Goal: Transaction & Acquisition: Purchase product/service

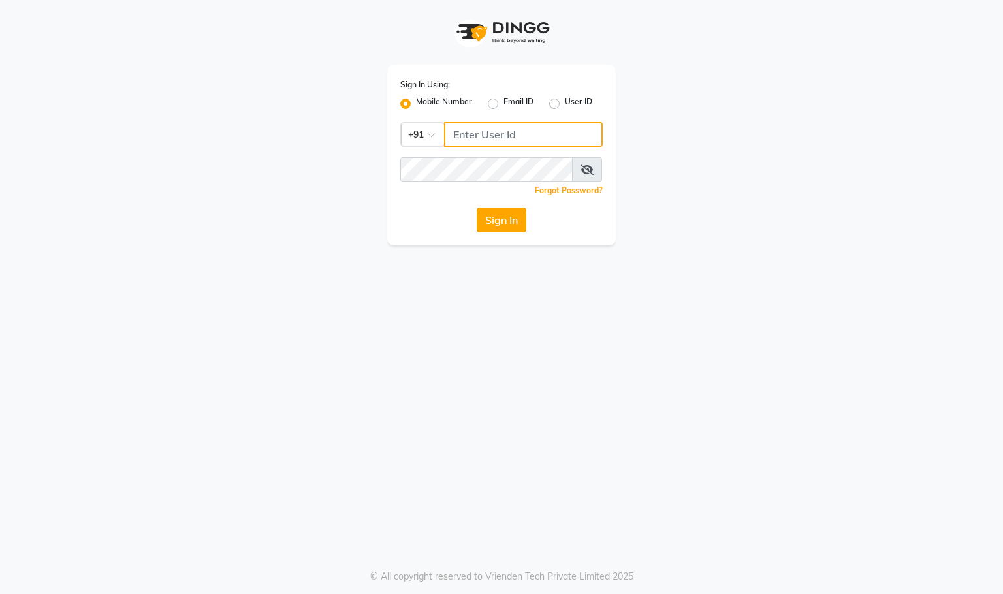
type input "9591570297"
click at [507, 221] on button "Sign In" at bounding box center [502, 220] width 50 height 25
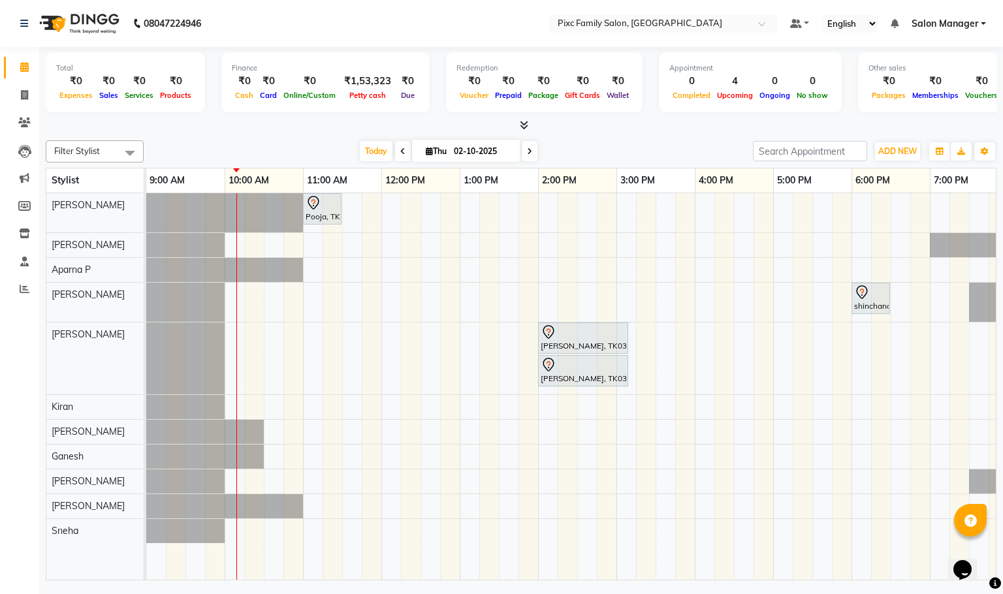
click at [400, 148] on icon at bounding box center [402, 152] width 5 height 8
type input "01-10-2025"
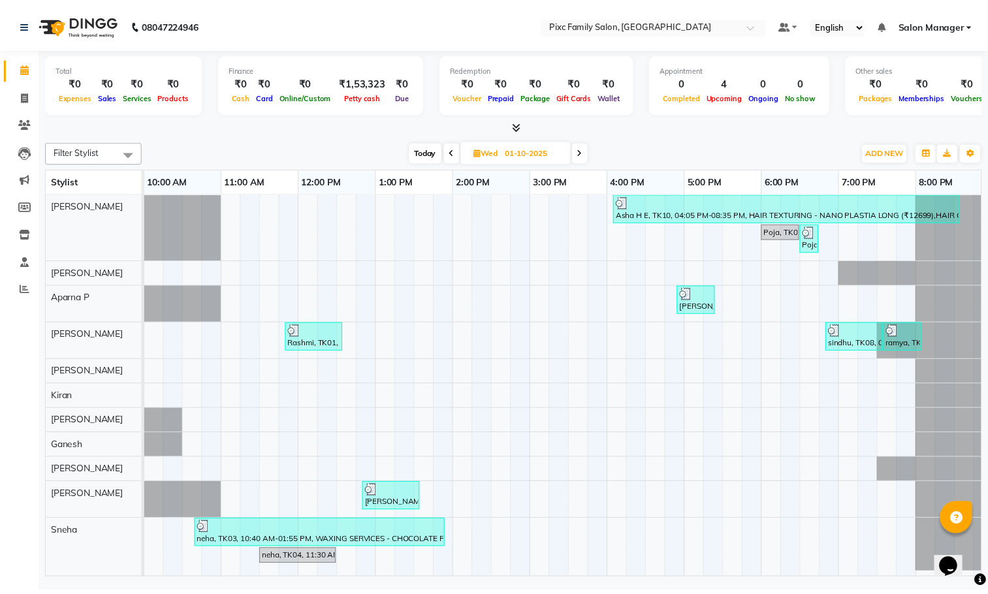
scroll to position [14, 0]
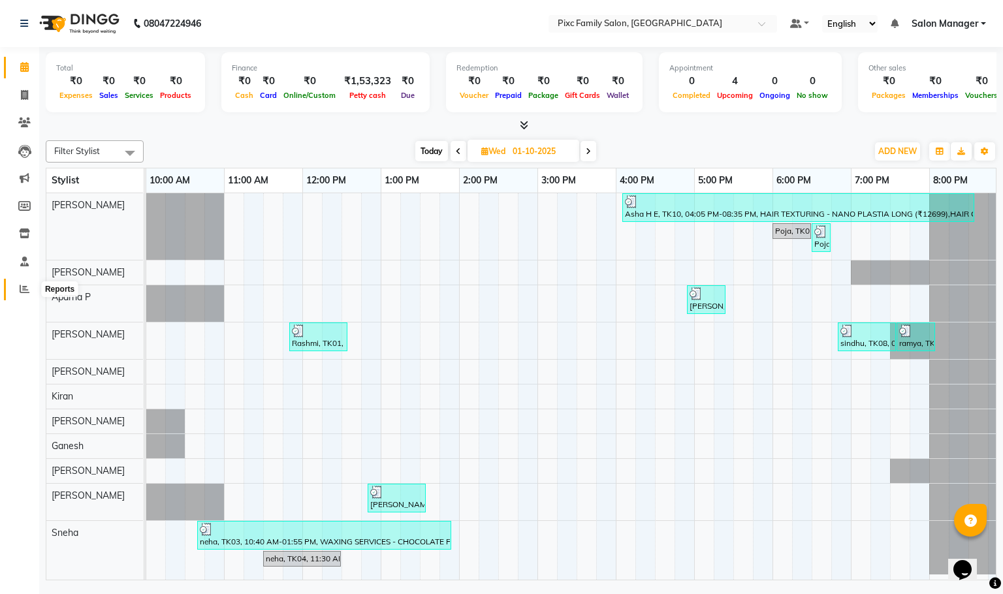
click at [24, 291] on icon at bounding box center [25, 289] width 10 height 10
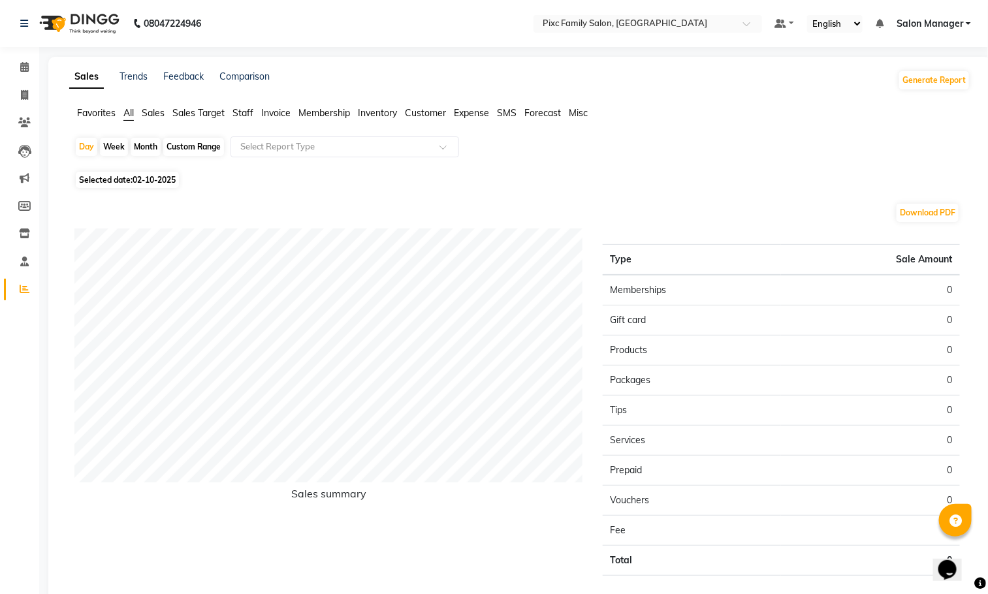
click at [138, 145] on div "Month" at bounding box center [146, 147] width 30 height 18
select select "10"
select select "2025"
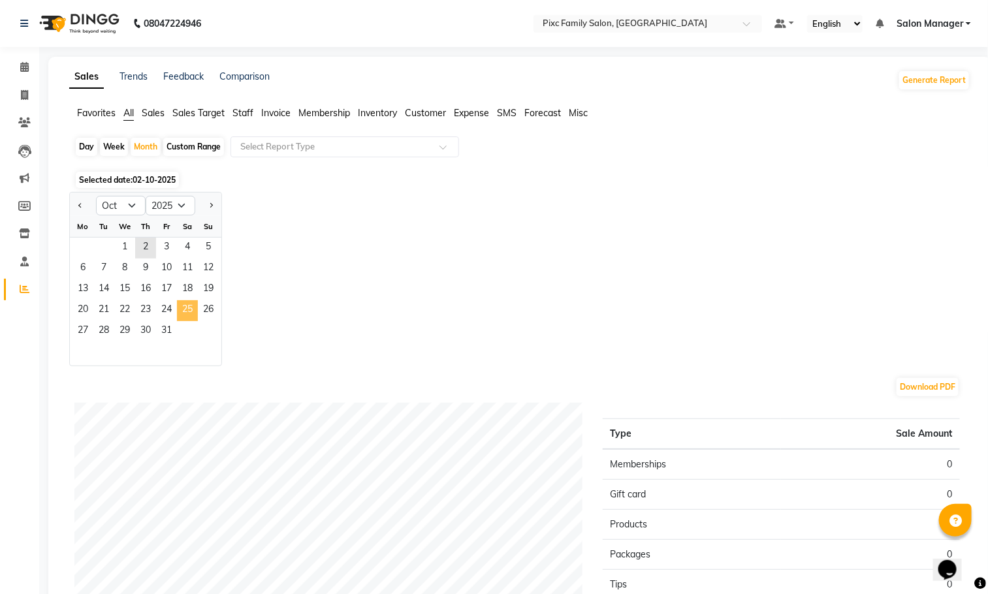
click at [178, 317] on span "25" at bounding box center [187, 310] width 21 height 21
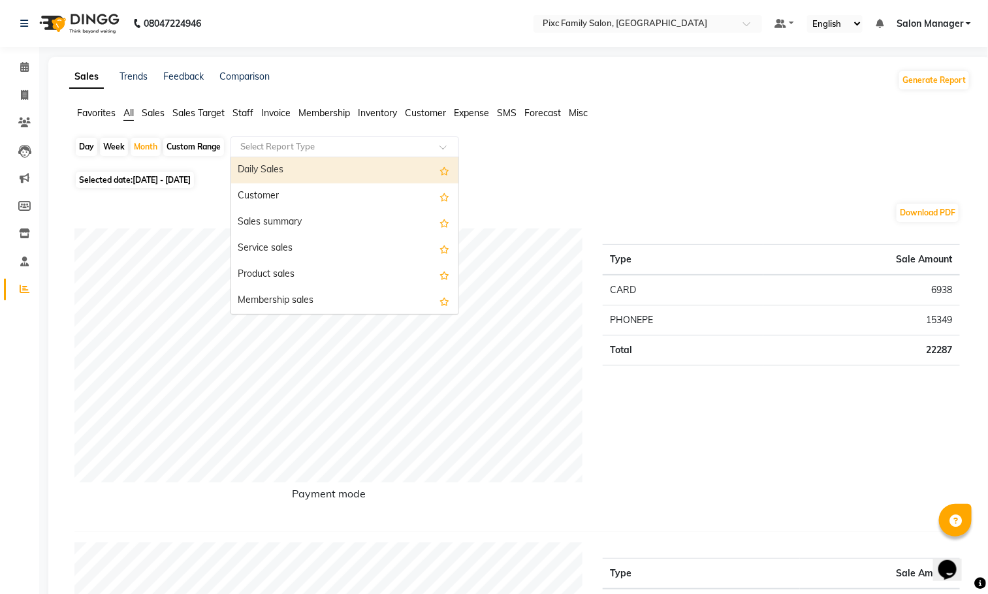
click at [324, 148] on input "text" at bounding box center [332, 146] width 188 height 13
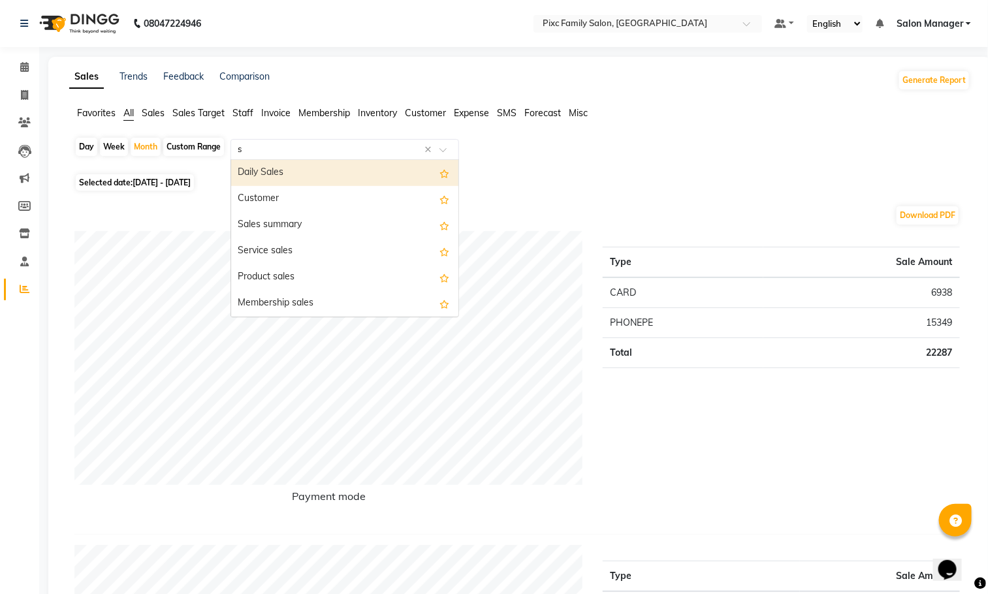
type input "st"
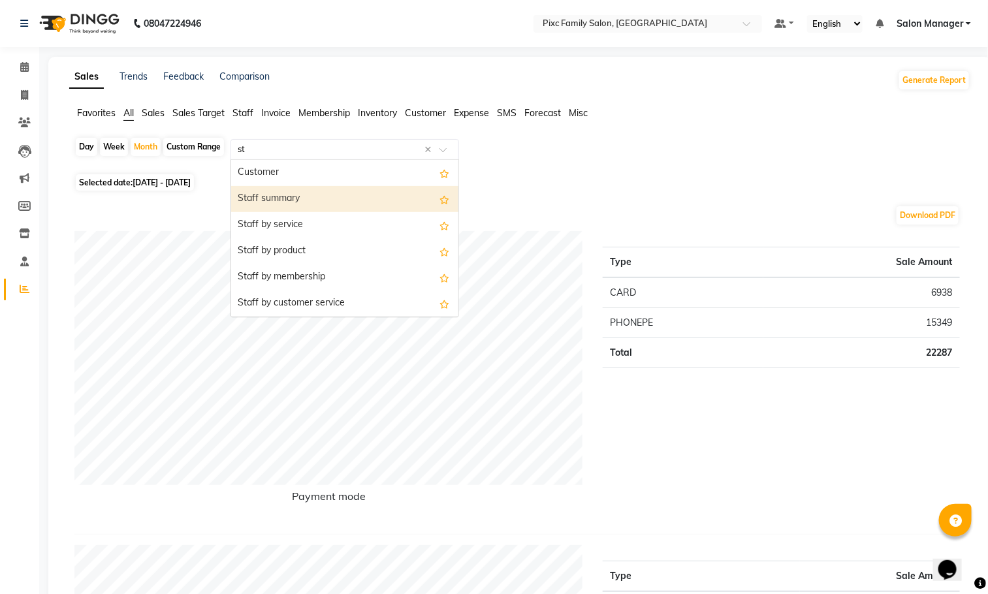
click at [302, 198] on div "Staff summary" at bounding box center [344, 199] width 227 height 26
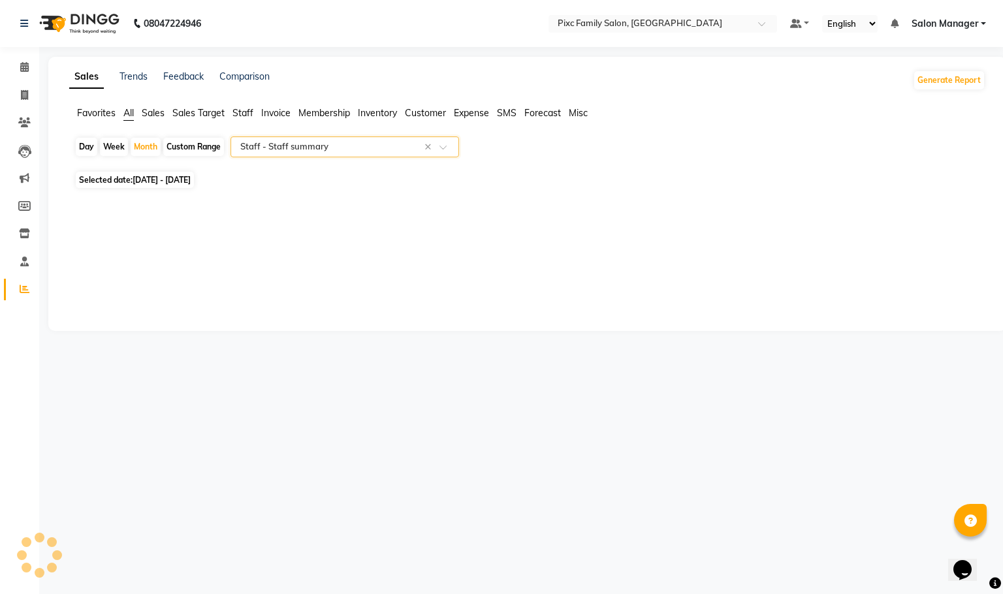
select select "full_report"
select select "csv"
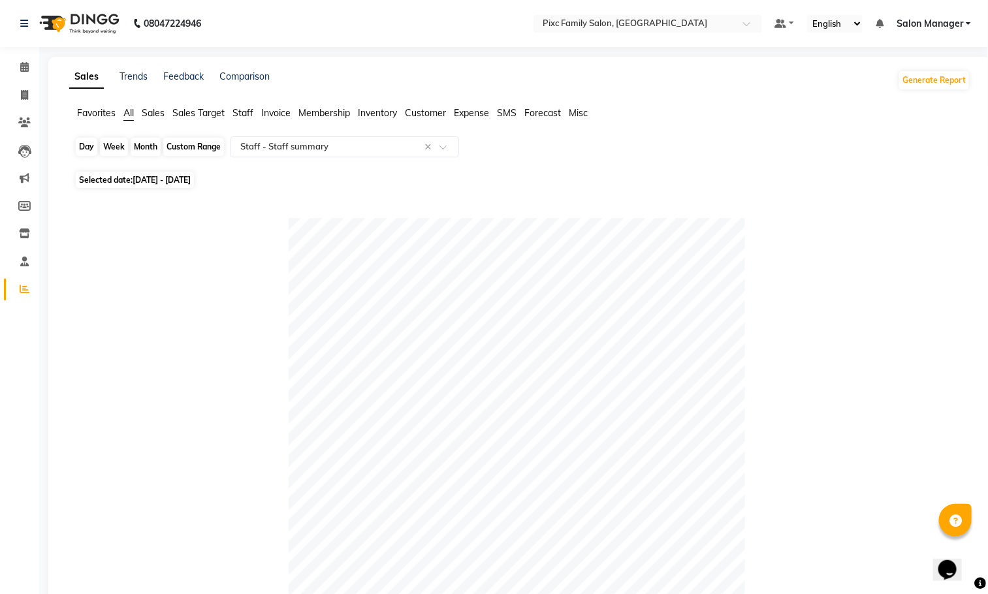
click at [133, 145] on div "Month" at bounding box center [146, 147] width 30 height 18
select select "10"
select select "2025"
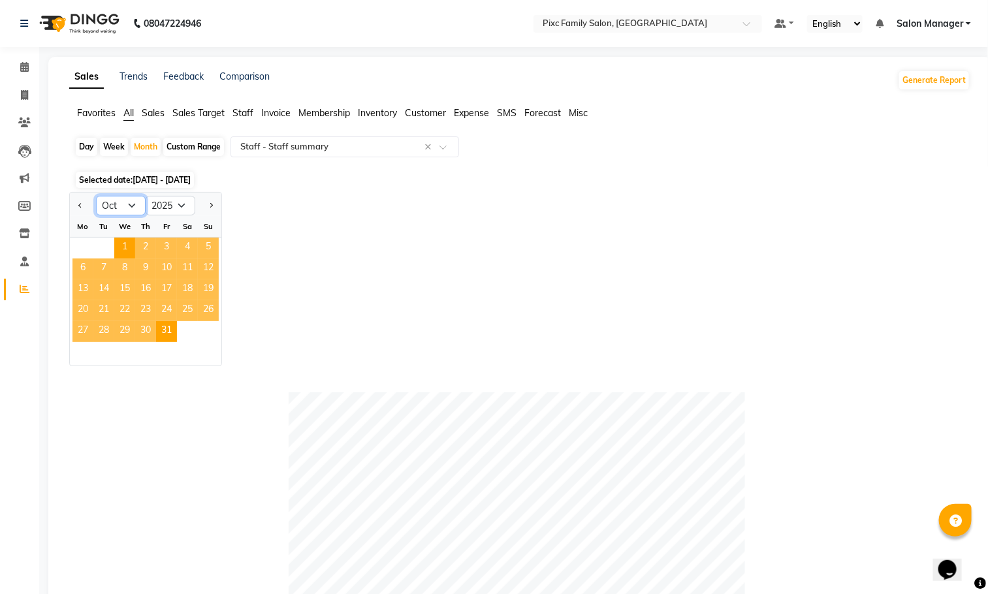
click at [132, 206] on select "Jan Feb Mar Apr May Jun [DATE] Aug Sep Oct Nov Dec" at bounding box center [121, 206] width 50 height 20
select select "9"
click at [96, 197] on select "Jan Feb Mar Apr May Jun [DATE] Aug Sep Oct Nov Dec" at bounding box center [121, 206] width 50 height 20
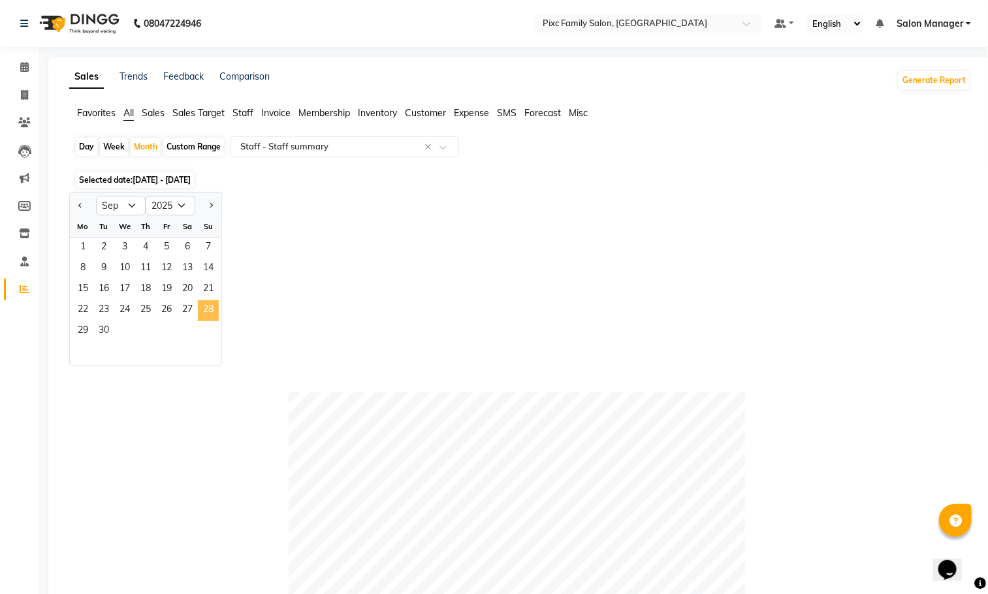
click at [218, 318] on span "28" at bounding box center [208, 310] width 21 height 21
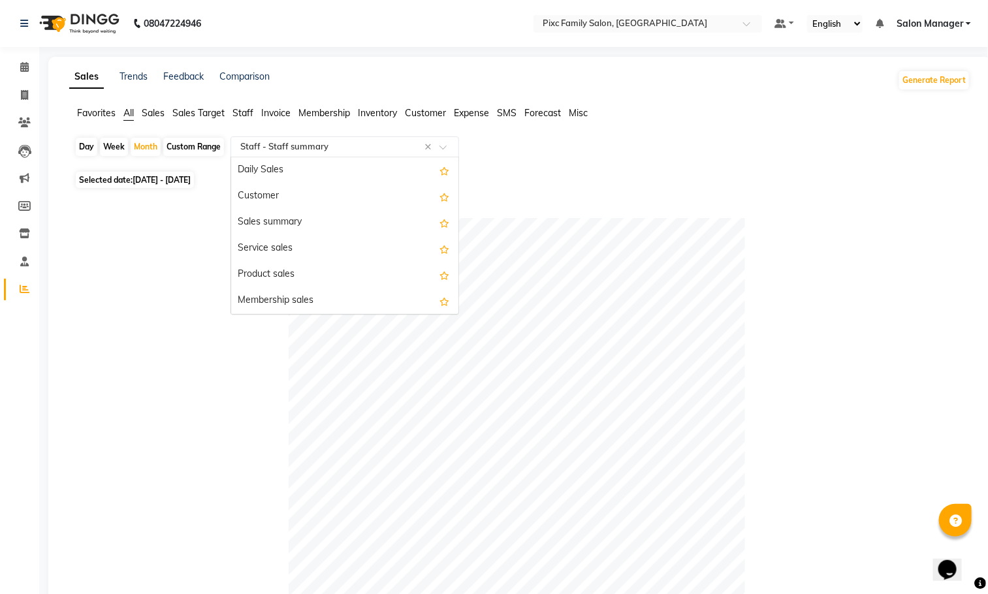
click at [270, 153] on input "text" at bounding box center [332, 146] width 188 height 13
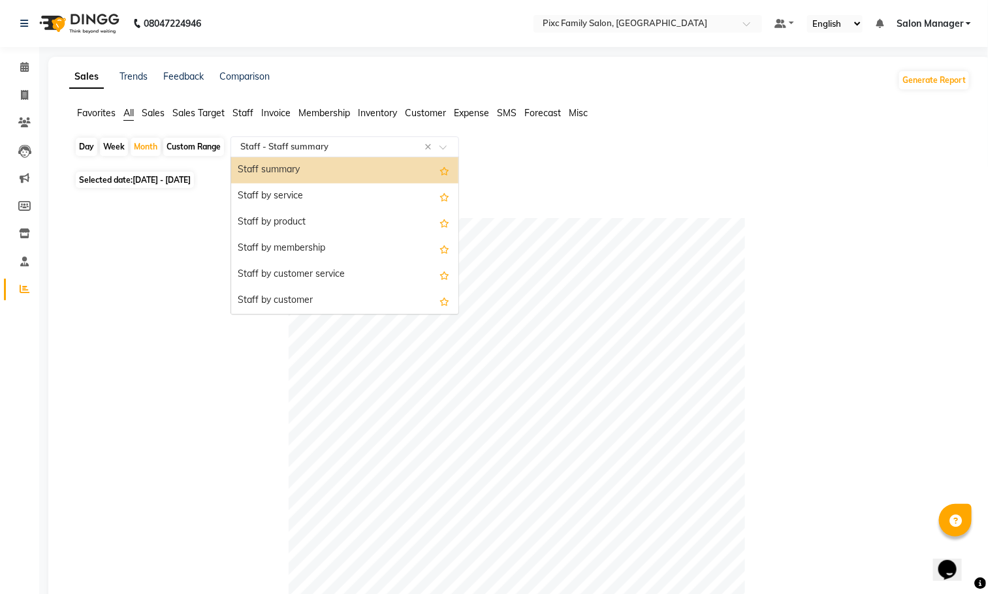
click at [278, 150] on input "text" at bounding box center [332, 146] width 188 height 13
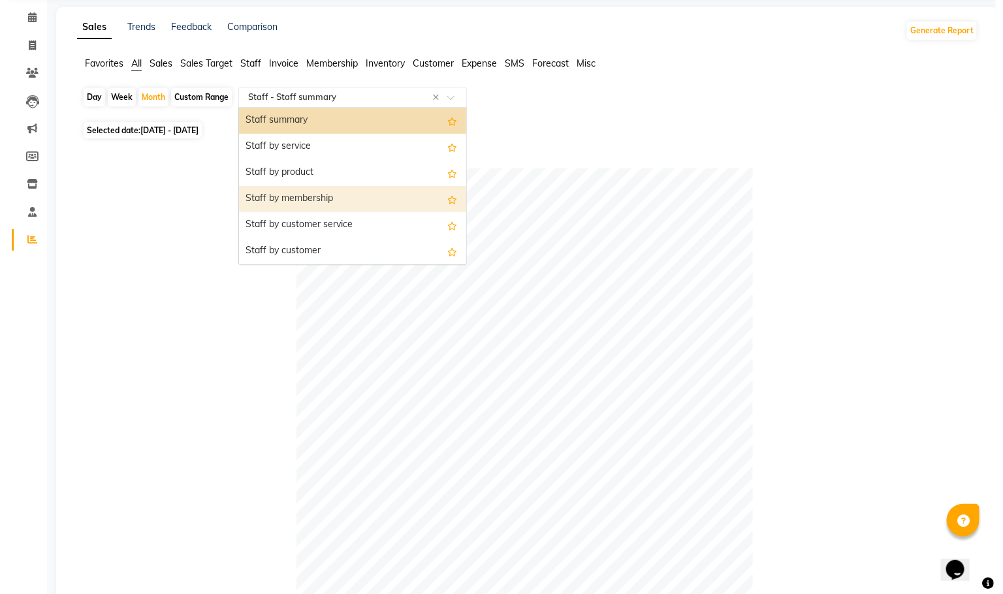
scroll to position [0, 0]
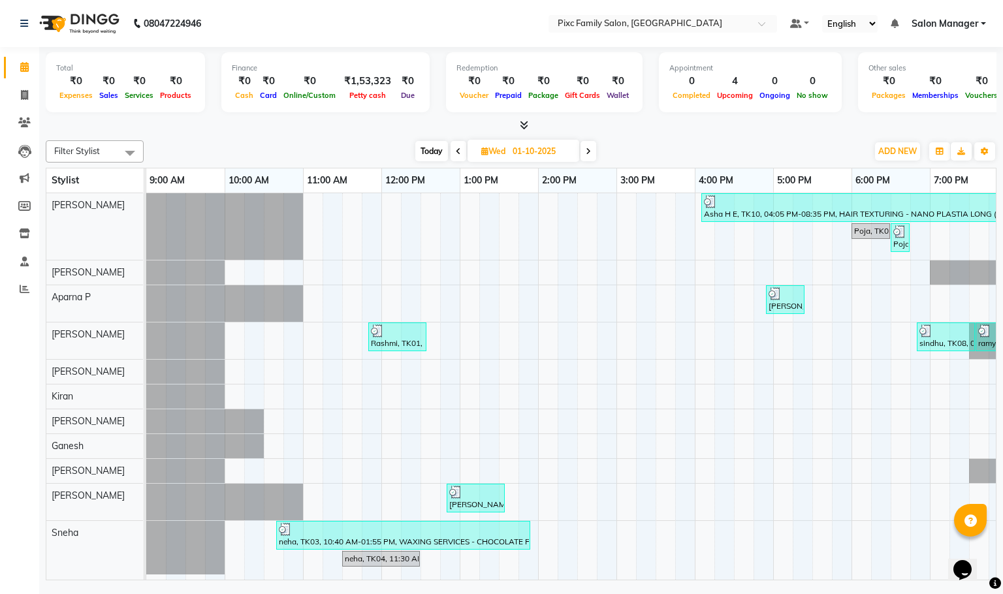
click at [588, 150] on icon at bounding box center [588, 152] width 5 height 8
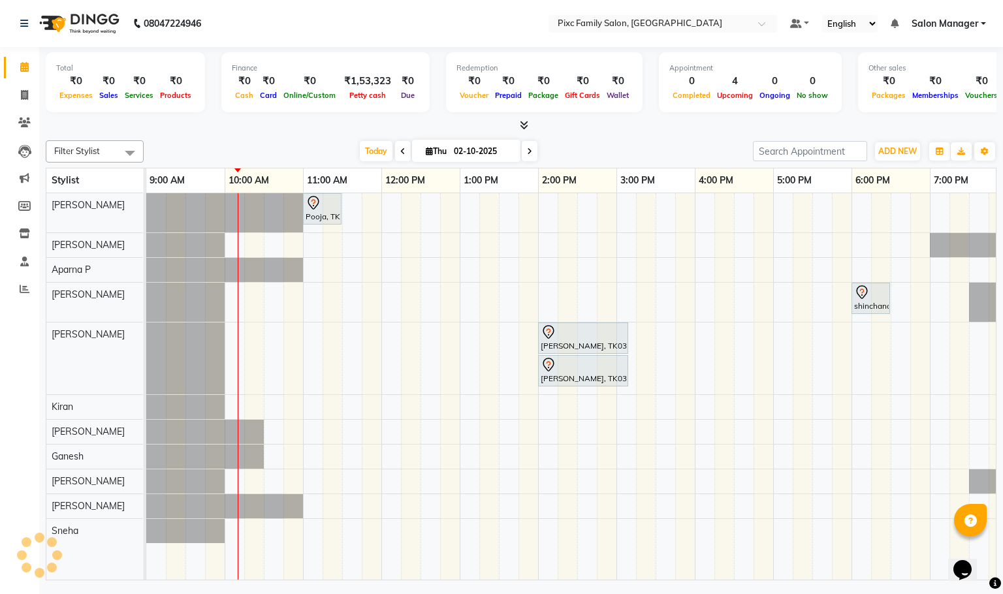
scroll to position [0, 79]
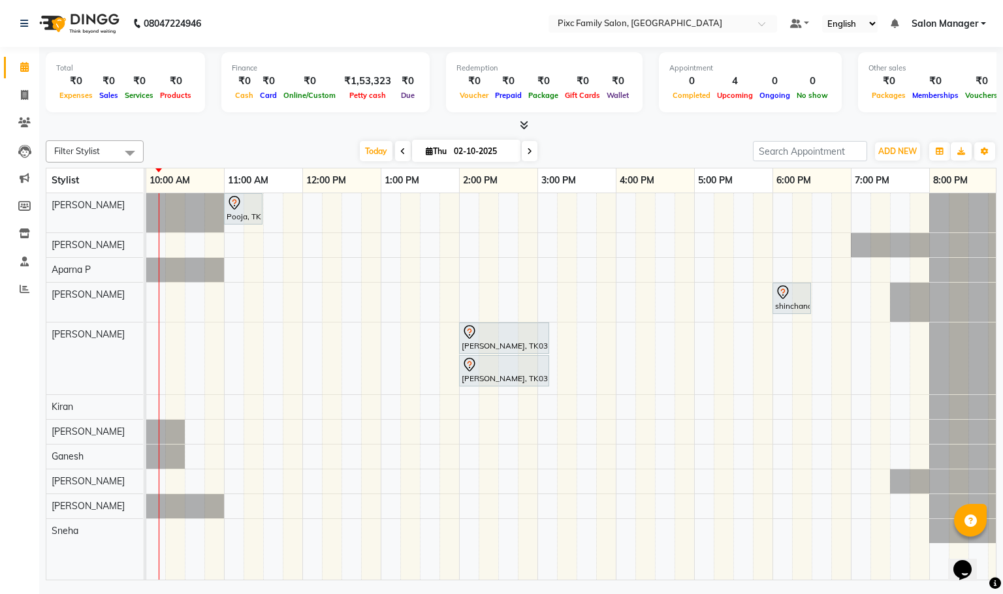
click at [529, 150] on icon at bounding box center [529, 152] width 5 height 8
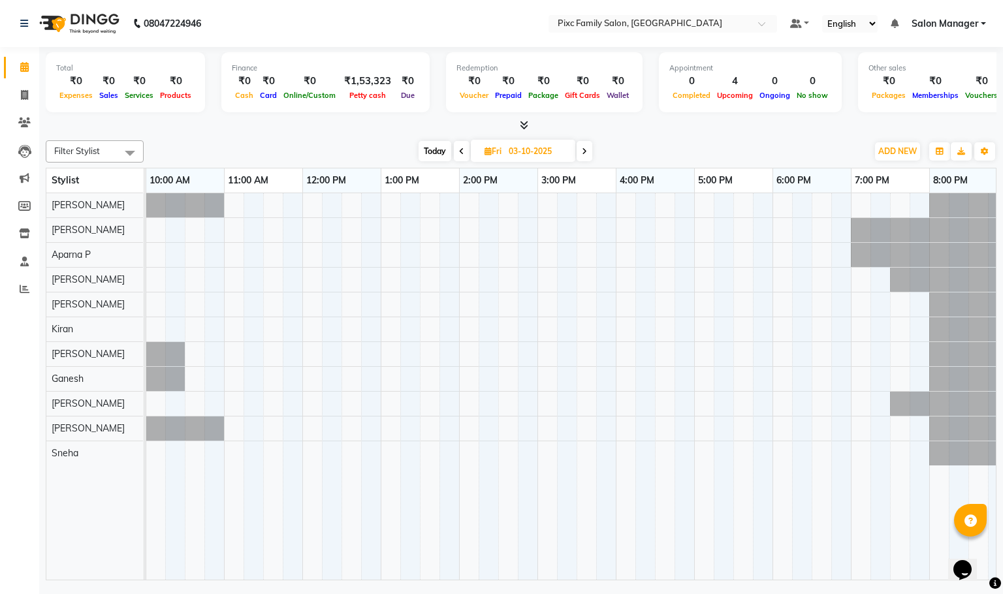
click at [468, 157] on span at bounding box center [462, 151] width 16 height 20
type input "02-10-2025"
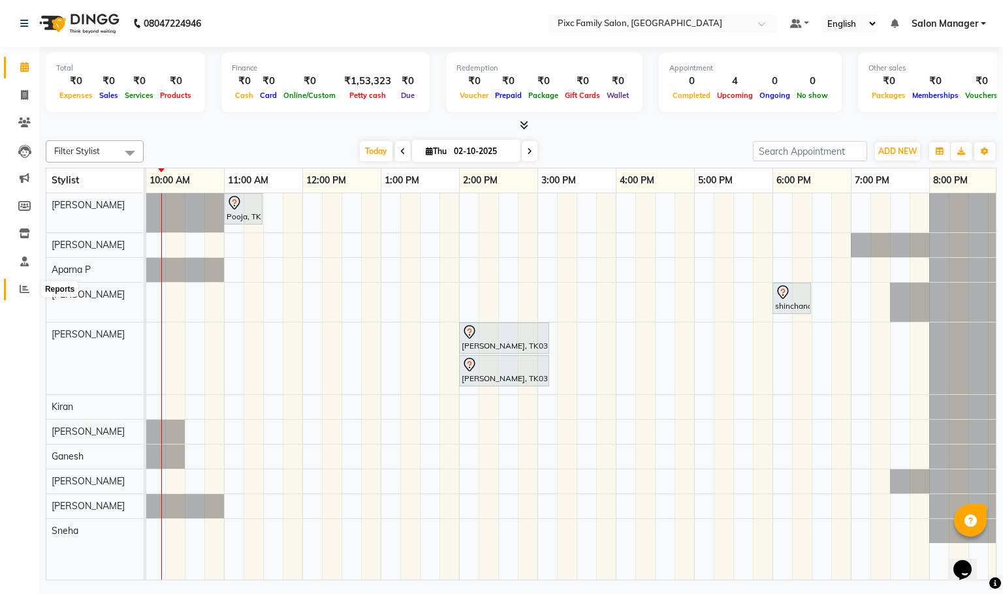
click at [26, 295] on span at bounding box center [24, 289] width 23 height 15
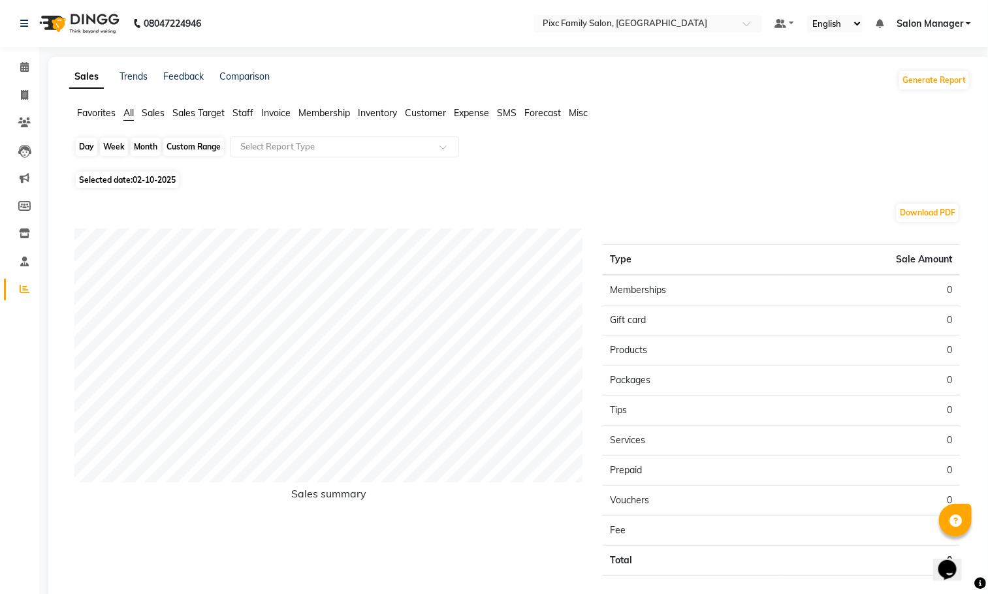
click at [91, 146] on div "Day" at bounding box center [87, 147] width 22 height 18
select select "10"
select select "2025"
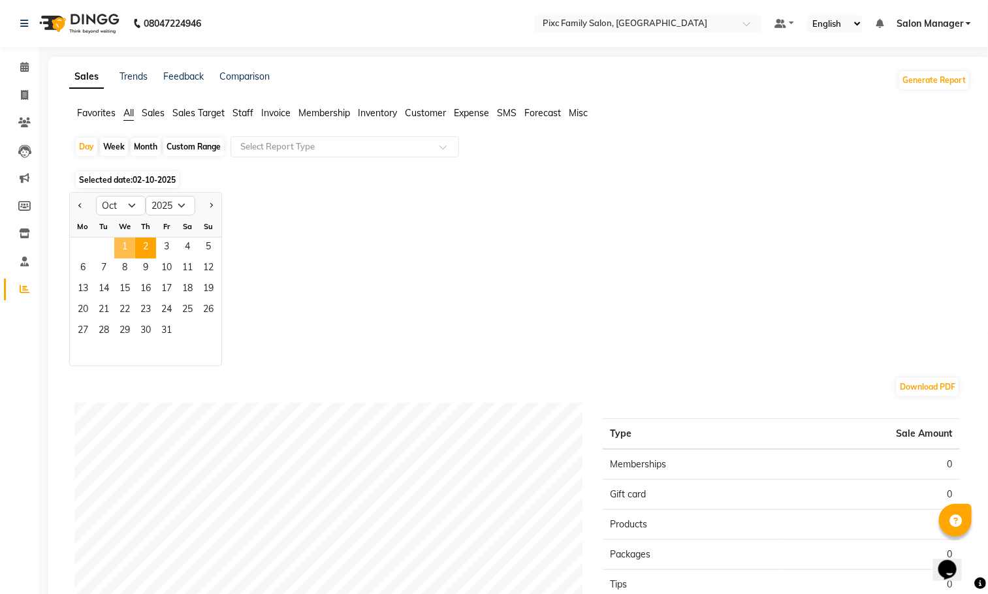
click at [125, 255] on span "1" at bounding box center [124, 248] width 21 height 21
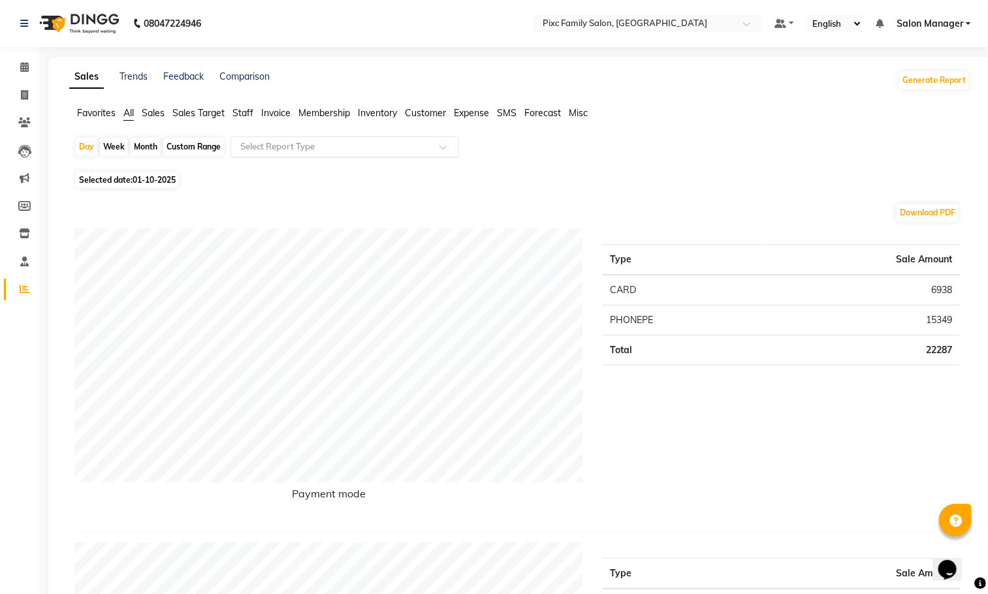
click at [264, 145] on input "text" at bounding box center [332, 146] width 188 height 13
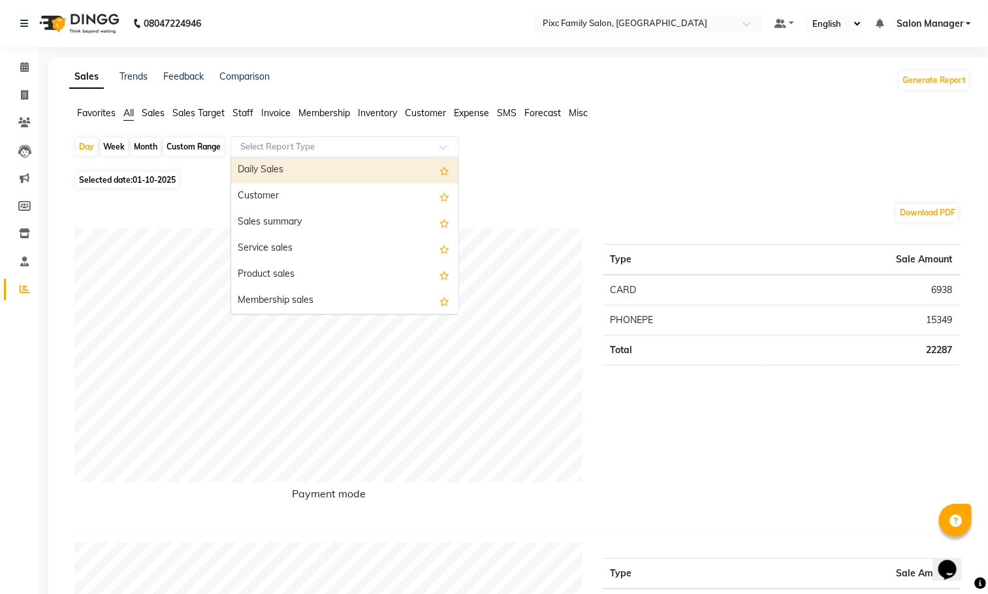
click at [259, 167] on div "Daily Sales" at bounding box center [344, 170] width 227 height 26
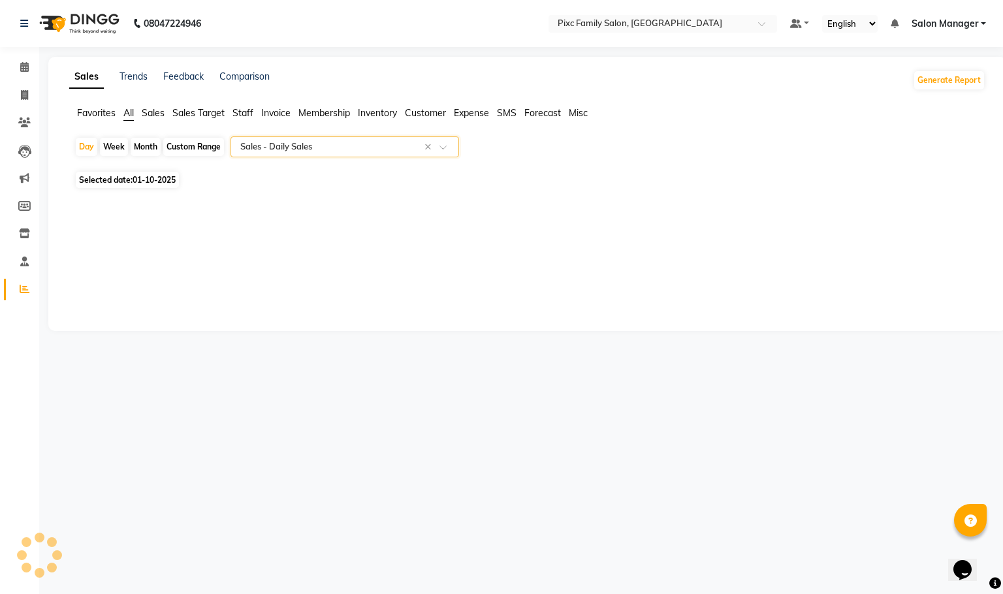
select select "full_report"
select select "csv"
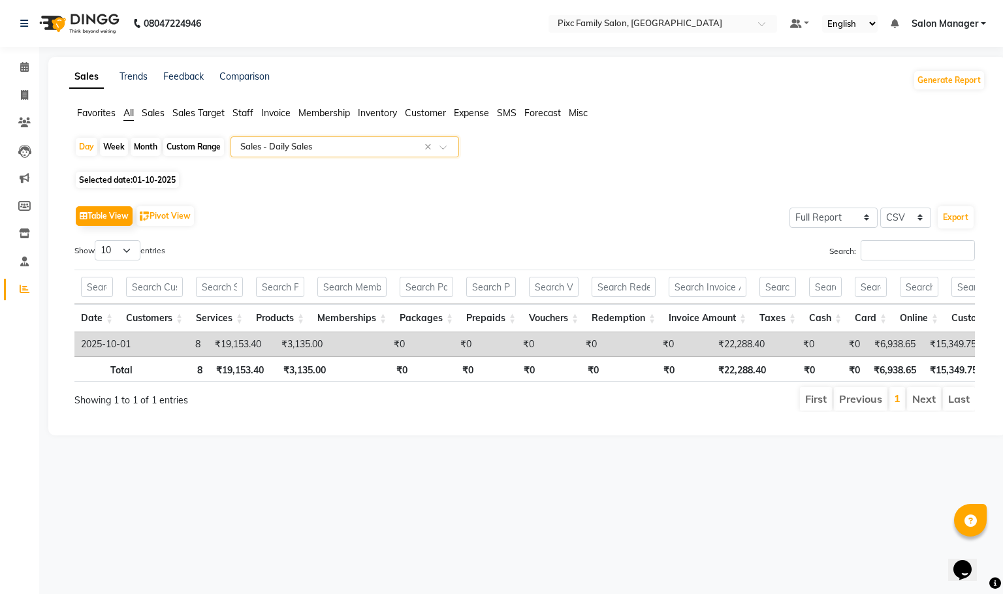
click at [150, 144] on div "Month" at bounding box center [146, 147] width 30 height 18
select select "10"
select select "2025"
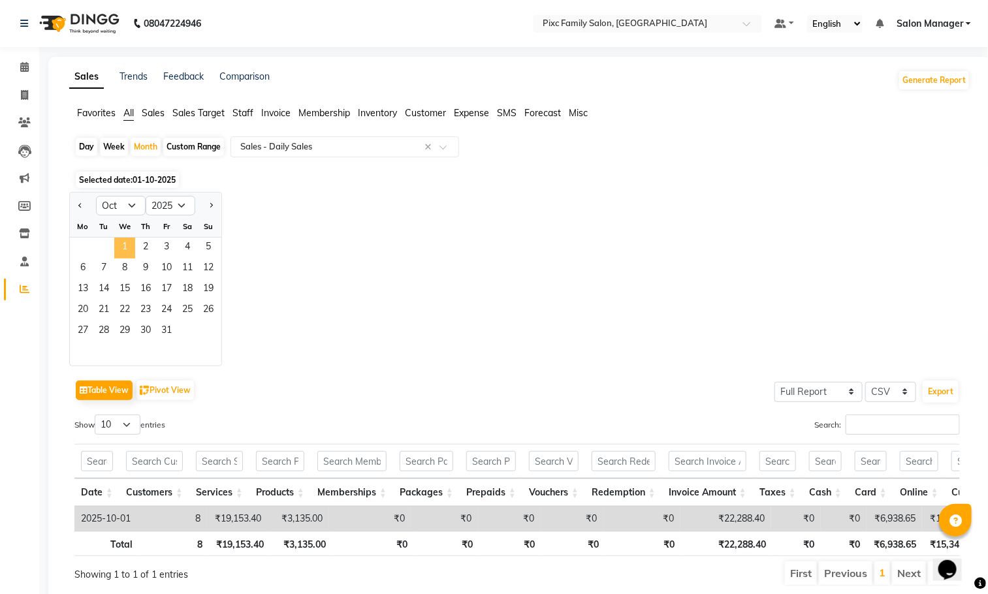
click at [125, 251] on span "1" at bounding box center [124, 248] width 21 height 21
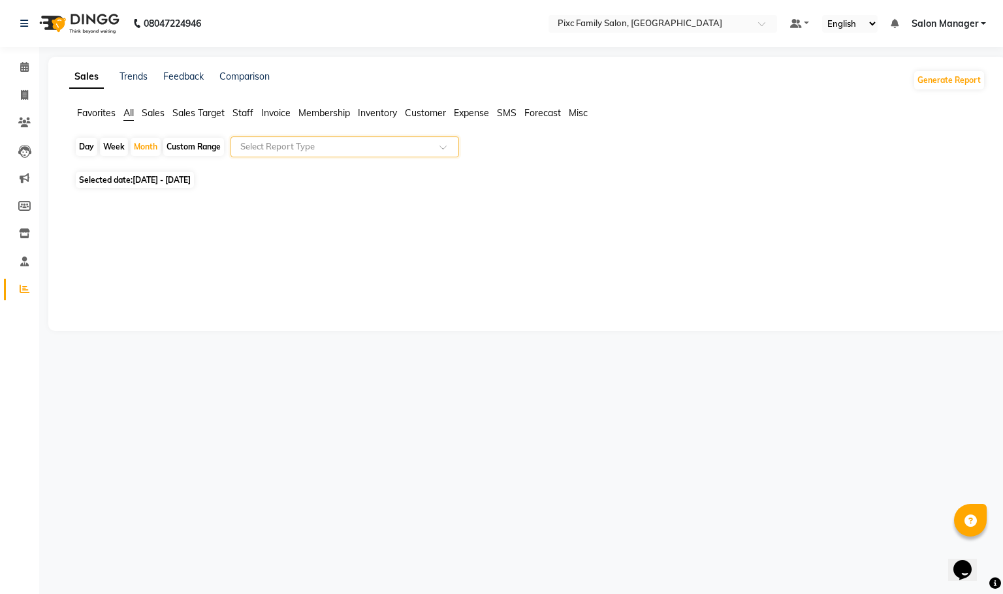
click at [424, 149] on input "text" at bounding box center [332, 146] width 188 height 13
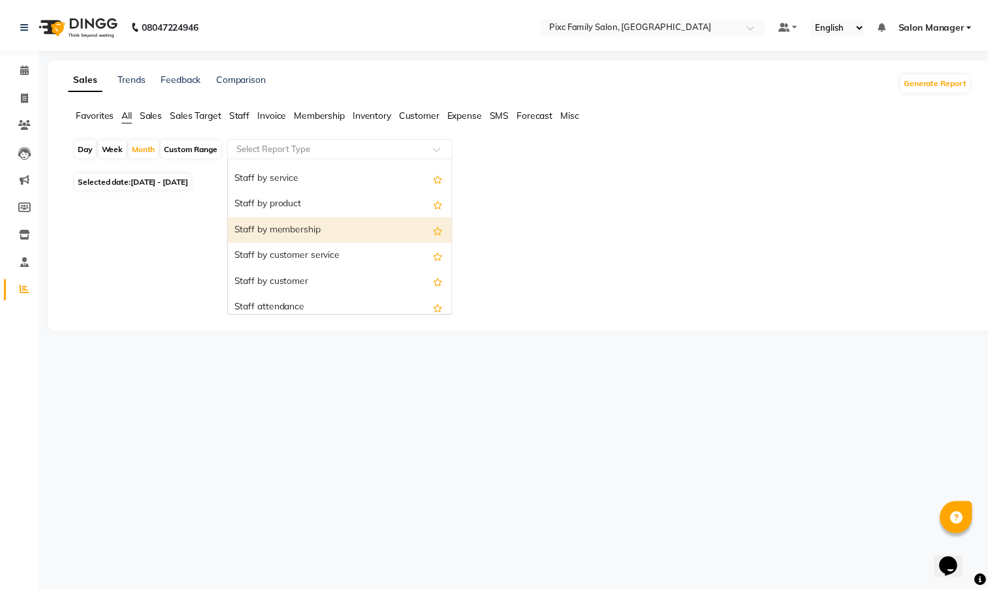
scroll to position [392, 0]
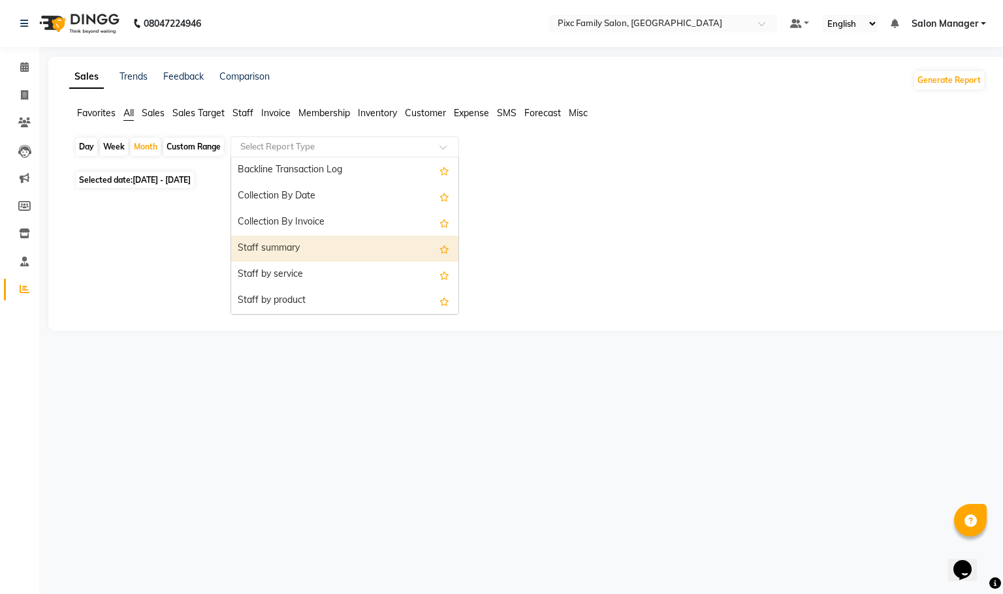
click at [314, 255] on div "Staff summary" at bounding box center [344, 249] width 227 height 26
select select "full_report"
select select "csv"
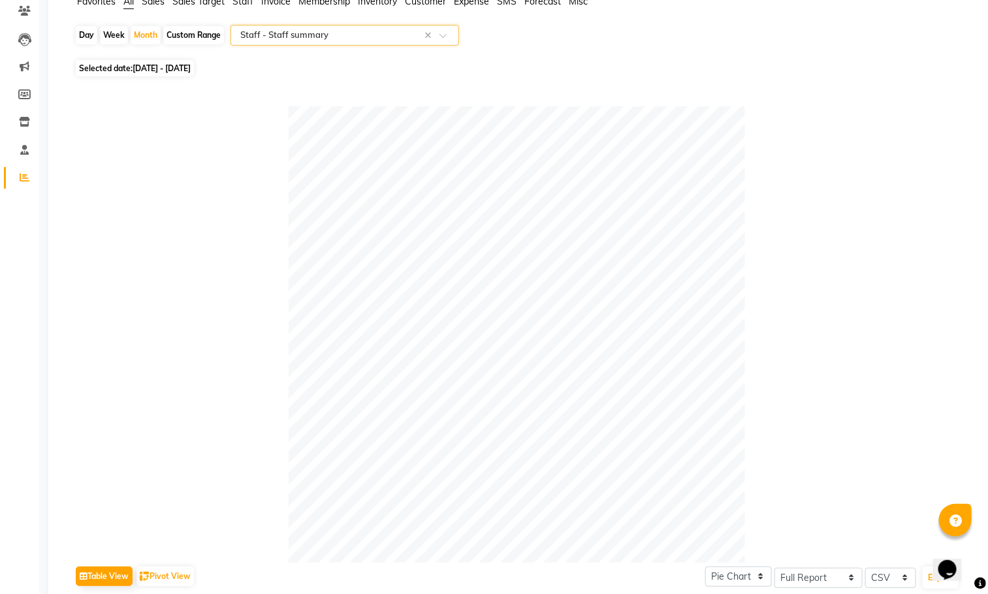
scroll to position [0, 0]
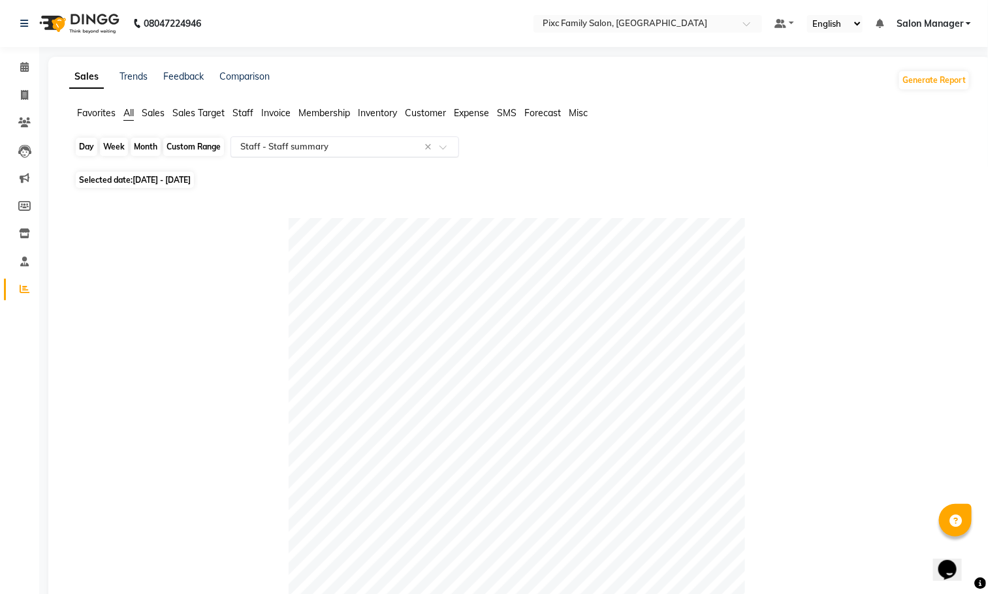
click at [155, 152] on div "Month" at bounding box center [146, 147] width 30 height 18
select select "10"
select select "2025"
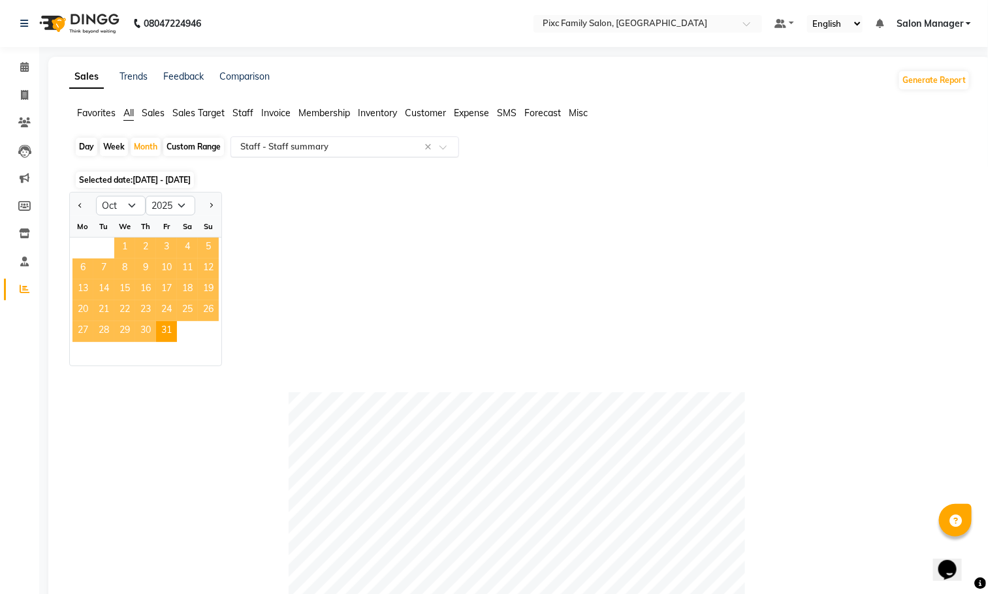
click at [124, 245] on span "1" at bounding box center [124, 248] width 21 height 21
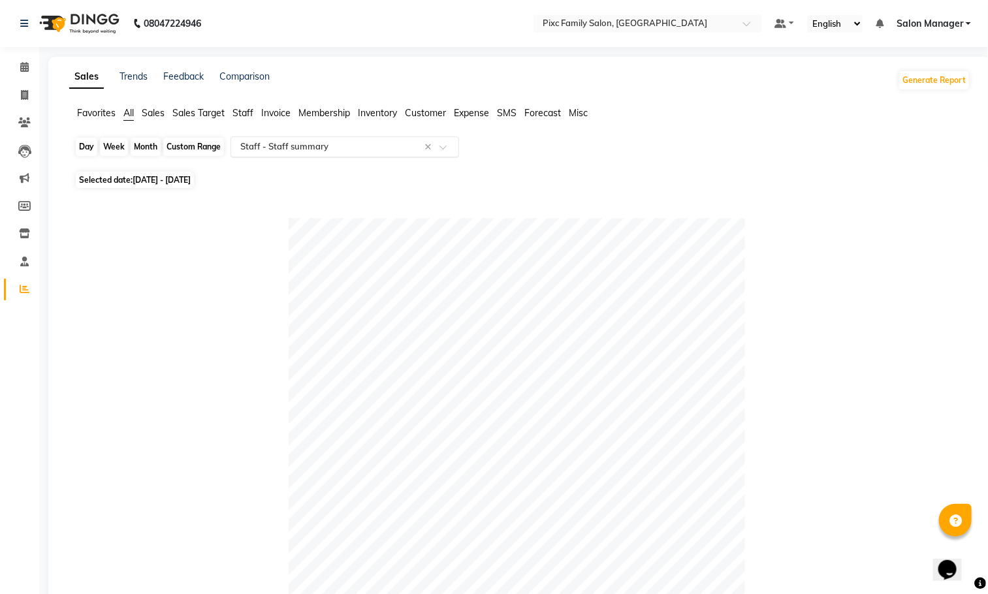
click at [138, 146] on div "Month" at bounding box center [146, 147] width 30 height 18
select select "10"
select select "2025"
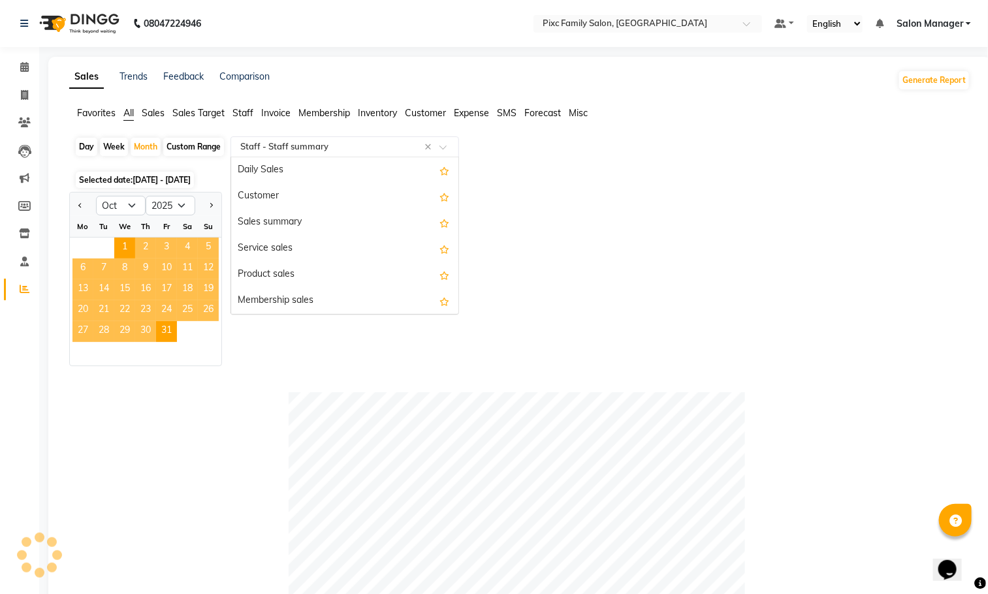
click at [268, 148] on input "text" at bounding box center [332, 146] width 188 height 13
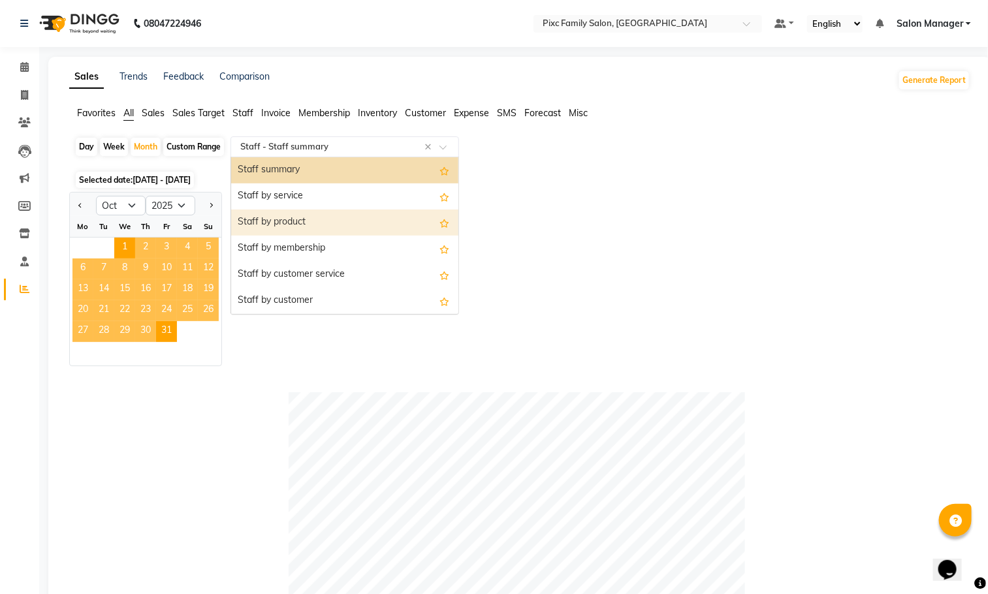
click at [335, 222] on div "Staff by product" at bounding box center [344, 223] width 227 height 26
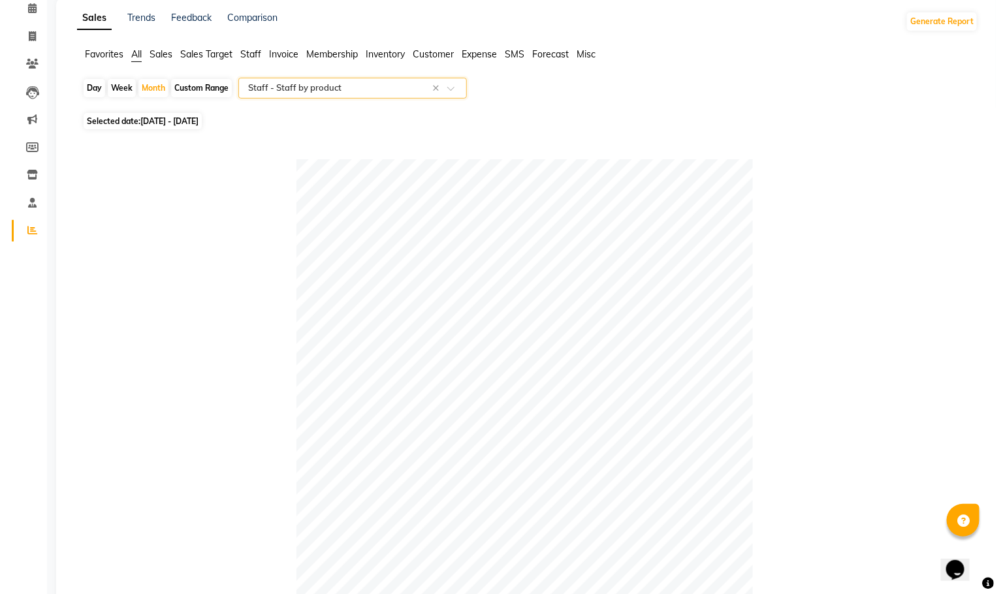
scroll to position [0, 0]
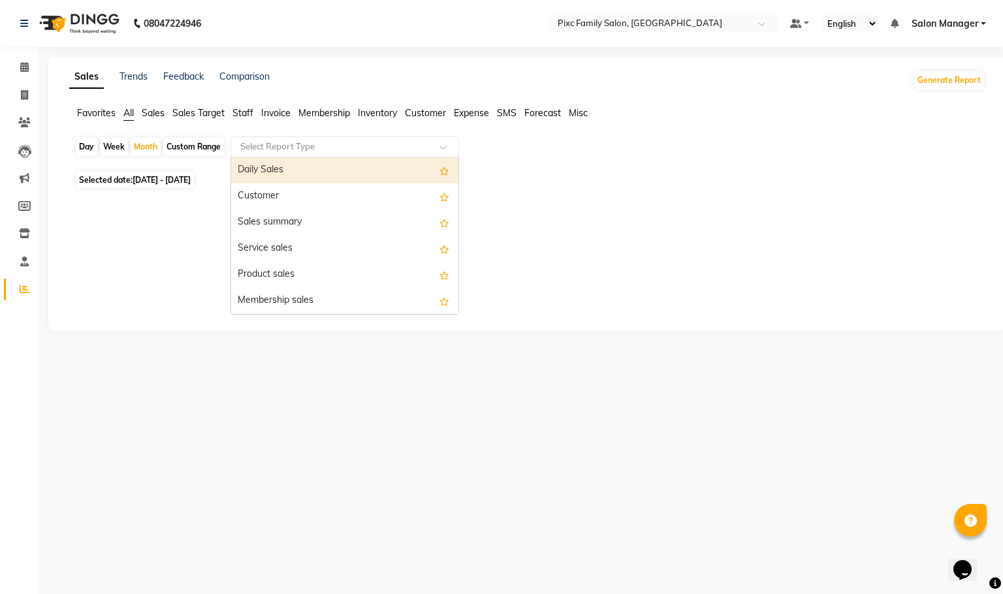
click at [410, 148] on input "text" at bounding box center [332, 146] width 188 height 13
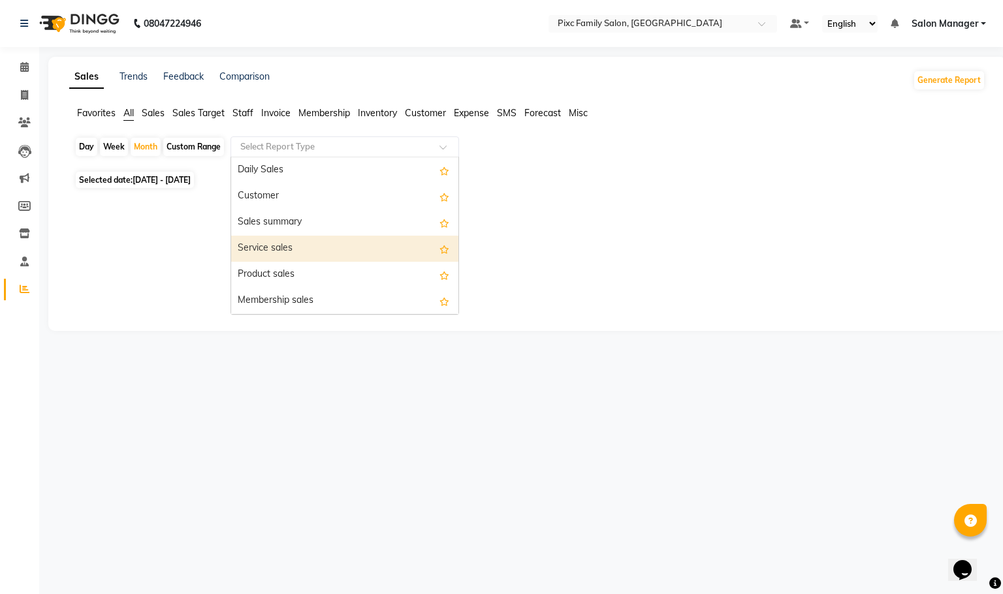
click at [85, 150] on div "Day" at bounding box center [87, 147] width 22 height 18
select select "10"
select select "2025"
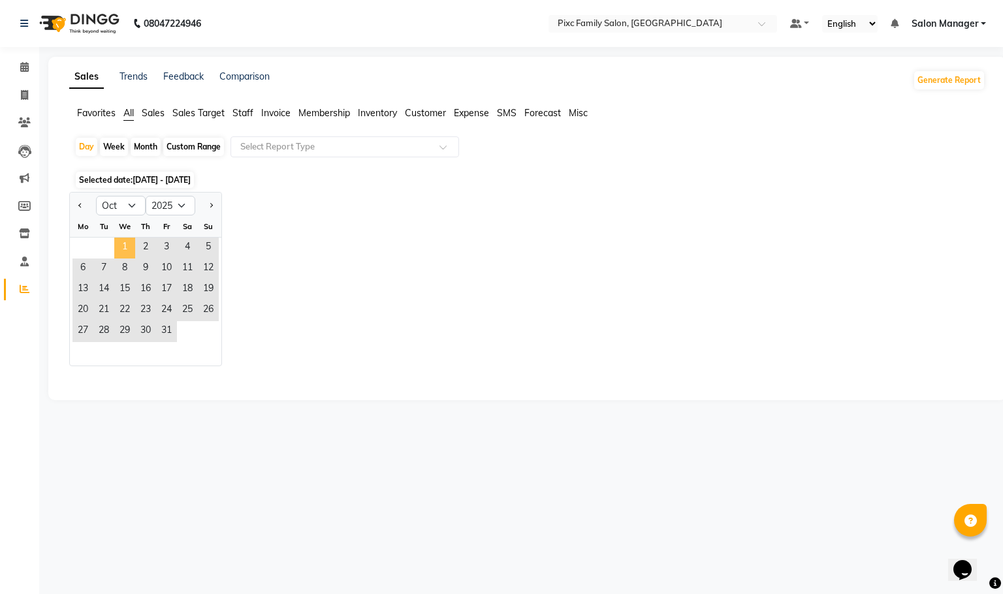
click at [132, 251] on span "1" at bounding box center [124, 248] width 21 height 21
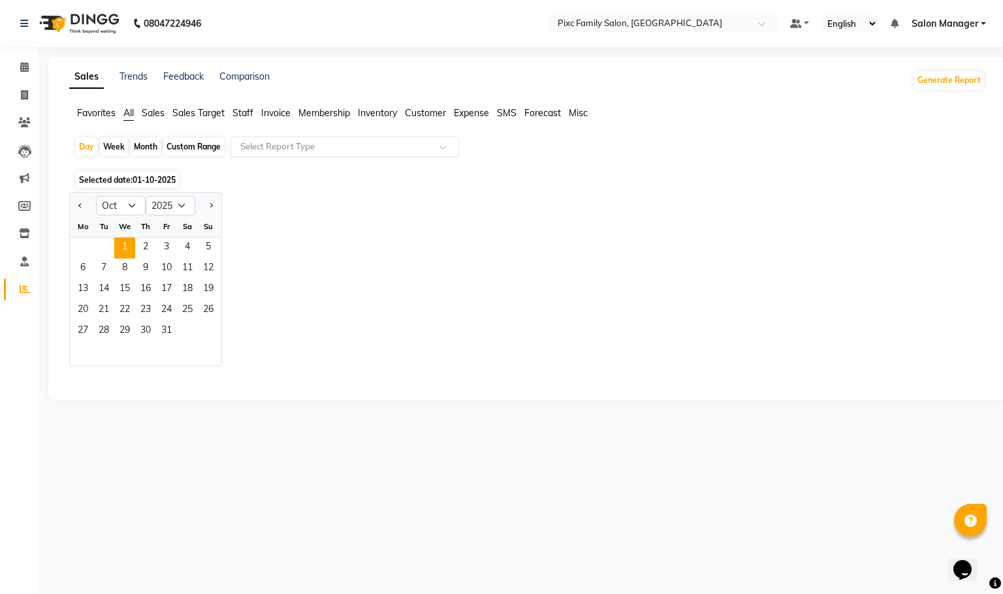
click at [290, 143] on input "text" at bounding box center [332, 146] width 188 height 13
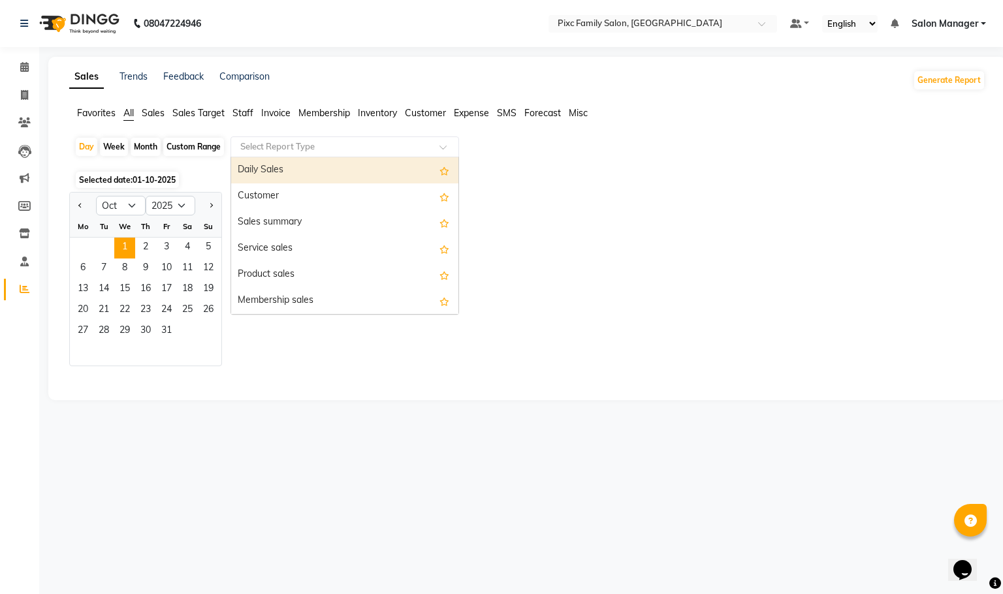
click at [284, 181] on div "Daily Sales" at bounding box center [344, 170] width 227 height 26
select select "full_report"
select select "csv"
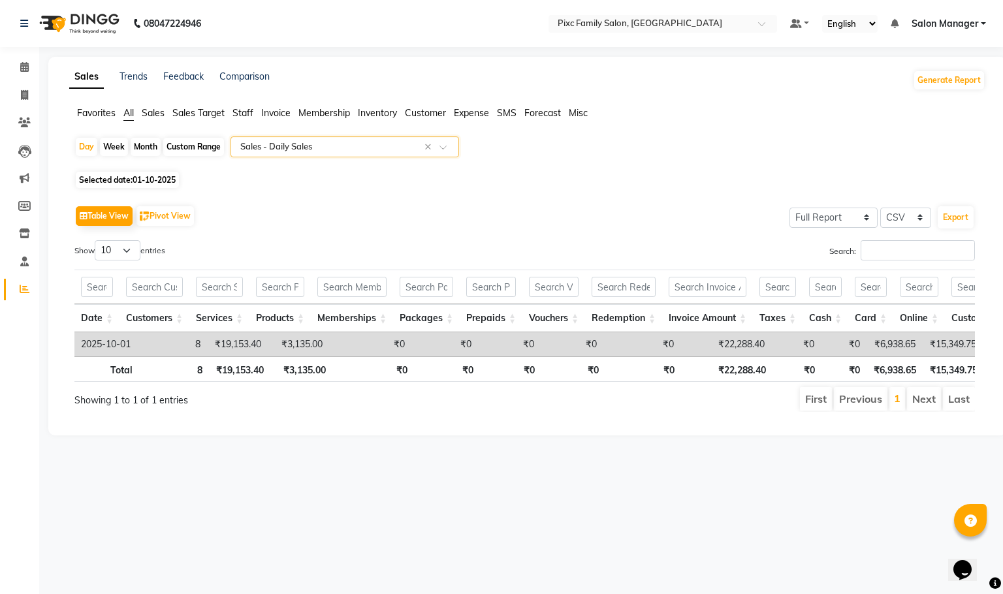
scroll to position [0, 10]
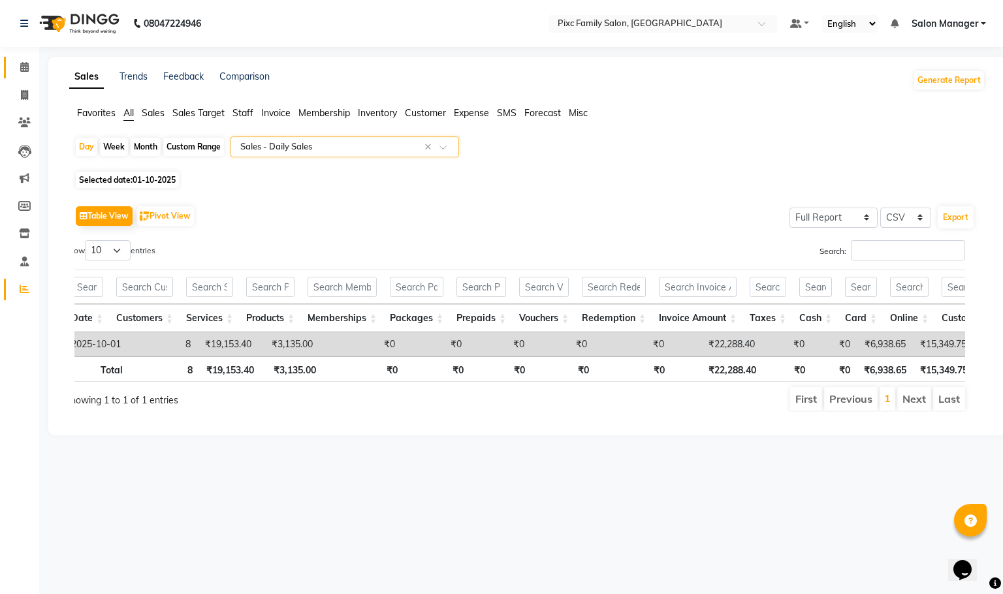
click at [22, 69] on icon at bounding box center [24, 67] width 8 height 10
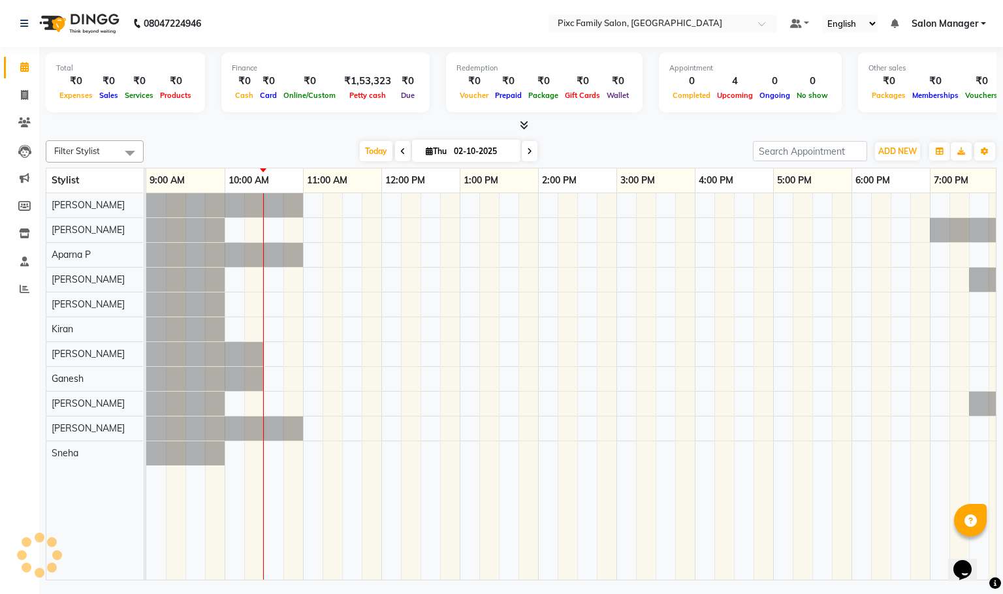
scroll to position [0, 79]
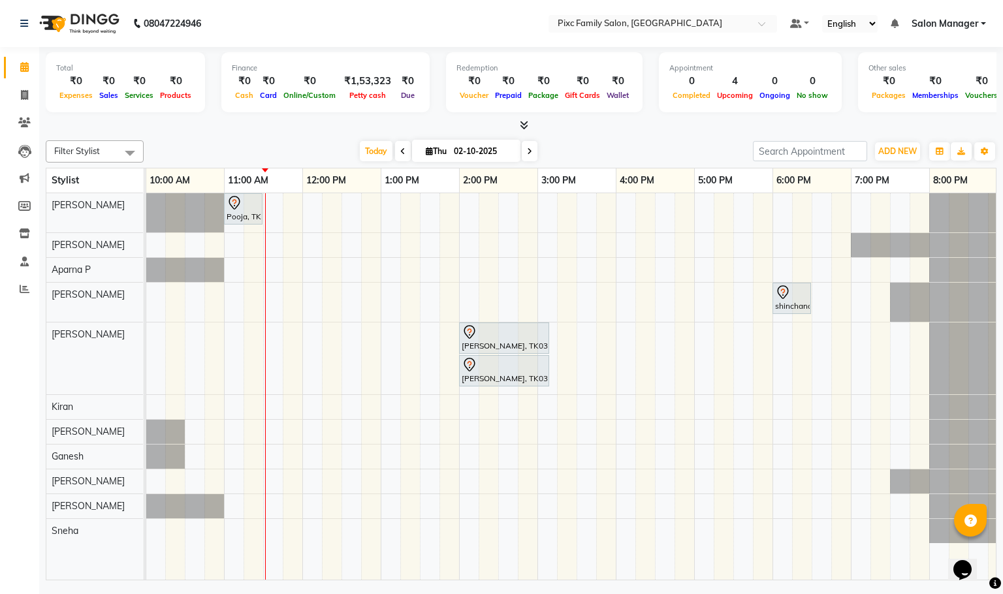
click at [400, 149] on icon at bounding box center [402, 152] width 5 height 8
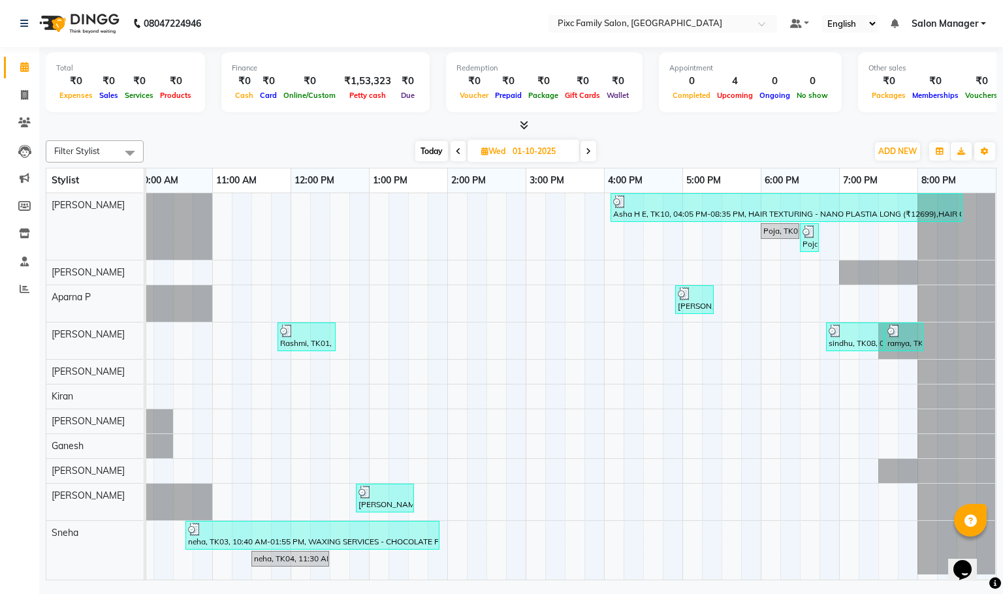
scroll to position [14, 0]
click at [414, 159] on div "[DATE] [DATE]" at bounding box center [506, 152] width 184 height 20
click at [419, 153] on span "Today" at bounding box center [431, 151] width 33 height 20
type input "02-10-2025"
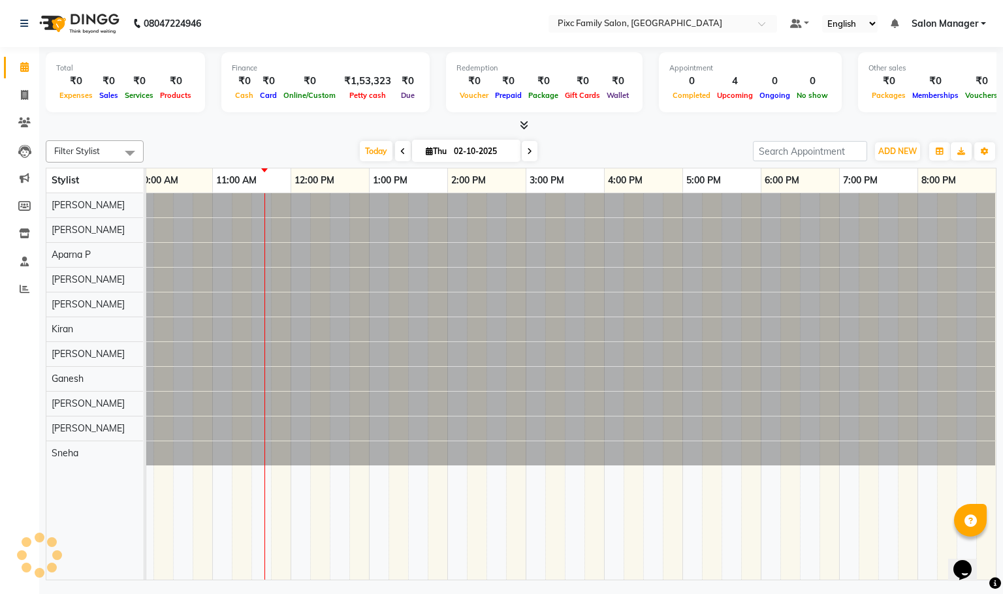
scroll to position [0, 0]
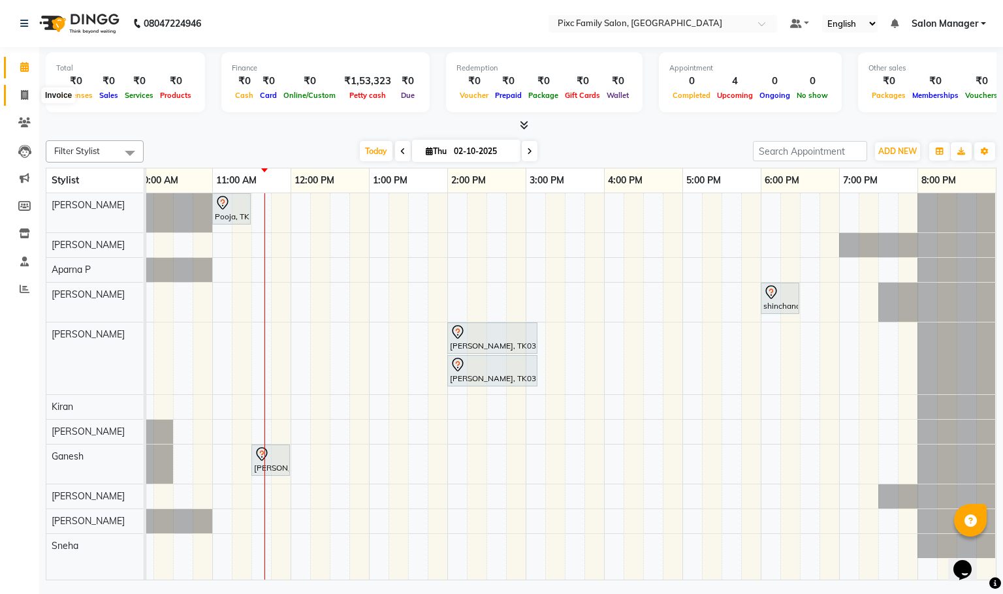
click at [16, 98] on span at bounding box center [24, 95] width 23 height 15
select select "service"
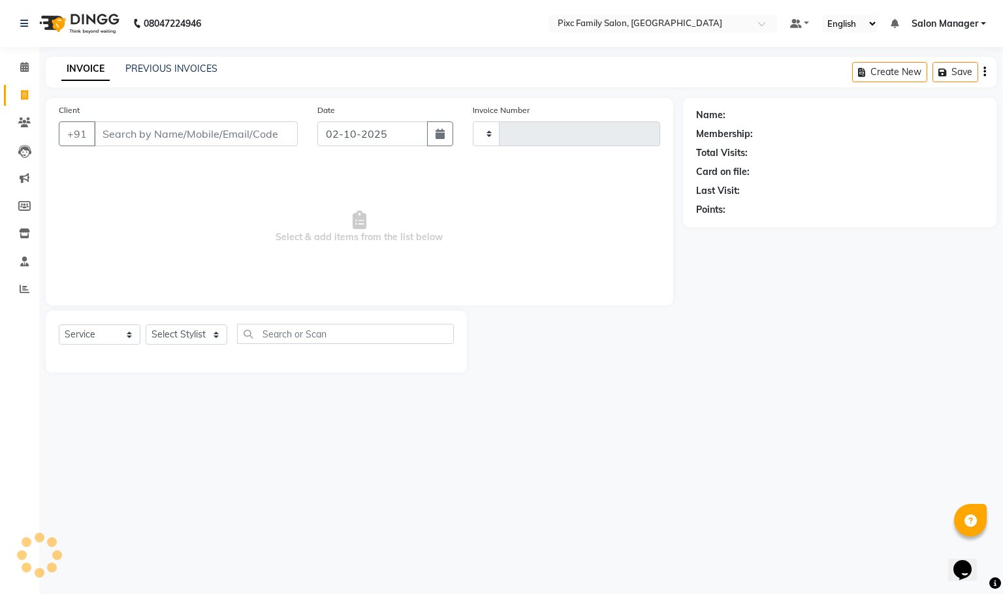
type input "1950"
select select "3509"
click at [137, 132] on input "Client" at bounding box center [196, 133] width 204 height 25
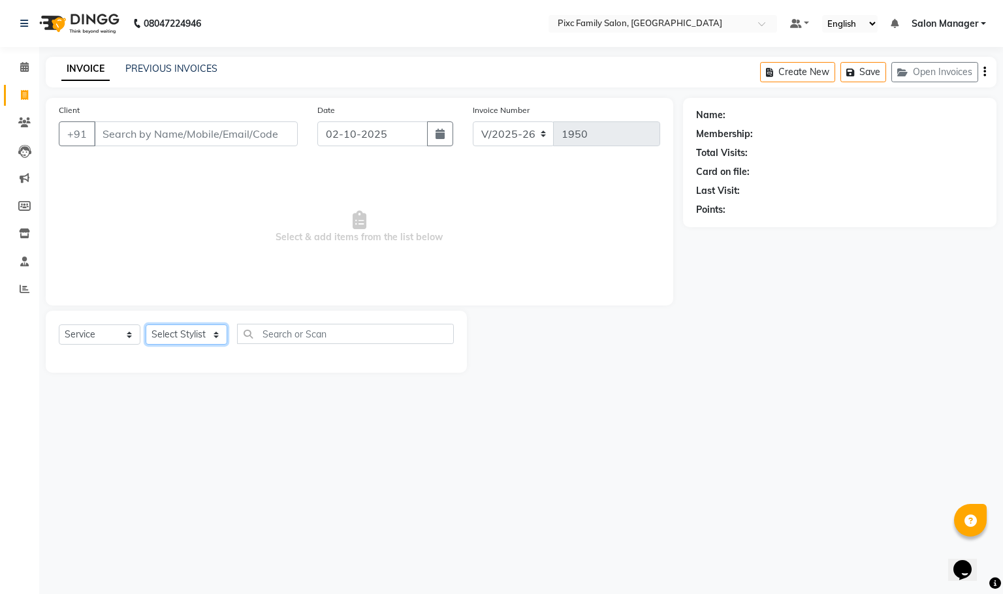
click at [181, 329] on select "Select Stylist [PERSON_NAME] [PERSON_NAME] [PERSON_NAME] Aparna P [PERSON_NAME]…" at bounding box center [187, 335] width 82 height 20
select select "66498"
click at [146, 325] on select "Select Stylist [PERSON_NAME] [PERSON_NAME] [PERSON_NAME] Aparna P [PERSON_NAME]…" at bounding box center [187, 335] width 82 height 20
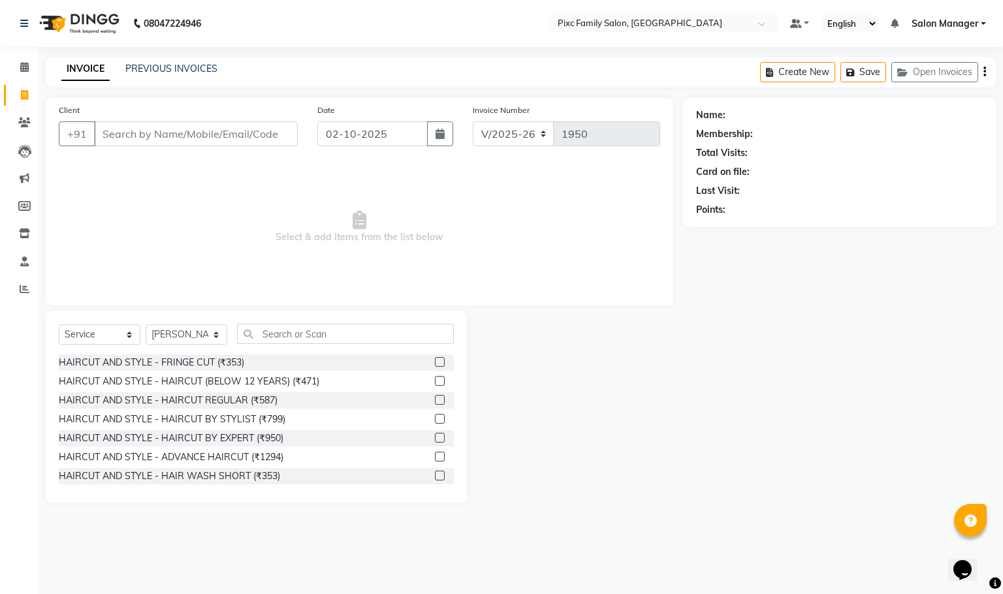
click at [322, 322] on div "Select Service Product Membership Package Voucher Prepaid Gift Card Select Styl…" at bounding box center [256, 407] width 421 height 193
click at [325, 331] on input "text" at bounding box center [345, 334] width 217 height 20
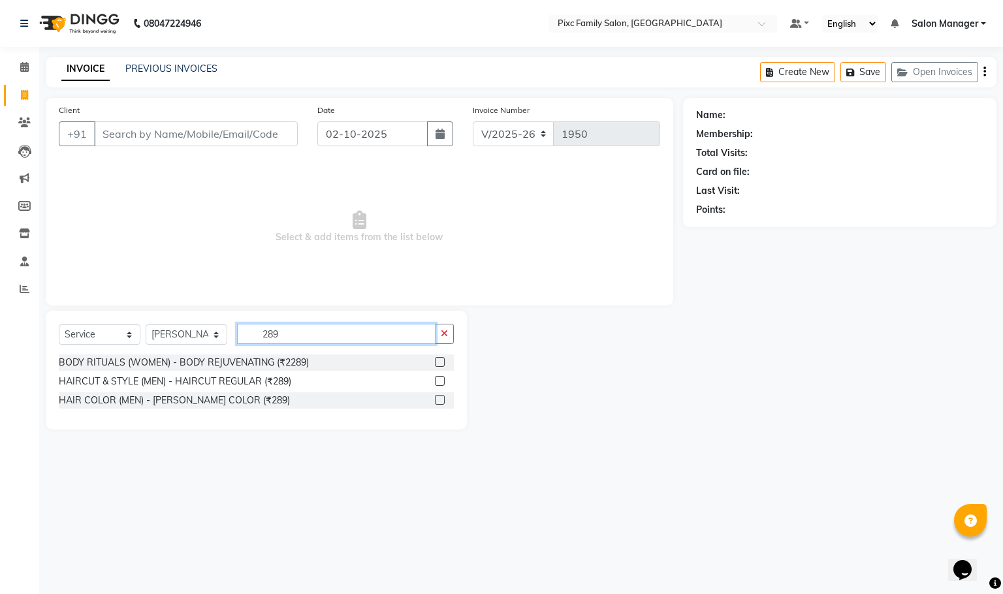
type input "289"
click at [439, 382] on label at bounding box center [440, 381] width 10 height 10
click at [439, 382] on input "checkbox" at bounding box center [439, 381] width 8 height 8
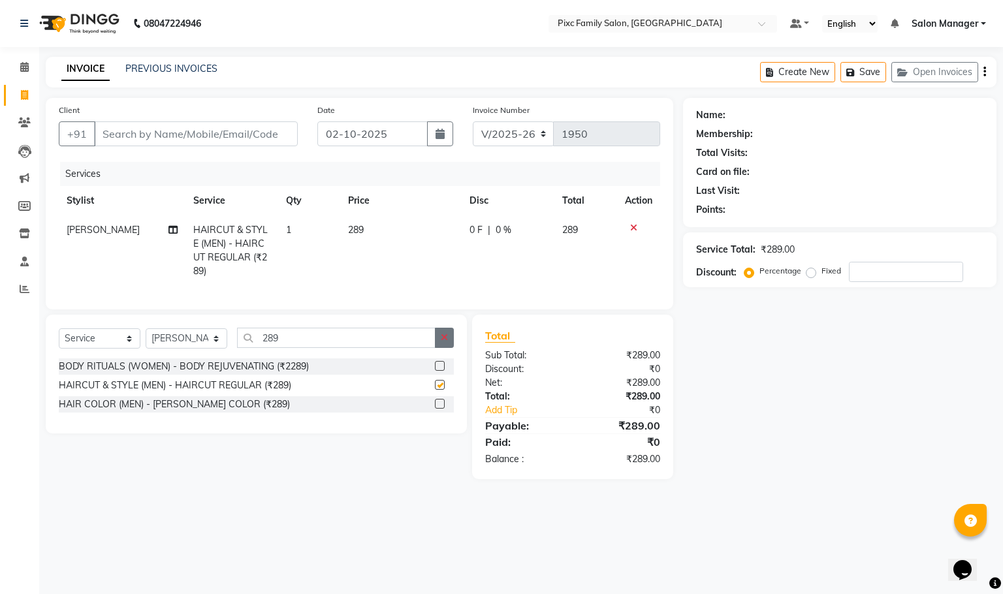
checkbox input "false"
click at [441, 342] on icon "button" at bounding box center [444, 337] width 7 height 9
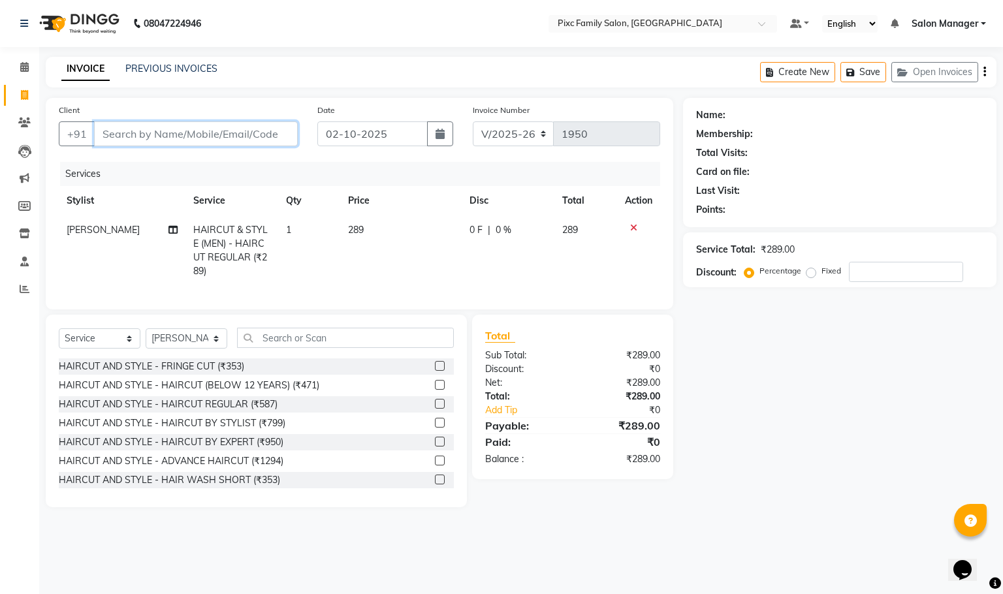
click at [178, 126] on input "Client" at bounding box center [196, 133] width 204 height 25
click at [159, 131] on input "Client" at bounding box center [196, 133] width 204 height 25
click at [186, 131] on input "Client" at bounding box center [196, 133] width 204 height 25
click at [238, 127] on input "Client" at bounding box center [196, 133] width 204 height 25
click at [185, 131] on input "Client" at bounding box center [196, 133] width 204 height 25
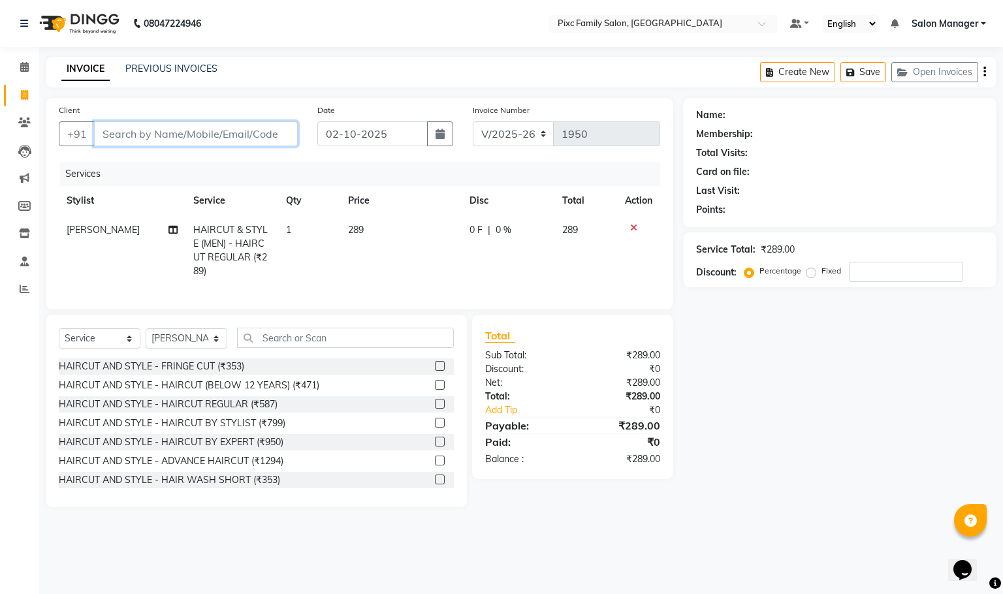
type input "8"
type input "0"
type input "8167043073"
click at [263, 133] on span "Add Client" at bounding box center [264, 133] width 52 height 13
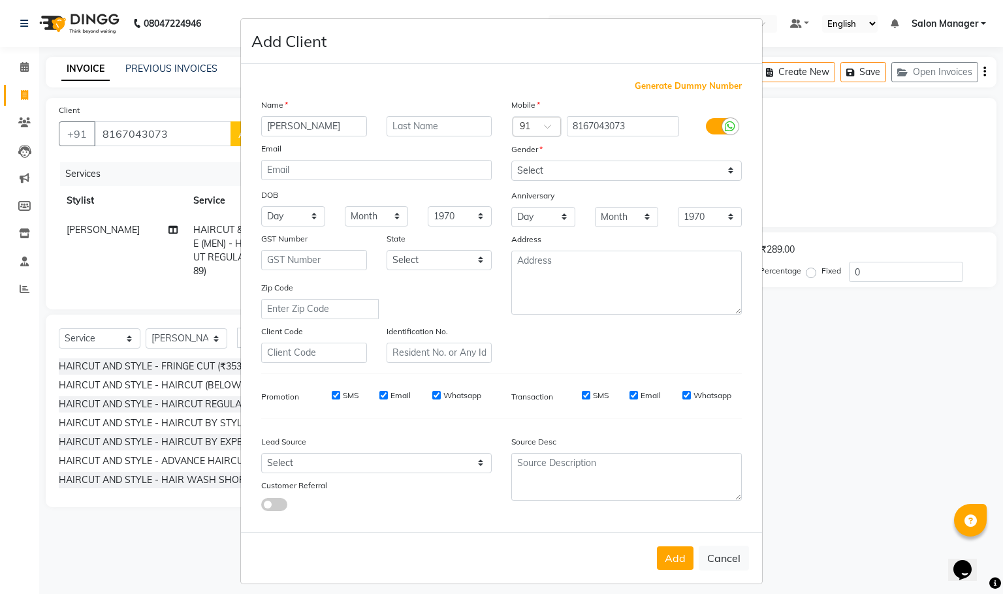
type input "[PERSON_NAME]"
click at [674, 172] on select "Select [DEMOGRAPHIC_DATA] [DEMOGRAPHIC_DATA] Other Prefer Not To Say" at bounding box center [626, 171] width 231 height 20
select select "[DEMOGRAPHIC_DATA]"
click at [511, 161] on select "Select [DEMOGRAPHIC_DATA] [DEMOGRAPHIC_DATA] Other Prefer Not To Say" at bounding box center [626, 171] width 231 height 20
click at [666, 555] on button "Add" at bounding box center [675, 559] width 37 height 24
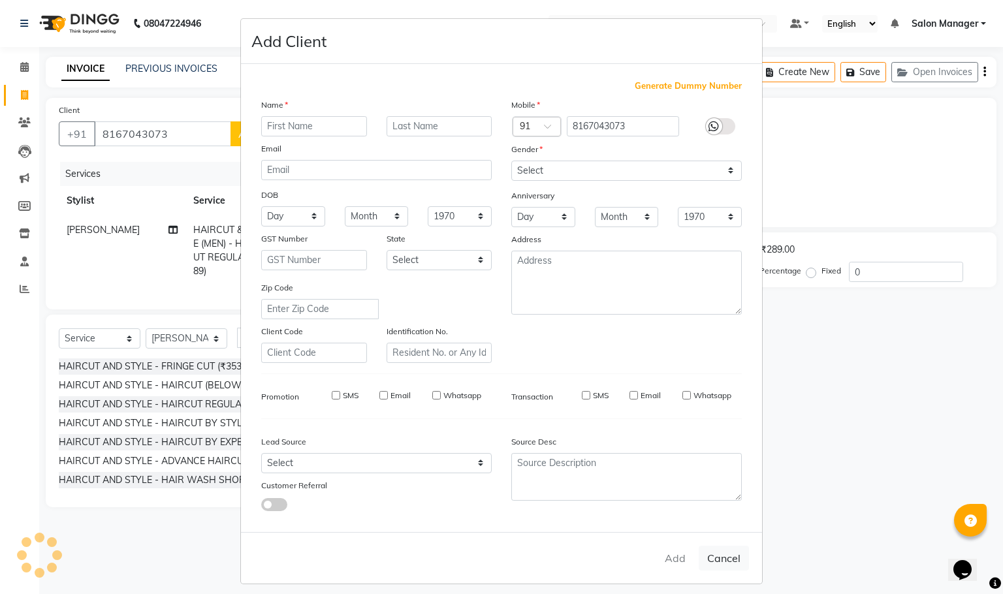
select select
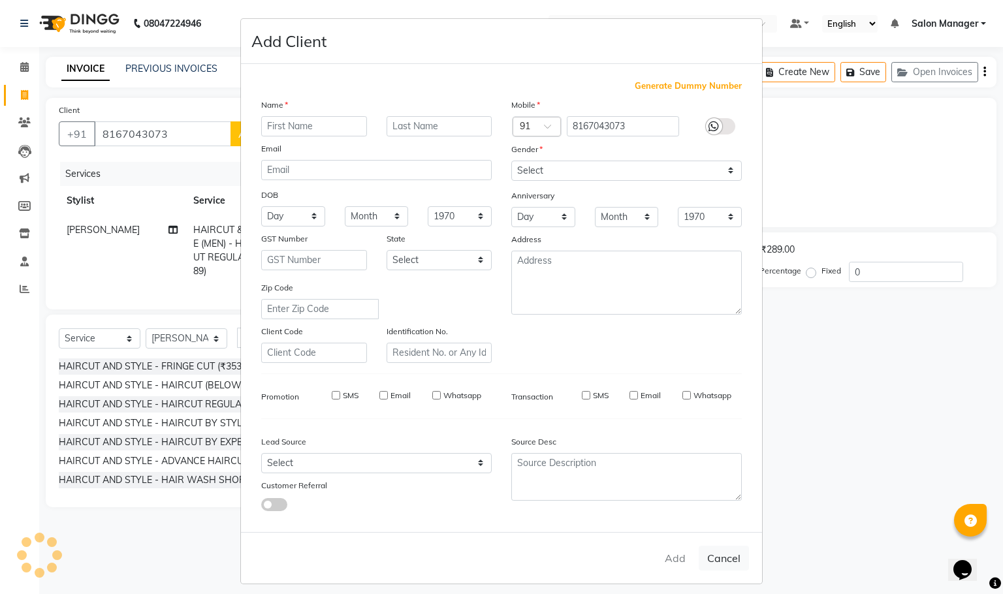
select select
checkbox input "false"
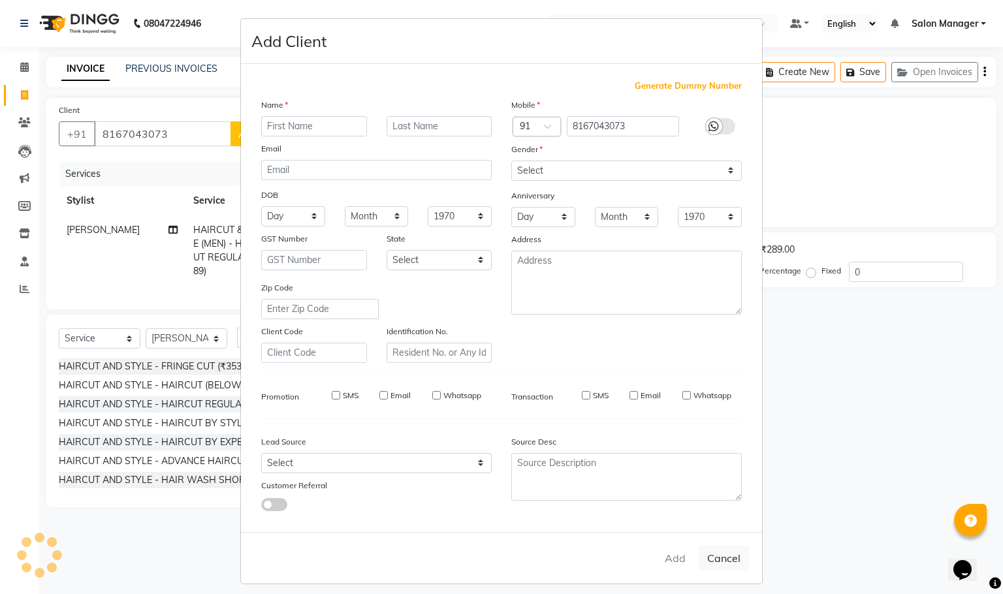
checkbox input "false"
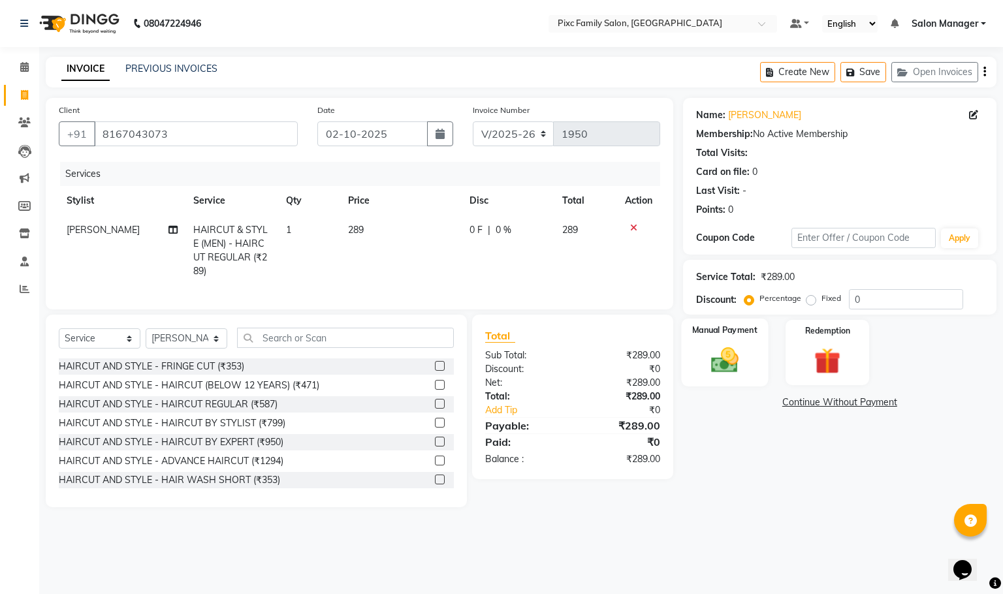
click at [737, 349] on img at bounding box center [724, 360] width 44 height 31
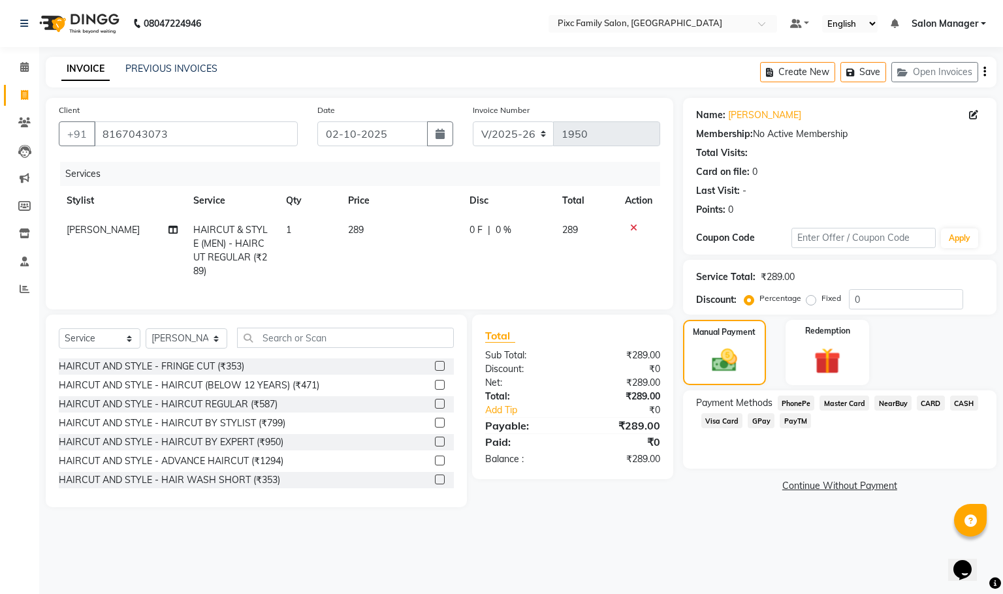
click at [927, 409] on span "CARD" at bounding box center [931, 403] width 28 height 15
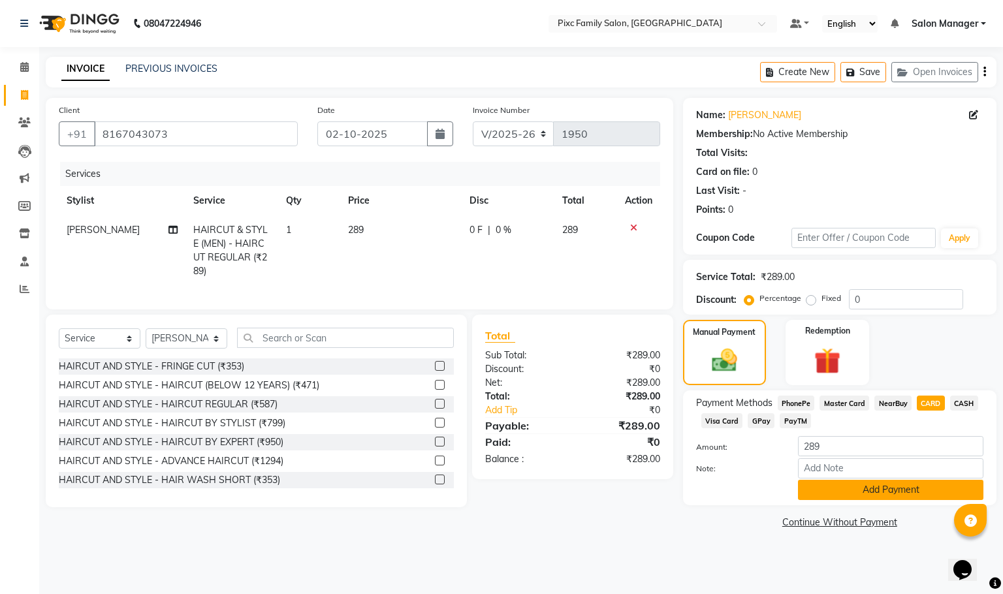
click at [860, 490] on button "Add Payment" at bounding box center [890, 490] width 185 height 20
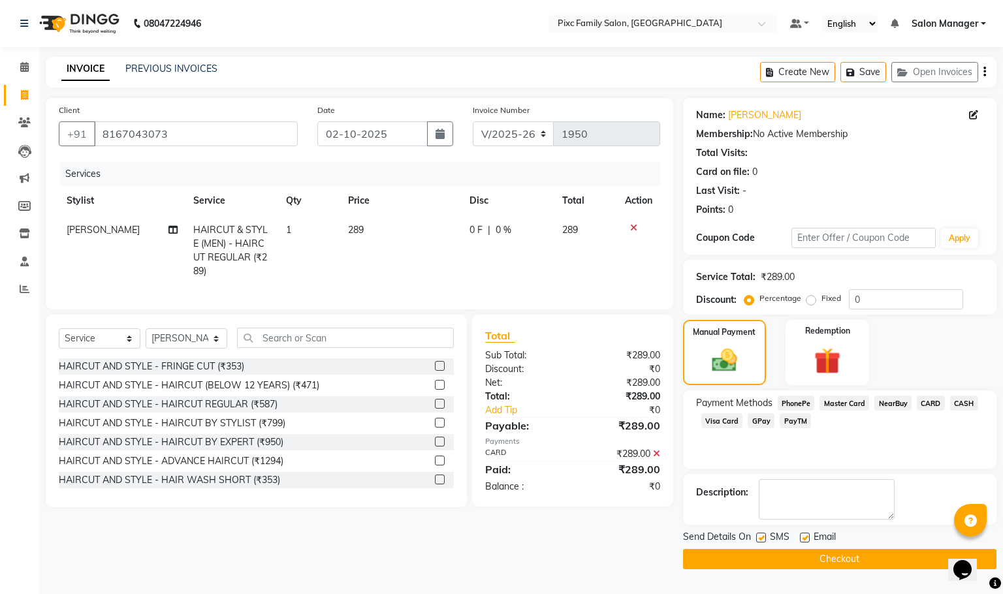
click at [841, 551] on button "Checkout" at bounding box center [839, 559] width 313 height 20
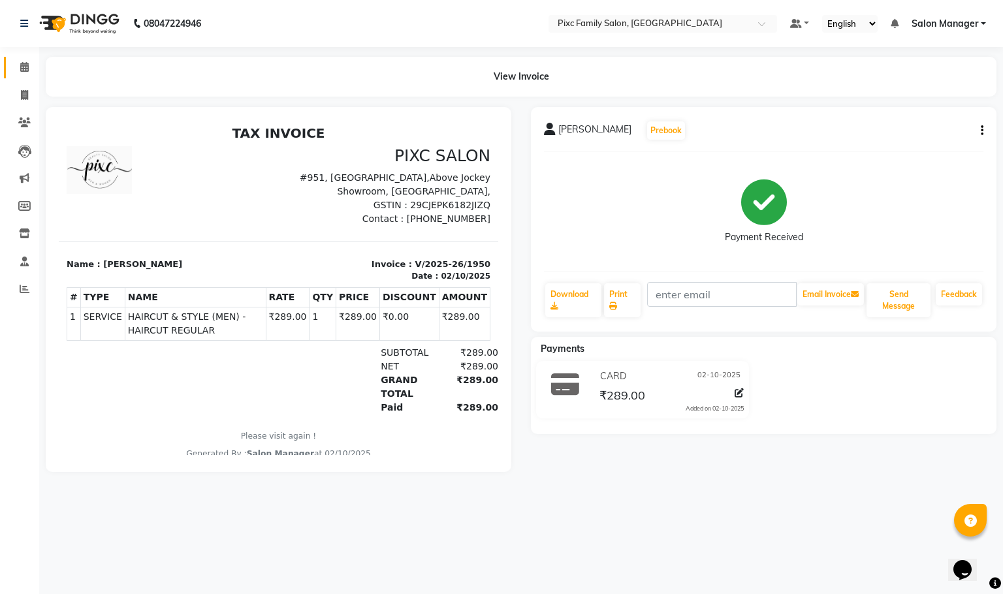
click at [32, 77] on link "Calendar" at bounding box center [19, 68] width 31 height 22
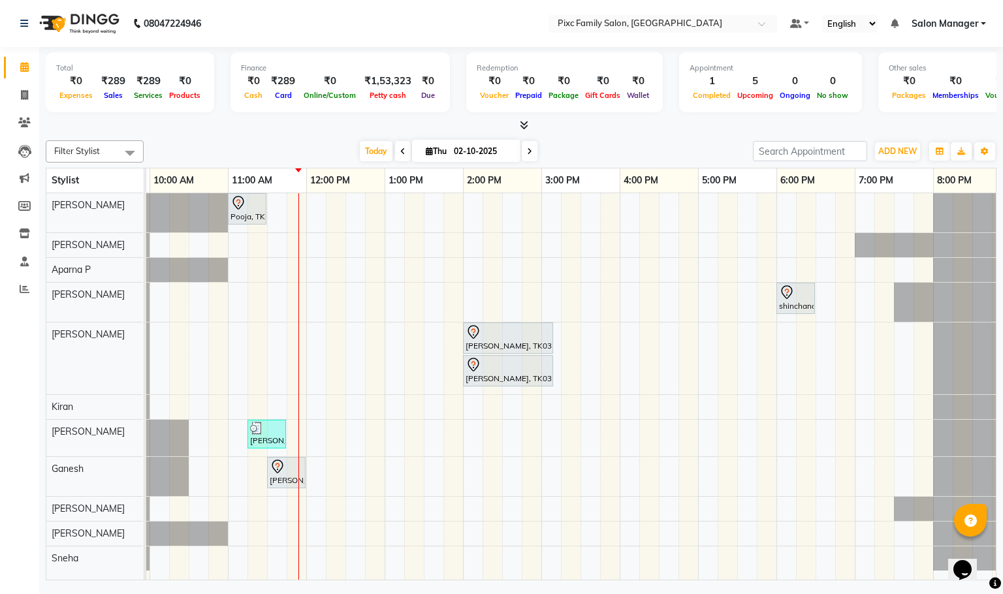
scroll to position [0, 91]
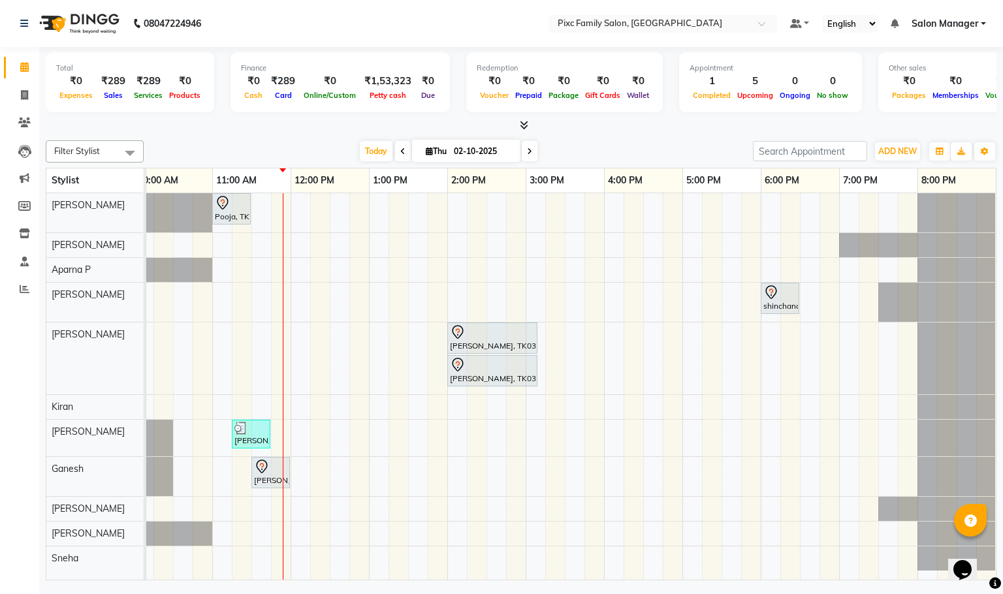
drag, startPoint x: 721, startPoint y: 571, endPoint x: 17, endPoint y: 16, distance: 896.5
click at [463, 535] on div "Pooja, TK01, 11:00 AM-11:30 AM, HAIRCUT AND STYLE - TONGS S/M shinchana, TK02, …" at bounding box center [526, 386] width 940 height 387
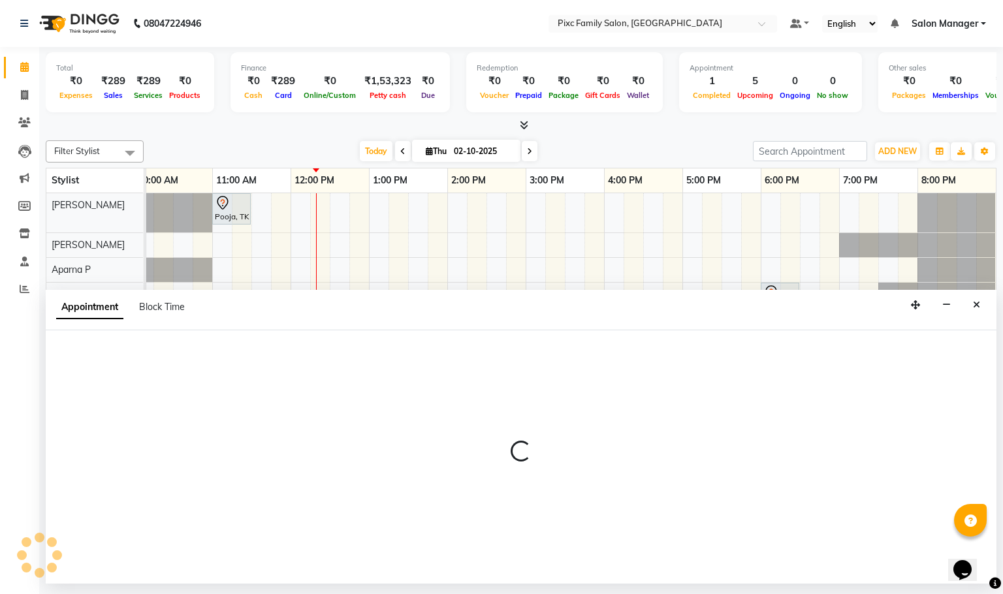
select select "855"
select select "tentative"
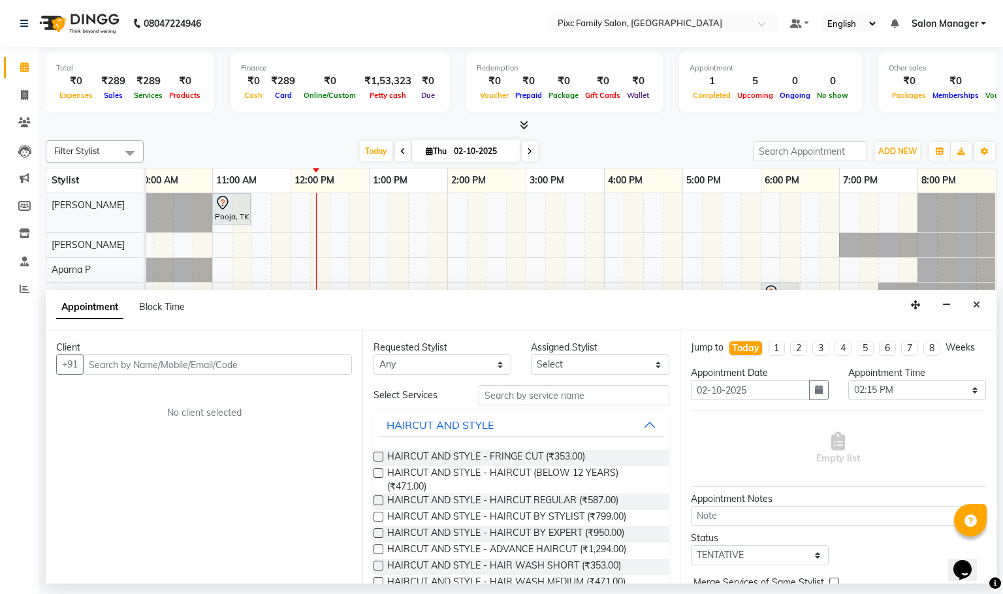
click at [251, 360] on input "text" at bounding box center [217, 365] width 269 height 20
type input "8056158903"
click at [334, 366] on span "Add Client" at bounding box center [325, 365] width 44 height 12
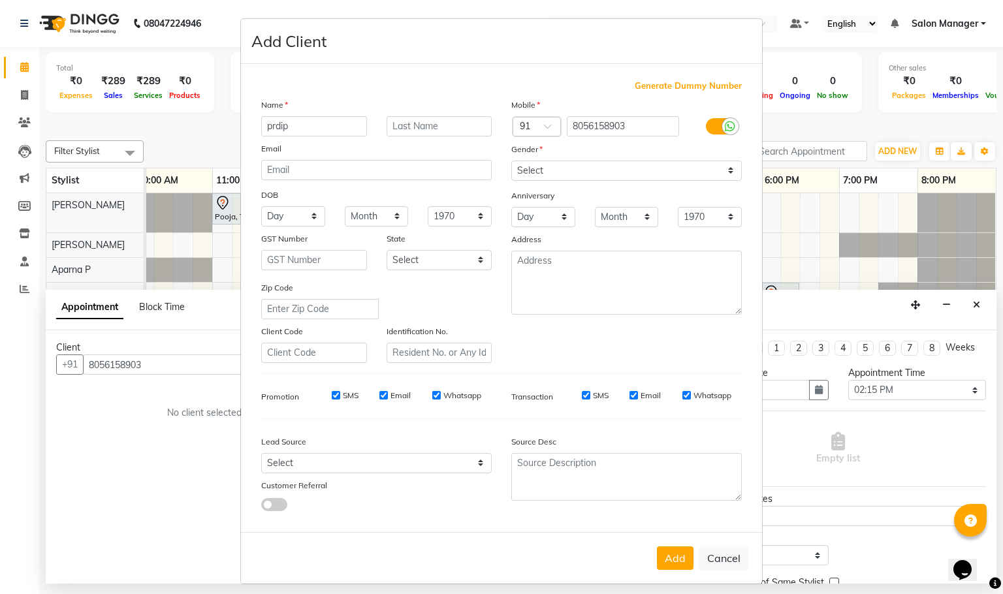
type input "prdip"
click at [541, 169] on select "Select [DEMOGRAPHIC_DATA] [DEMOGRAPHIC_DATA] Other Prefer Not To Say" at bounding box center [626, 171] width 231 height 20
click at [511, 161] on select "Select [DEMOGRAPHIC_DATA] [DEMOGRAPHIC_DATA] Other Prefer Not To Say" at bounding box center [626, 171] width 231 height 20
click at [537, 169] on select "Select [DEMOGRAPHIC_DATA] [DEMOGRAPHIC_DATA] Other Prefer Not To Say" at bounding box center [626, 171] width 231 height 20
select select "[DEMOGRAPHIC_DATA]"
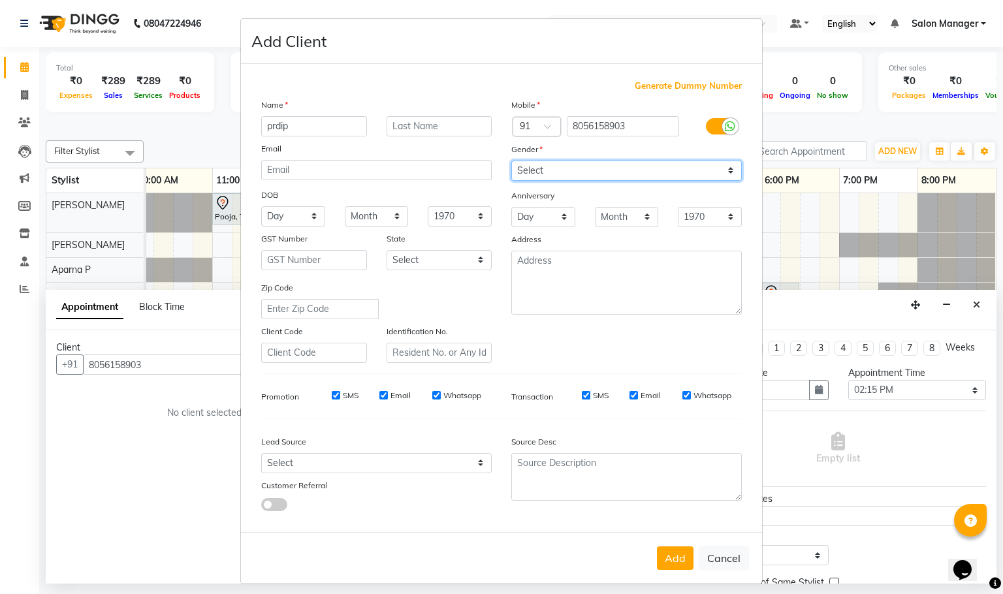
click at [511, 161] on select "Select [DEMOGRAPHIC_DATA] [DEMOGRAPHIC_DATA] Other Prefer Not To Say" at bounding box center [626, 171] width 231 height 20
click at [671, 553] on button "Add" at bounding box center [675, 559] width 37 height 24
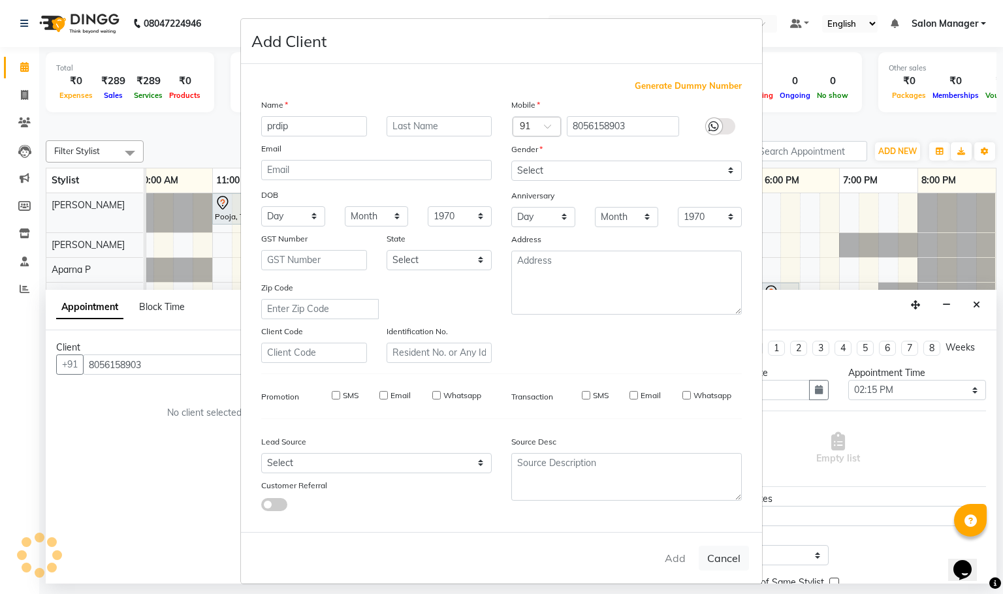
select select
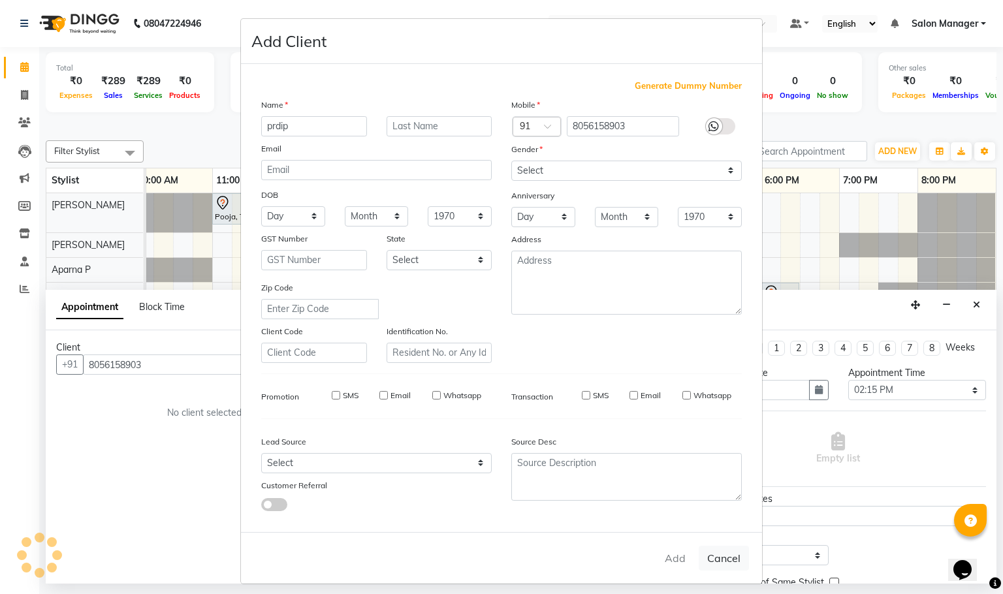
select select
checkbox input "false"
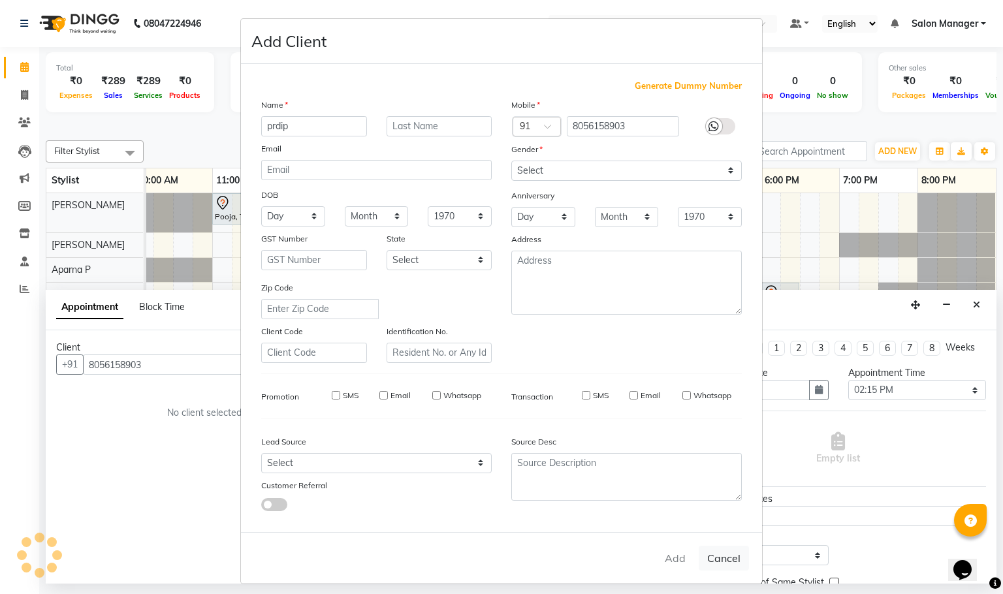
checkbox input "false"
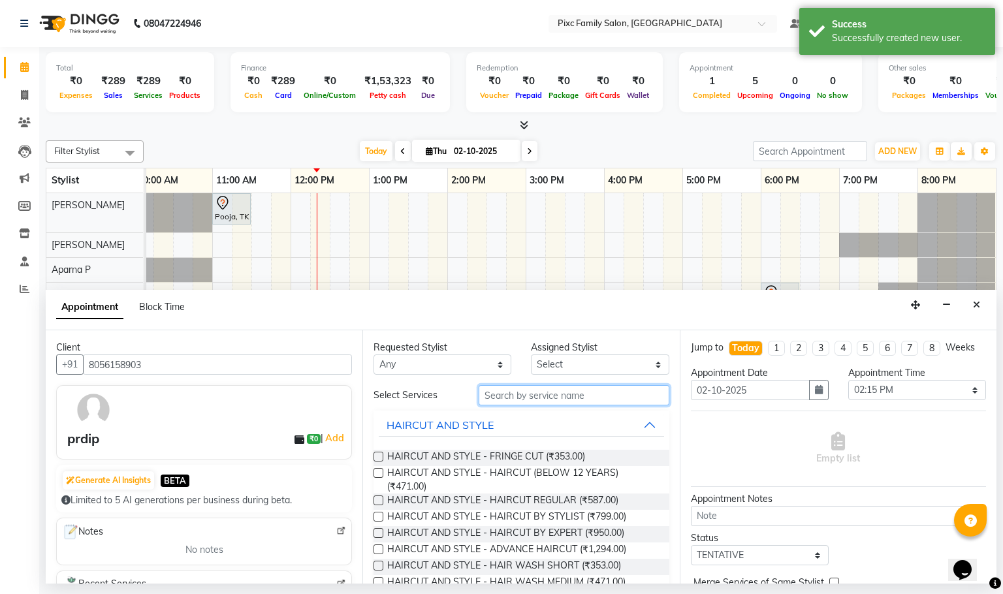
click at [566, 398] on input "text" at bounding box center [574, 395] width 191 height 20
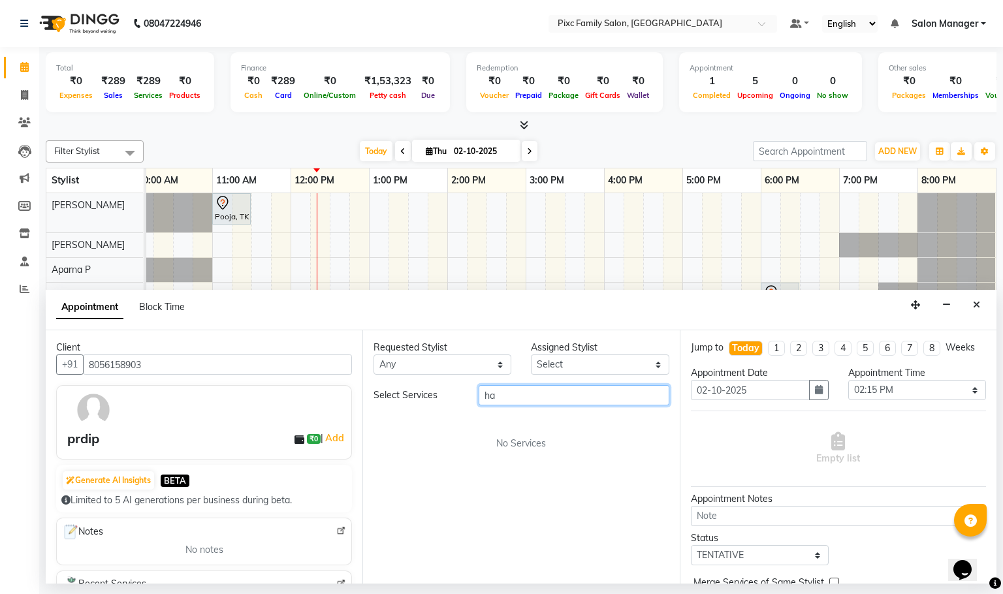
type input "h"
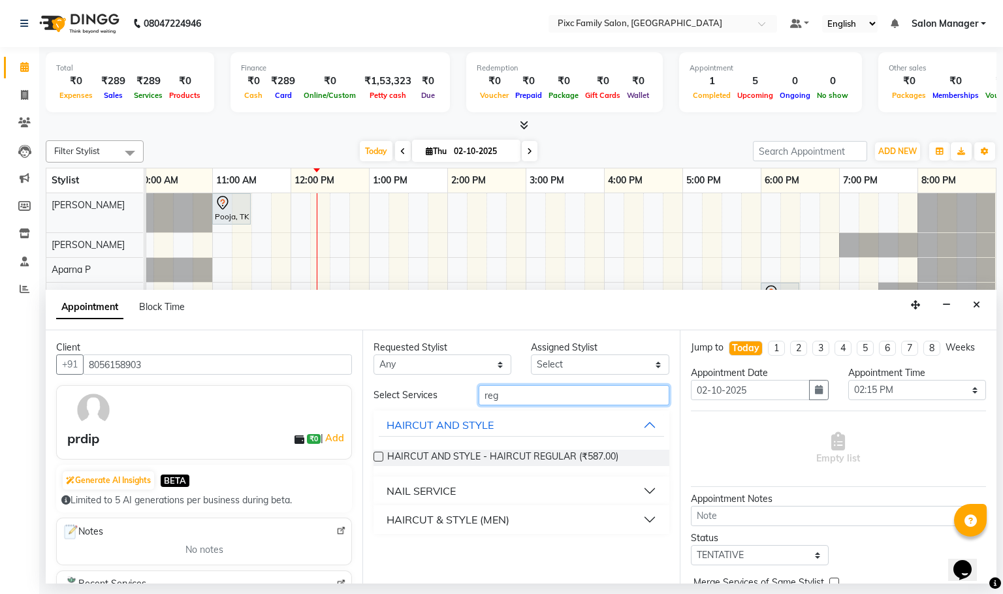
type input "reg"
click at [647, 489] on button "NAIL SERVICE" at bounding box center [521, 491] width 285 height 24
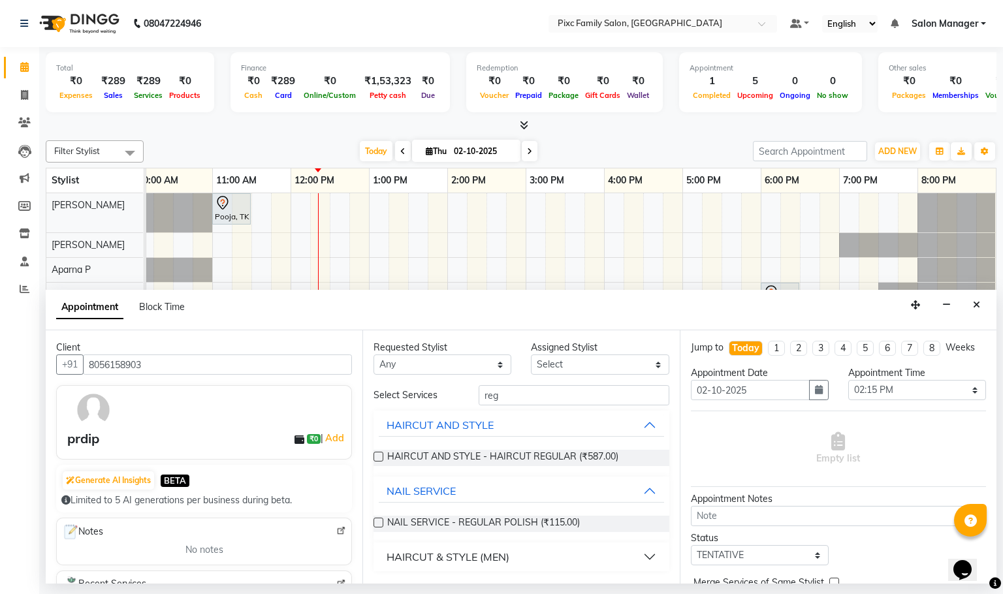
click at [649, 554] on button "HAIRCUT & STYLE (MEN)" at bounding box center [521, 557] width 285 height 24
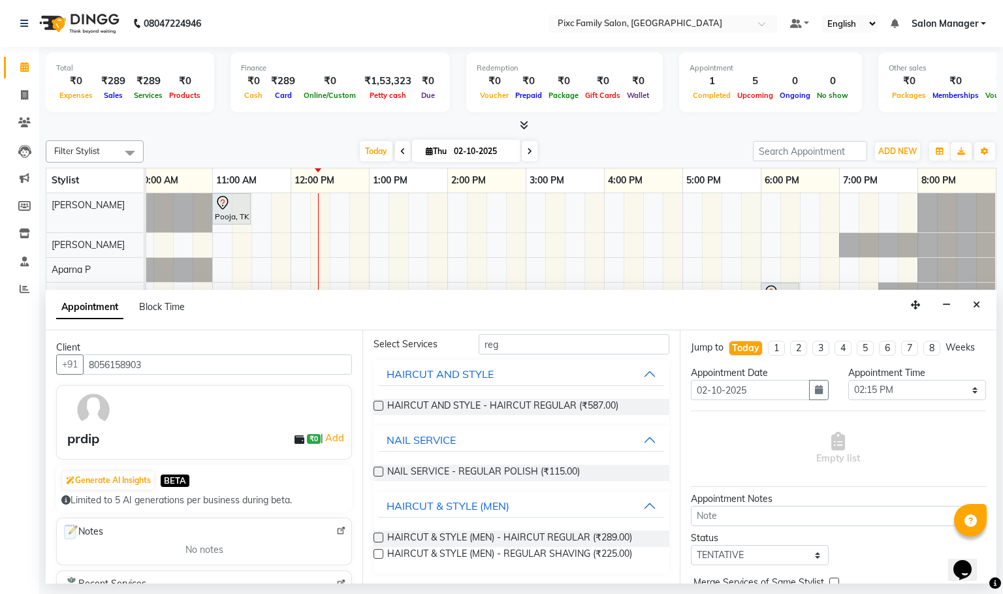
click at [380, 541] on label at bounding box center [379, 538] width 10 height 10
click at [380, 541] on input "checkbox" at bounding box center [378, 539] width 8 height 8
checkbox input "false"
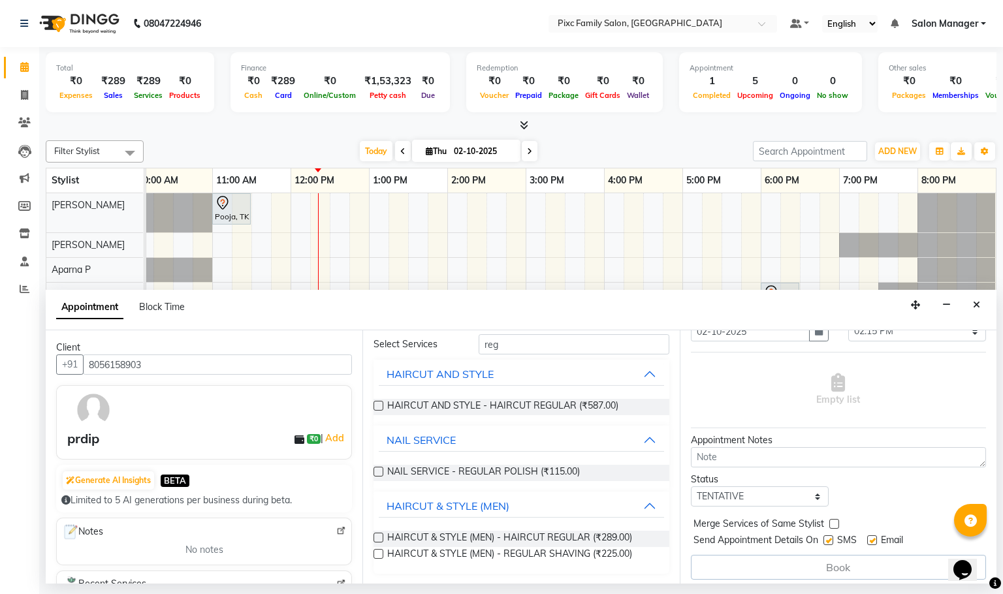
scroll to position [80, 0]
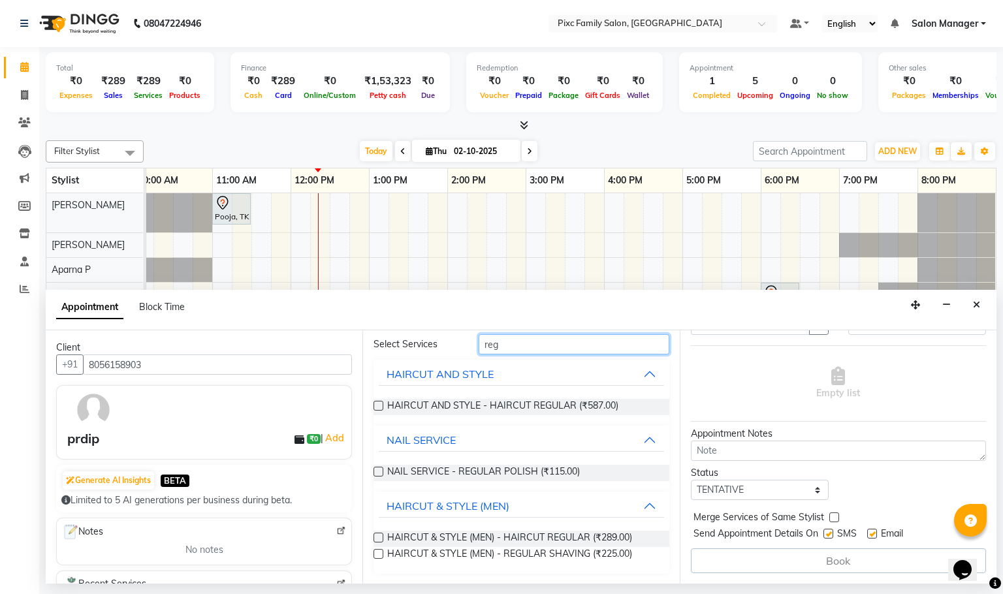
click at [553, 351] on input "reg" at bounding box center [574, 344] width 191 height 20
type input "r"
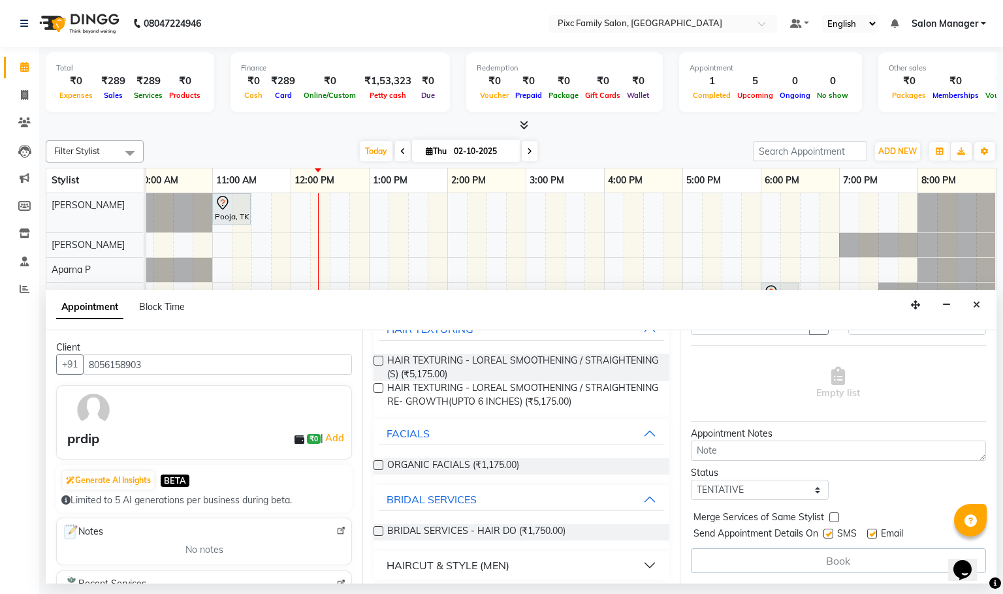
scroll to position [116, 0]
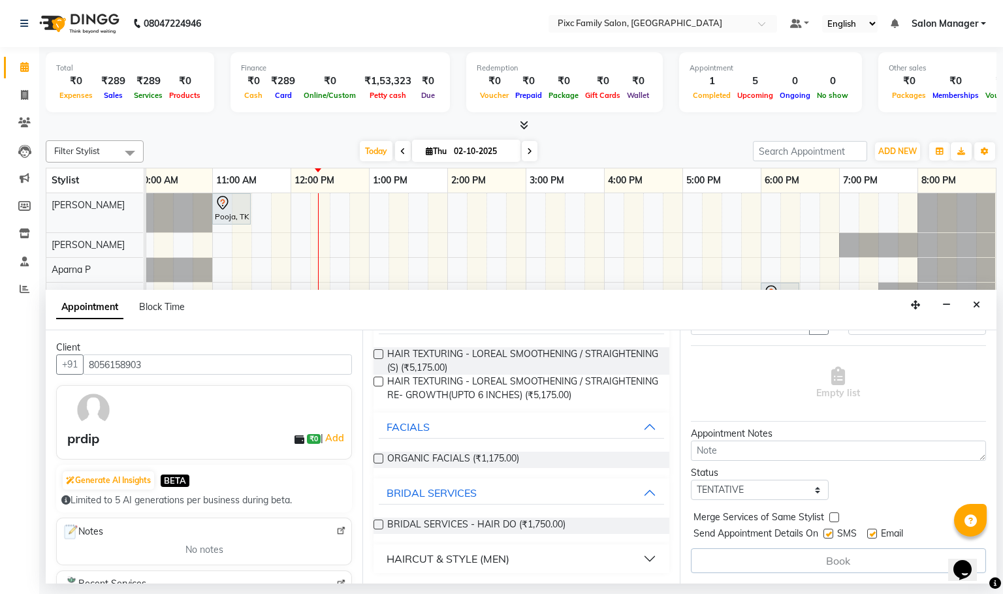
type input "175"
click at [633, 554] on button "HAIRCUT & STYLE (MEN)" at bounding box center [521, 559] width 285 height 24
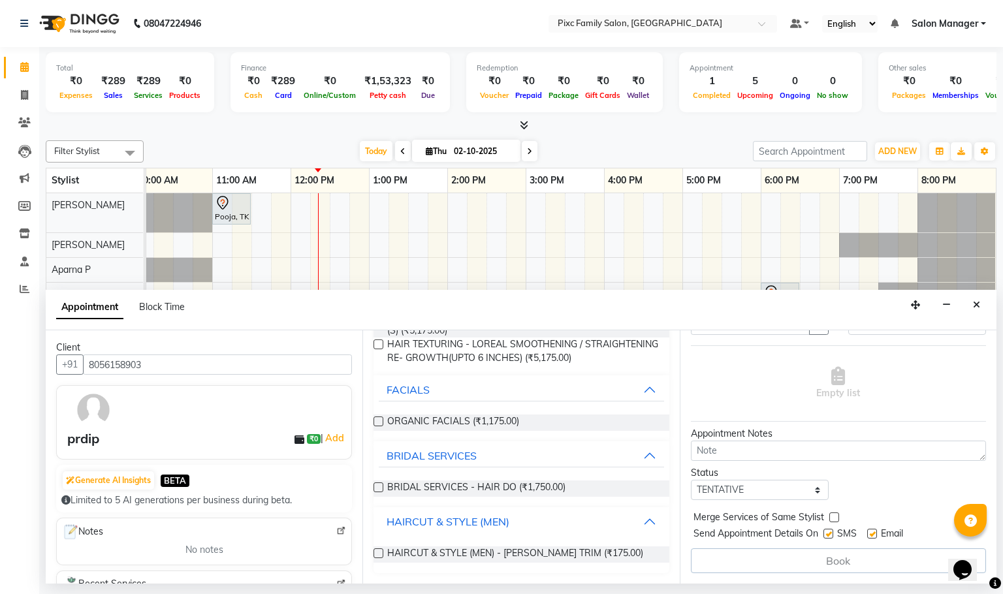
scroll to position [153, 0]
click at [381, 551] on label at bounding box center [379, 554] width 10 height 10
click at [381, 551] on input "checkbox" at bounding box center [378, 555] width 8 height 8
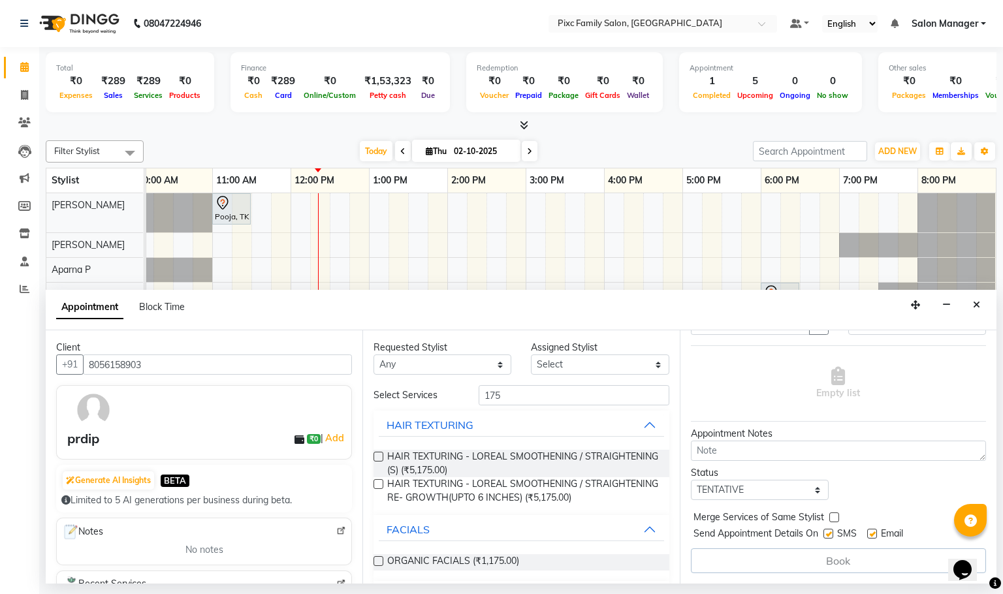
scroll to position [80, 0]
click at [549, 359] on select "Select" at bounding box center [600, 365] width 138 height 20
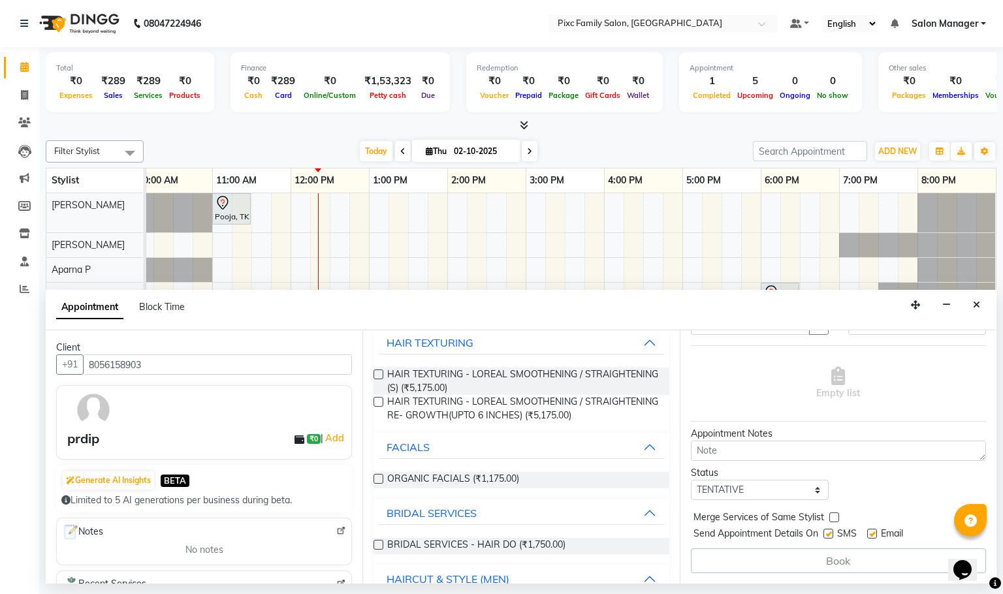
scroll to position [153, 0]
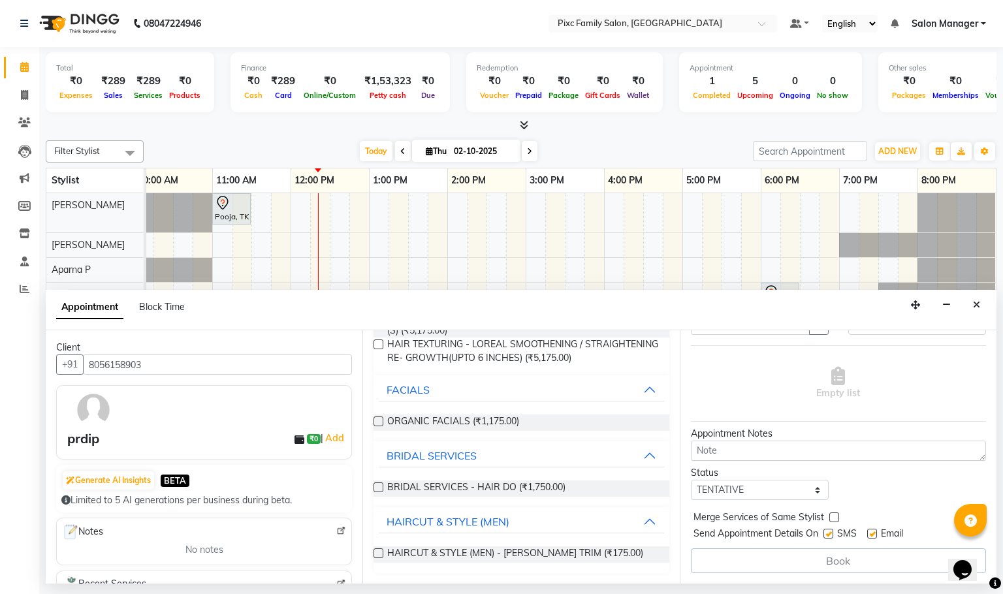
click at [376, 551] on label at bounding box center [379, 554] width 10 height 10
click at [376, 551] on input "checkbox" at bounding box center [378, 555] width 8 height 8
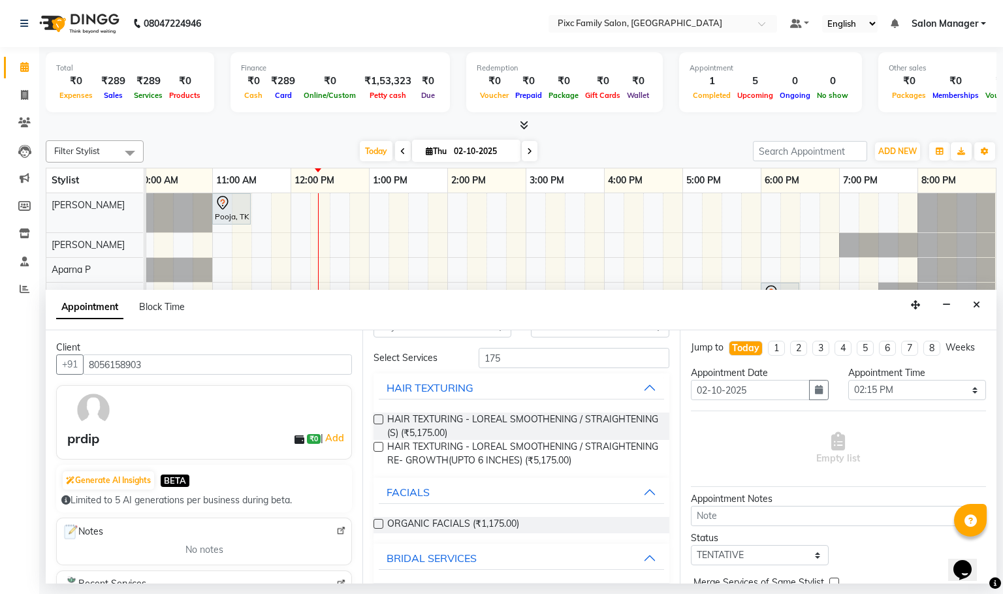
scroll to position [0, 0]
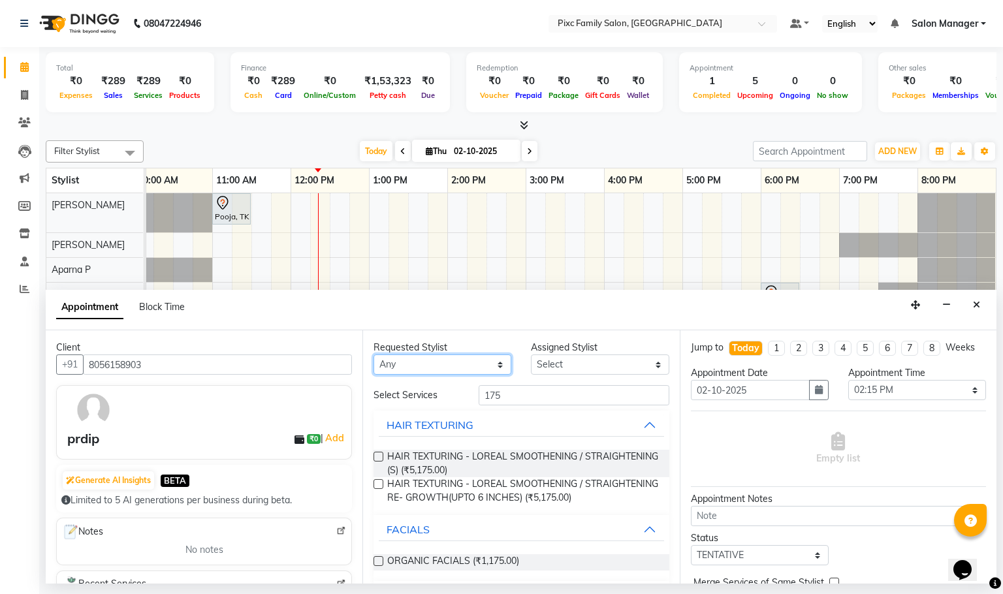
click at [449, 360] on select "Any" at bounding box center [443, 365] width 138 height 20
click at [571, 371] on select "Select" at bounding box center [600, 365] width 138 height 20
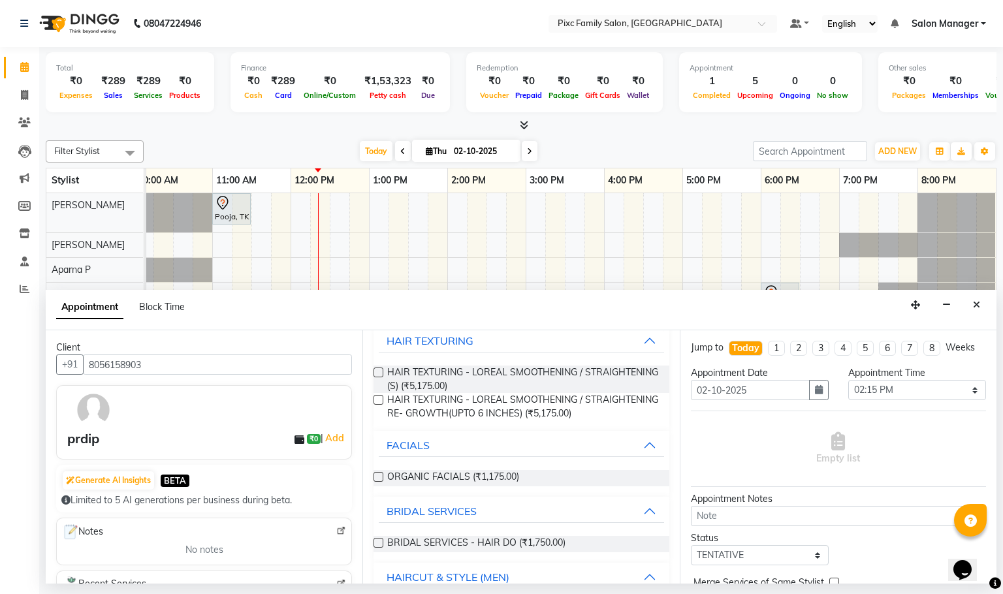
scroll to position [153, 0]
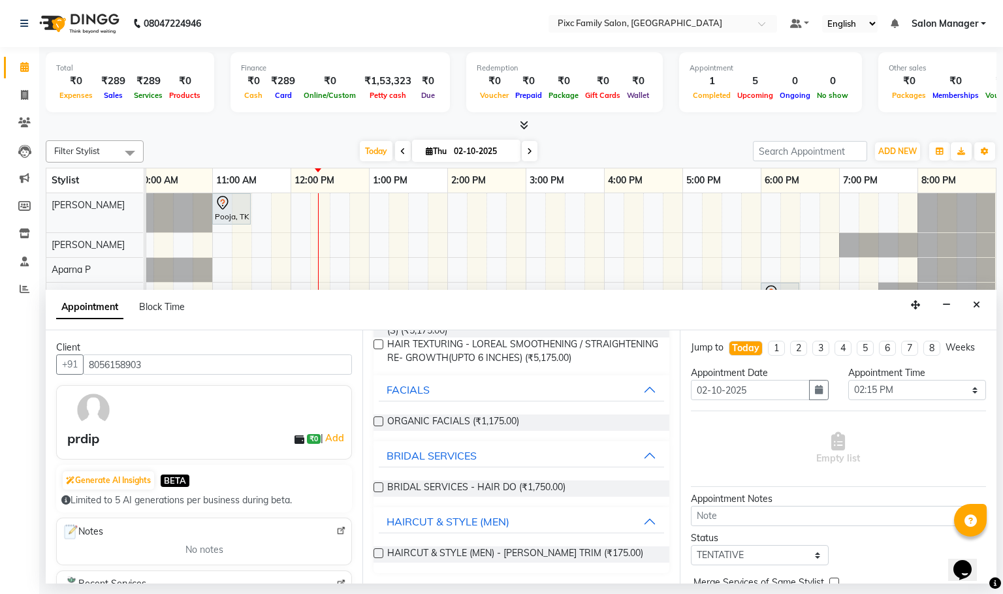
click at [379, 553] on label at bounding box center [379, 554] width 10 height 10
click at [379, 553] on input "checkbox" at bounding box center [378, 555] width 8 height 8
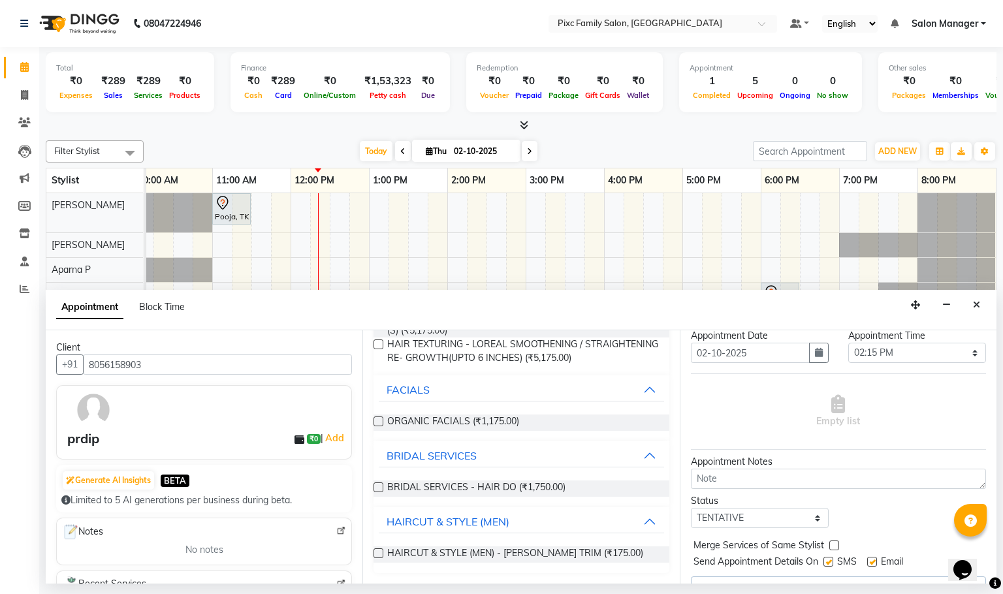
scroll to position [0, 0]
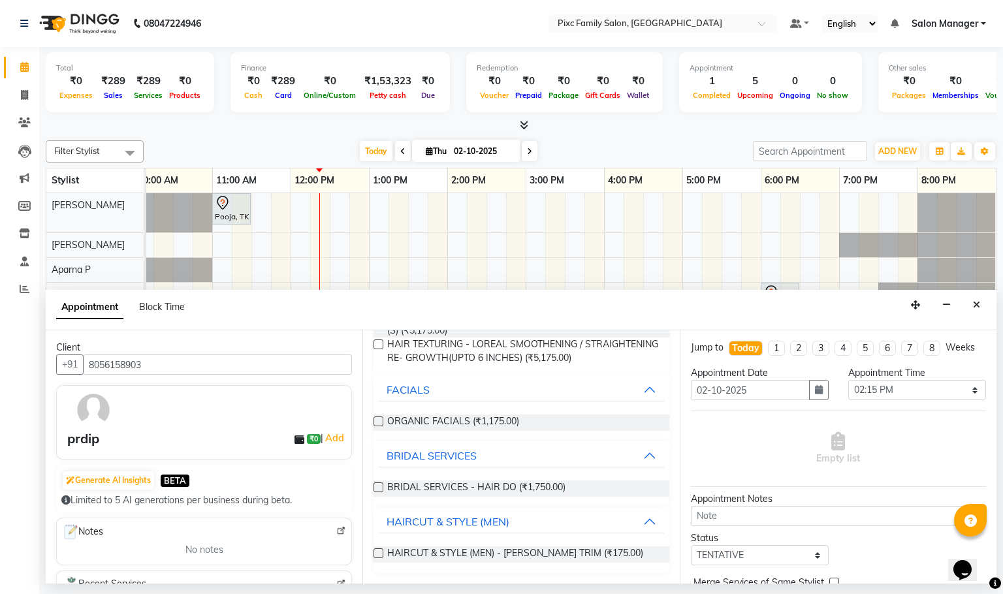
click at [380, 549] on label at bounding box center [379, 554] width 10 height 10
click at [380, 551] on input "checkbox" at bounding box center [378, 555] width 8 height 8
checkbox input "false"
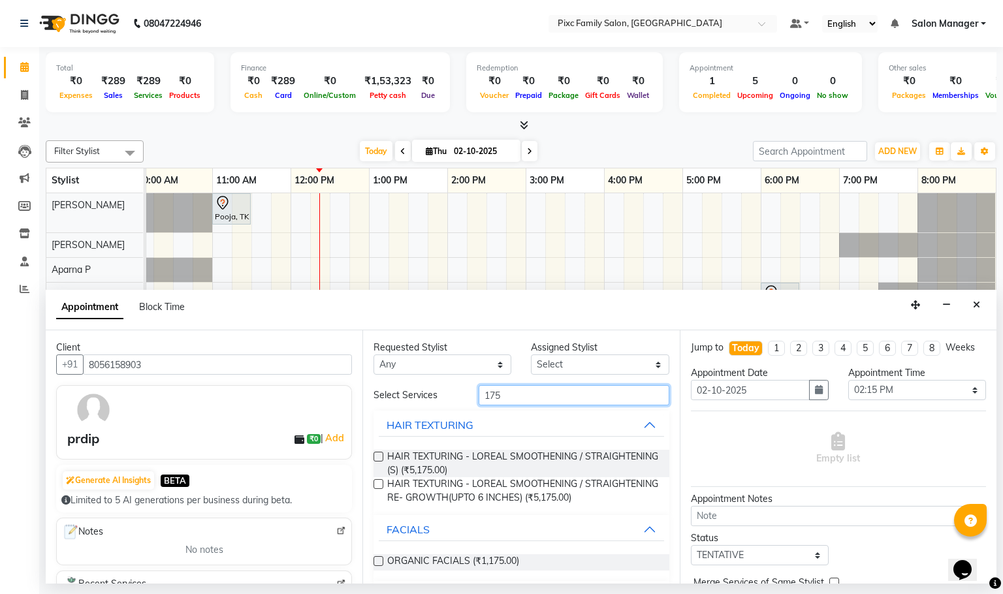
click at [569, 398] on input "175" at bounding box center [574, 395] width 191 height 20
type input "1"
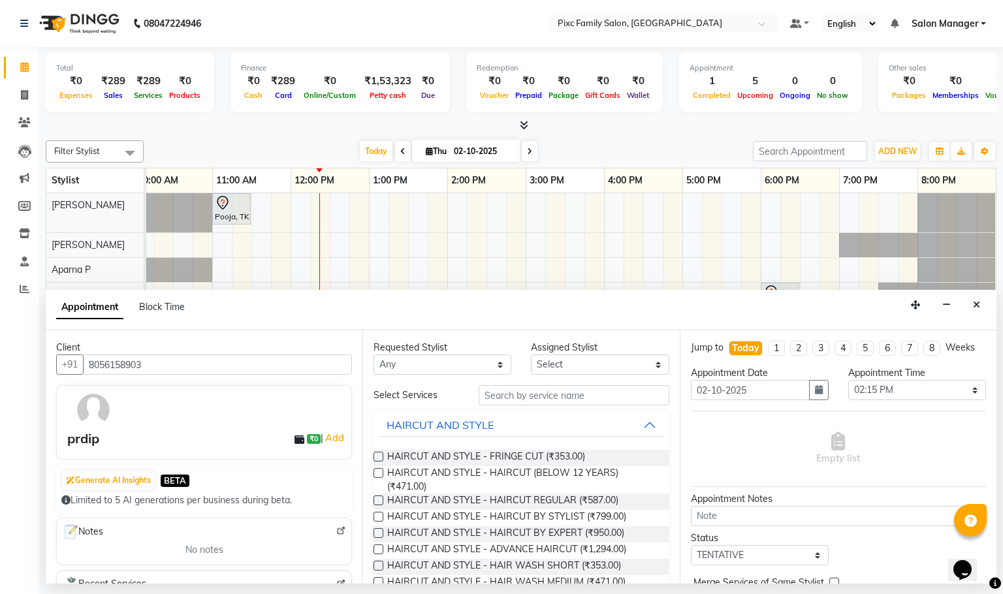
click at [568, 431] on button "HAIRCUT AND STYLE" at bounding box center [521, 425] width 285 height 24
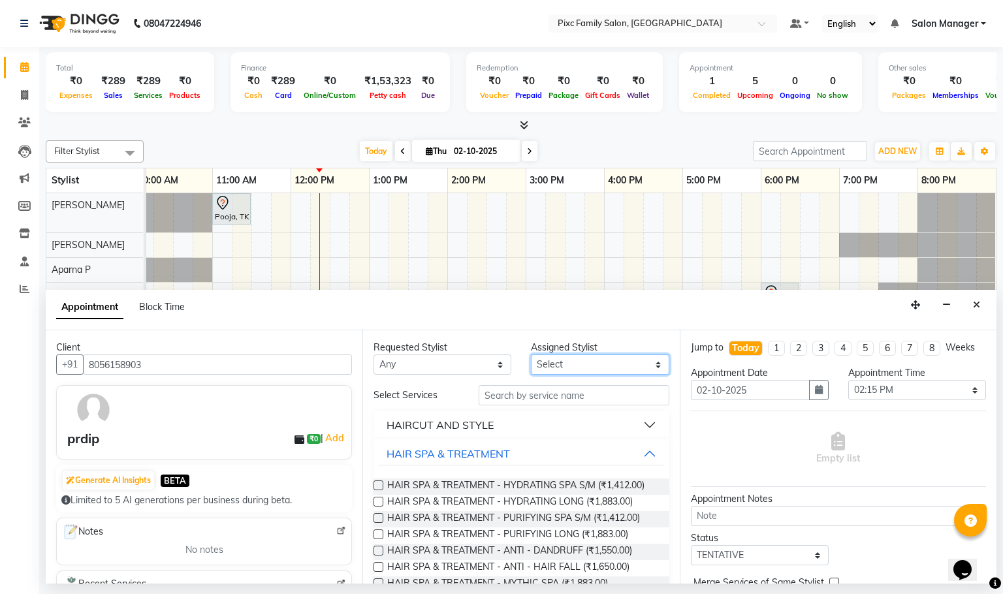
click at [588, 367] on select "Select" at bounding box center [600, 365] width 138 height 20
click at [583, 366] on select "Select" at bounding box center [600, 365] width 138 height 20
click at [582, 379] on div "Requested Stylist Any Assigned Stylist Select Select Services HAIRCUT AND STYLE…" at bounding box center [520, 456] width 317 height 253
click at [584, 364] on select "Select" at bounding box center [600, 365] width 138 height 20
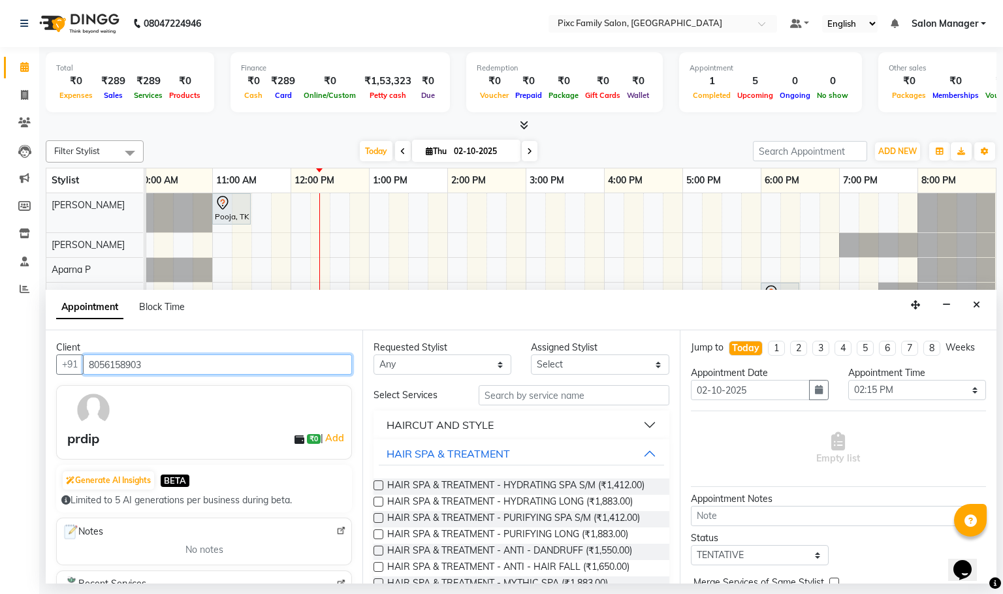
drag, startPoint x: 144, startPoint y: 363, endPoint x: 45, endPoint y: 365, distance: 98.6
click at [46, 365] on div "Client [PHONE_NUMBER] prdip ₹0 | Add Generate AI Insights BETA Limited to 5 AI …" at bounding box center [204, 456] width 317 height 253
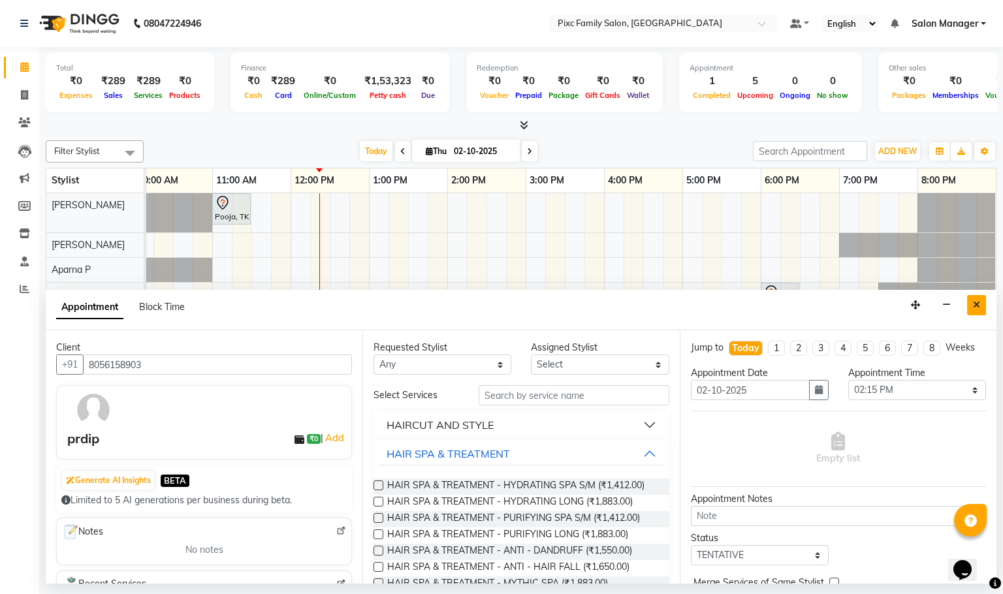
click at [984, 298] on button "Close" at bounding box center [976, 305] width 19 height 20
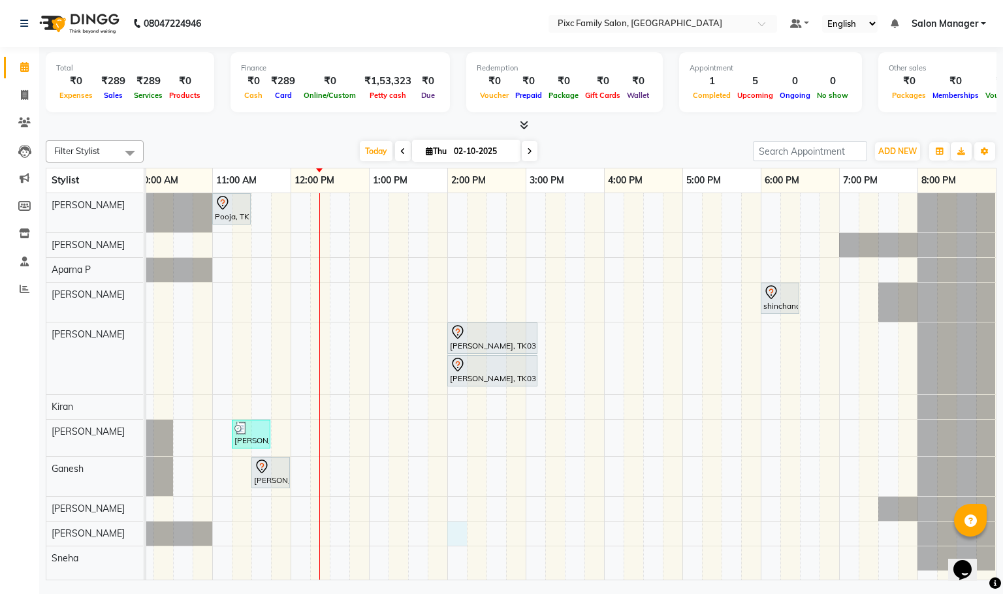
click at [440, 541] on div "Pooja, TK01, 11:00 AM-11:30 AM, HAIRCUT AND STYLE - TONGS S/M shinchana, TK02, …" at bounding box center [526, 386] width 940 height 387
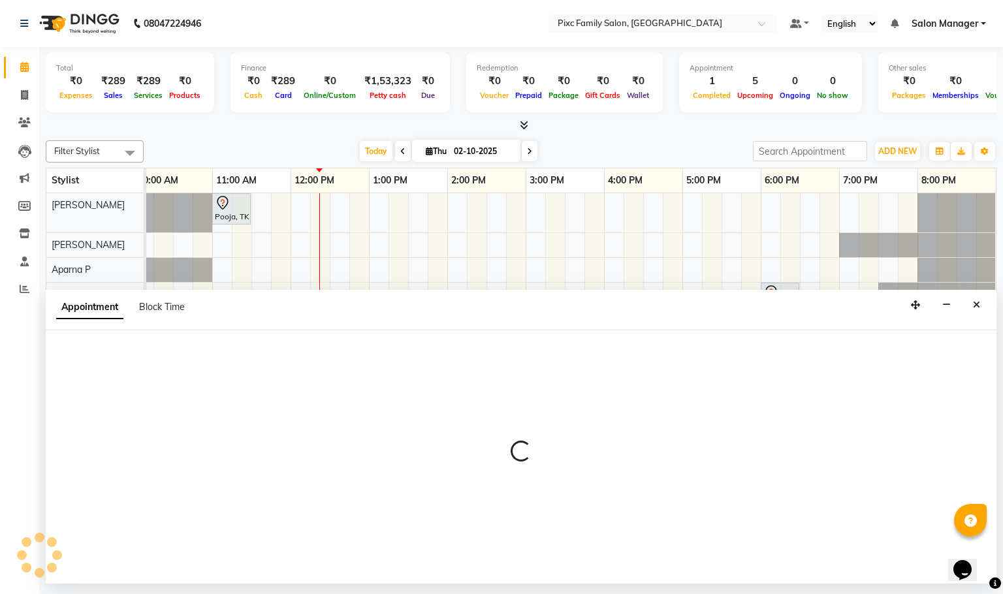
select select "90556"
select select "840"
select select "tentative"
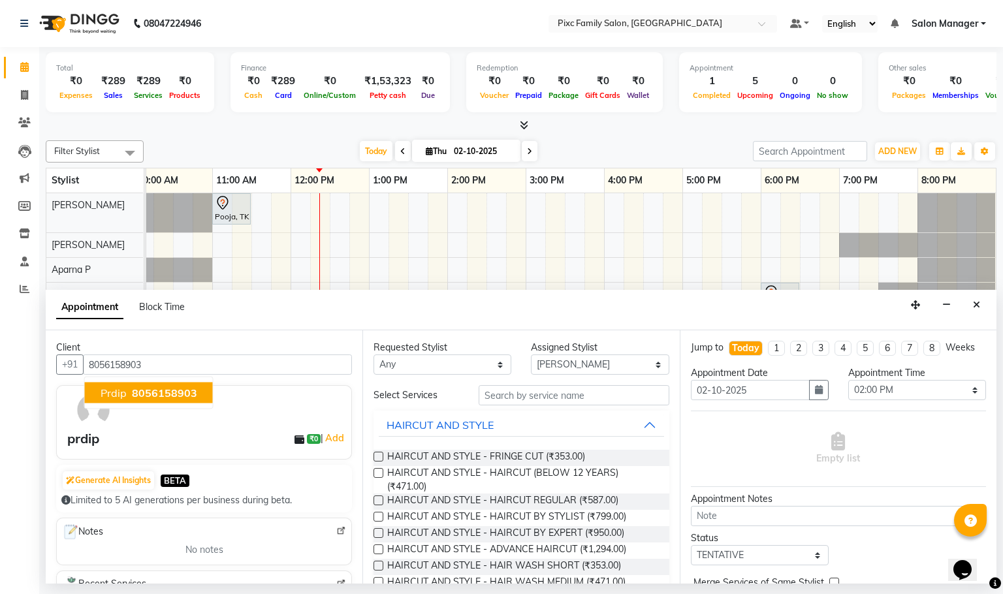
type input "8056158903"
click at [534, 391] on input "text" at bounding box center [574, 395] width 191 height 20
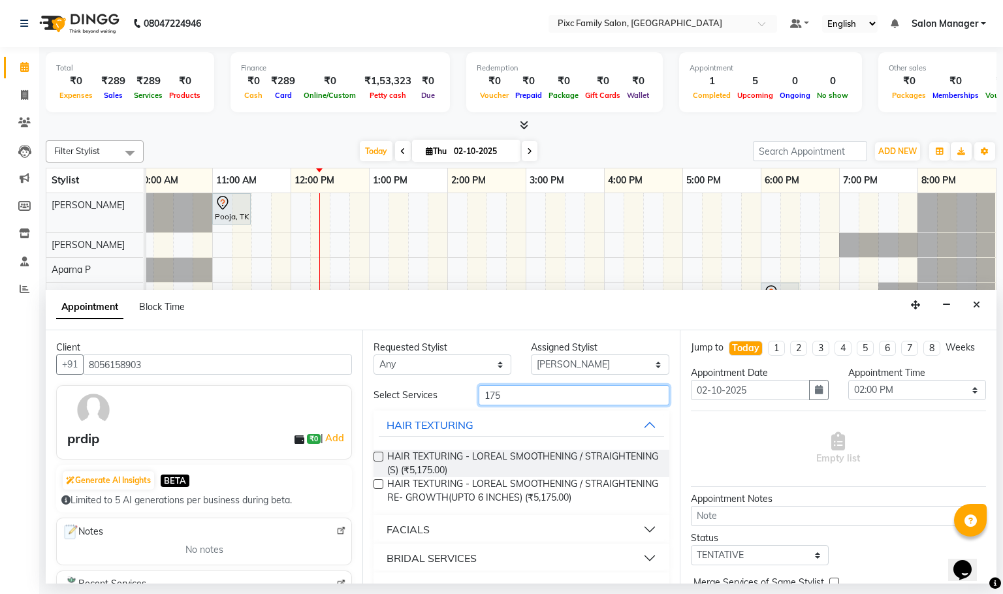
scroll to position [41, 0]
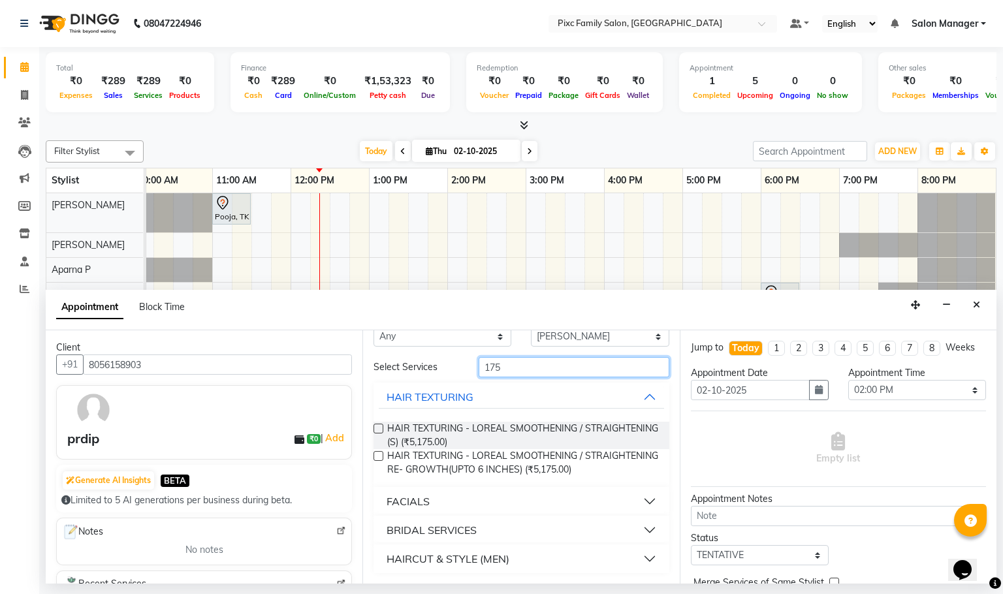
type input "175"
click at [381, 555] on button "HAIRCUT & STYLE (MEN)" at bounding box center [521, 559] width 285 height 24
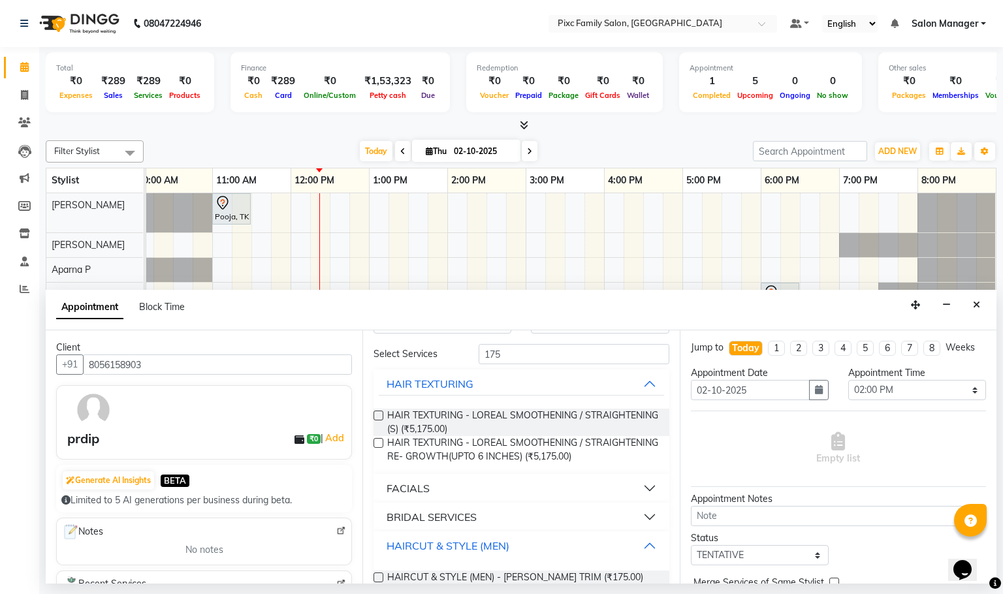
click at [560, 555] on button "HAIRCUT & STYLE (MEN)" at bounding box center [521, 546] width 285 height 24
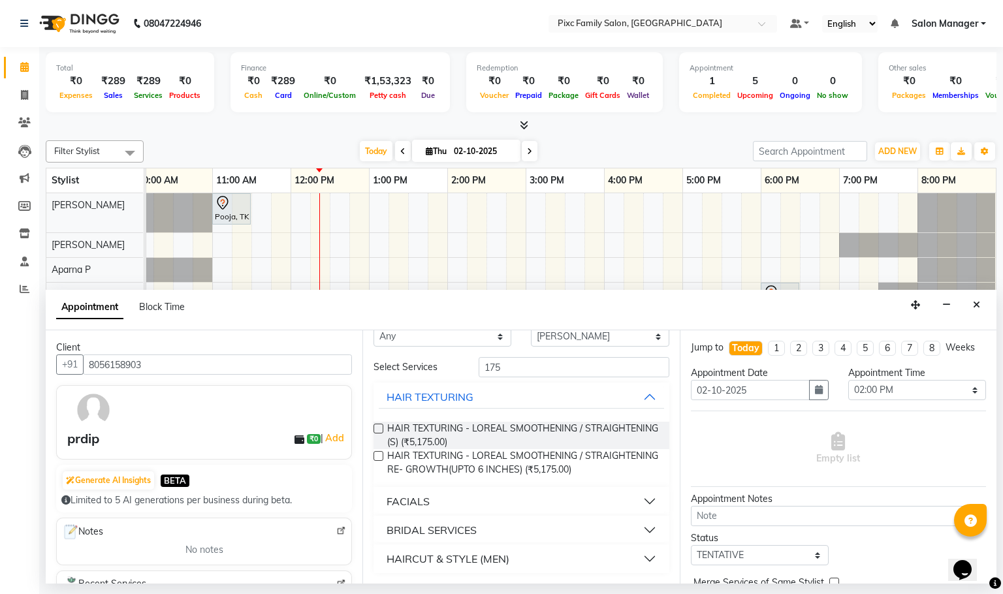
click at [537, 570] on button "HAIRCUT & STYLE (MEN)" at bounding box center [521, 559] width 285 height 24
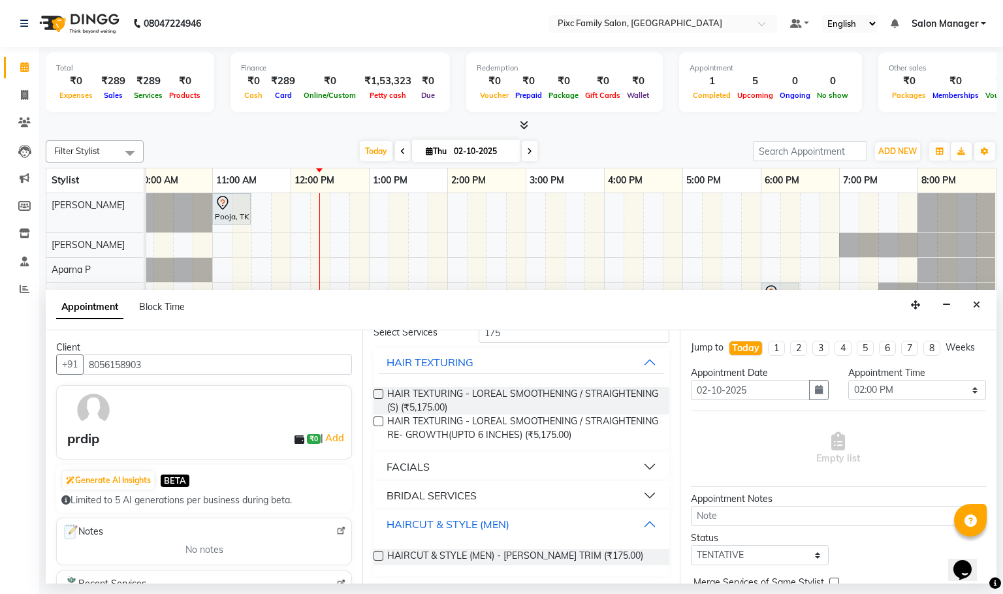
scroll to position [78, 0]
click at [379, 554] on label at bounding box center [379, 554] width 10 height 10
click at [379, 554] on input "checkbox" at bounding box center [378, 555] width 8 height 8
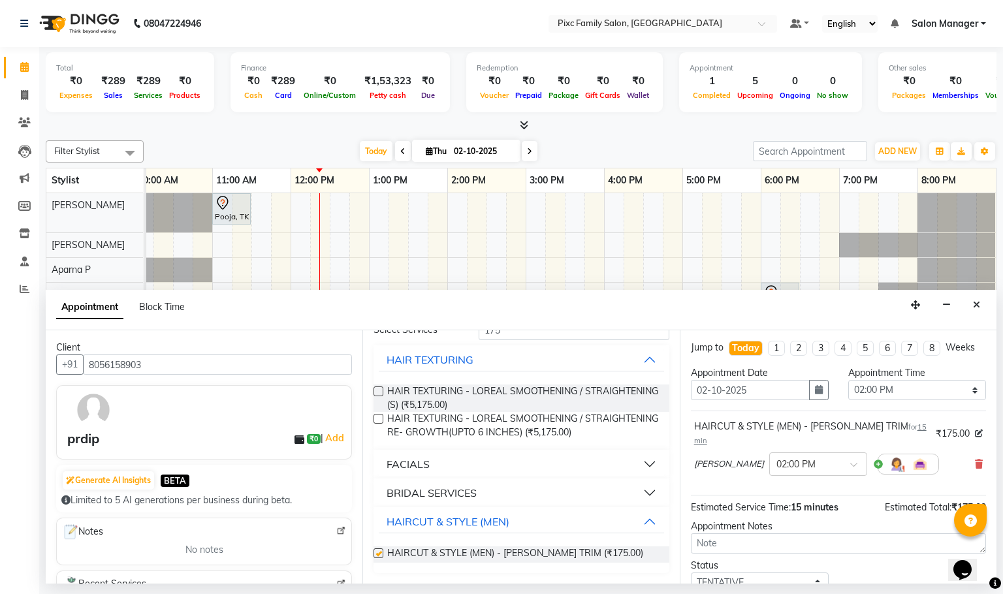
checkbox input "false"
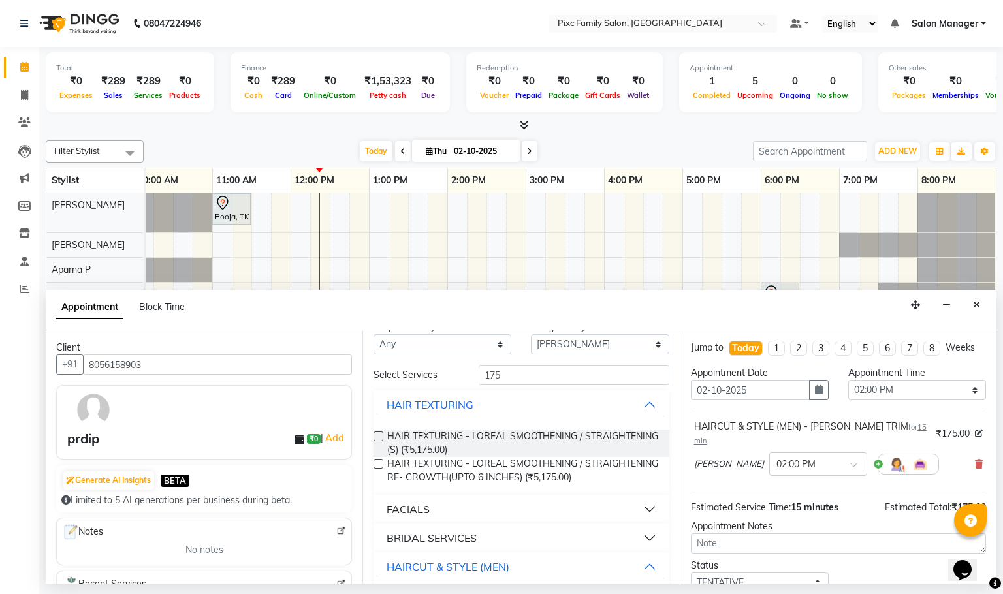
scroll to position [0, 0]
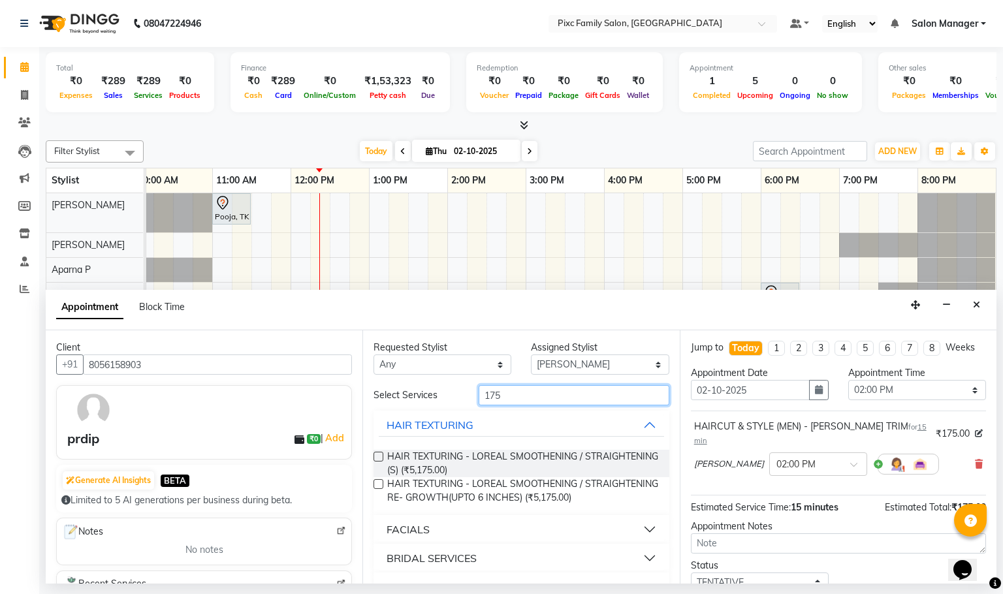
click at [583, 400] on input "175" at bounding box center [574, 395] width 191 height 20
type input "1"
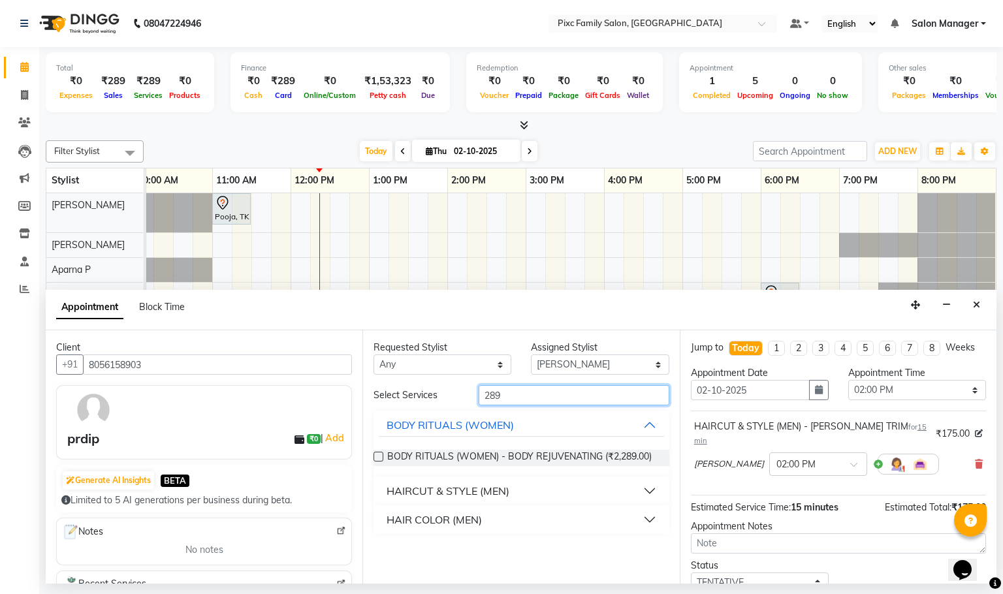
type input "289"
click at [383, 483] on button "HAIRCUT & STYLE (MEN)" at bounding box center [521, 491] width 285 height 24
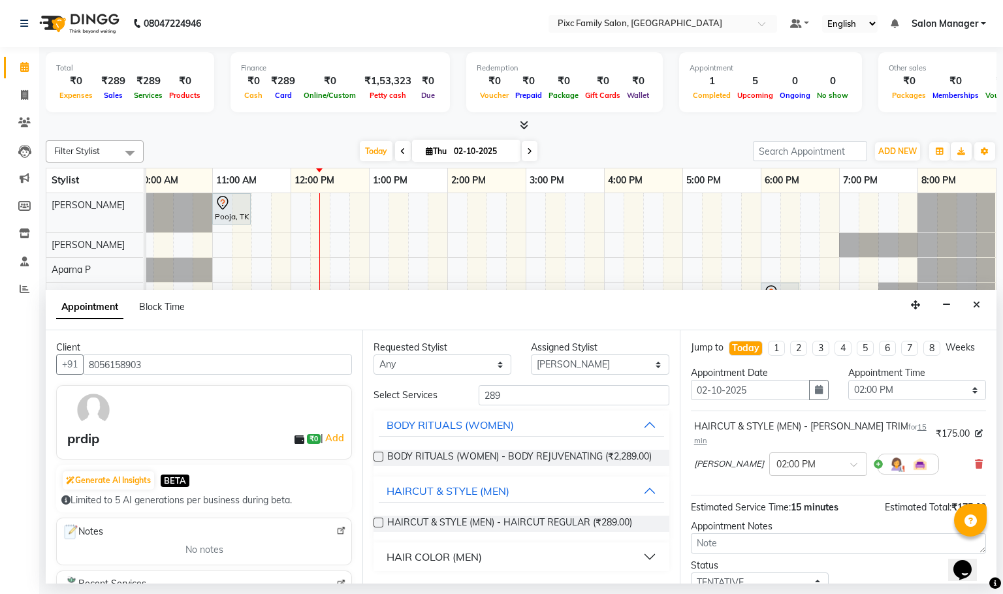
click at [375, 524] on label at bounding box center [379, 523] width 10 height 10
click at [375, 524] on input "checkbox" at bounding box center [378, 524] width 8 height 8
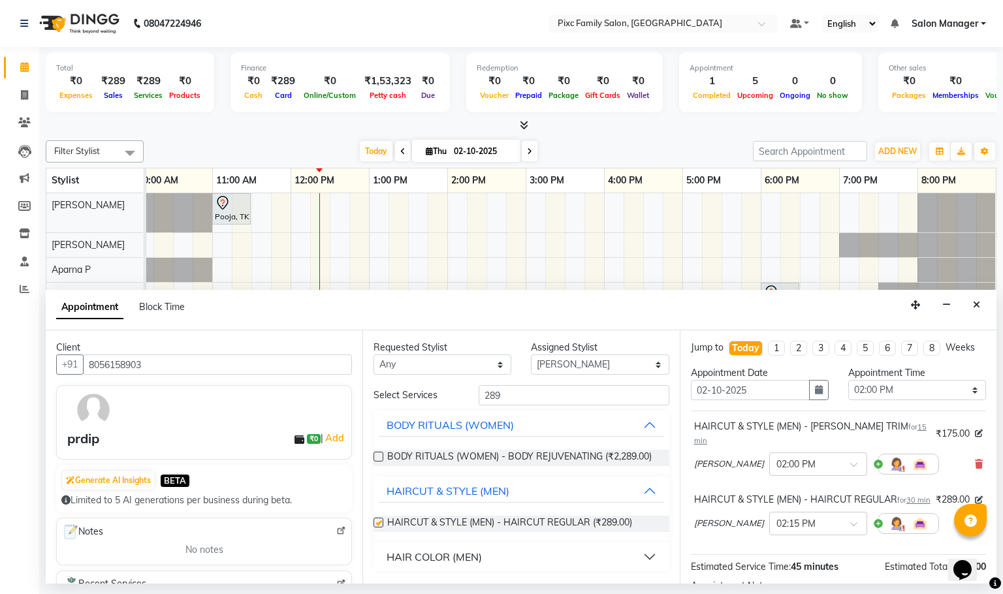
checkbox input "false"
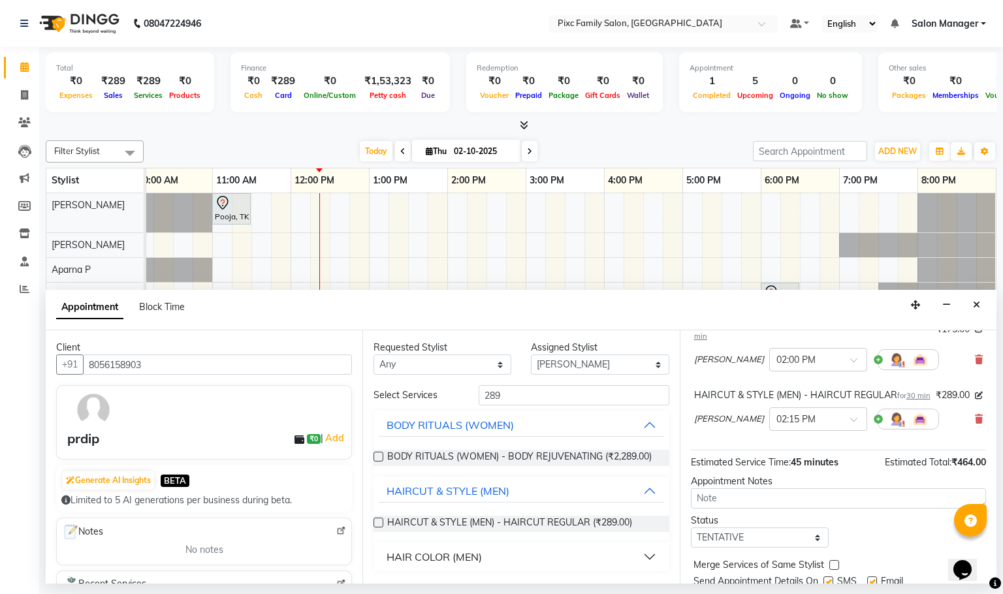
scroll to position [165, 0]
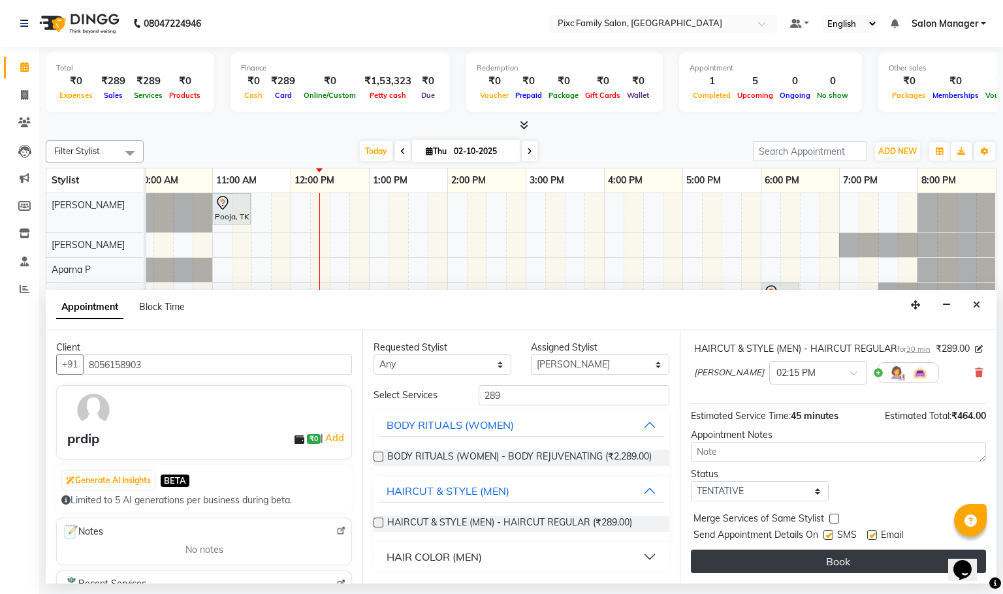
click at [802, 561] on button "Book" at bounding box center [838, 562] width 295 height 24
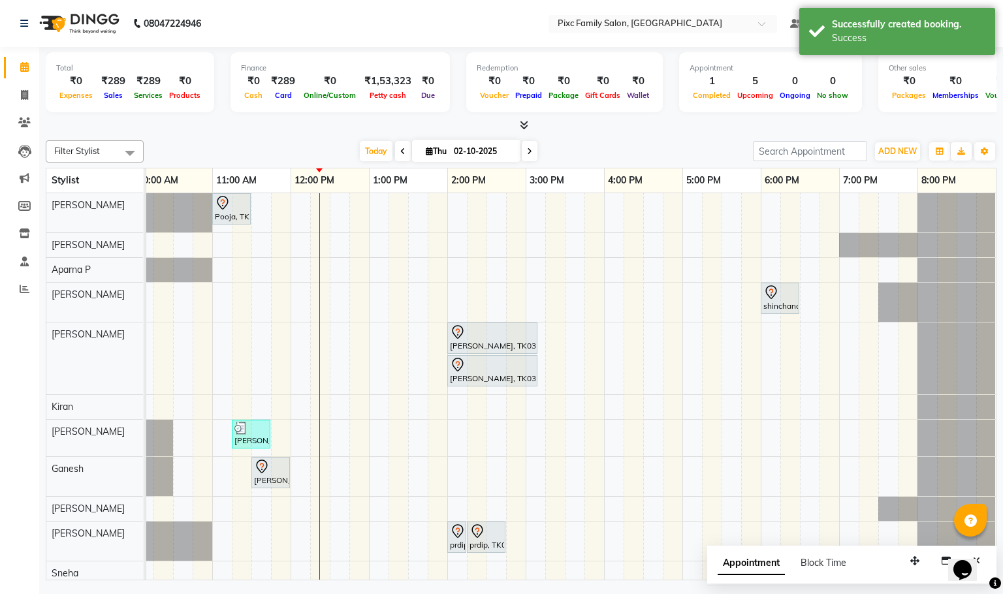
click at [312, 149] on div "Today Thu 02-10-2025" at bounding box center [448, 152] width 596 height 20
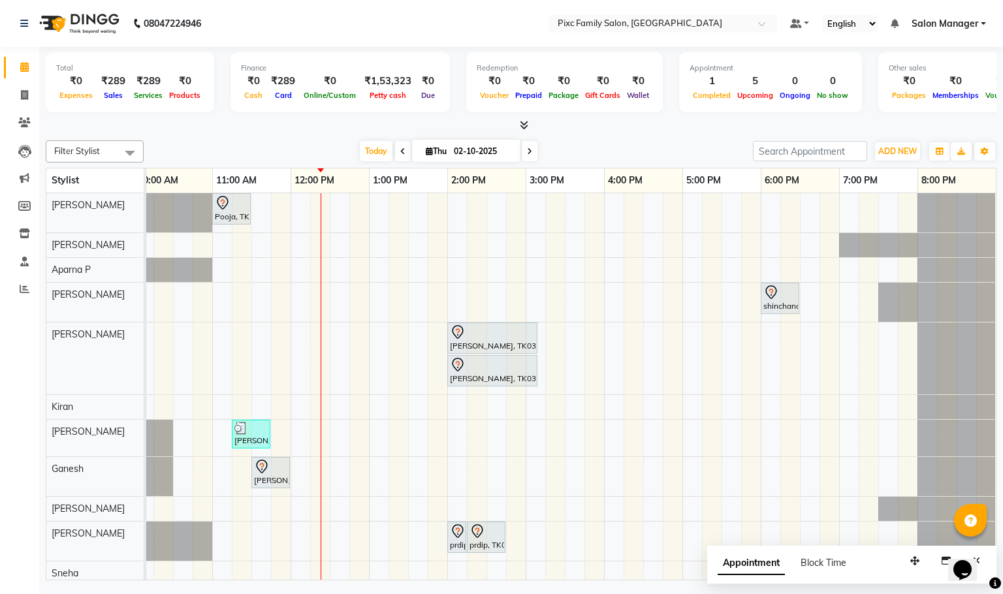
click at [537, 295] on div "Pooja, TK01, 11:00 AM-11:30 AM, HAIRCUT AND STYLE - TONGS S/M shinchana, TK02, …" at bounding box center [526, 389] width 940 height 392
select select "52979"
select select "tentative"
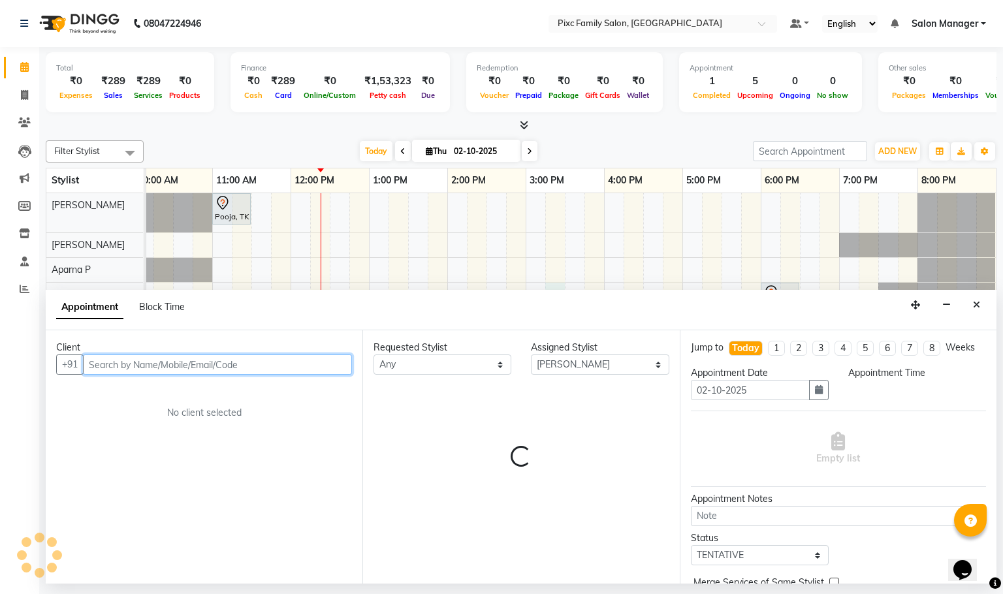
select select "915"
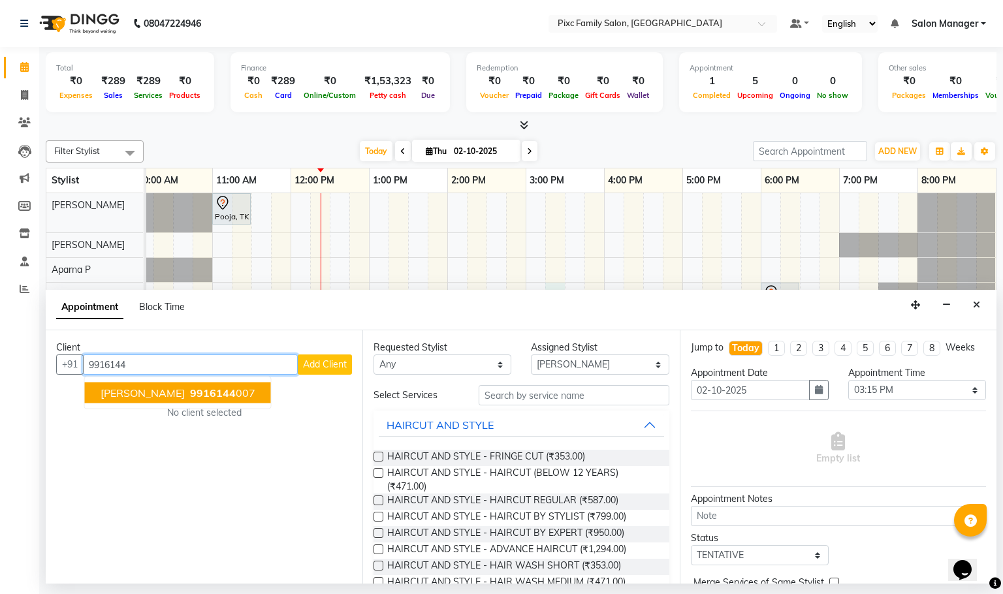
click at [216, 400] on button "[PERSON_NAME] 9916144 007" at bounding box center [178, 393] width 186 height 21
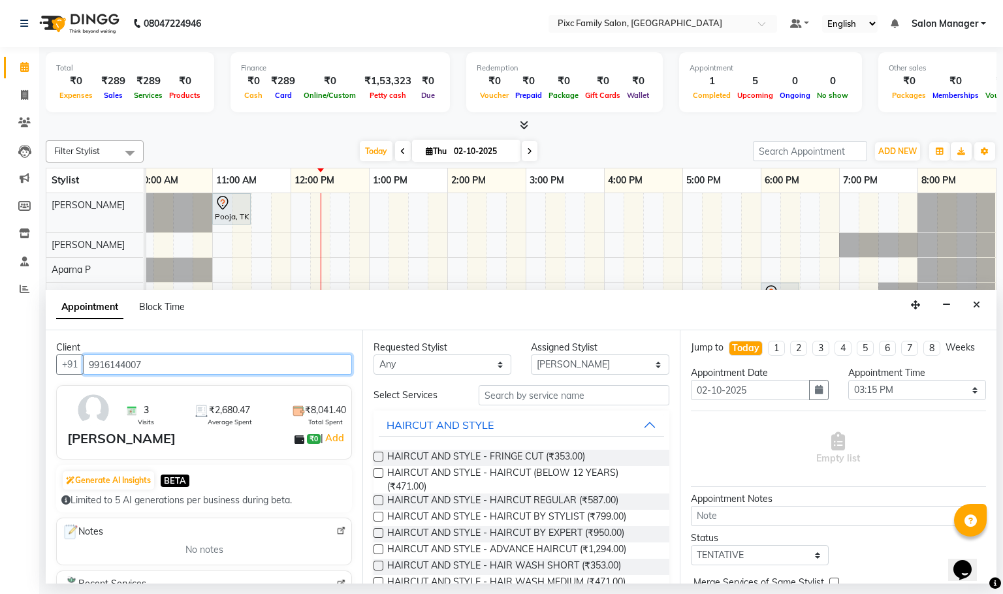
type input "9916144007"
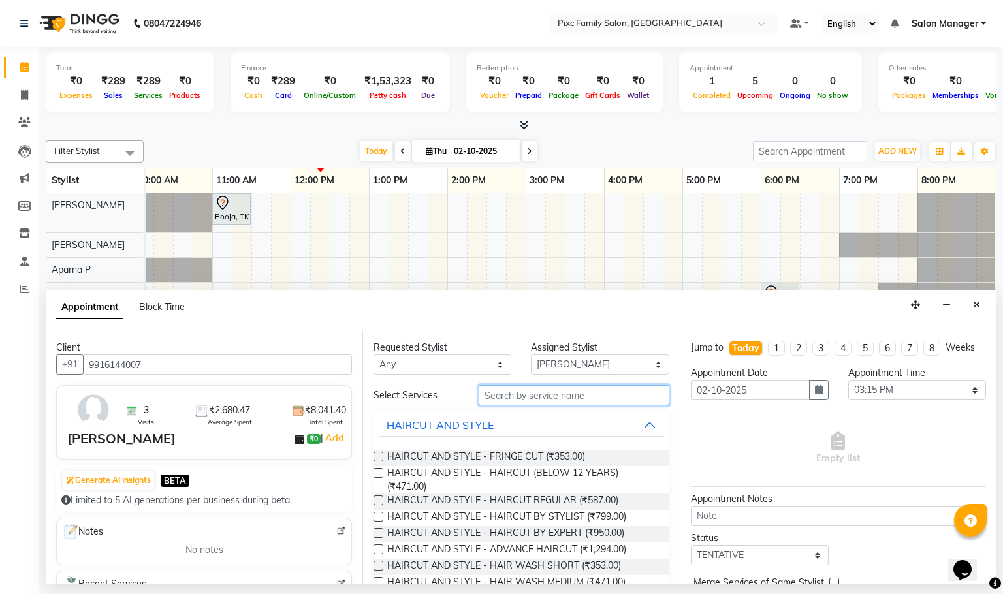
click at [505, 402] on input "text" at bounding box center [574, 395] width 191 height 20
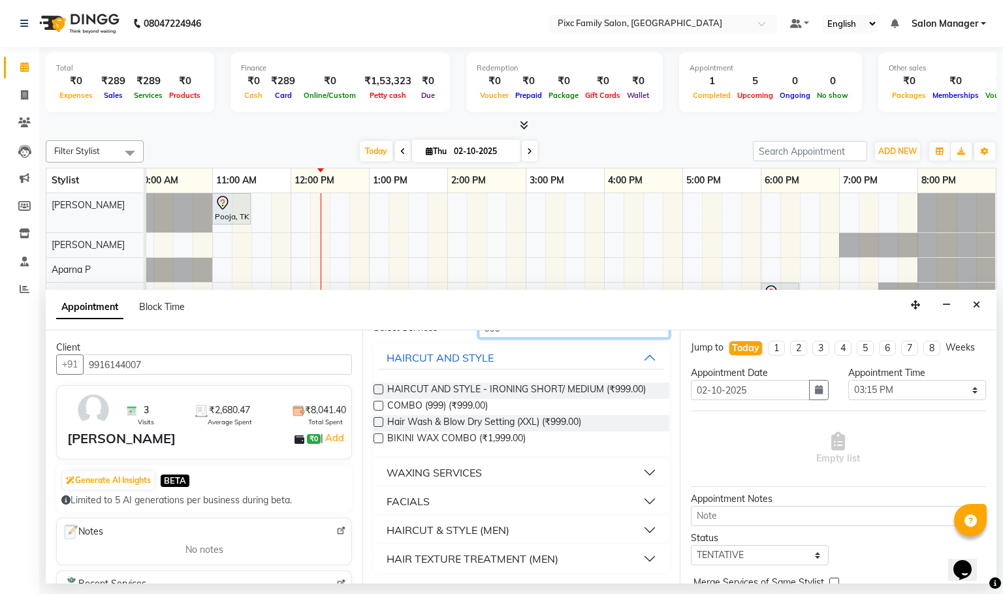
scroll to position [0, 0]
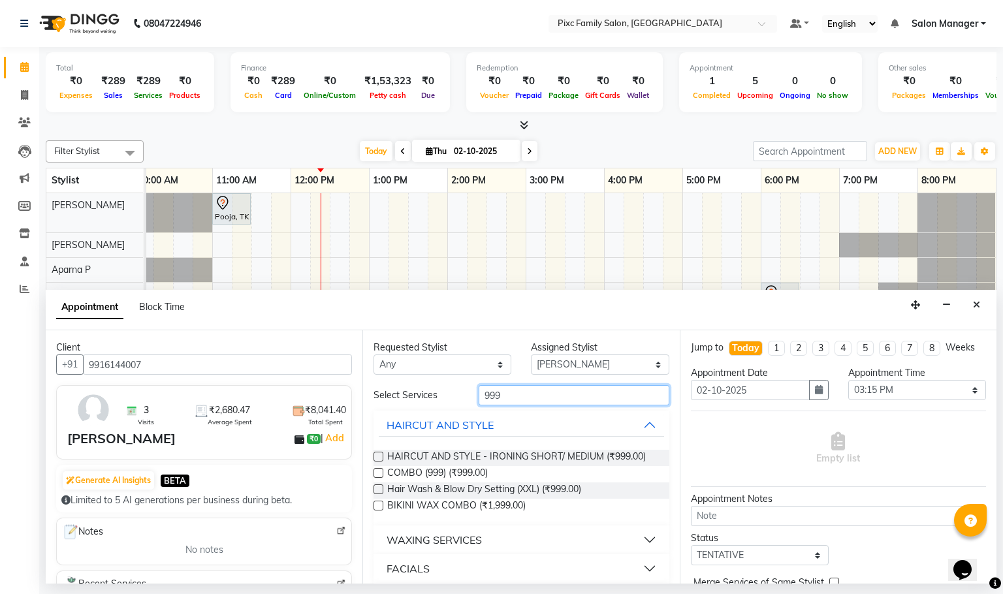
type input "999"
click at [633, 418] on button "HAIRCUT AND STYLE" at bounding box center [521, 425] width 285 height 24
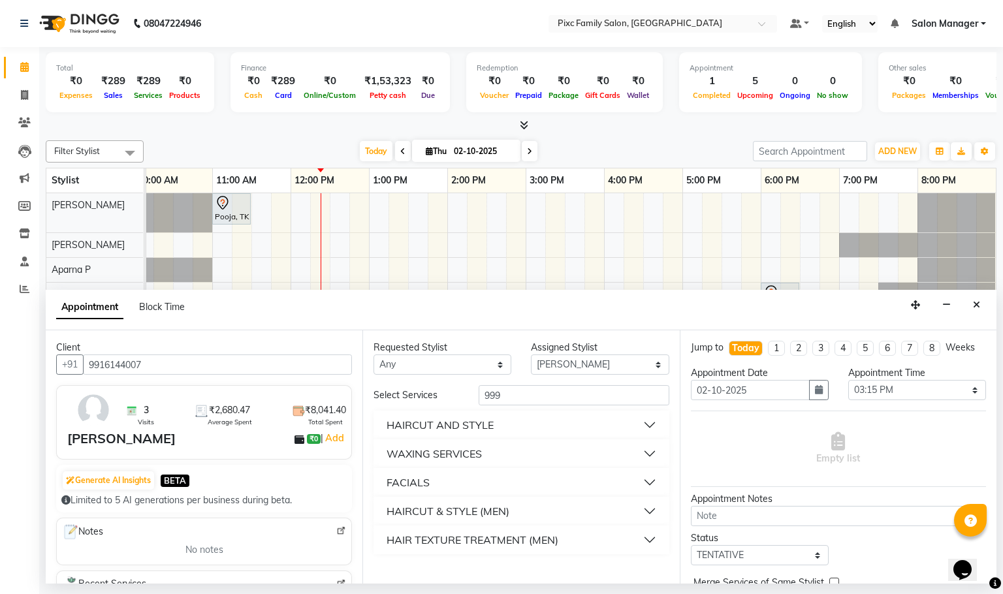
click at [650, 453] on button "WAXING SERVICES" at bounding box center [521, 454] width 285 height 24
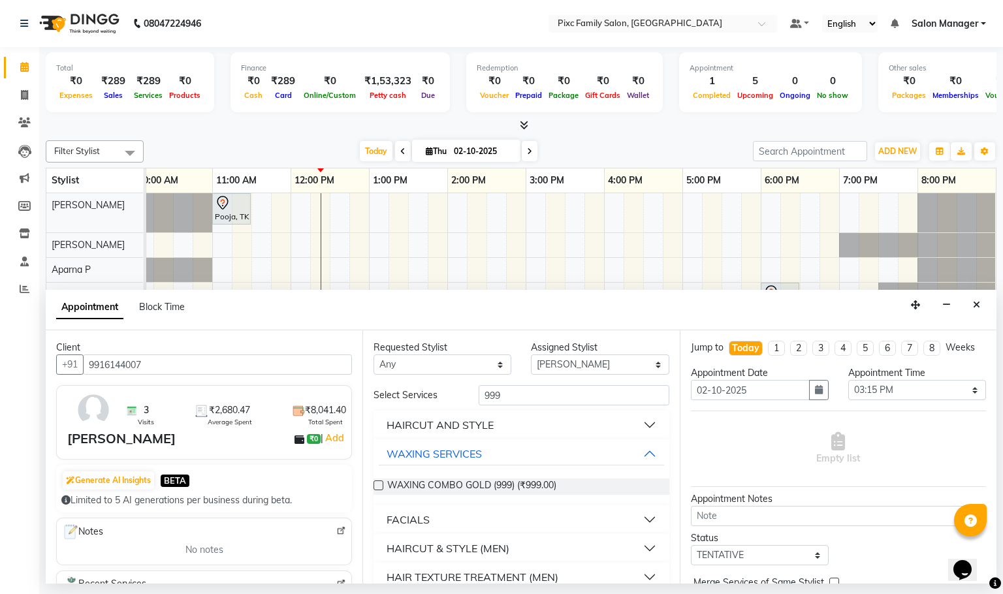
click at [382, 484] on label at bounding box center [379, 486] width 10 height 10
click at [382, 484] on input "checkbox" at bounding box center [378, 487] width 8 height 8
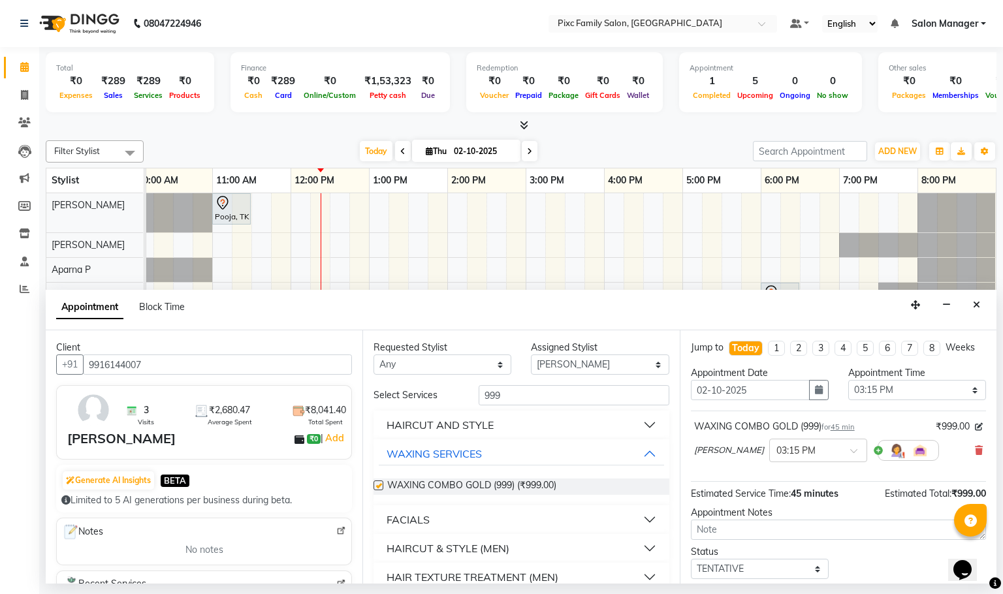
checkbox input "false"
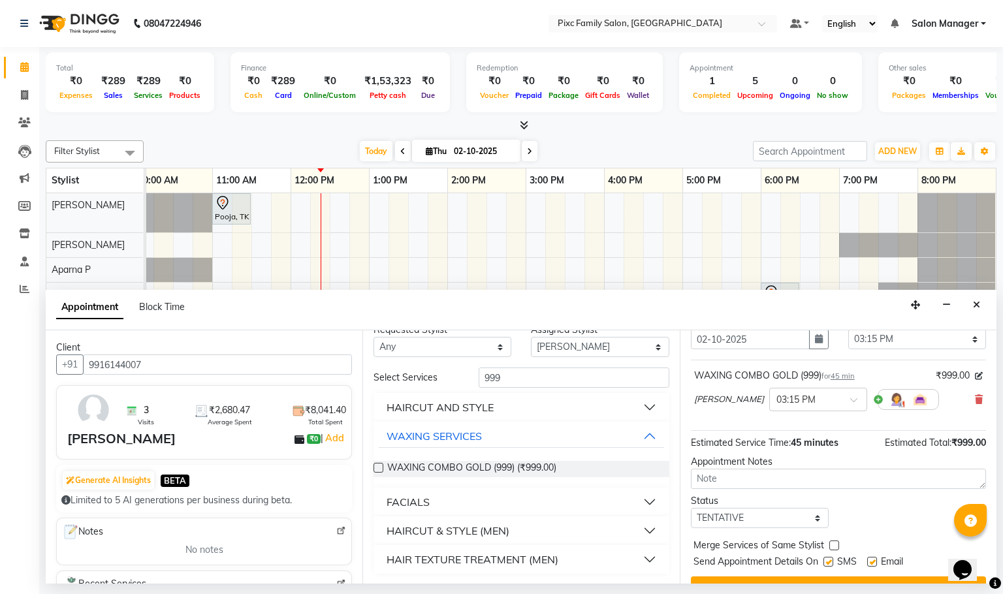
scroll to position [92, 0]
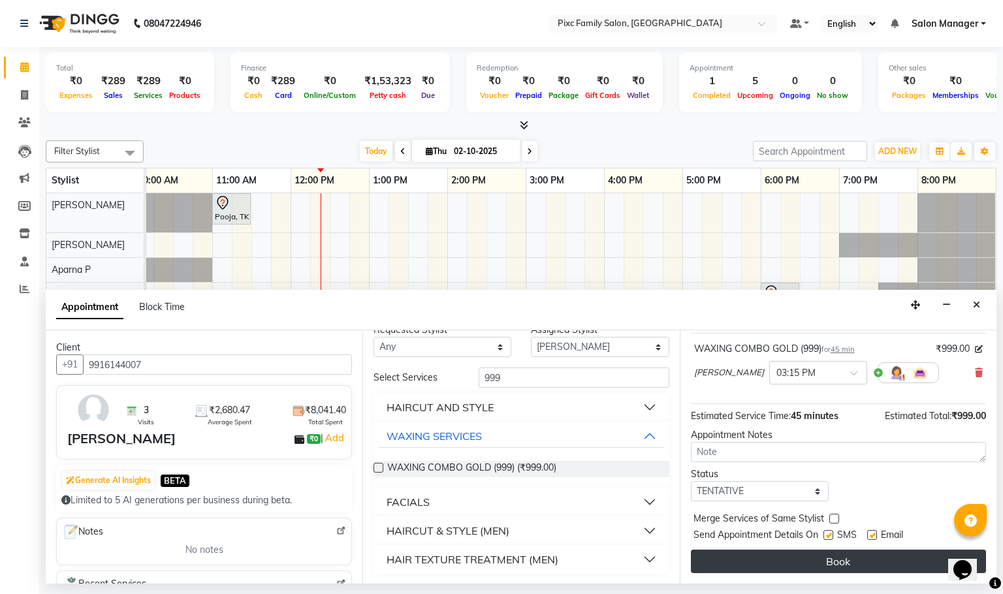
click at [831, 555] on button "Book" at bounding box center [838, 562] width 295 height 24
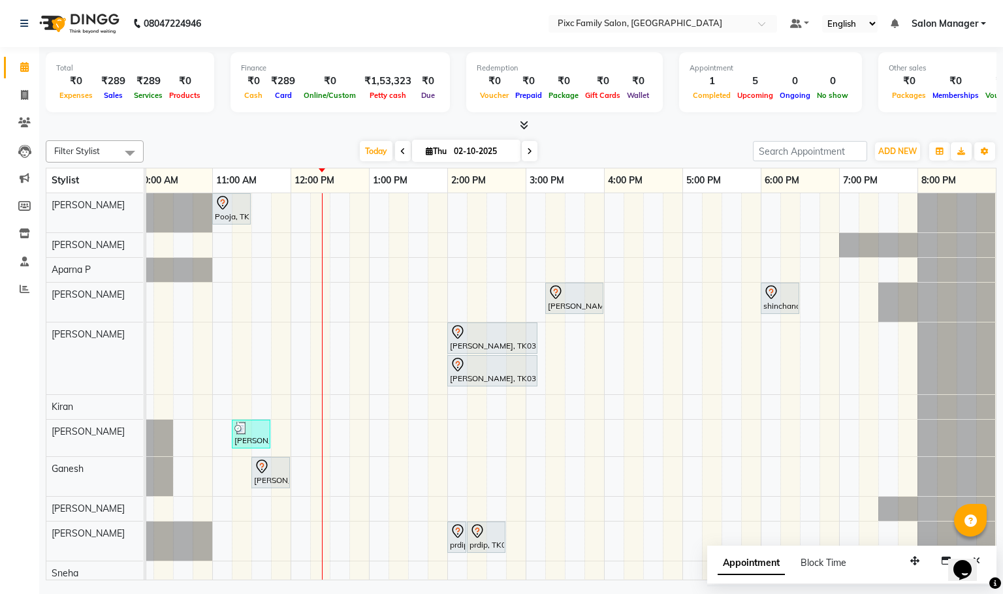
click at [527, 150] on icon at bounding box center [529, 152] width 5 height 8
type input "03-10-2025"
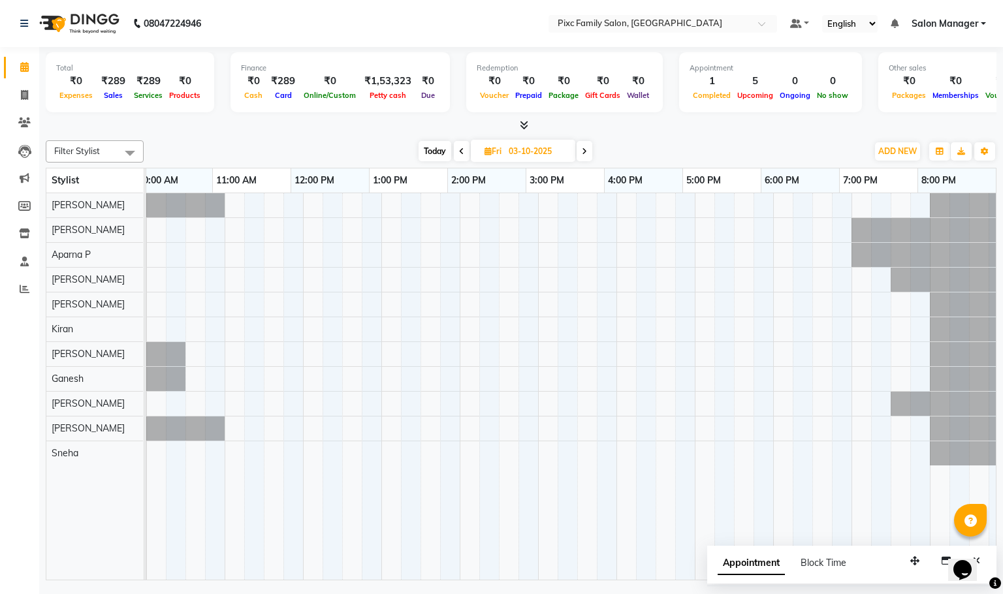
scroll to position [0, 34]
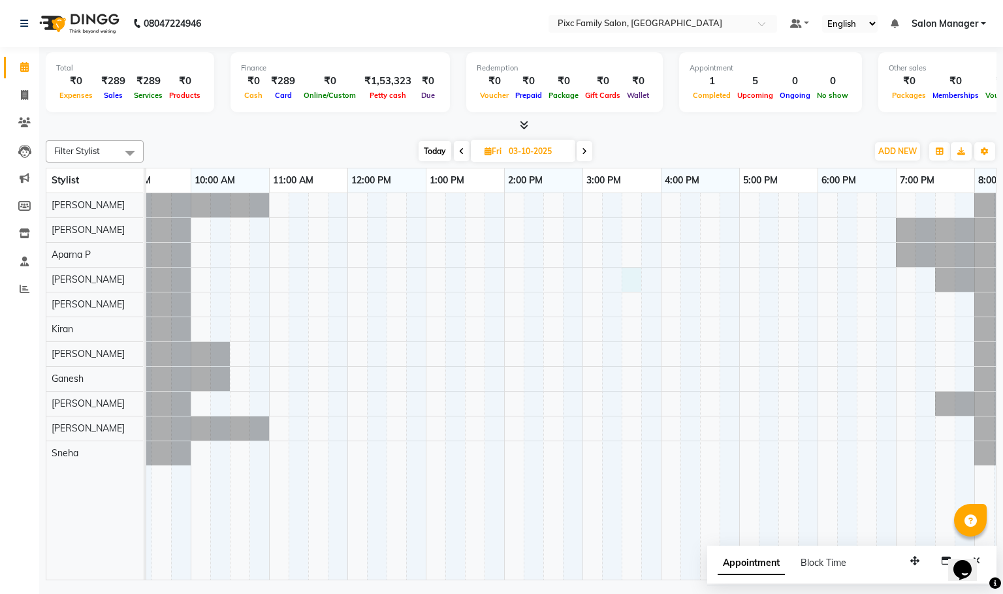
click at [630, 274] on div at bounding box center [582, 386] width 940 height 387
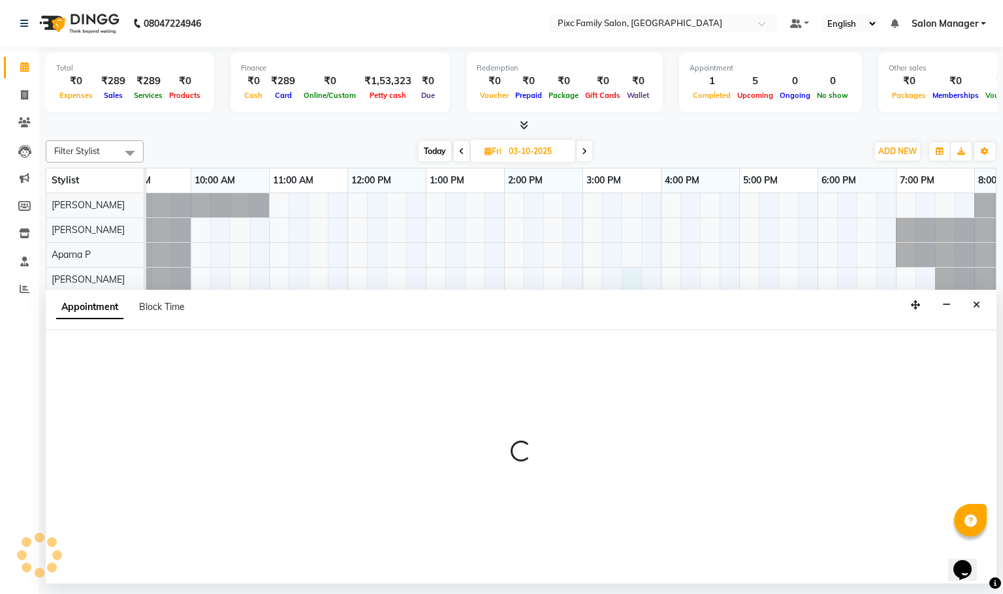
select select "52979"
select select "930"
select select "tentative"
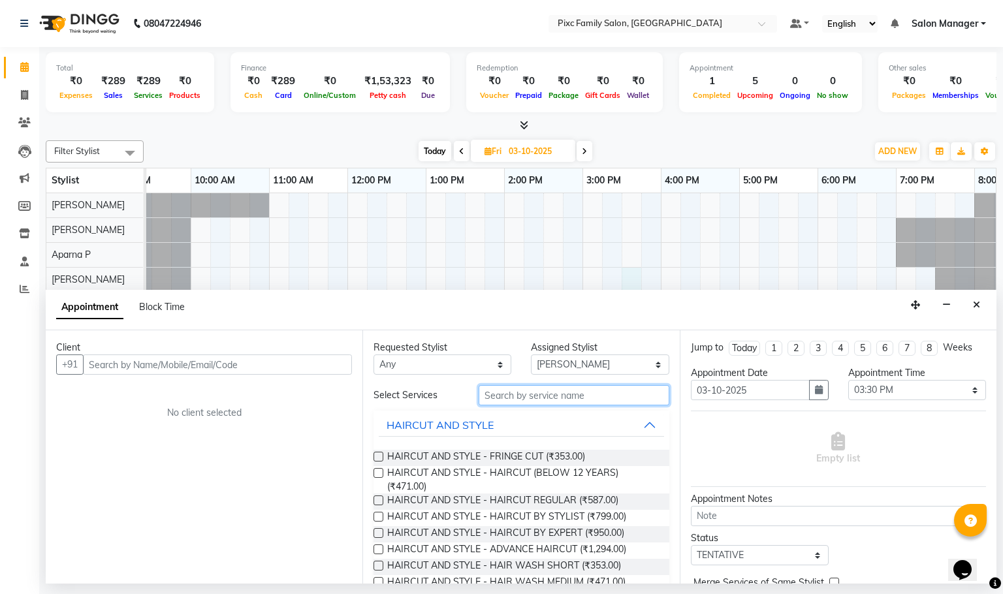
click at [590, 396] on input "text" at bounding box center [574, 395] width 191 height 20
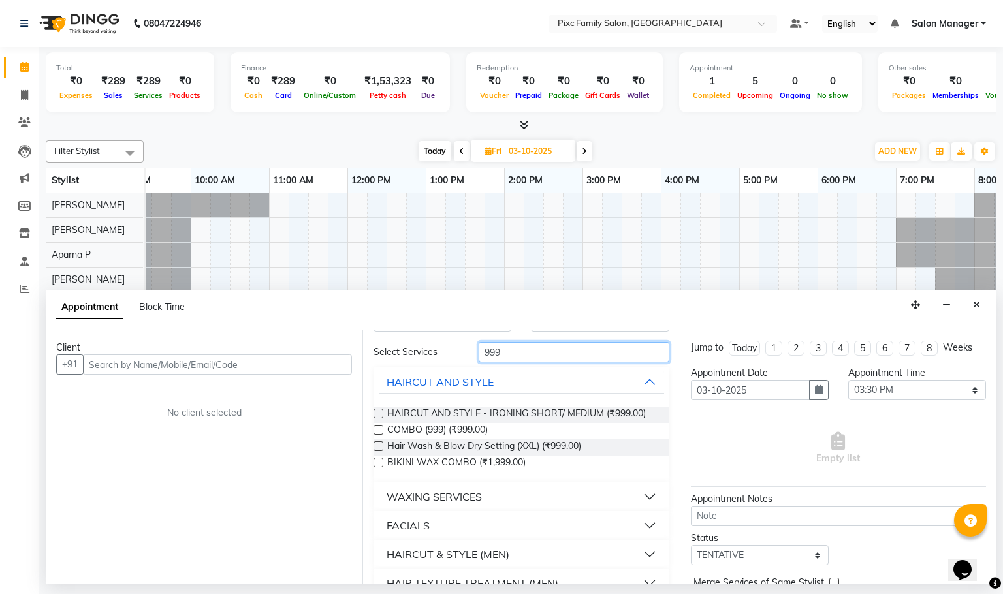
scroll to position [78, 0]
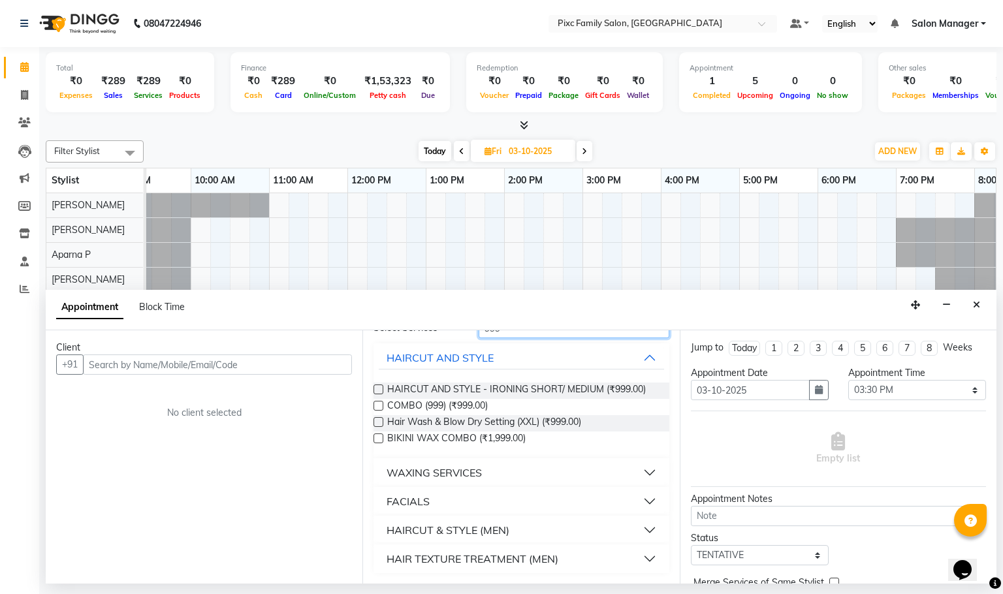
type input "999"
click at [632, 473] on button "WAXING SERVICES" at bounding box center [521, 473] width 285 height 24
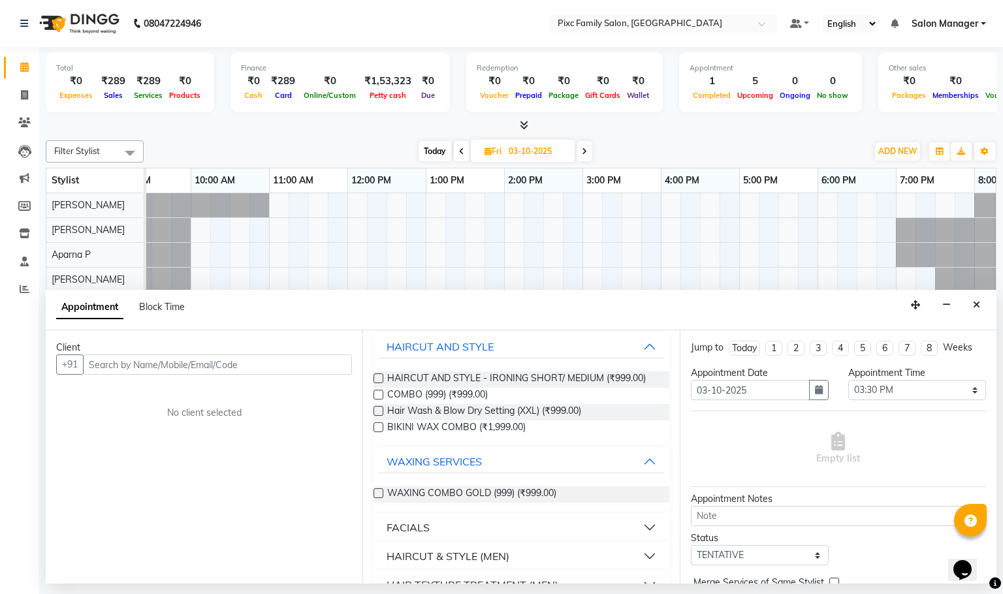
click at [377, 498] on label at bounding box center [379, 494] width 10 height 10
click at [377, 499] on input "checkbox" at bounding box center [378, 494] width 8 height 8
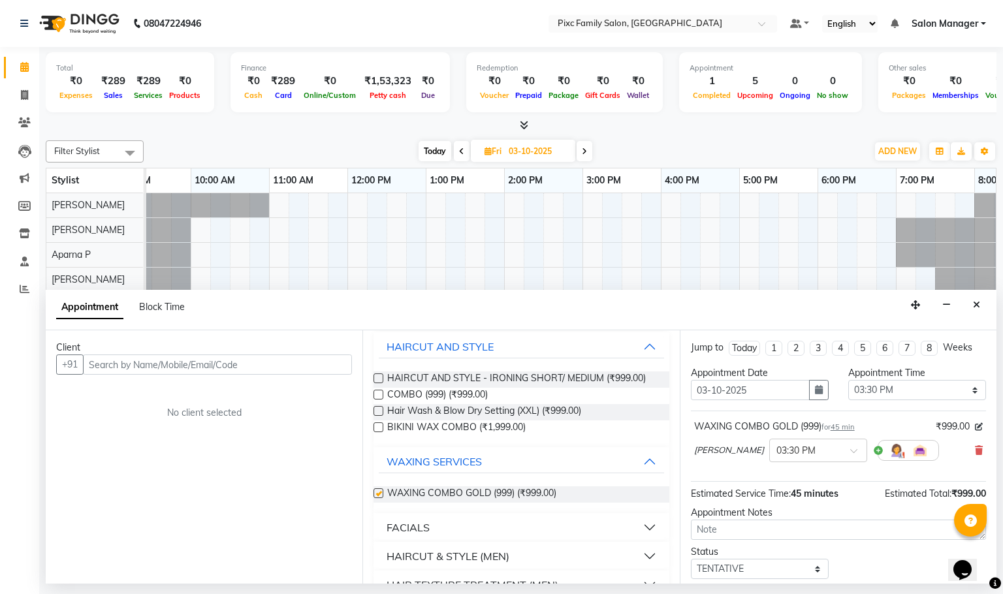
checkbox input "false"
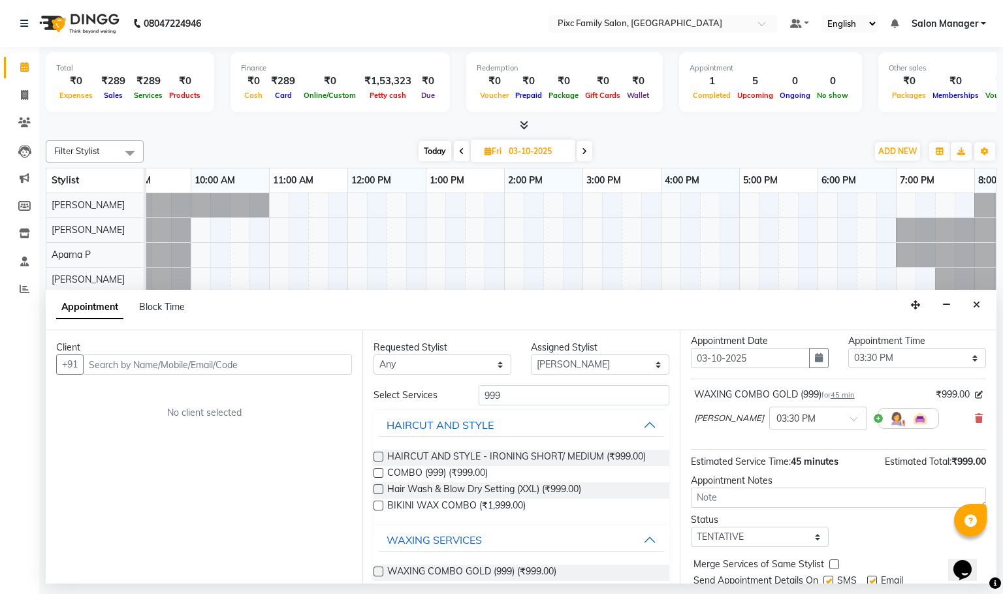
scroll to position [0, 0]
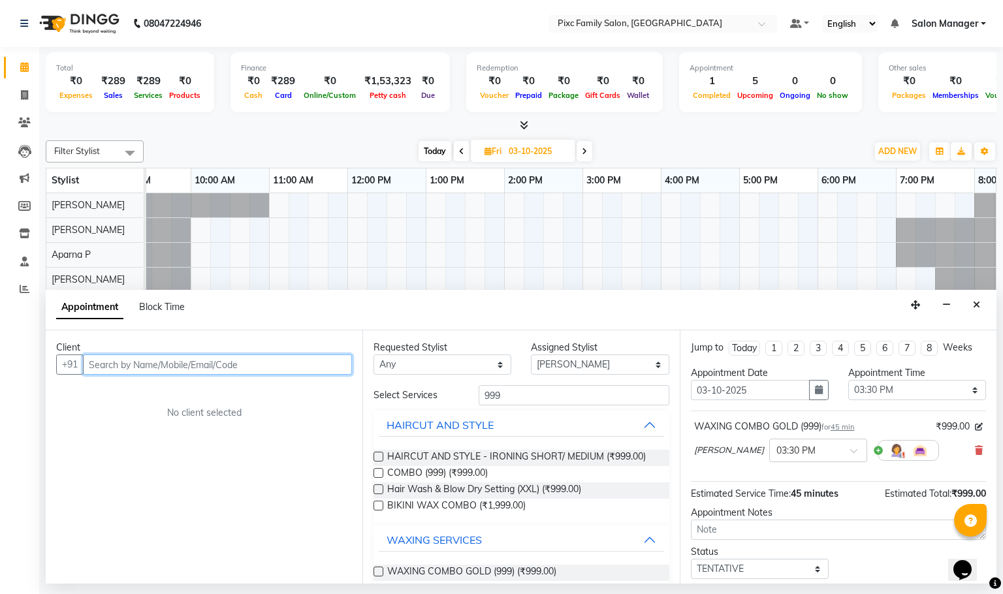
click at [283, 365] on input "text" at bounding box center [217, 365] width 269 height 20
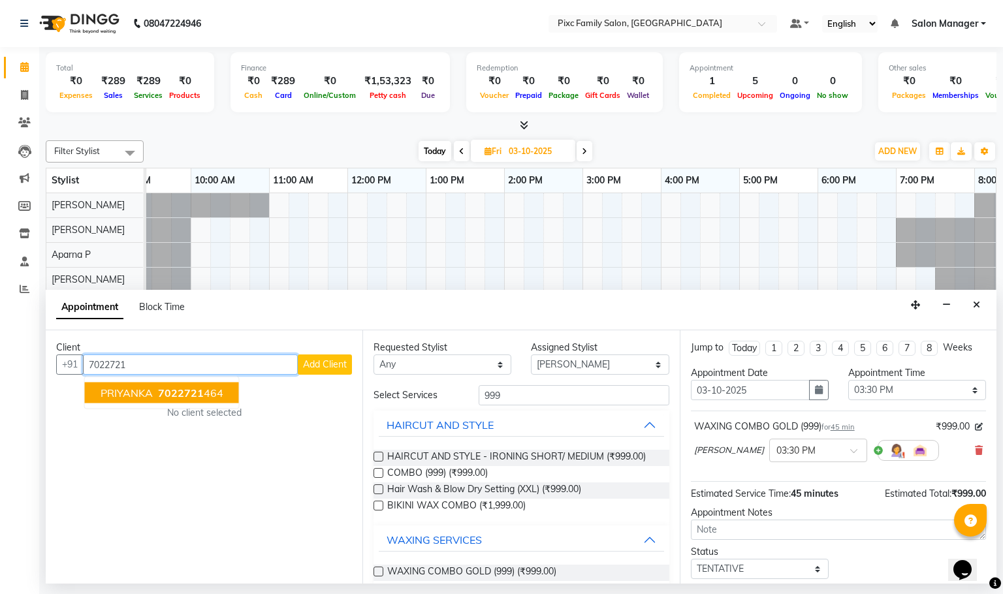
click at [210, 398] on ngb-highlight "7022721 464" at bounding box center [189, 393] width 68 height 13
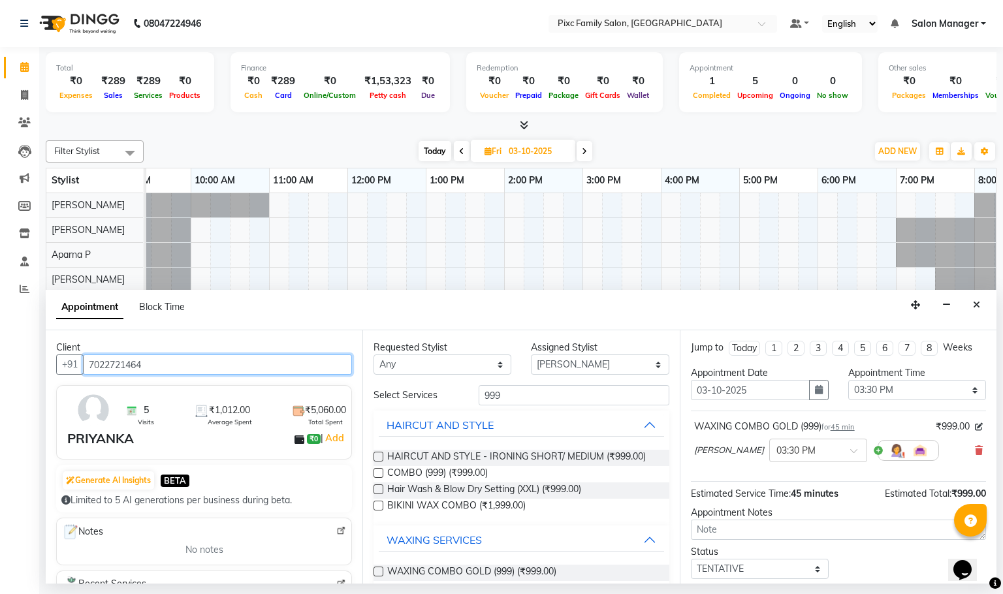
scroll to position [92, 0]
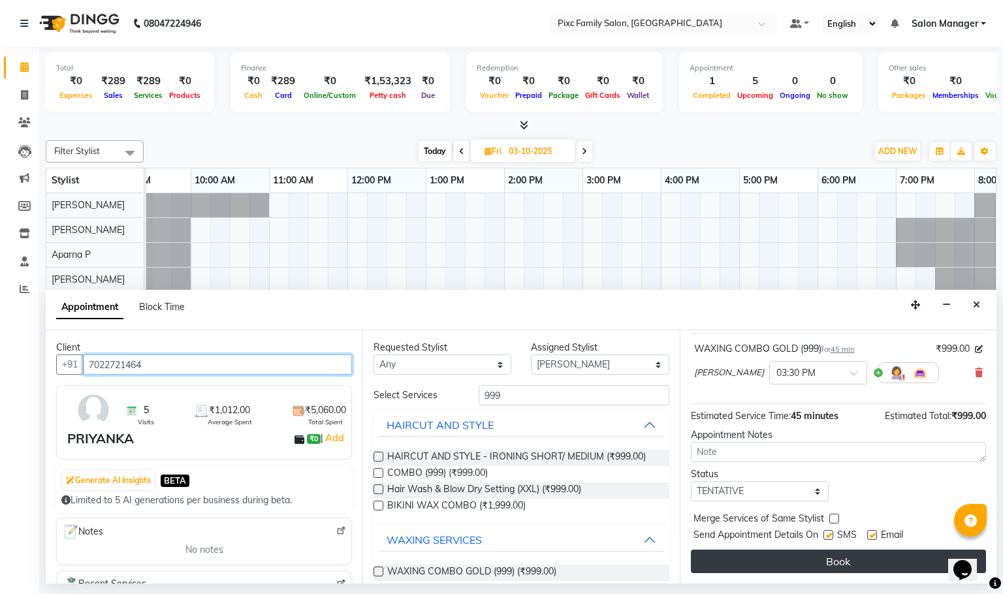
type input "7022721464"
click at [820, 558] on button "Book" at bounding box center [838, 562] width 295 height 24
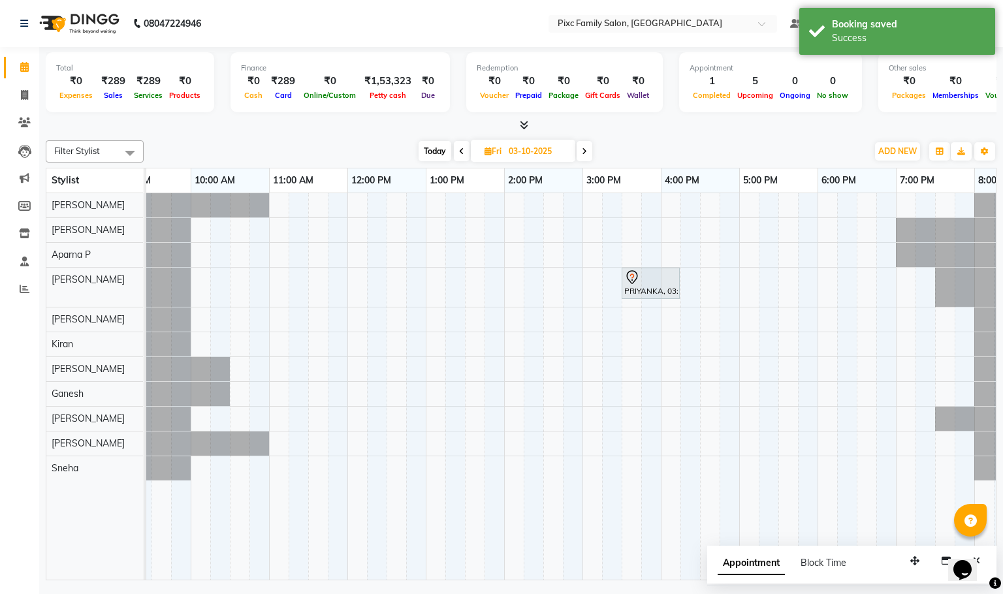
click at [430, 153] on span "Today" at bounding box center [435, 151] width 33 height 20
type input "02-10-2025"
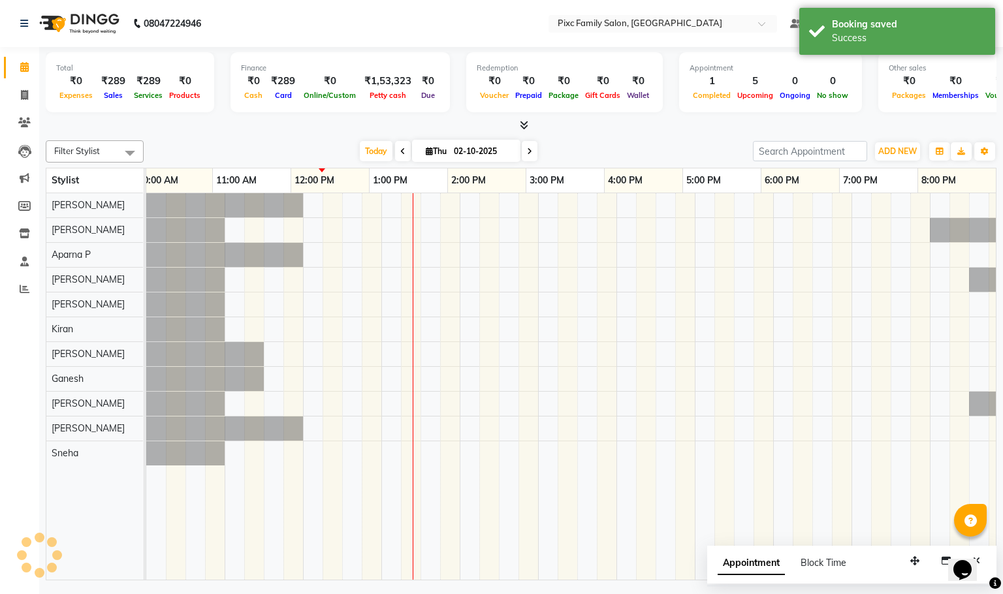
scroll to position [0, 91]
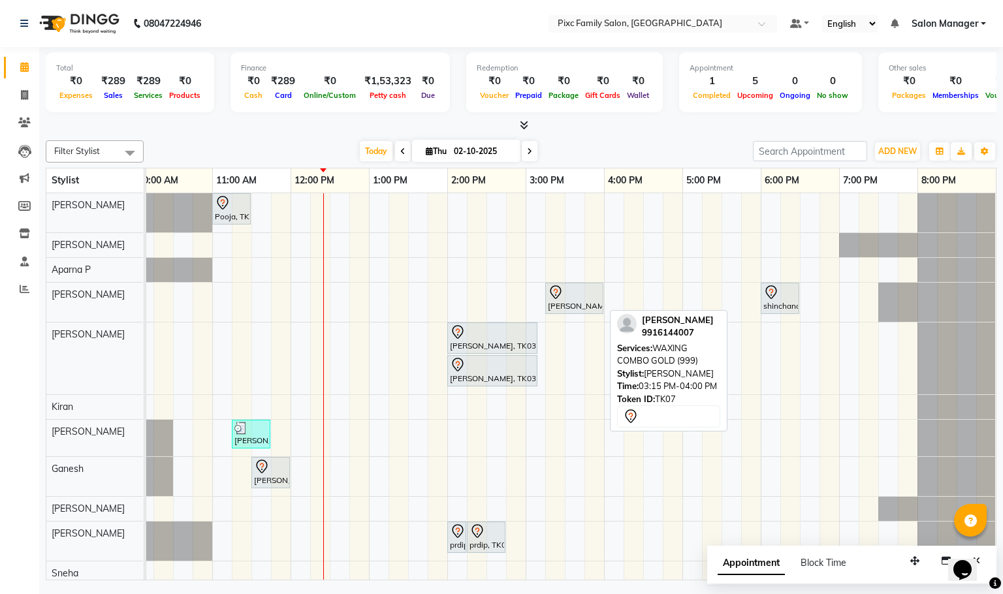
click at [566, 300] on div at bounding box center [574, 293] width 53 height 16
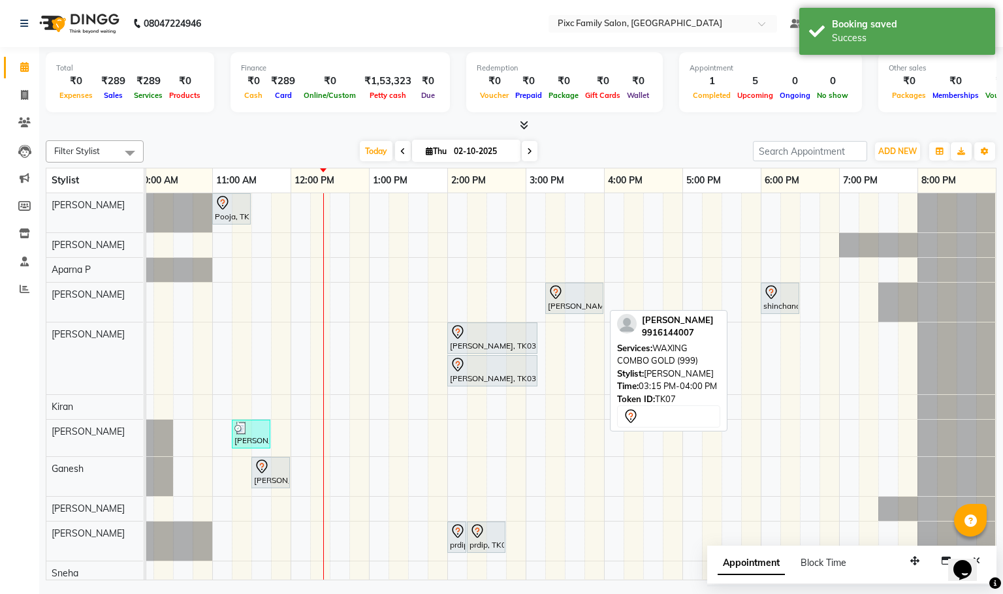
select select "7"
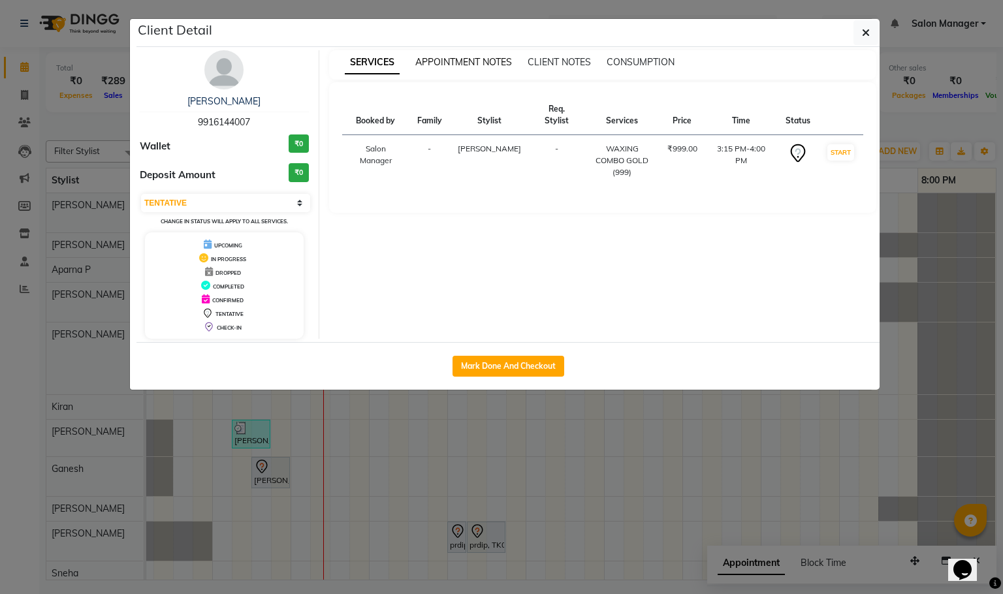
click at [443, 57] on span "APPOINTMENT NOTES" at bounding box center [463, 62] width 97 height 12
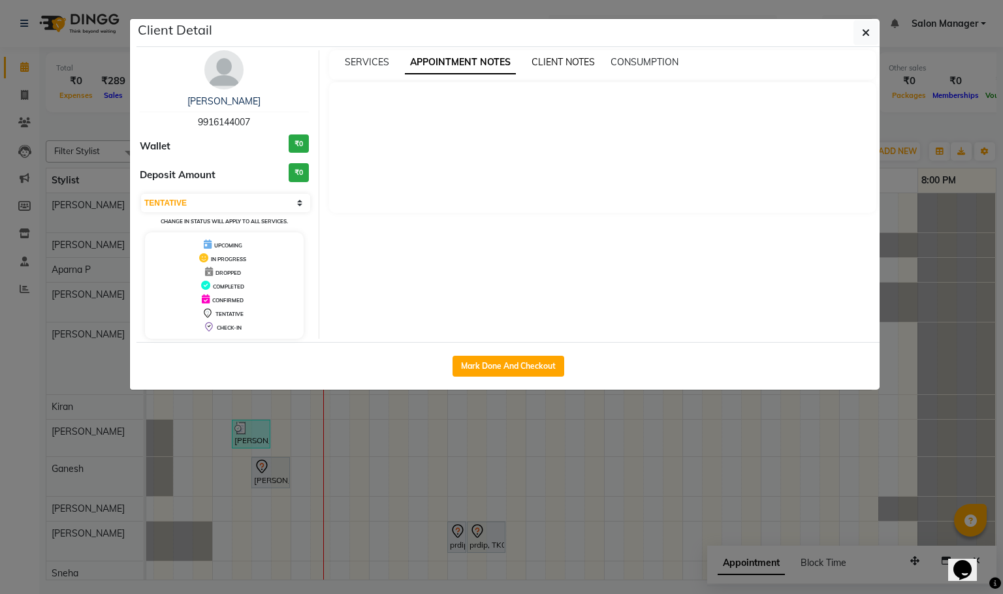
click at [553, 65] on span "CLIENT NOTES" at bounding box center [563, 62] width 63 height 12
click at [656, 55] on div "SERVICES APPOINTMENT NOTES CLIENT NOTES CONSUMPTION" at bounding box center [603, 64] width 548 height 29
click at [366, 57] on span "SERVICES" at bounding box center [367, 62] width 44 height 12
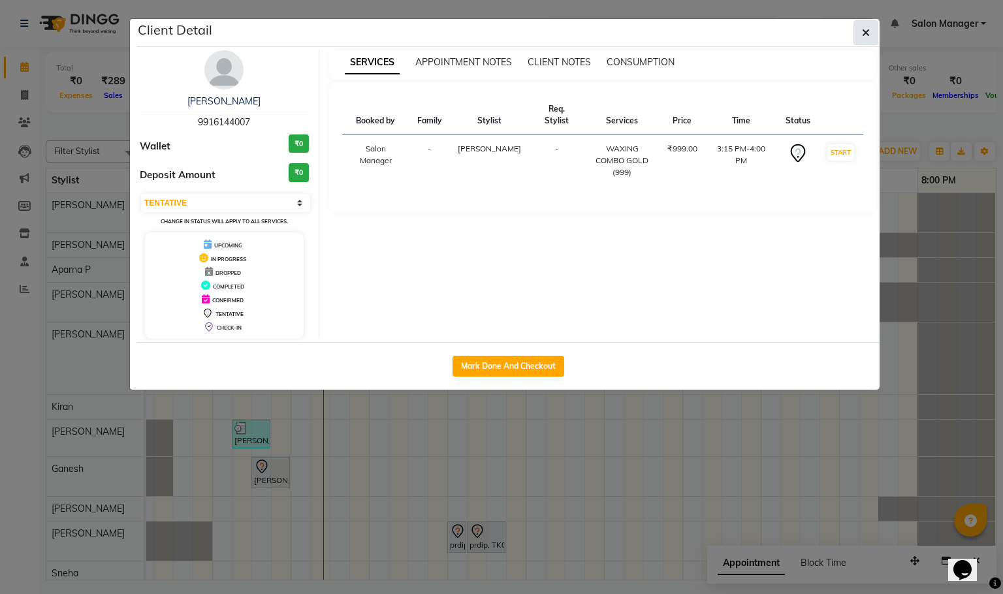
click at [859, 33] on button "button" at bounding box center [866, 32] width 25 height 25
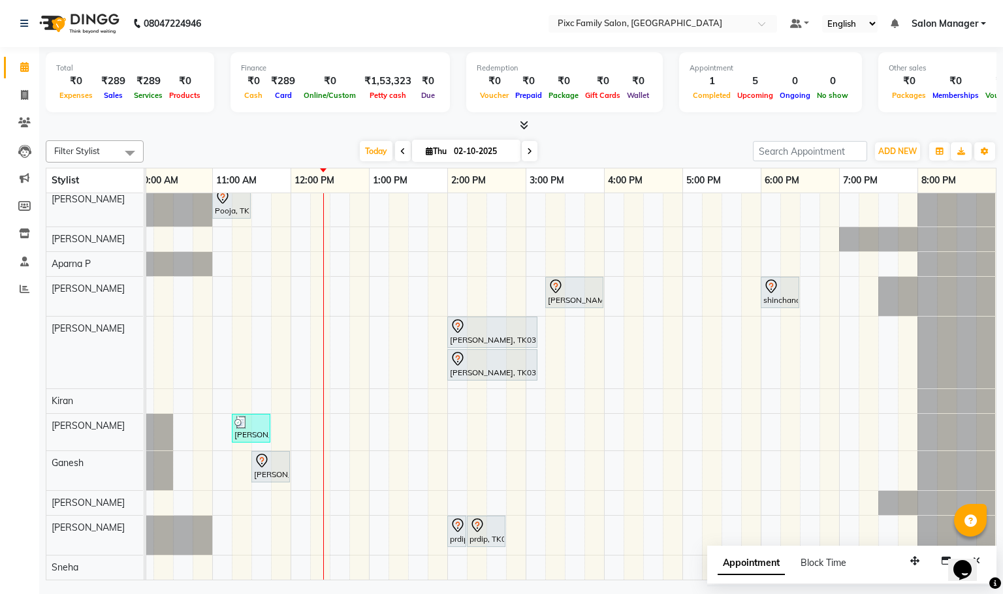
scroll to position [0, 0]
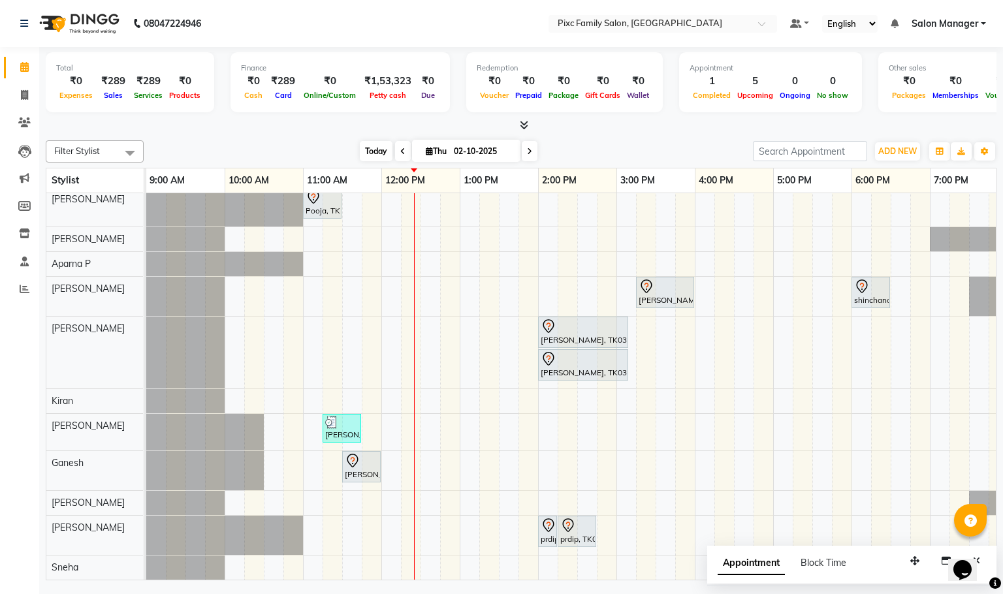
click at [360, 151] on span "Today" at bounding box center [376, 151] width 33 height 20
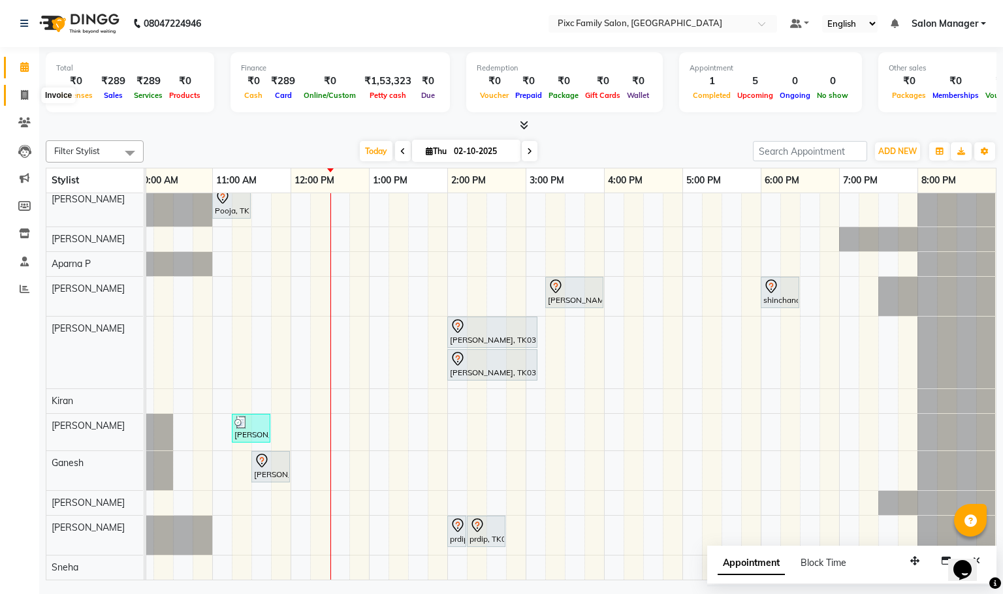
click at [24, 99] on icon at bounding box center [24, 95] width 7 height 10
select select "service"
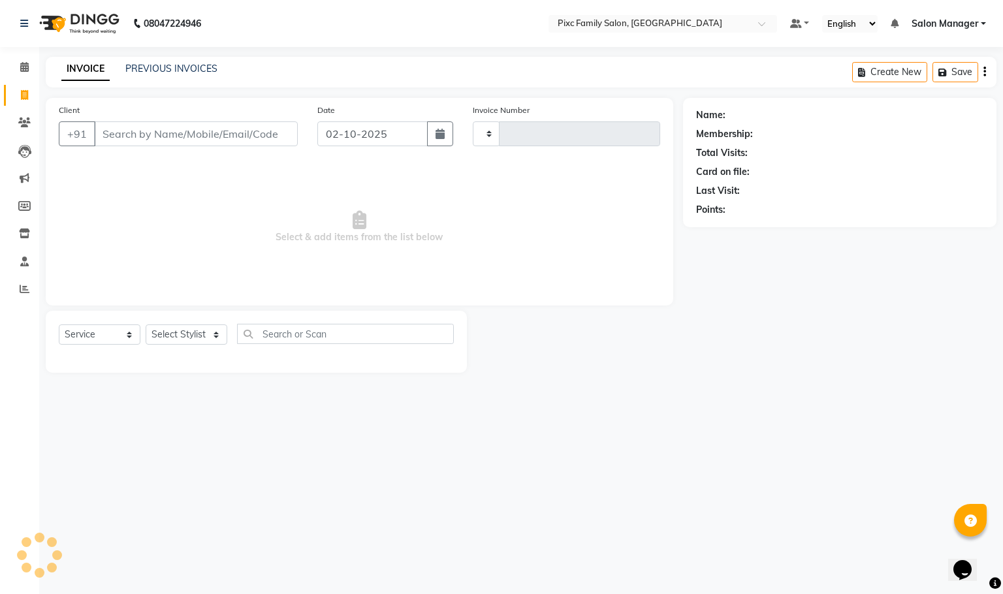
type input "1951"
select select "3509"
click at [172, 140] on input "Client" at bounding box center [196, 133] width 204 height 25
click at [20, 71] on icon at bounding box center [24, 67] width 8 height 10
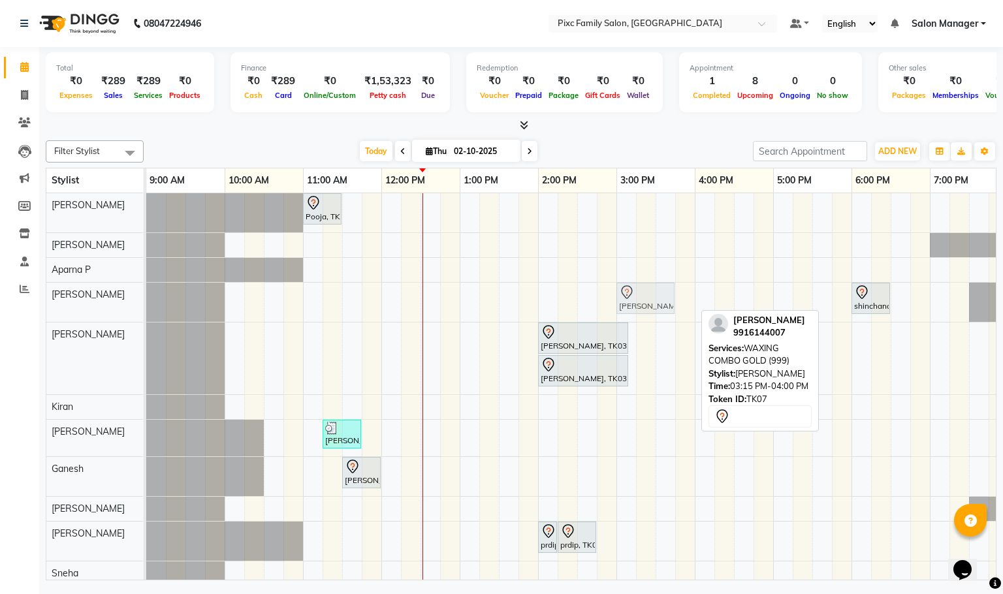
drag, startPoint x: 673, startPoint y: 306, endPoint x: 650, endPoint y: 310, distance: 22.4
click at [146, 310] on div "[PERSON_NAME], TK07, 03:15 PM-04:00 PM, WAXING COMBO GOLD (999) shinchana, TK02…" at bounding box center [146, 302] width 0 height 39
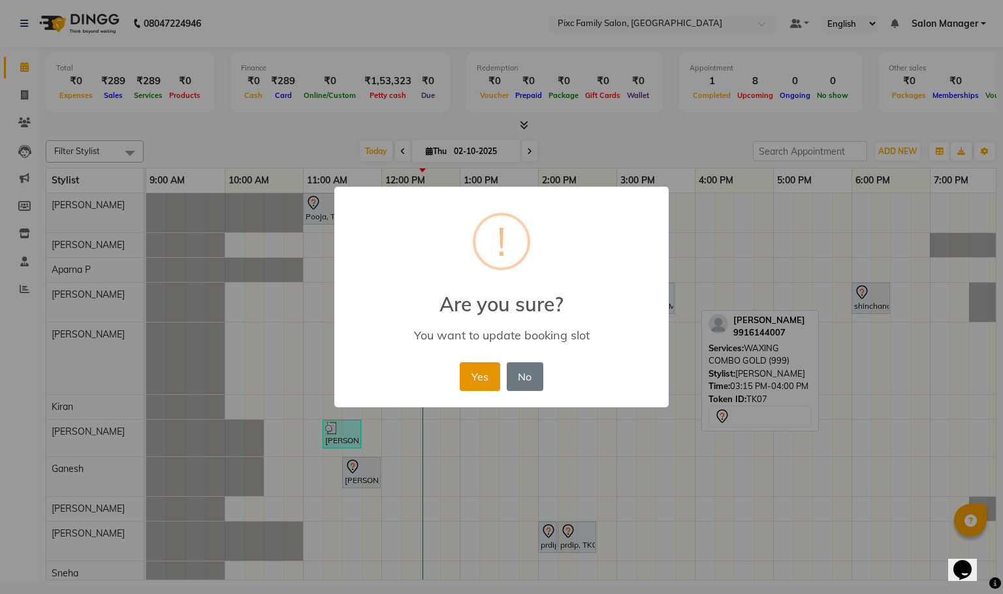
click at [479, 374] on button "Yes" at bounding box center [480, 376] width 40 height 29
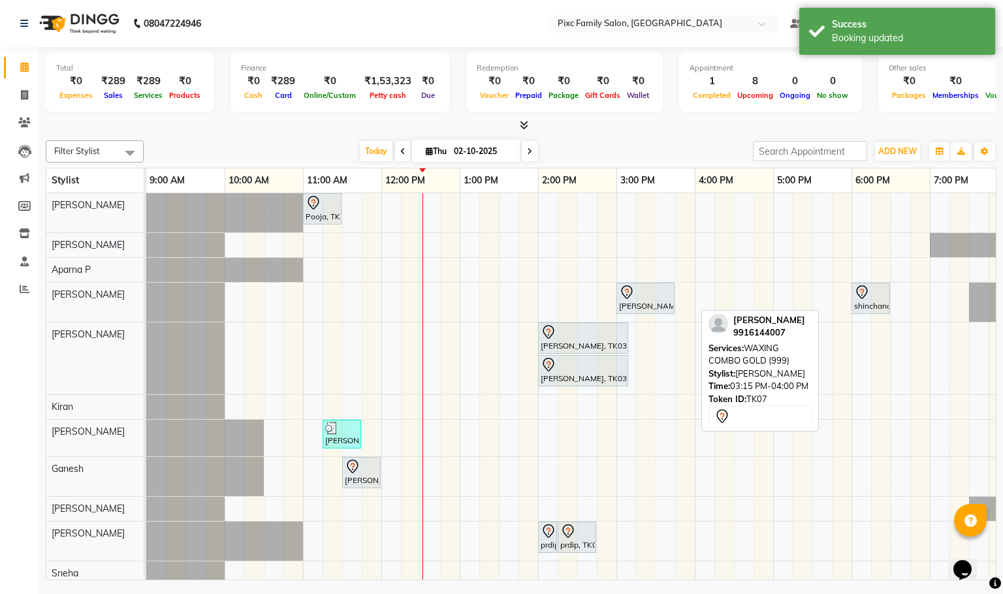
scroll to position [24, 0]
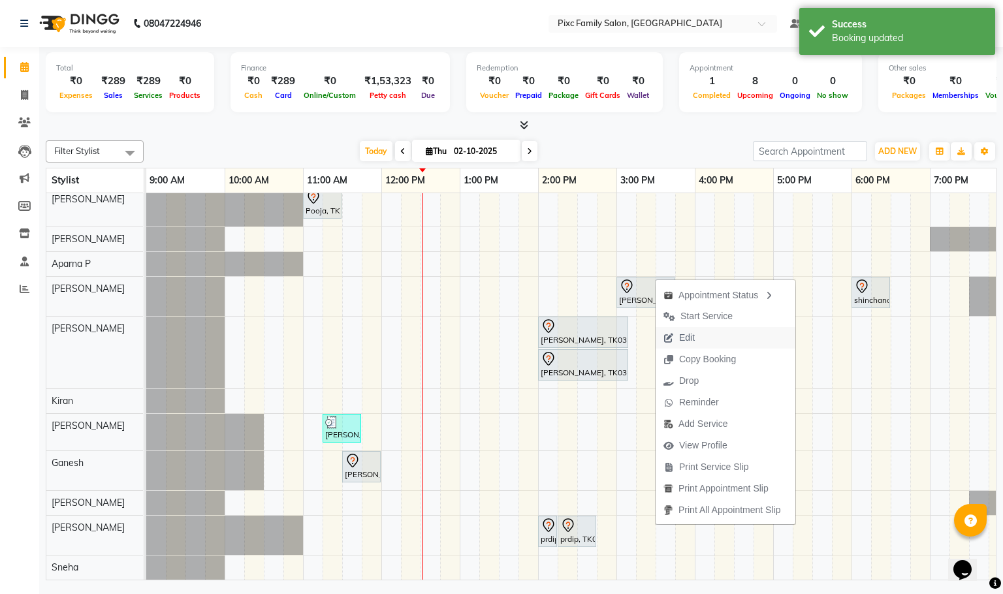
click at [720, 345] on button "Edit" at bounding box center [726, 338] width 140 height 22
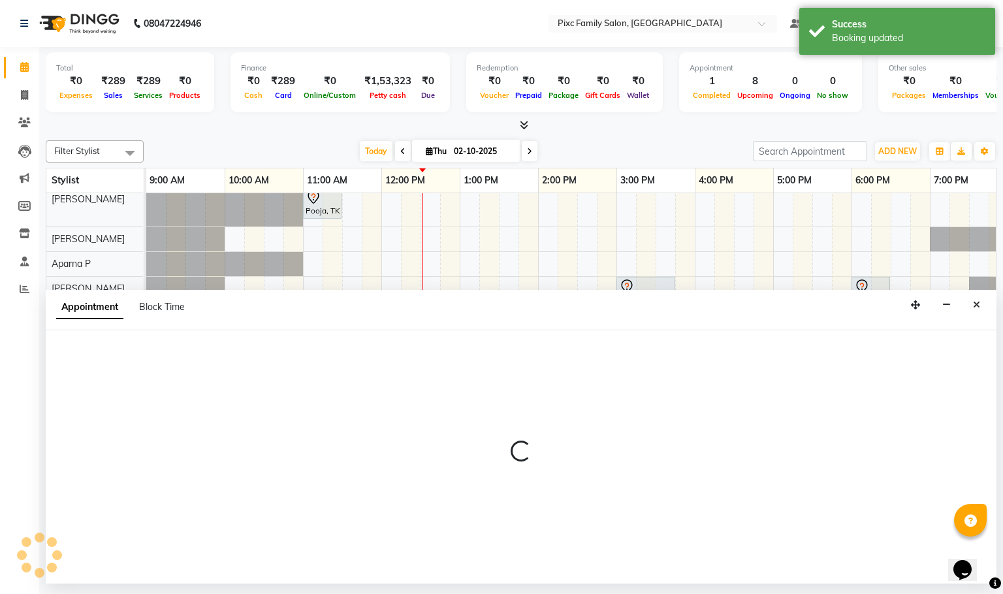
select select "tentative"
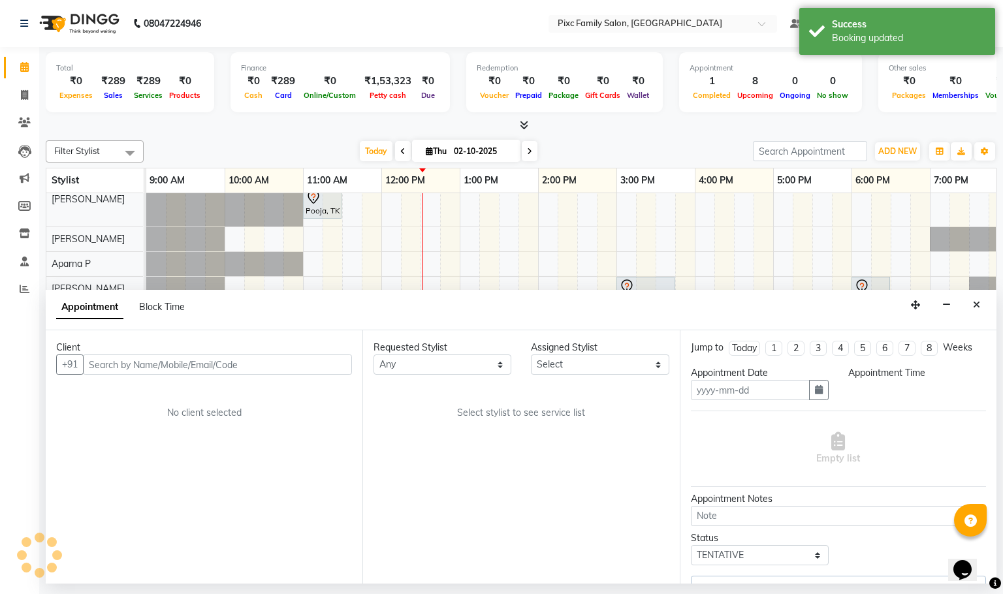
type input "02-10-2025"
select select "900"
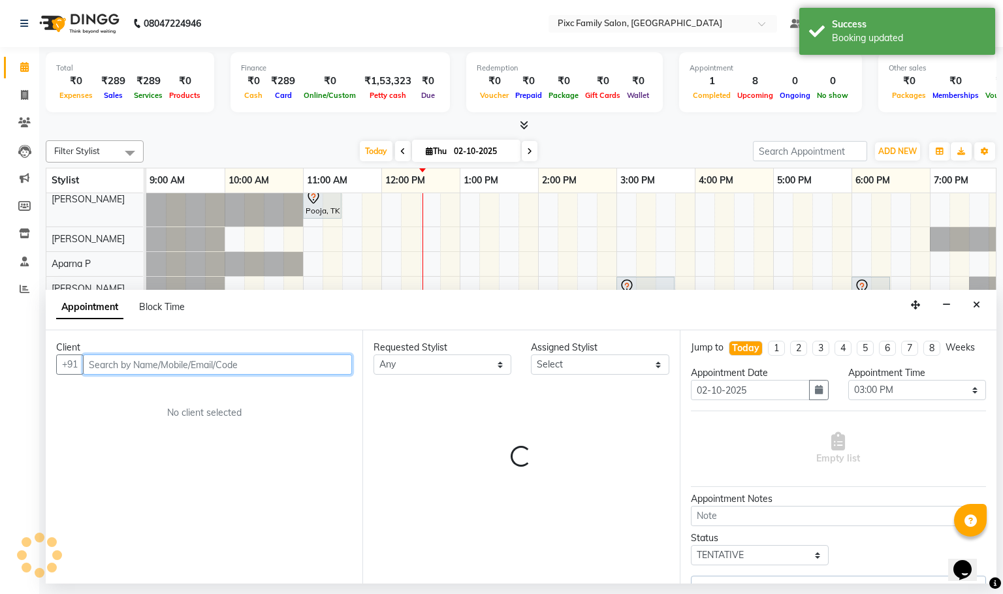
select select "52979"
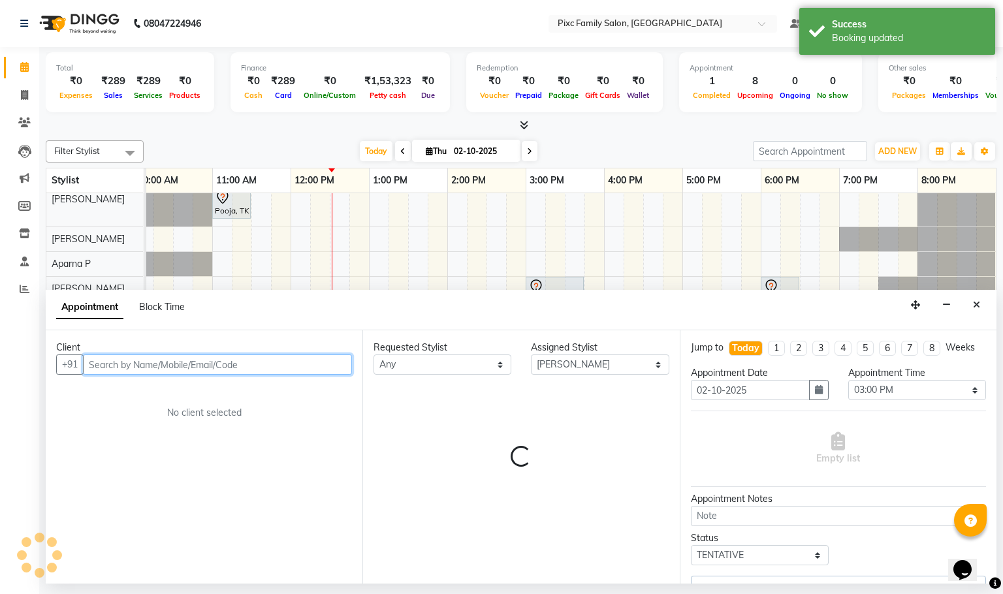
select select "1405"
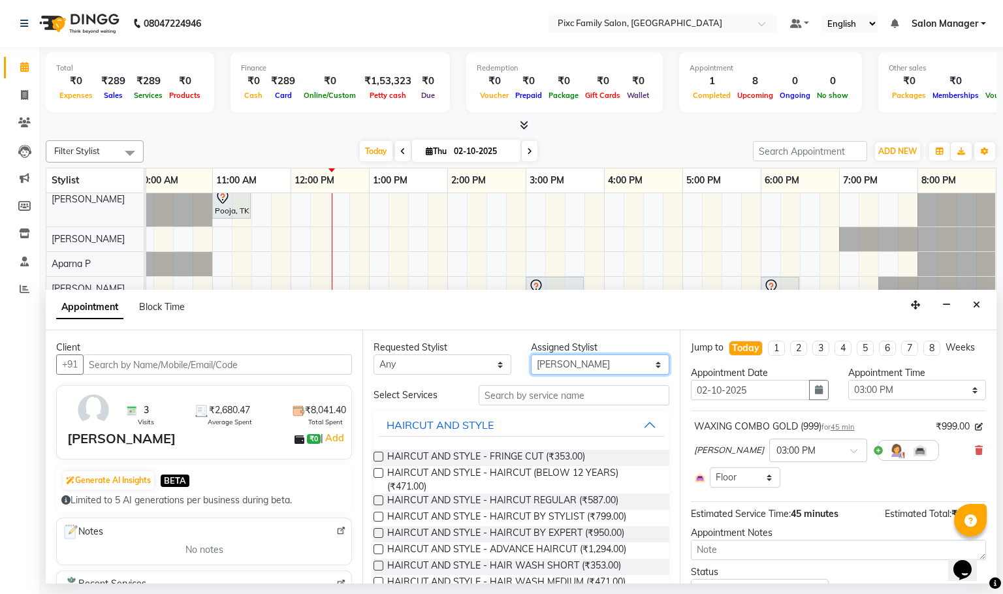
click at [571, 363] on select "Select [PERSON_NAME] [PERSON_NAME] [PERSON_NAME] Aparna P [PERSON_NAME] [PERSON…" at bounding box center [600, 365] width 138 height 20
select select "66551"
click at [531, 355] on select "Select [PERSON_NAME] [PERSON_NAME] [PERSON_NAME] Aparna P [PERSON_NAME] [PERSON…" at bounding box center [600, 365] width 138 height 20
click at [379, 532] on label at bounding box center [379, 533] width 10 height 10
click at [379, 532] on input "checkbox" at bounding box center [378, 534] width 8 height 8
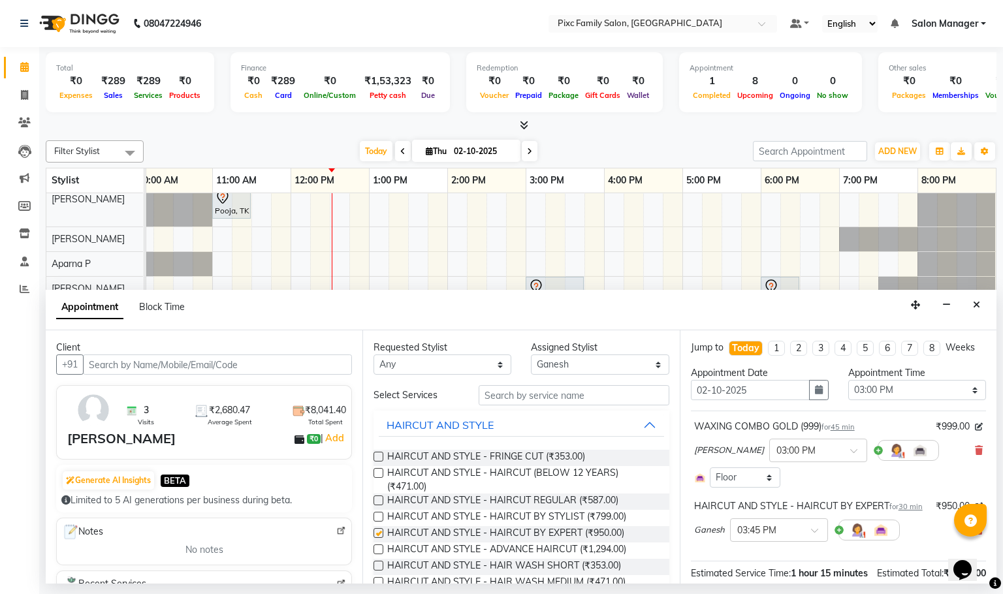
checkbox input "false"
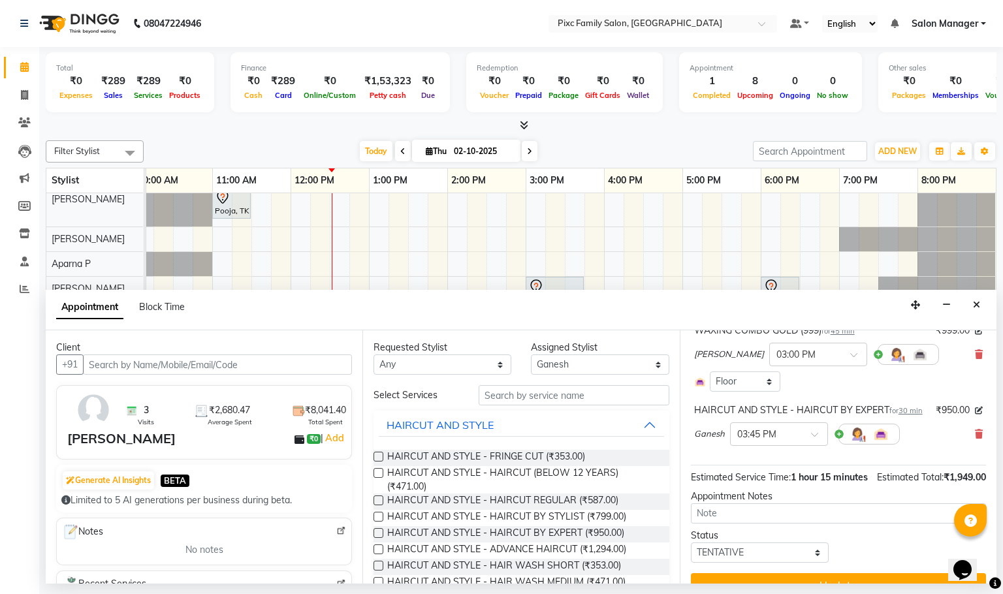
scroll to position [161, 0]
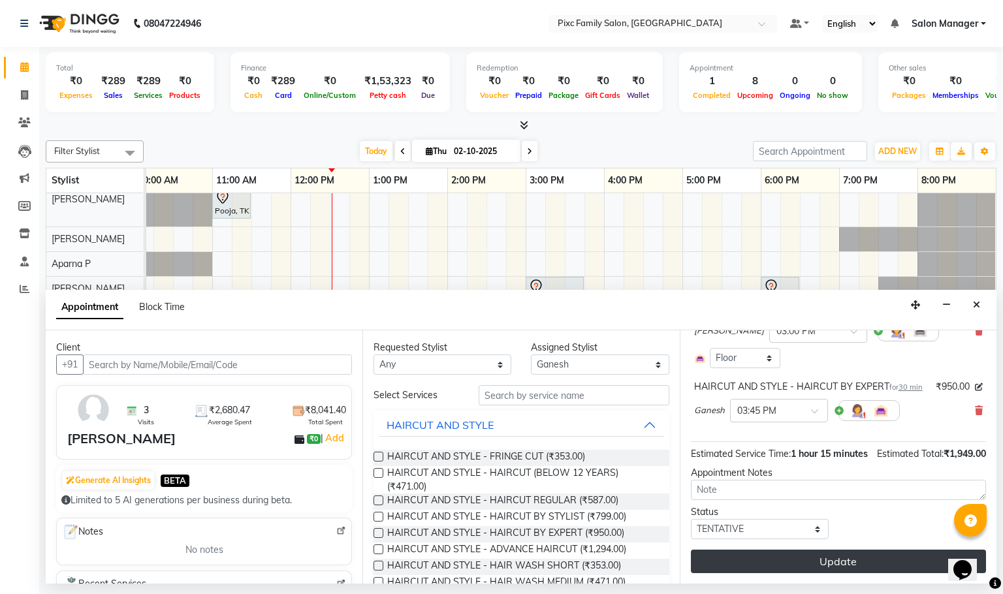
click at [822, 561] on button "Update" at bounding box center [838, 562] width 295 height 24
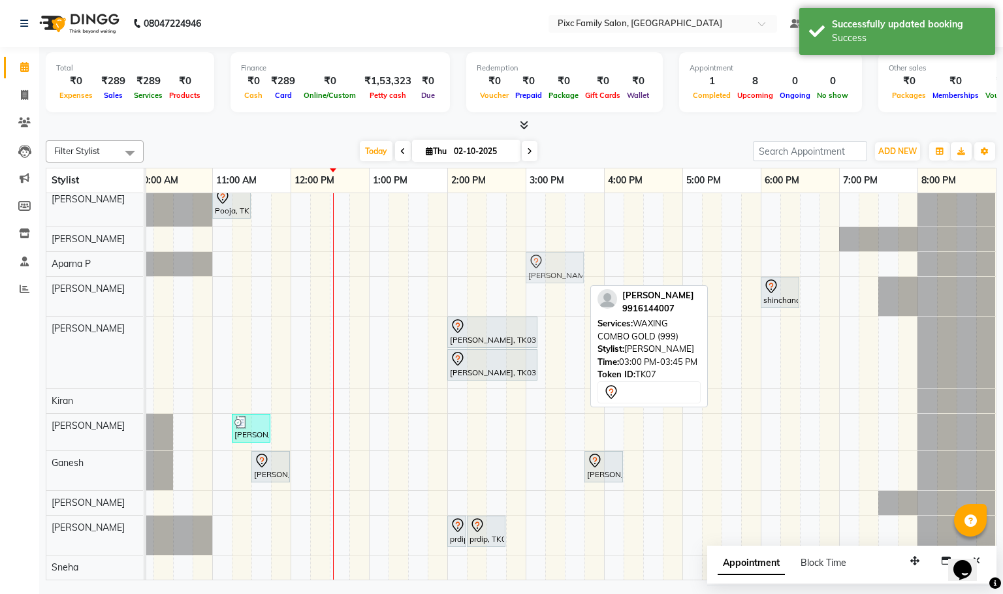
drag, startPoint x: 549, startPoint y: 279, endPoint x: 555, endPoint y: 261, distance: 18.6
click at [555, 261] on tbody "Pooja, TK01, 11:00 AM-11:30 AM, HAIRCUT AND STYLE - TONGS S/M [PERSON_NAME], TK…" at bounding box center [526, 383] width 940 height 392
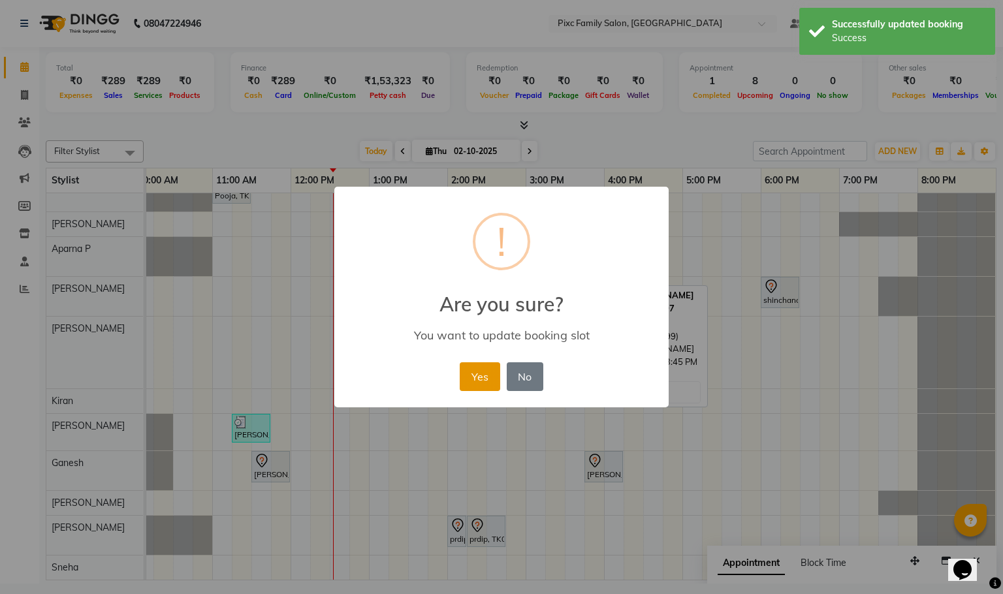
click at [472, 377] on button "Yes" at bounding box center [480, 376] width 40 height 29
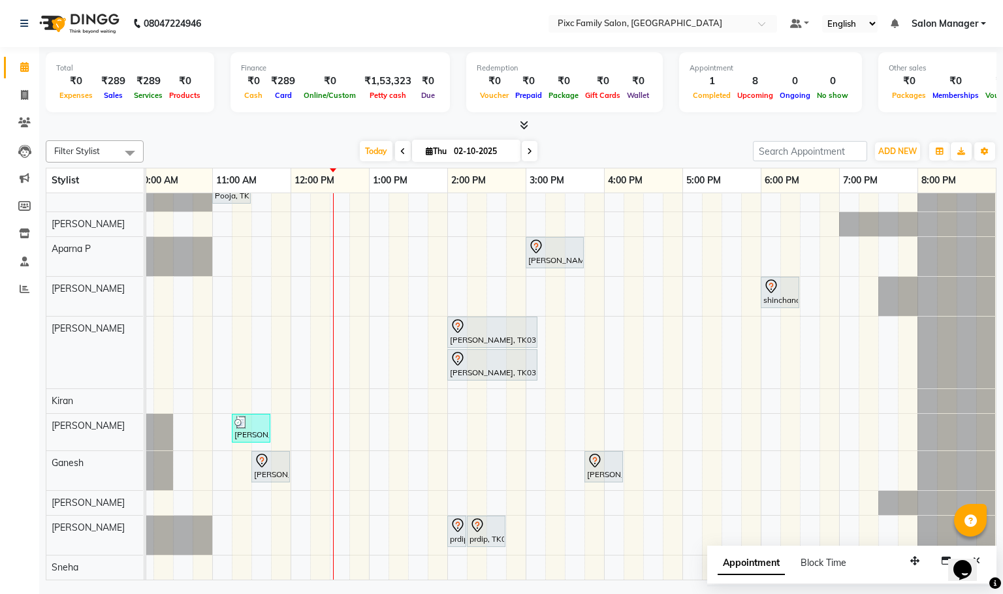
scroll to position [0, 0]
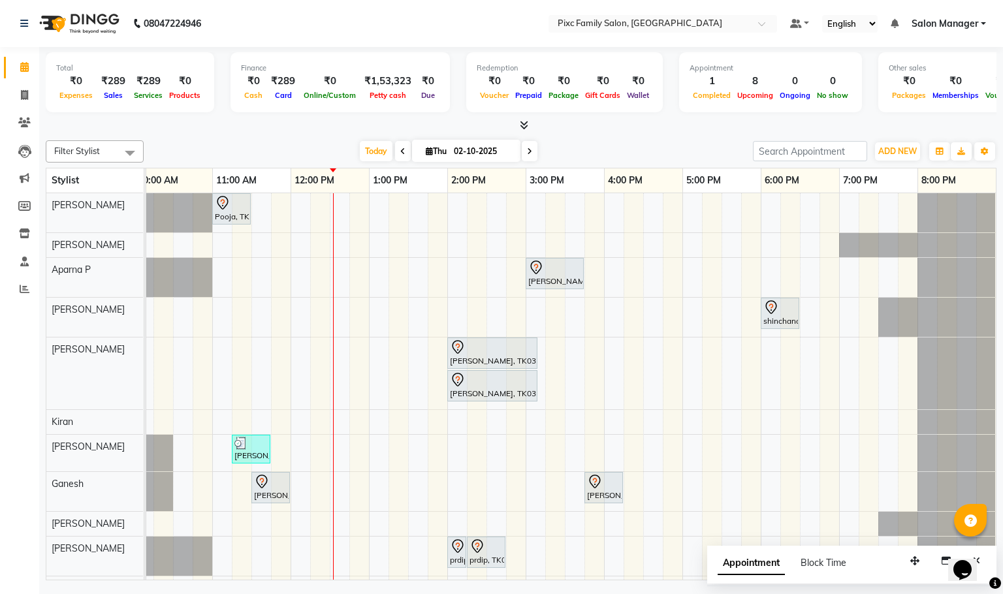
click at [530, 151] on icon at bounding box center [529, 152] width 5 height 8
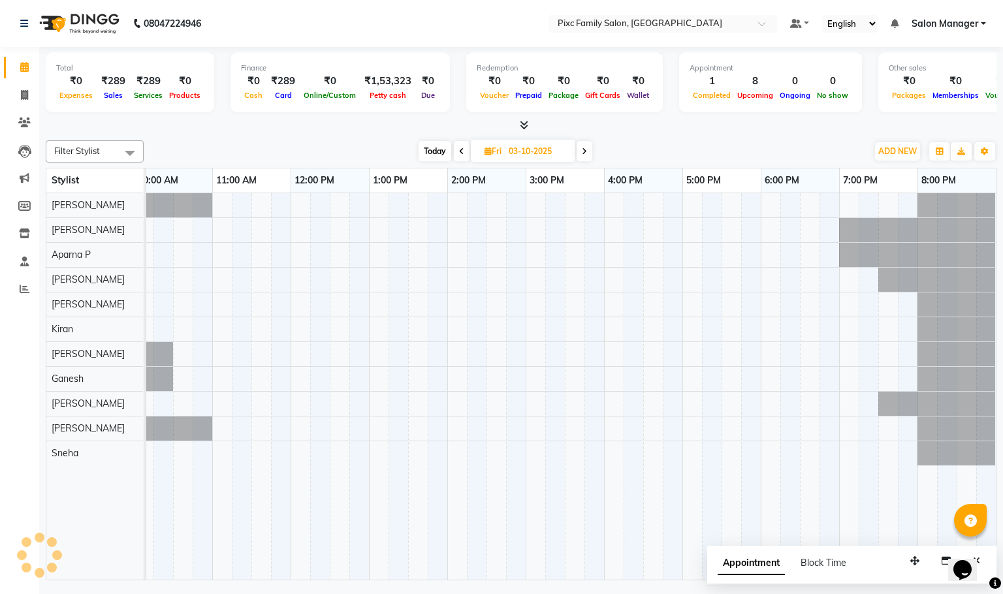
scroll to position [0, 91]
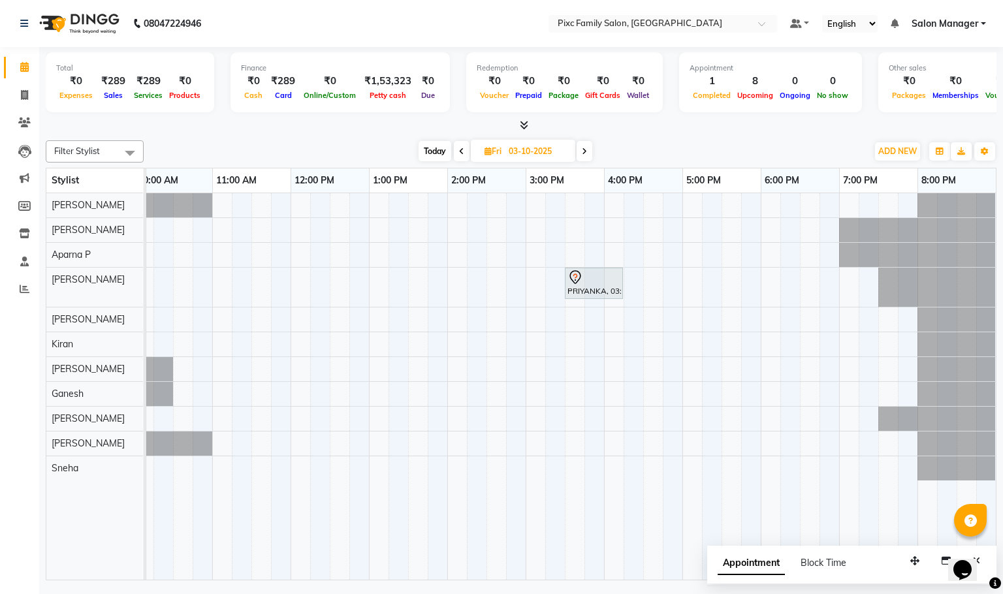
click at [462, 150] on icon at bounding box center [461, 152] width 5 height 8
type input "02-10-2025"
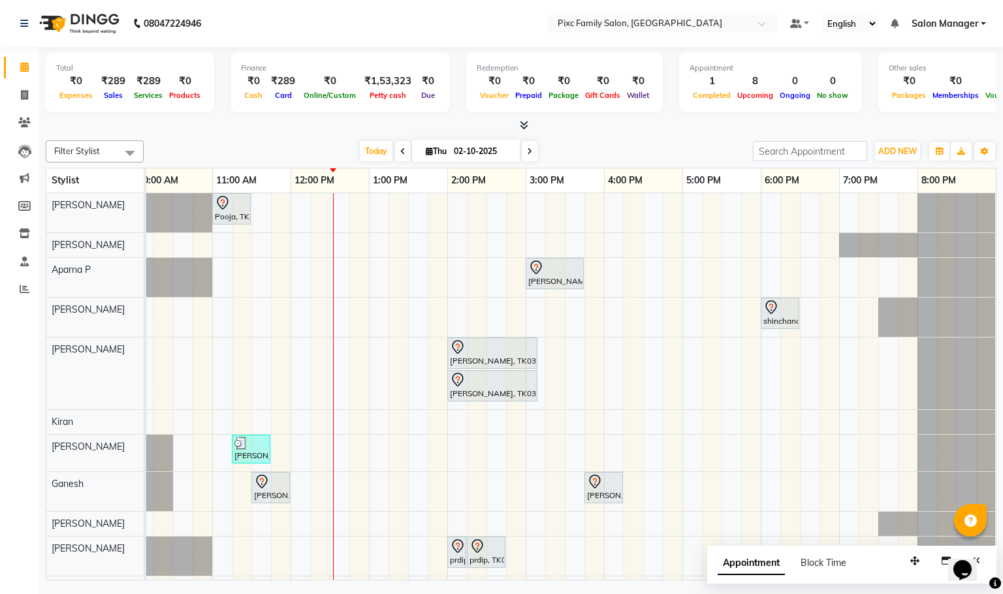
scroll to position [0, 0]
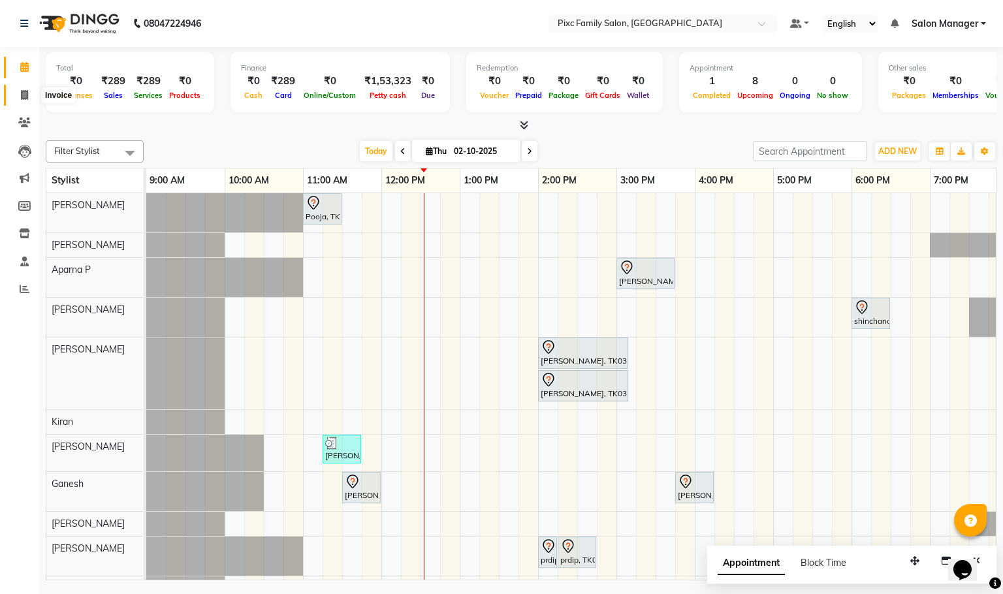
click at [24, 97] on icon at bounding box center [24, 95] width 7 height 10
select select "service"
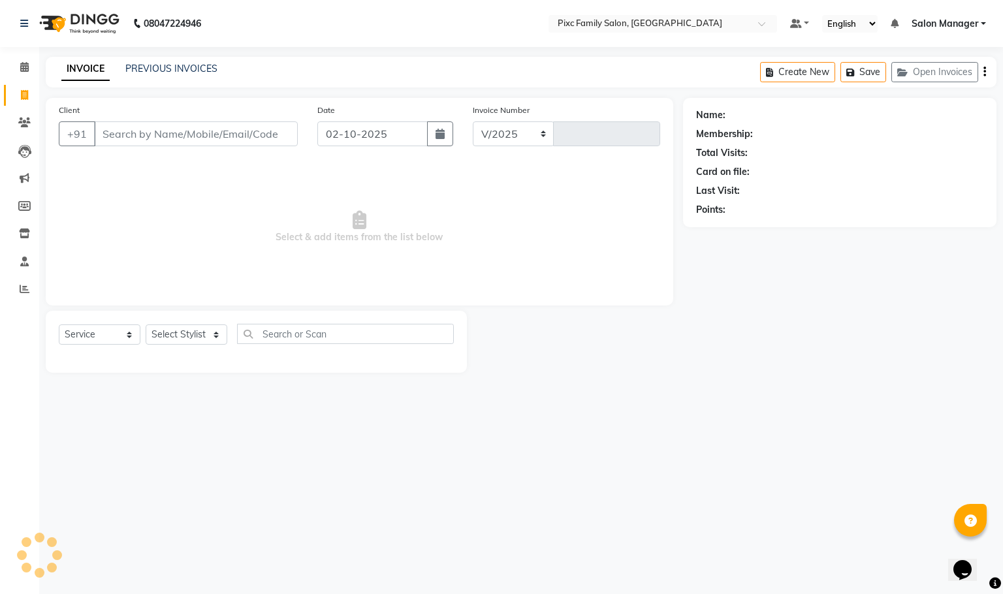
select select "3509"
type input "1951"
click at [179, 62] on div "PREVIOUS INVOICES" at bounding box center [171, 69] width 92 height 14
click at [179, 65] on link "PREVIOUS INVOICES" at bounding box center [171, 69] width 92 height 12
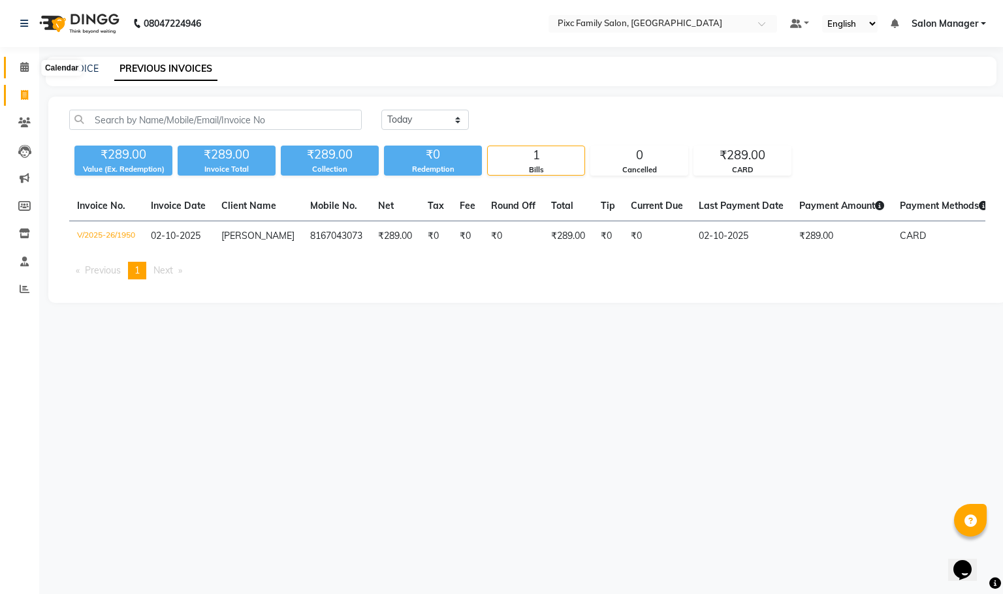
click at [27, 67] on icon at bounding box center [24, 67] width 8 height 10
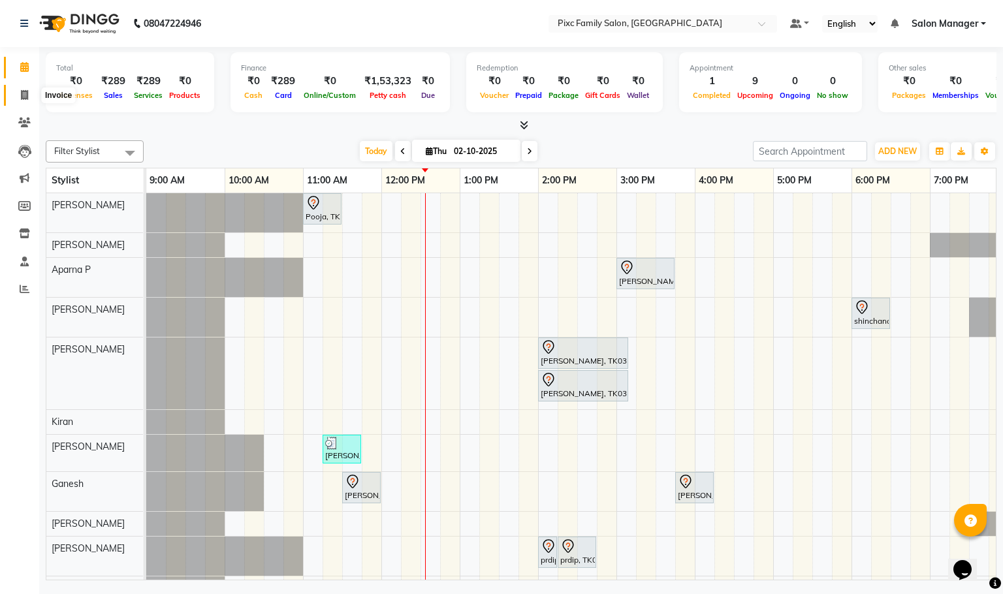
click at [18, 95] on span at bounding box center [24, 95] width 23 height 15
select select "3509"
select select "service"
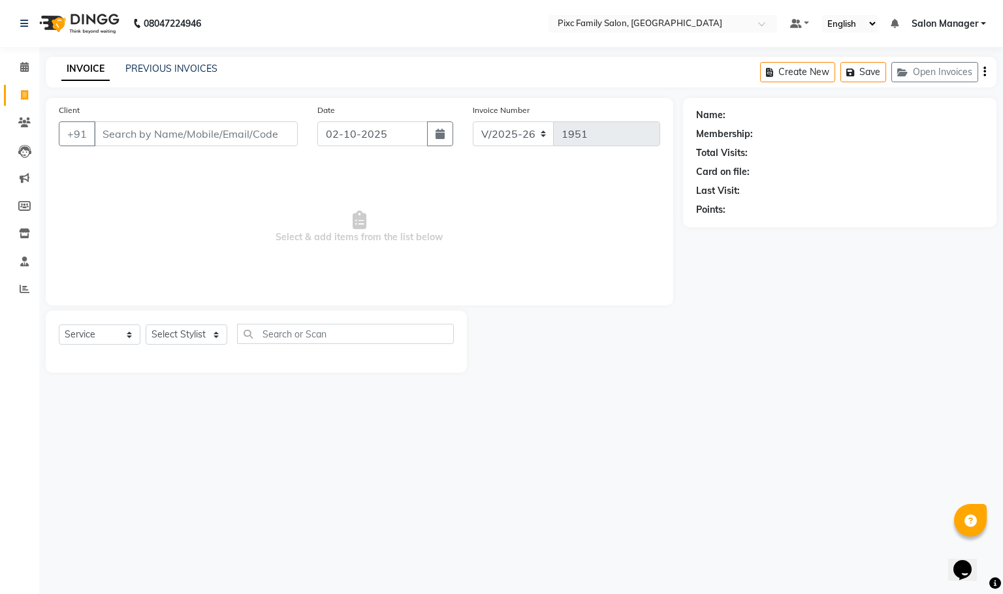
click at [183, 137] on input "Client" at bounding box center [196, 133] width 204 height 25
type input "9731498958"
click at [242, 140] on span "Add Client" at bounding box center [264, 133] width 52 height 13
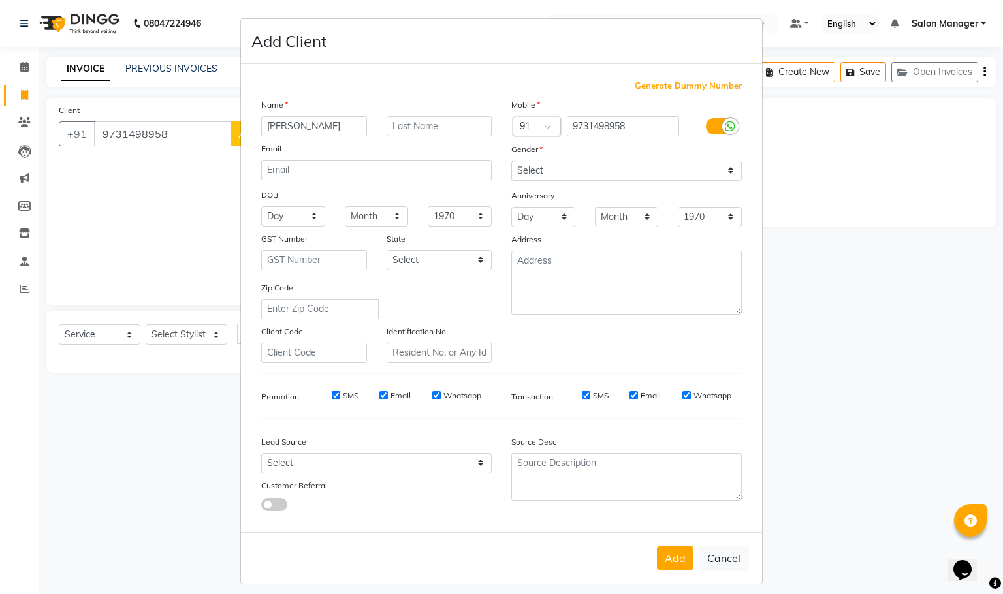
type input "[PERSON_NAME]"
click at [531, 179] on select "Select [DEMOGRAPHIC_DATA] [DEMOGRAPHIC_DATA] Other Prefer Not To Say" at bounding box center [626, 171] width 231 height 20
select select "[DEMOGRAPHIC_DATA]"
click at [511, 161] on select "Select [DEMOGRAPHIC_DATA] [DEMOGRAPHIC_DATA] Other Prefer Not To Say" at bounding box center [626, 171] width 231 height 20
click at [664, 559] on button "Add" at bounding box center [675, 559] width 37 height 24
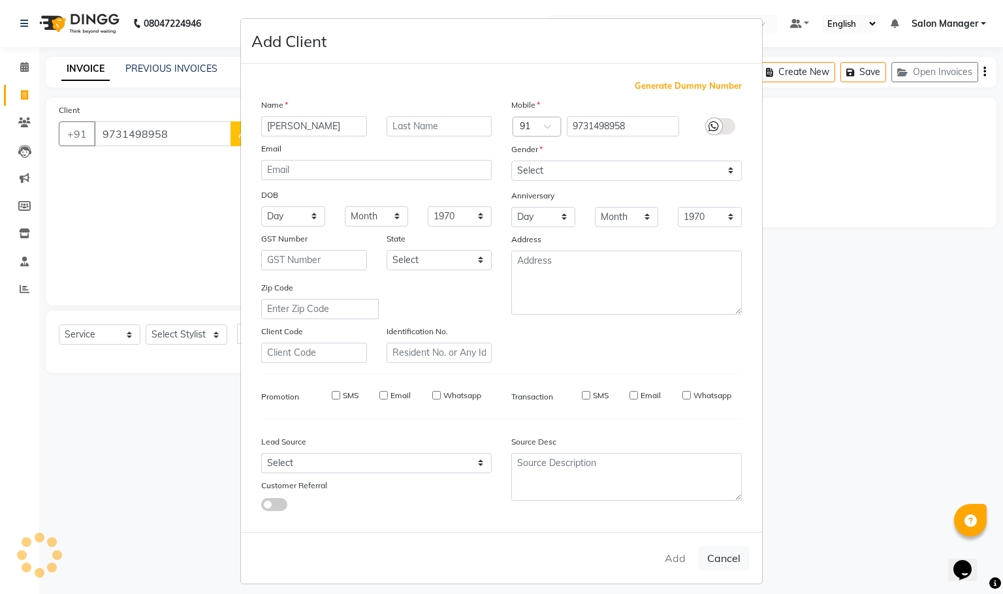
select select
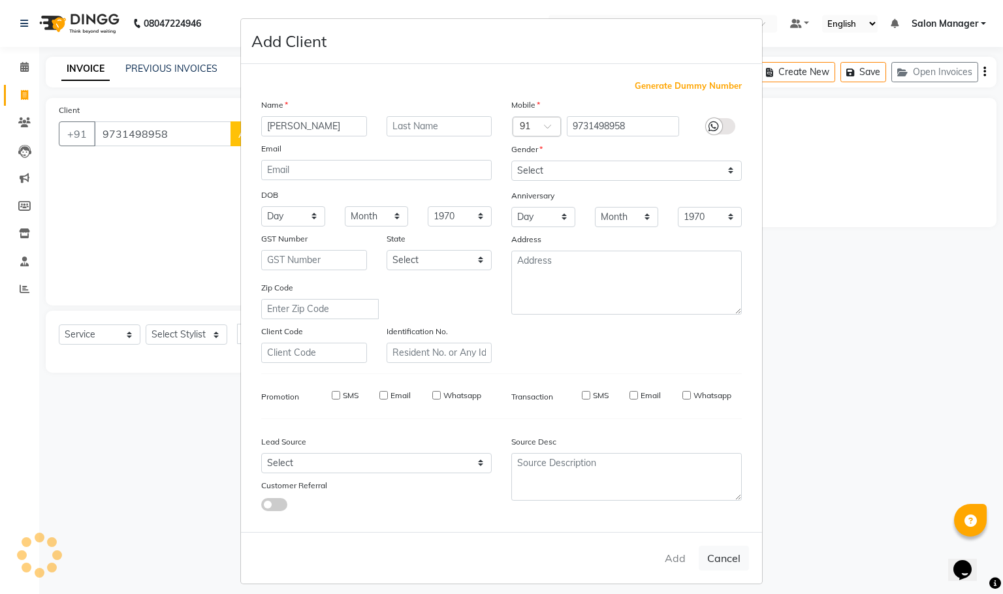
select select
checkbox input "false"
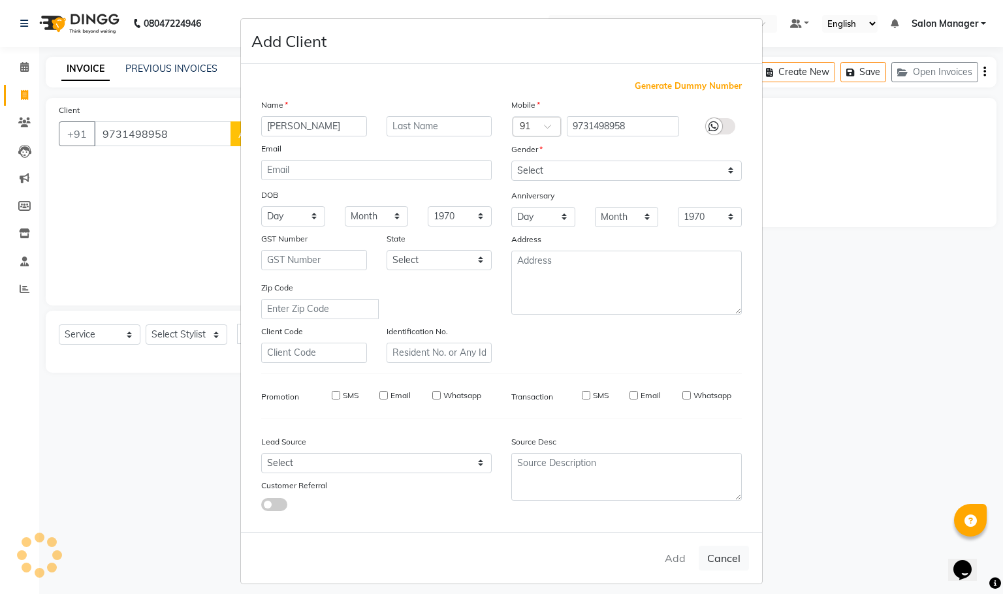
checkbox input "false"
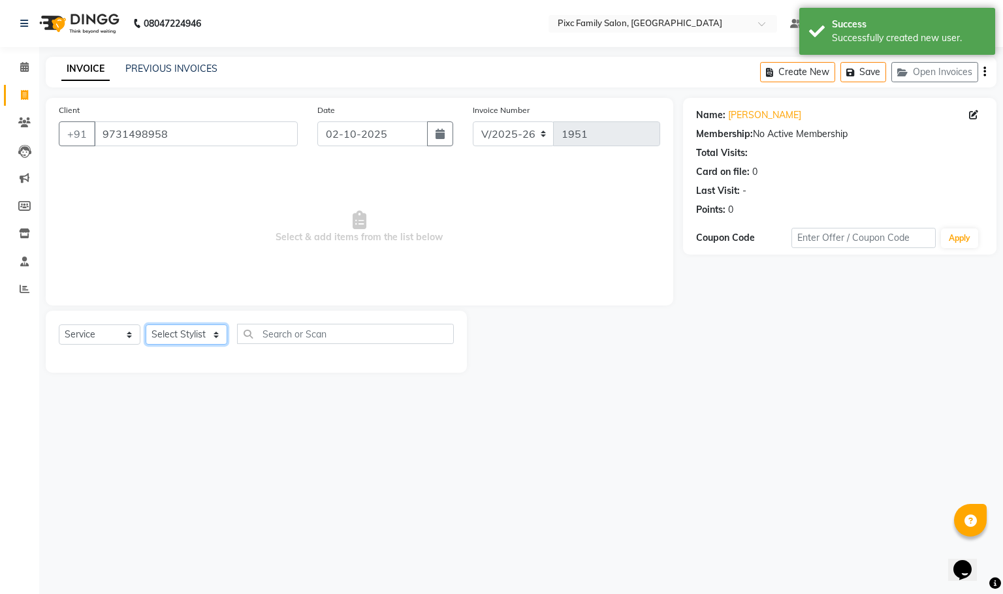
click at [200, 334] on select "Select Stylist [PERSON_NAME] [PERSON_NAME] [PERSON_NAME] Aparna P [PERSON_NAME]…" at bounding box center [187, 335] width 82 height 20
select select "66551"
click at [146, 325] on select "Select Stylist [PERSON_NAME] [PERSON_NAME] [PERSON_NAME] Aparna P [PERSON_NAME]…" at bounding box center [187, 335] width 82 height 20
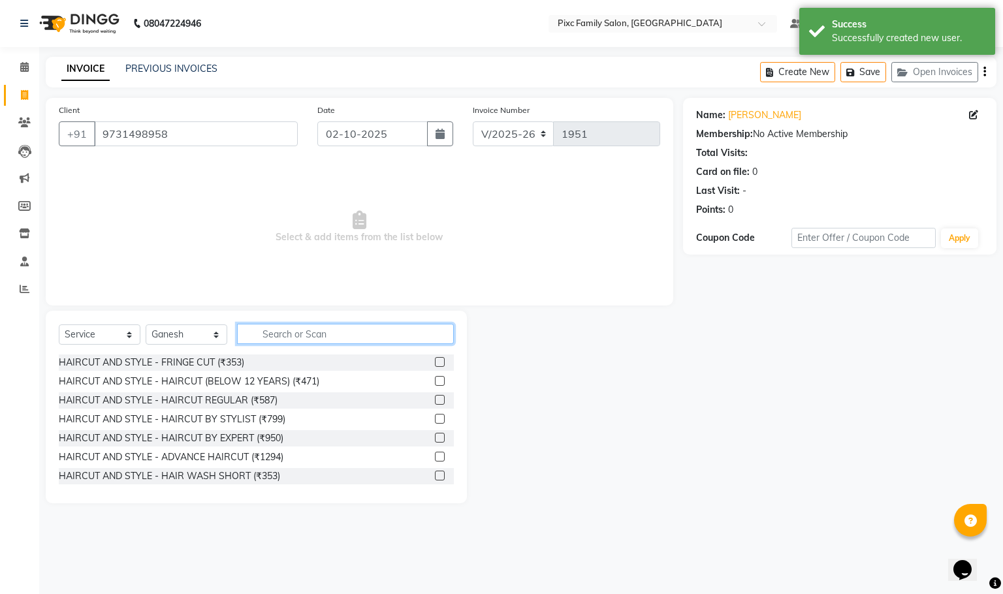
click at [328, 329] on input "text" at bounding box center [345, 334] width 217 height 20
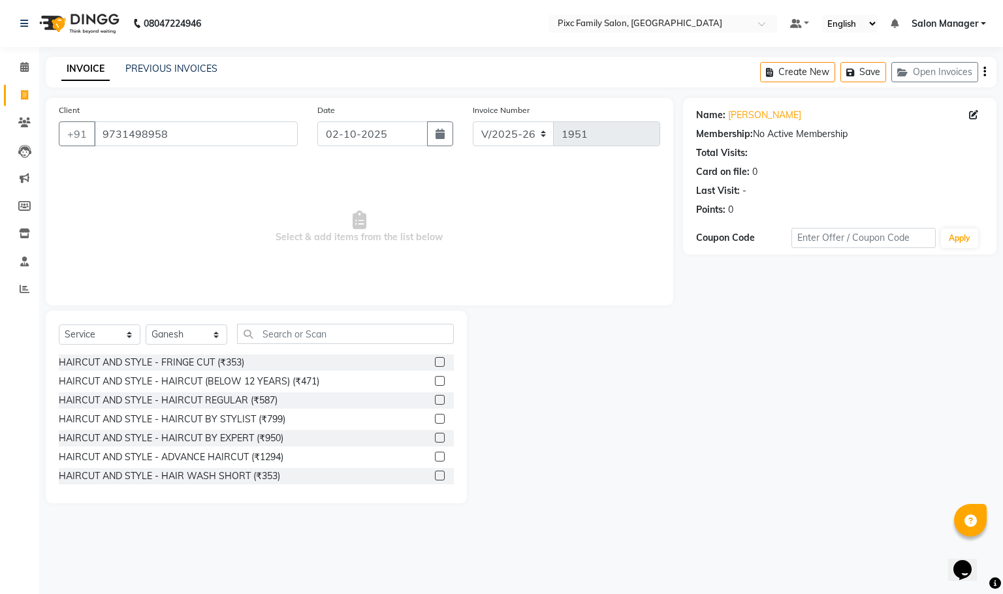
click at [435, 380] on label at bounding box center [440, 381] width 10 height 10
click at [435, 380] on input "checkbox" at bounding box center [439, 381] width 8 height 8
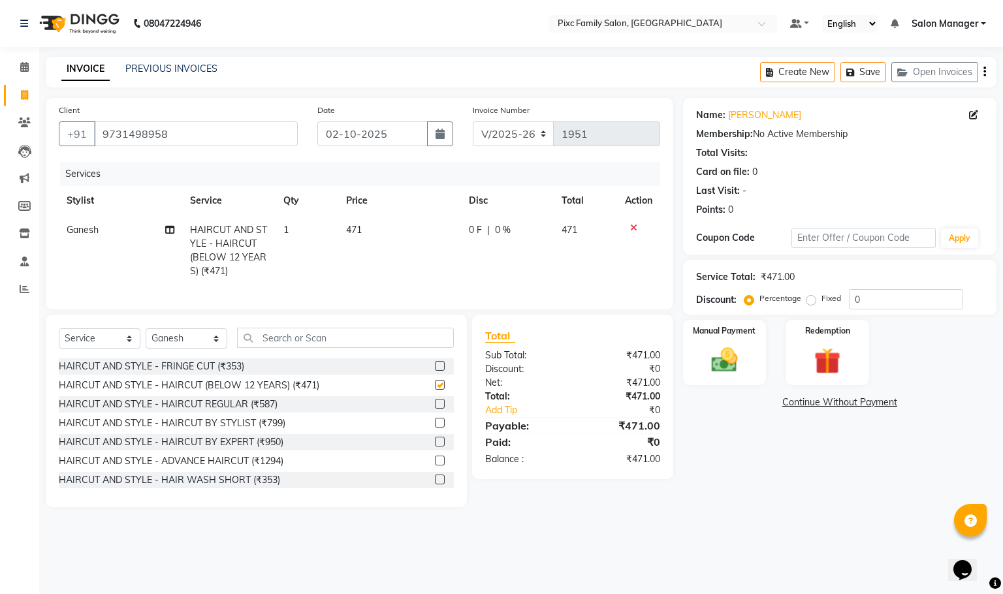
checkbox input "false"
drag, startPoint x: 775, startPoint y: 511, endPoint x: 766, endPoint y: 502, distance: 13.0
click at [776, 507] on div "Name: [PERSON_NAME] Membership: No Active Membership Total Visits: Card on file…" at bounding box center [844, 302] width 323 height 409
drag, startPoint x: 721, startPoint y: 425, endPoint x: 480, endPoint y: 304, distance: 269.6
click at [715, 422] on div "Name: [PERSON_NAME] Membership: No Active Membership Total Visits: Card on file…" at bounding box center [844, 302] width 323 height 409
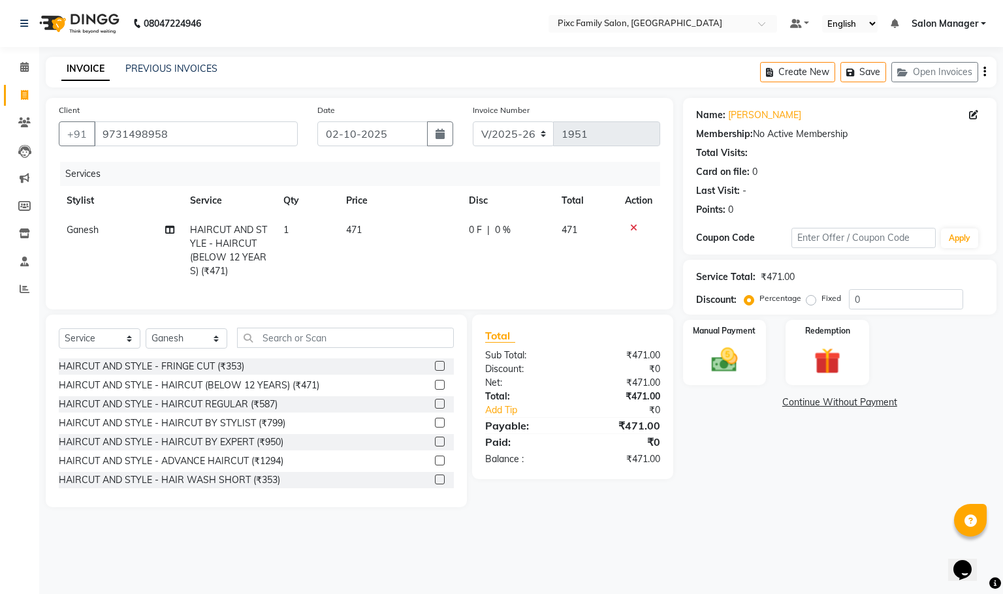
click at [495, 229] on span "0 %" at bounding box center [503, 230] width 16 height 14
select select "66551"
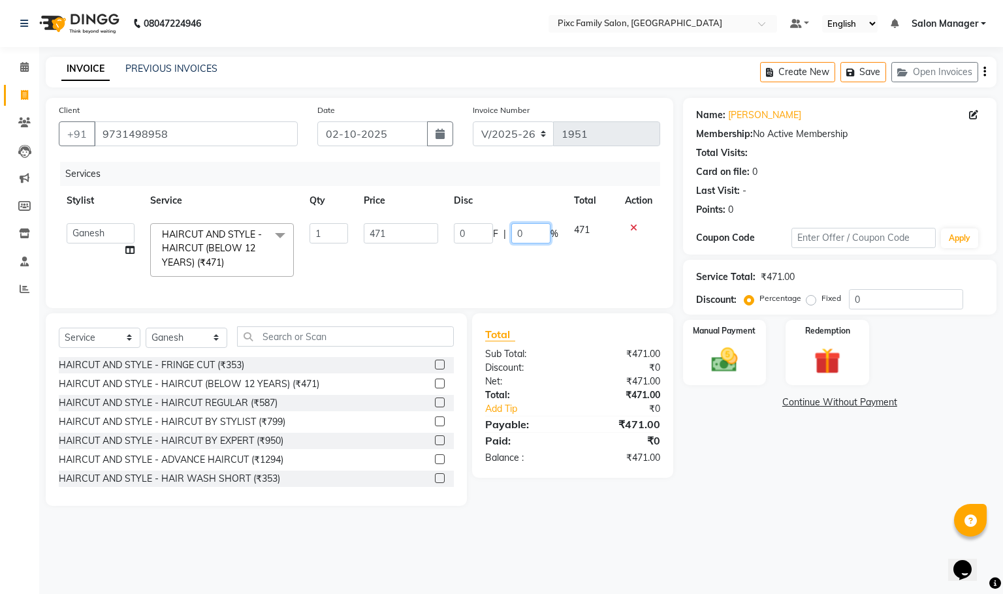
click at [539, 235] on input "0" at bounding box center [530, 233] width 39 height 20
type input "1"
click at [809, 541] on div "08047224946 Select Location × Pixc Family Salon, Vidyaranyapura Default Panel M…" at bounding box center [501, 297] width 1003 height 594
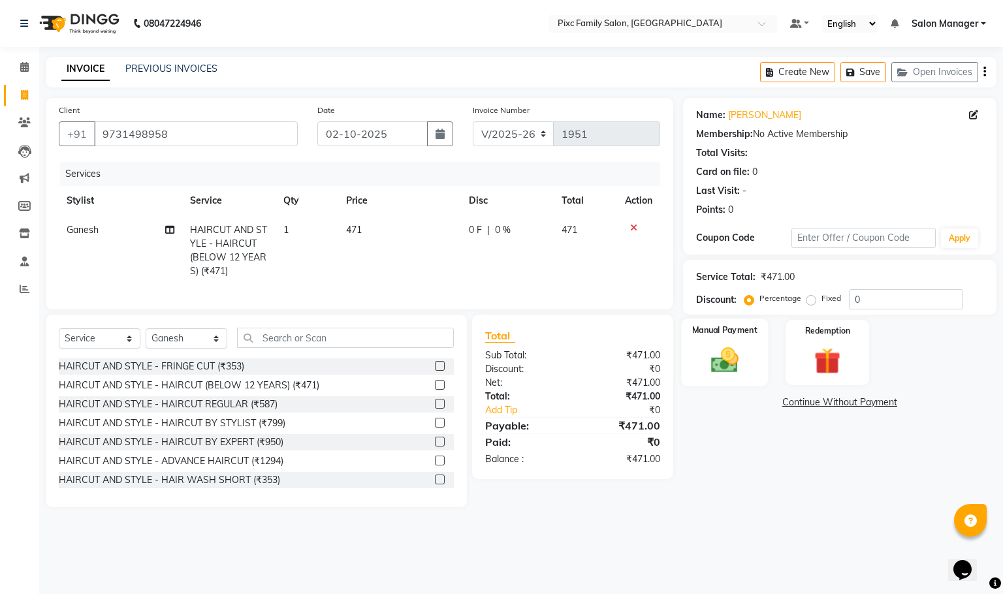
click at [715, 361] on img at bounding box center [724, 360] width 44 height 31
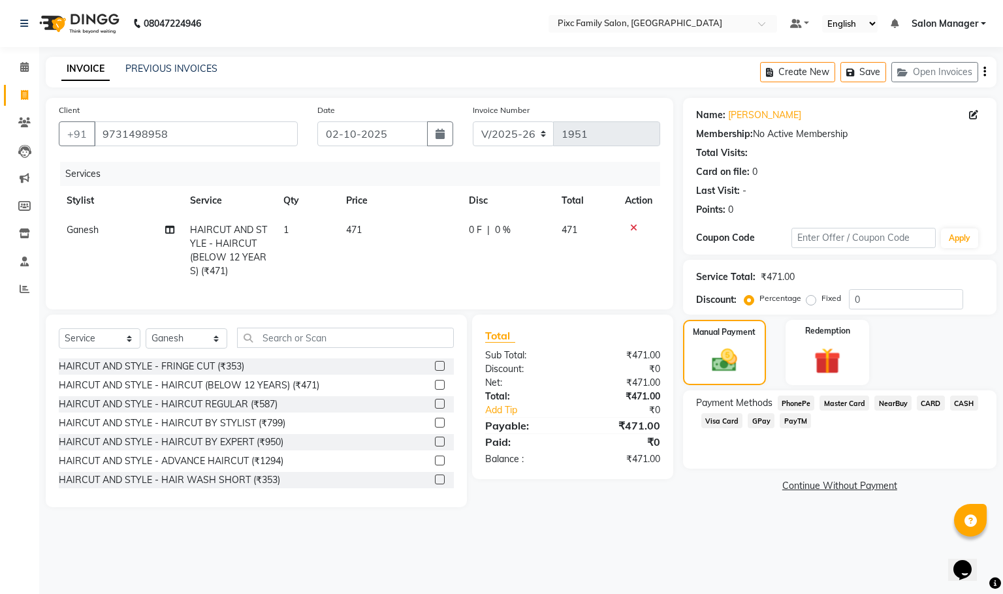
click at [796, 396] on span "PhonePe" at bounding box center [796, 403] width 37 height 15
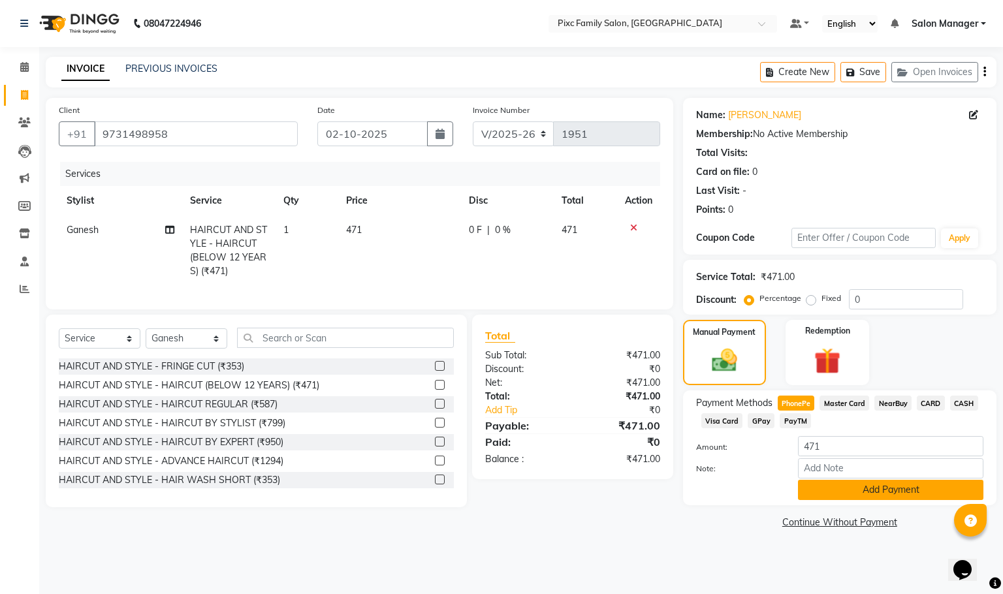
click at [843, 484] on button "Add Payment" at bounding box center [890, 490] width 185 height 20
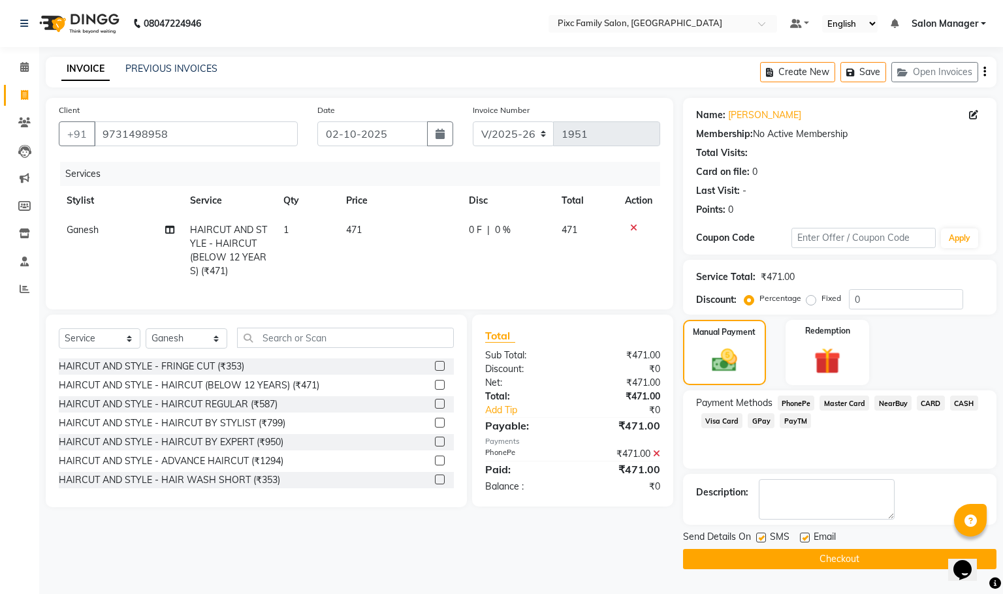
click at [845, 564] on button "Checkout" at bounding box center [839, 559] width 313 height 20
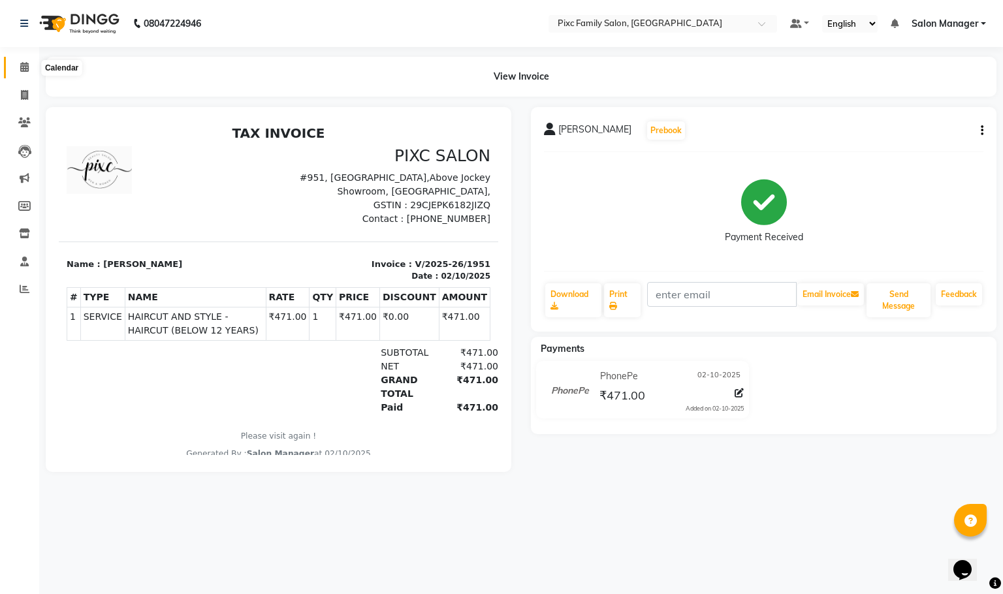
click at [26, 65] on icon at bounding box center [24, 67] width 8 height 10
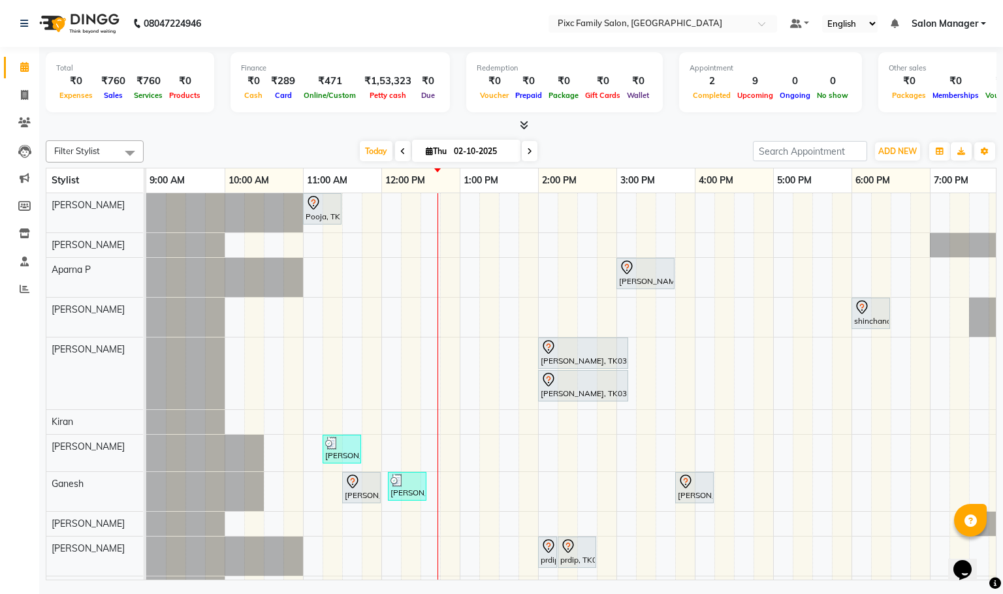
scroll to position [39, 0]
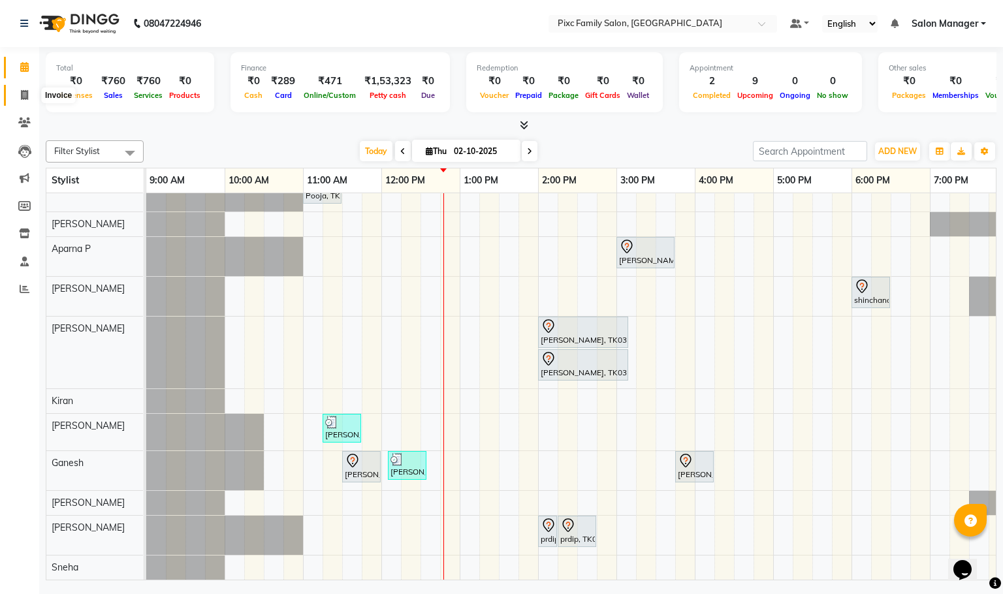
click at [22, 94] on icon at bounding box center [24, 95] width 7 height 10
select select "service"
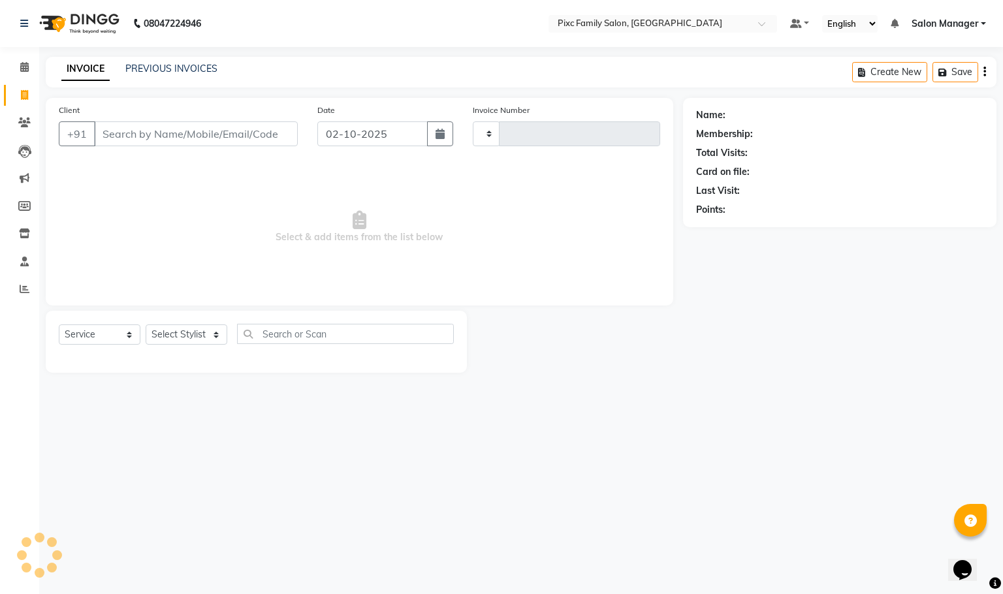
type input "1952"
select select "3509"
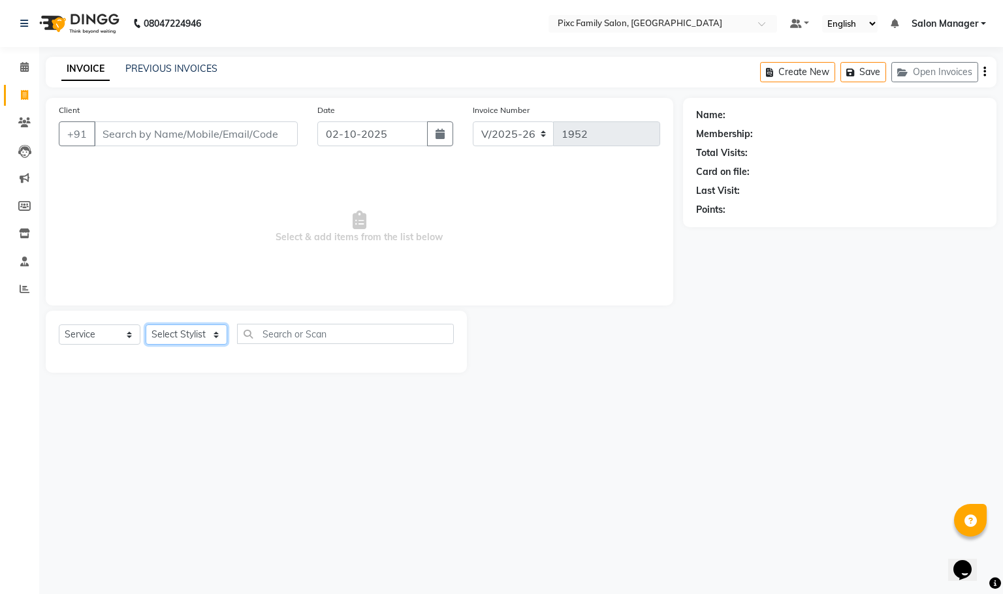
click at [163, 332] on select "Select Stylist [PERSON_NAME] [PERSON_NAME] [PERSON_NAME] Aparna P [PERSON_NAME]…" at bounding box center [187, 335] width 82 height 20
select select "66498"
click at [146, 325] on select "Select Stylist [PERSON_NAME] [PERSON_NAME] [PERSON_NAME] Aparna P [PERSON_NAME]…" at bounding box center [187, 335] width 82 height 20
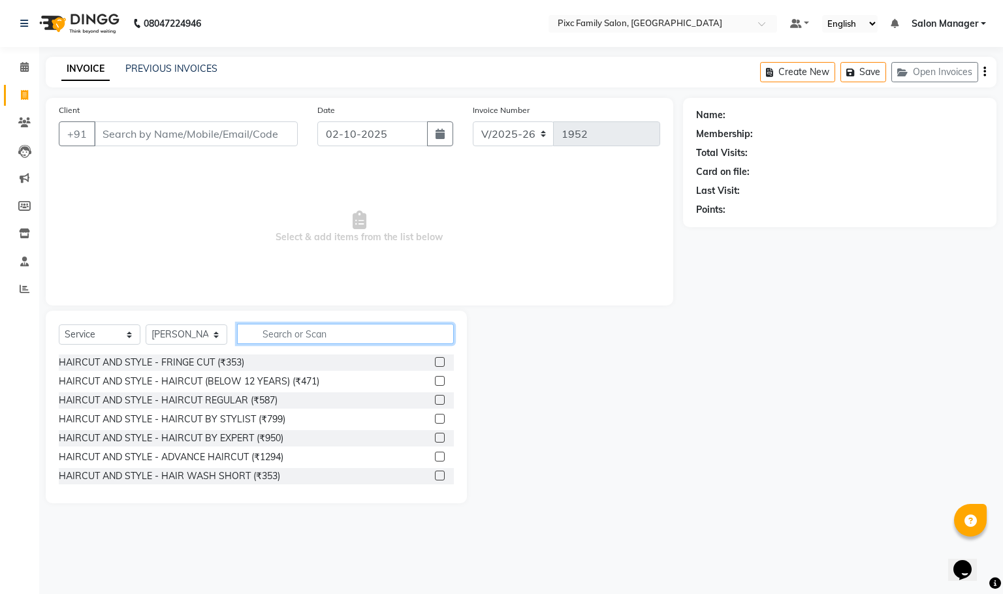
click at [284, 336] on input "text" at bounding box center [345, 334] width 217 height 20
click at [355, 344] on input "text" at bounding box center [345, 334] width 217 height 20
type input "a"
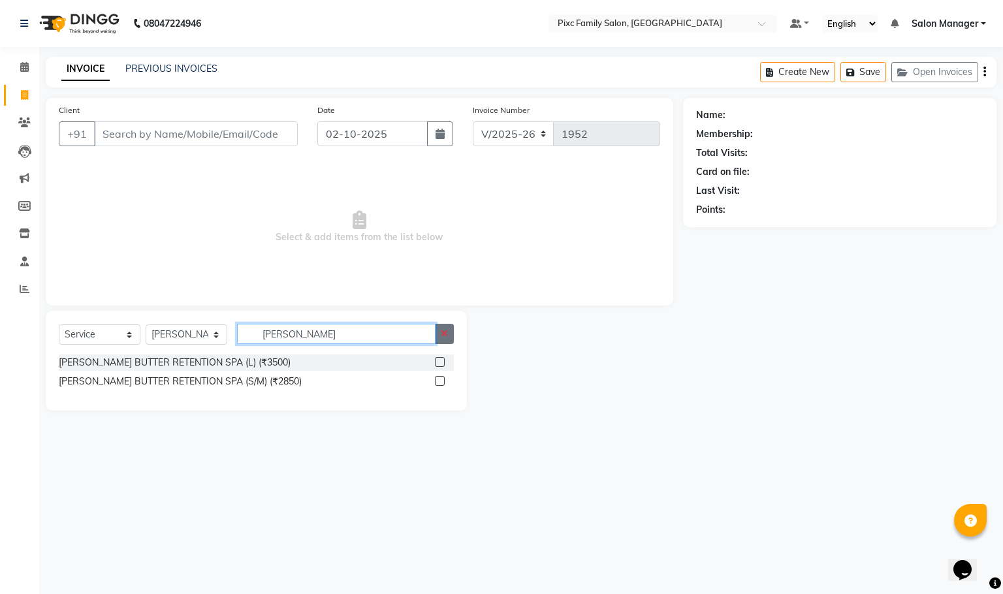
type input "[PERSON_NAME]"
click at [445, 328] on button "button" at bounding box center [444, 334] width 19 height 20
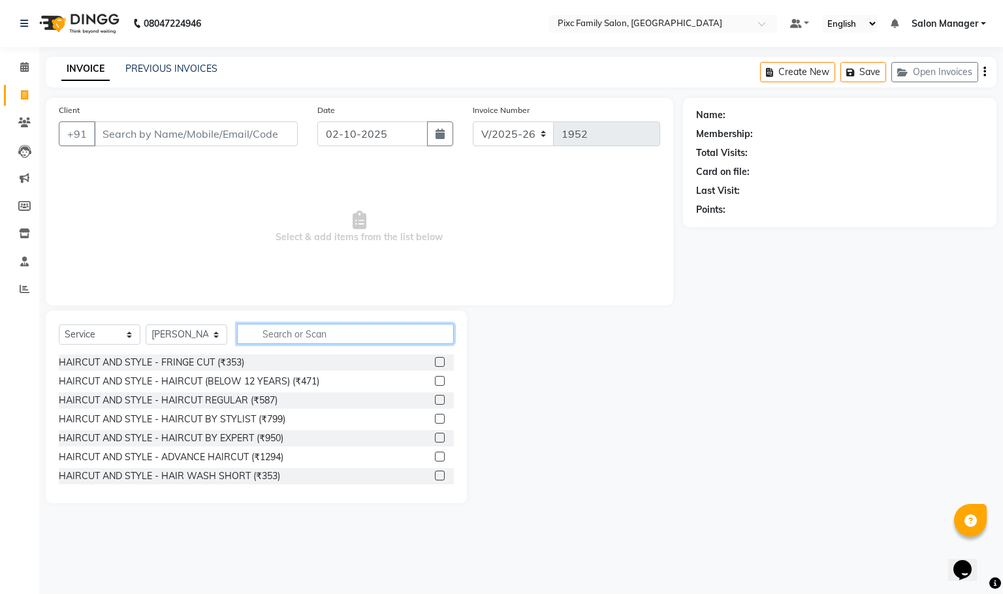
click at [290, 332] on input "text" at bounding box center [345, 334] width 217 height 20
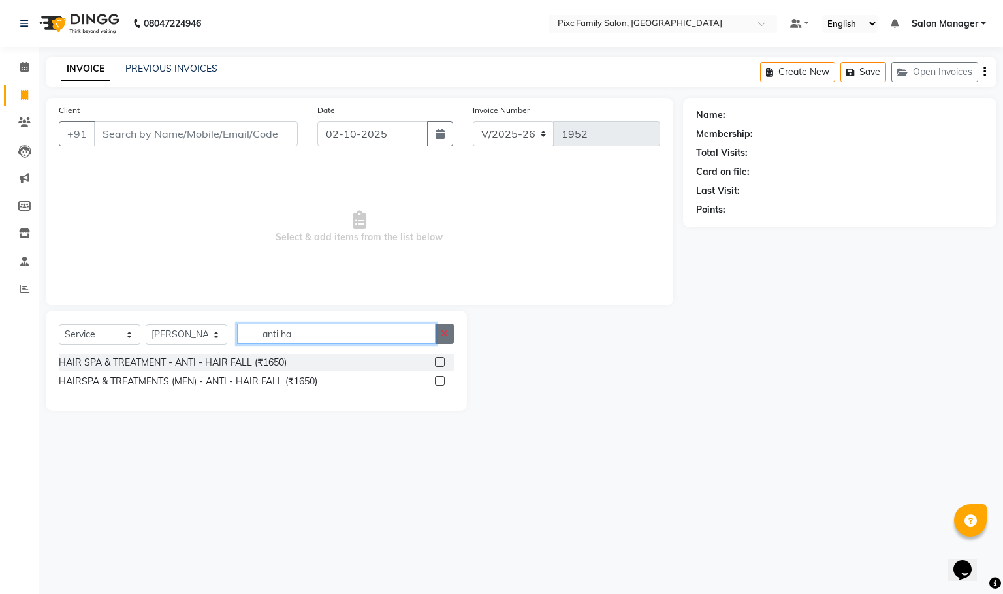
type input "anti ha"
click at [447, 326] on button "button" at bounding box center [444, 334] width 19 height 20
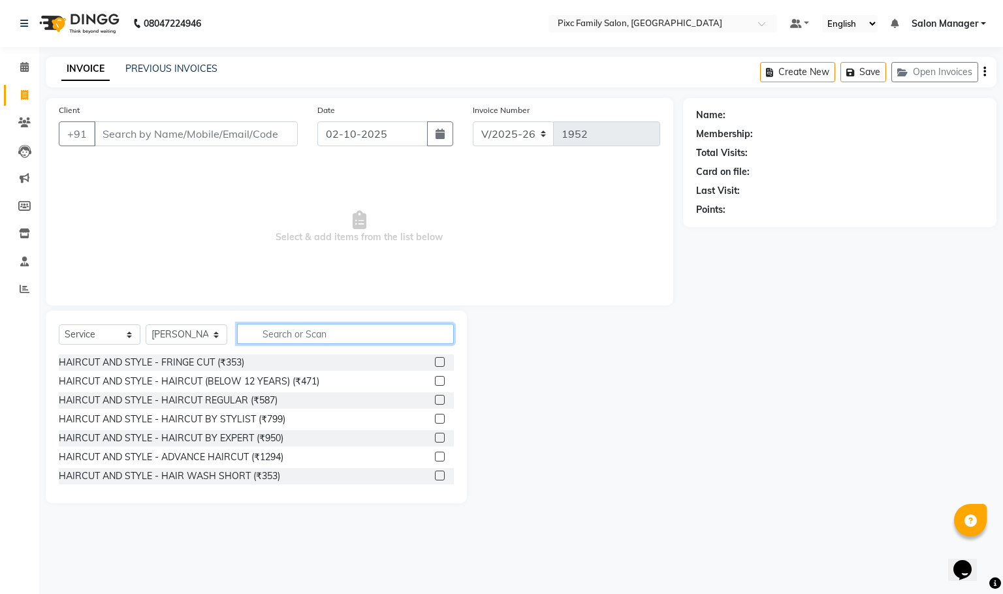
click at [290, 336] on input "text" at bounding box center [345, 334] width 217 height 20
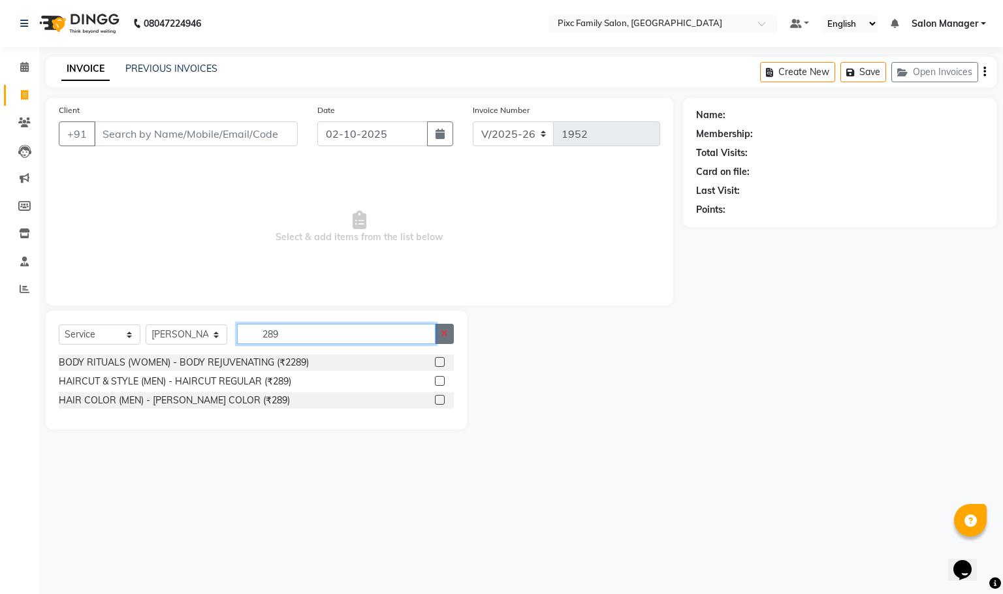
type input "289"
click at [440, 334] on button "button" at bounding box center [444, 334] width 19 height 20
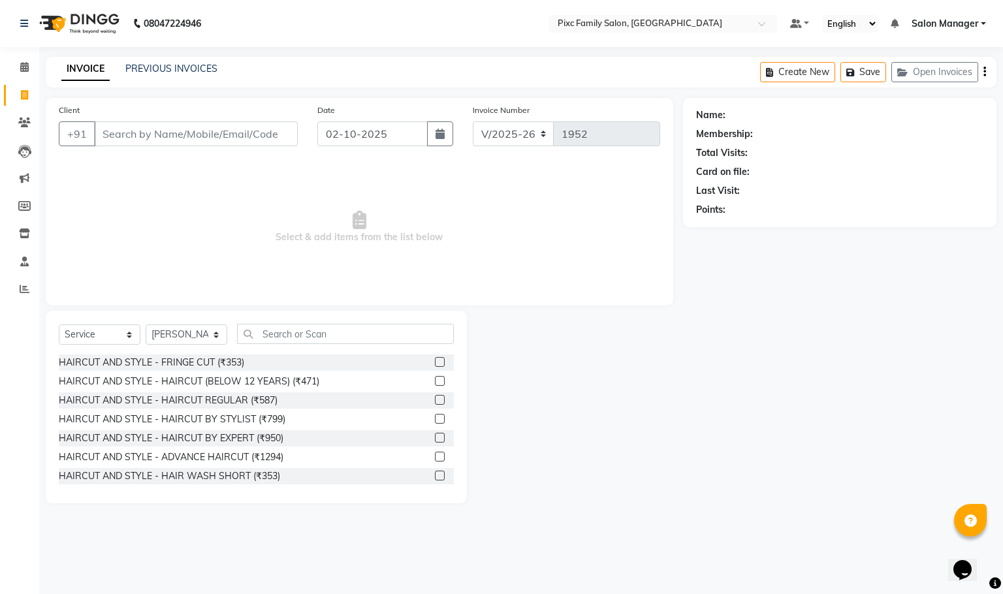
click at [347, 315] on div "Select Service Product Membership Package Voucher Prepaid Gift Card Select Styl…" at bounding box center [256, 407] width 421 height 193
drag, startPoint x: 338, startPoint y: 341, endPoint x: 344, endPoint y: 330, distance: 12.6
click at [338, 339] on input "text" at bounding box center [345, 334] width 217 height 20
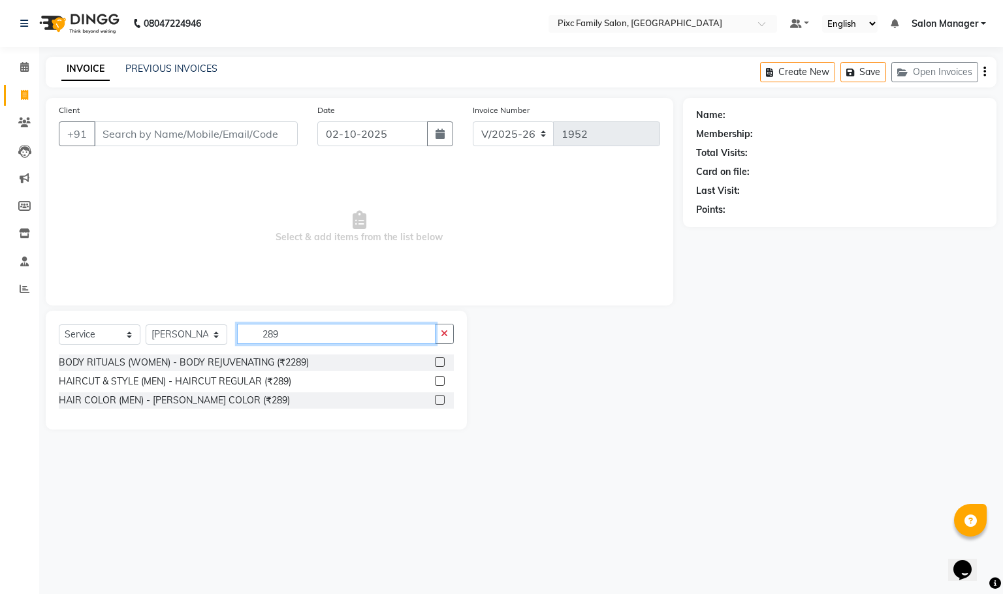
type input "289"
click at [439, 387] on div at bounding box center [439, 383] width 8 height 14
click at [439, 381] on label at bounding box center [440, 381] width 10 height 10
click at [439, 381] on input "checkbox" at bounding box center [439, 381] width 8 height 8
checkbox input "true"
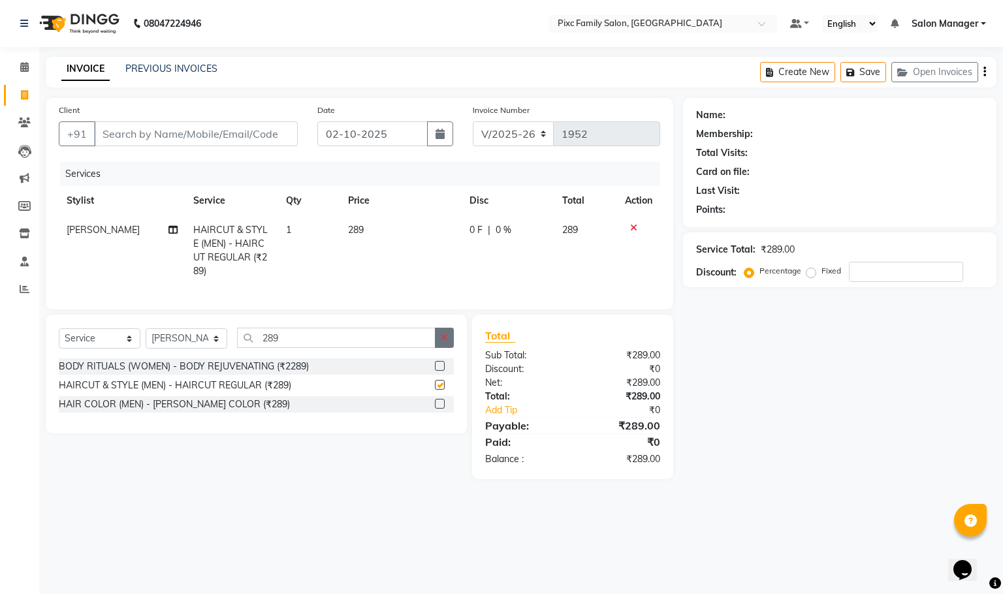
click at [451, 347] on button "button" at bounding box center [444, 338] width 19 height 20
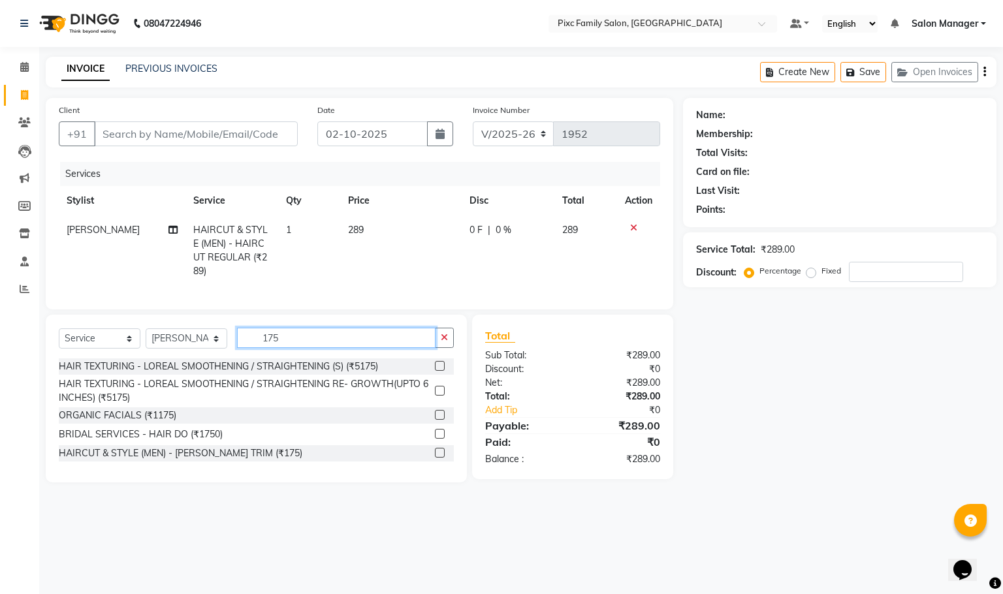
type input "175"
click at [441, 458] on label at bounding box center [440, 453] width 10 height 10
click at [441, 458] on input "checkbox" at bounding box center [439, 453] width 8 height 8
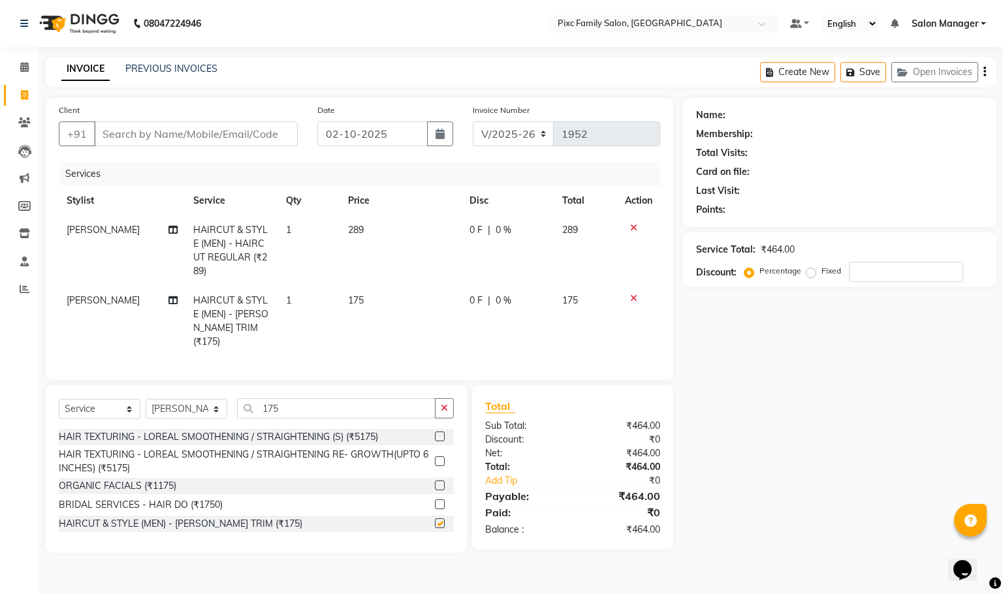
checkbox input "false"
click at [245, 128] on input "Client" at bounding box center [196, 133] width 204 height 25
type input "8"
type input "0"
type input "8884773583"
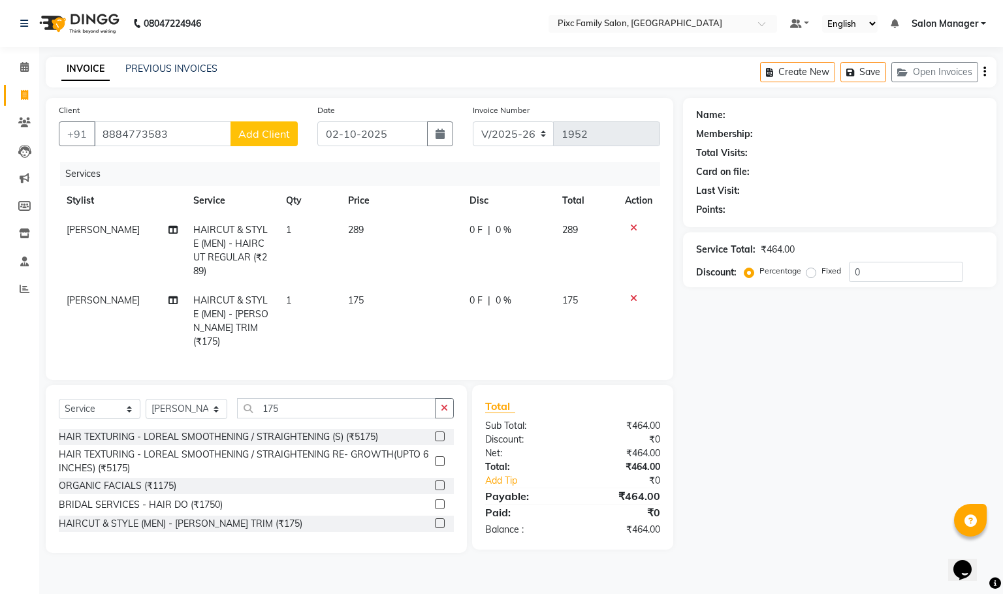
click at [285, 133] on span "Add Client" at bounding box center [264, 133] width 52 height 13
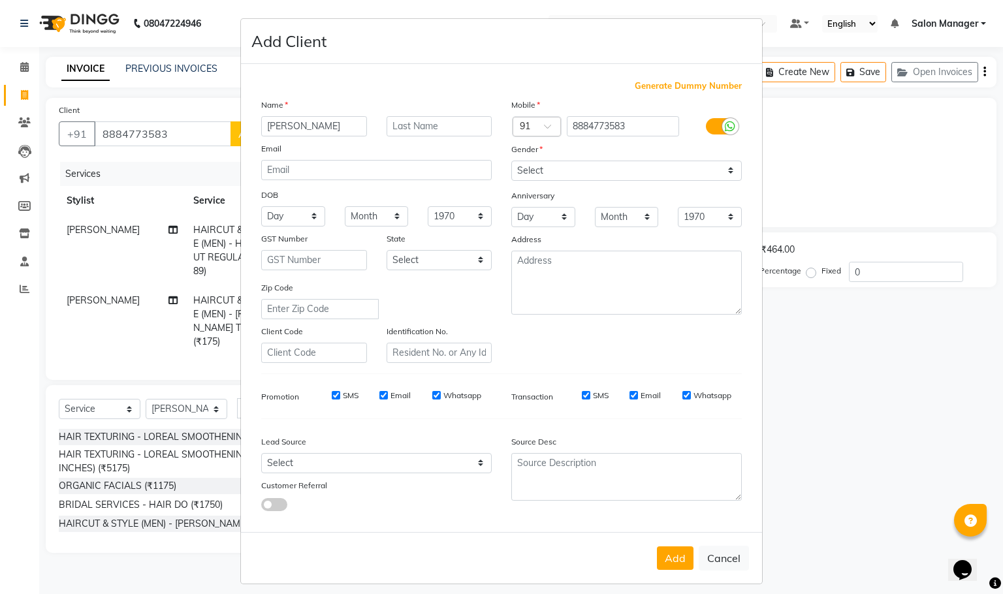
type input "[PERSON_NAME]"
click at [594, 167] on select "Select [DEMOGRAPHIC_DATA] [DEMOGRAPHIC_DATA] Other Prefer Not To Say" at bounding box center [626, 171] width 231 height 20
select select "[DEMOGRAPHIC_DATA]"
click at [511, 161] on select "Select [DEMOGRAPHIC_DATA] [DEMOGRAPHIC_DATA] Other Prefer Not To Say" at bounding box center [626, 171] width 231 height 20
click at [657, 560] on button "Add" at bounding box center [675, 559] width 37 height 24
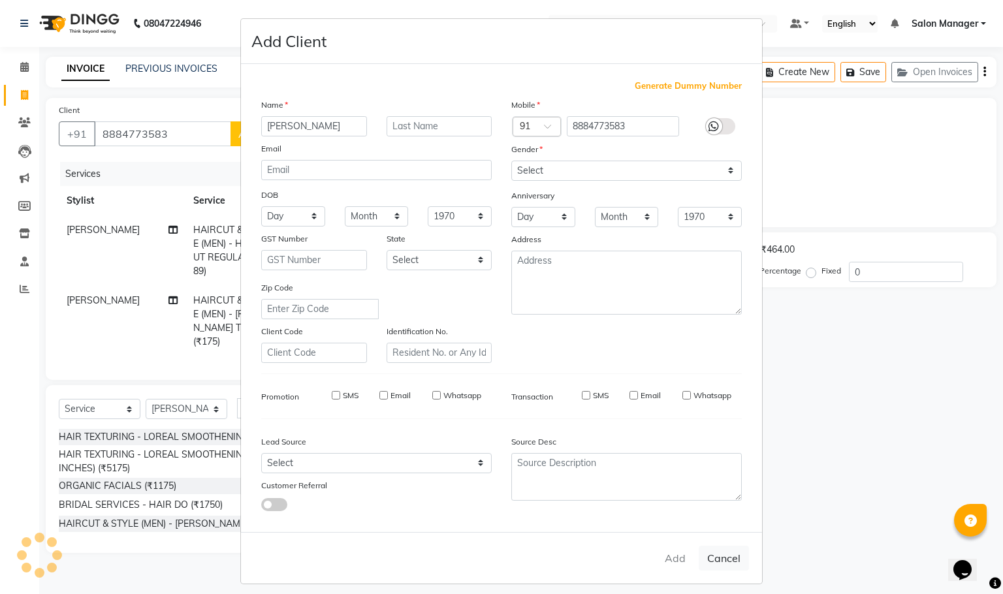
select select
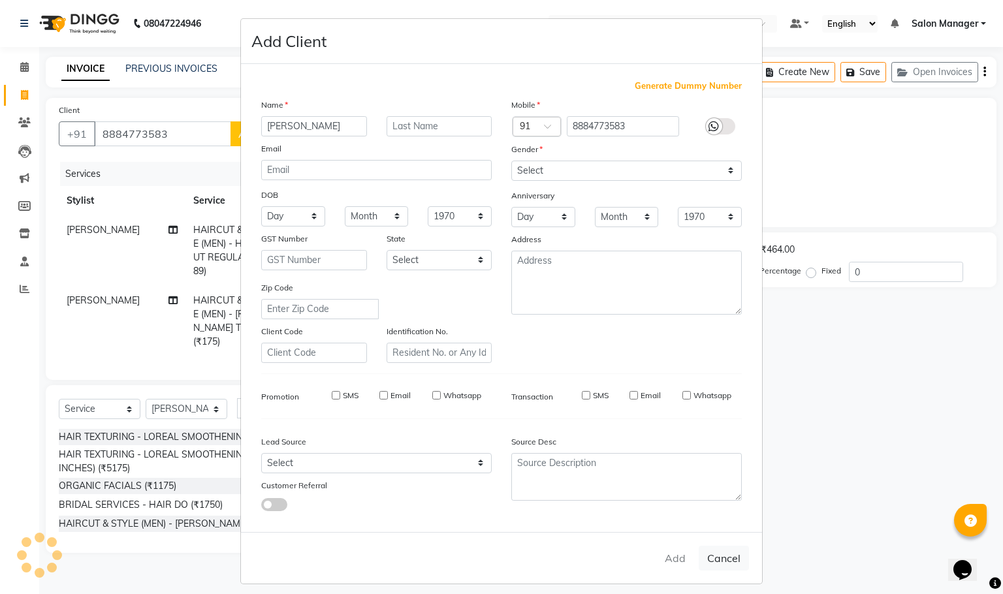
select select
checkbox input "false"
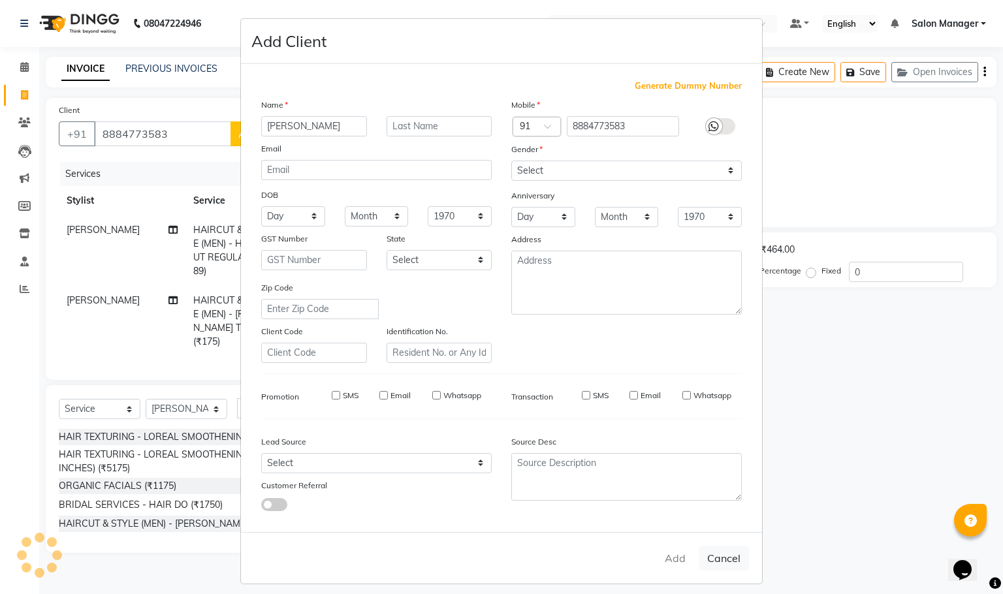
checkbox input "false"
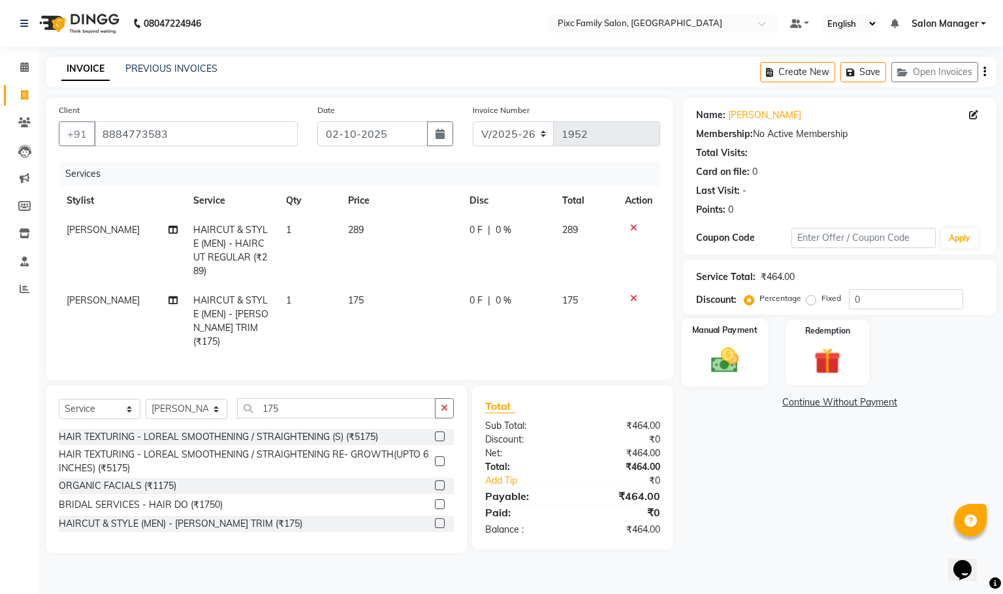
click at [725, 360] on img at bounding box center [724, 360] width 44 height 31
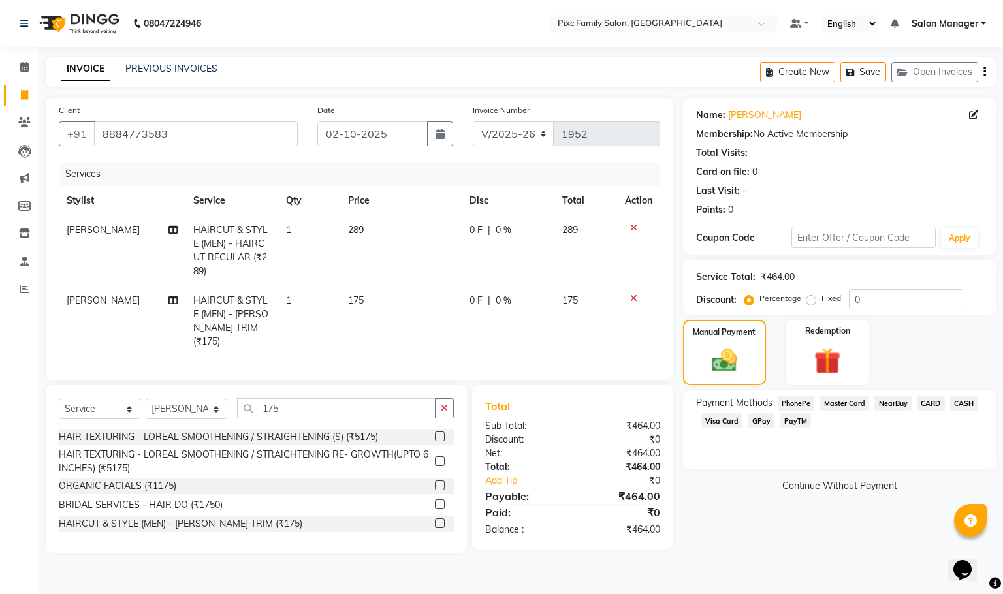
click at [931, 404] on span "CARD" at bounding box center [931, 403] width 28 height 15
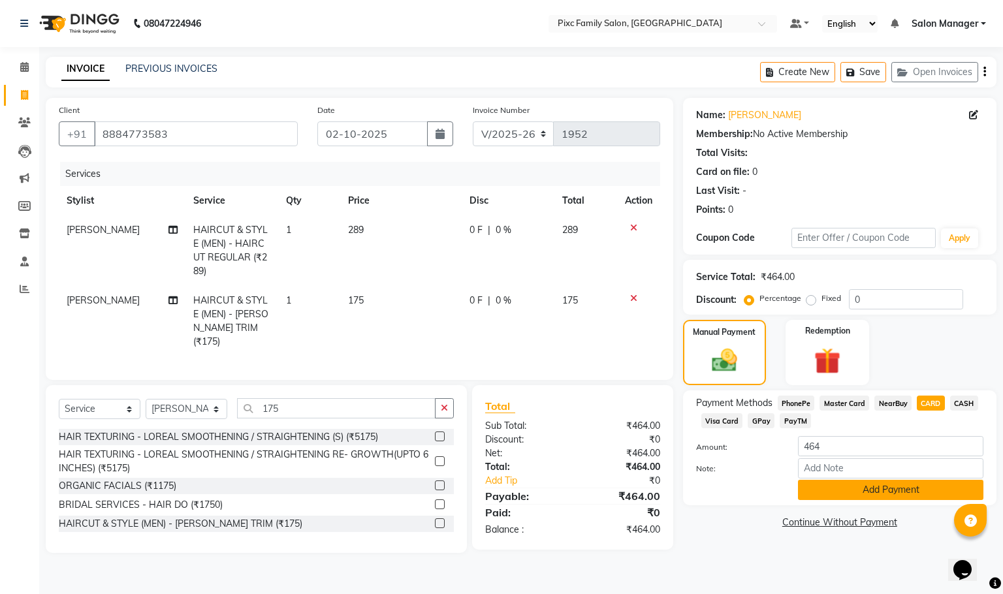
click at [880, 486] on button "Add Payment" at bounding box center [890, 490] width 185 height 20
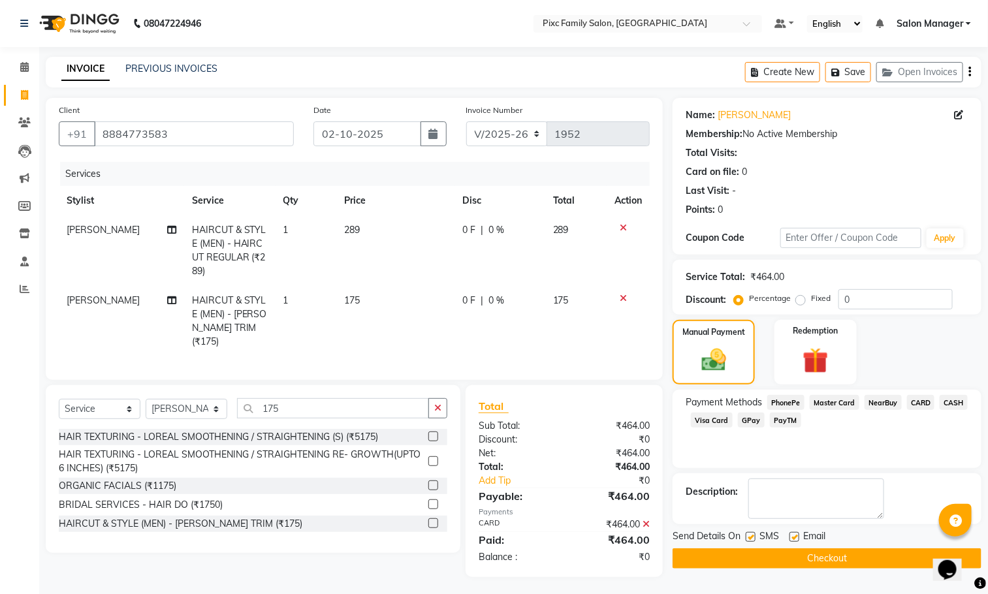
click at [819, 566] on button "Checkout" at bounding box center [827, 559] width 309 height 20
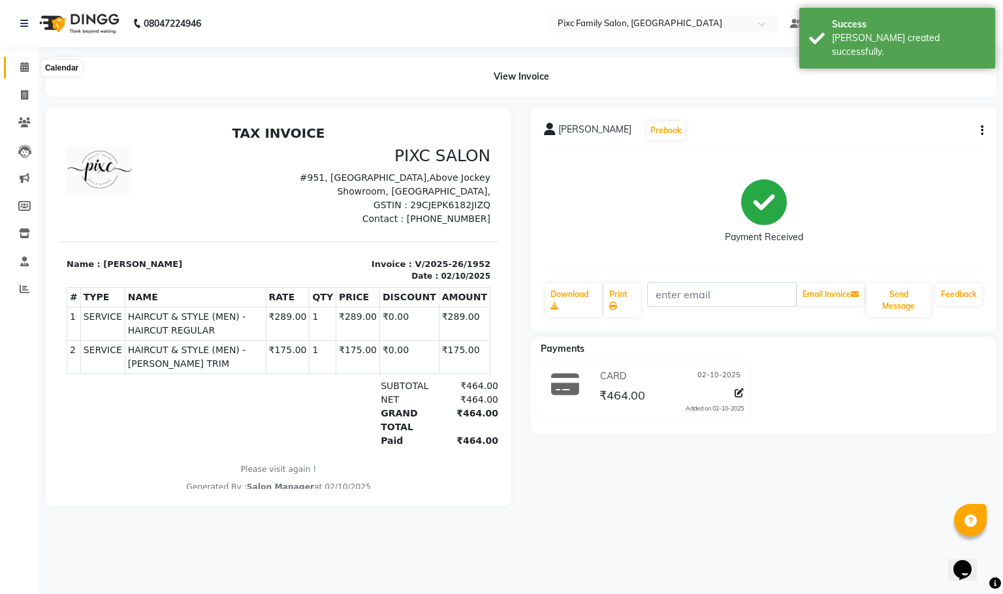
click at [27, 72] on span at bounding box center [24, 67] width 23 height 15
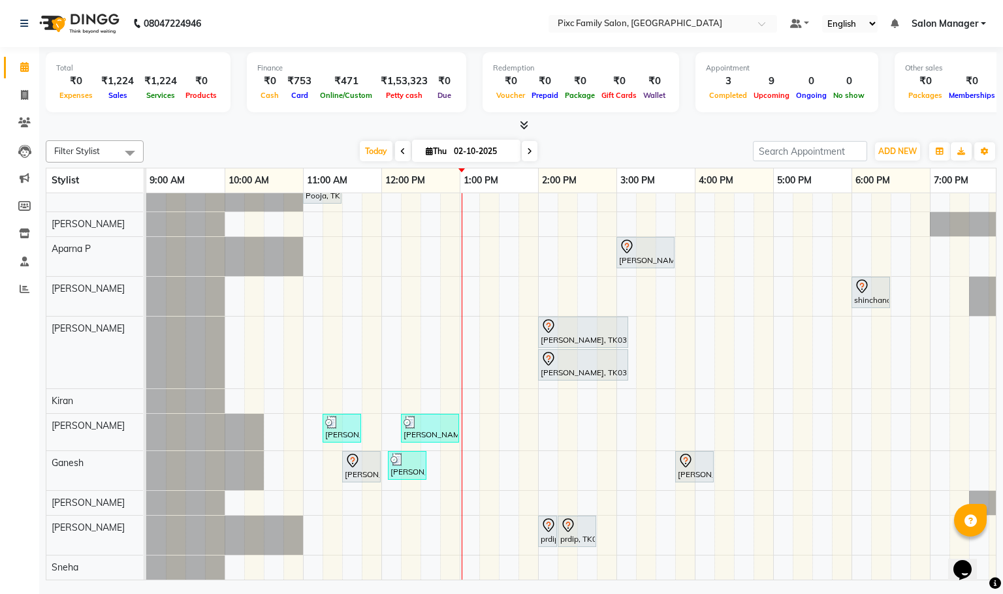
scroll to position [39, 0]
click at [25, 98] on icon at bounding box center [24, 95] width 7 height 10
select select "3509"
select select "service"
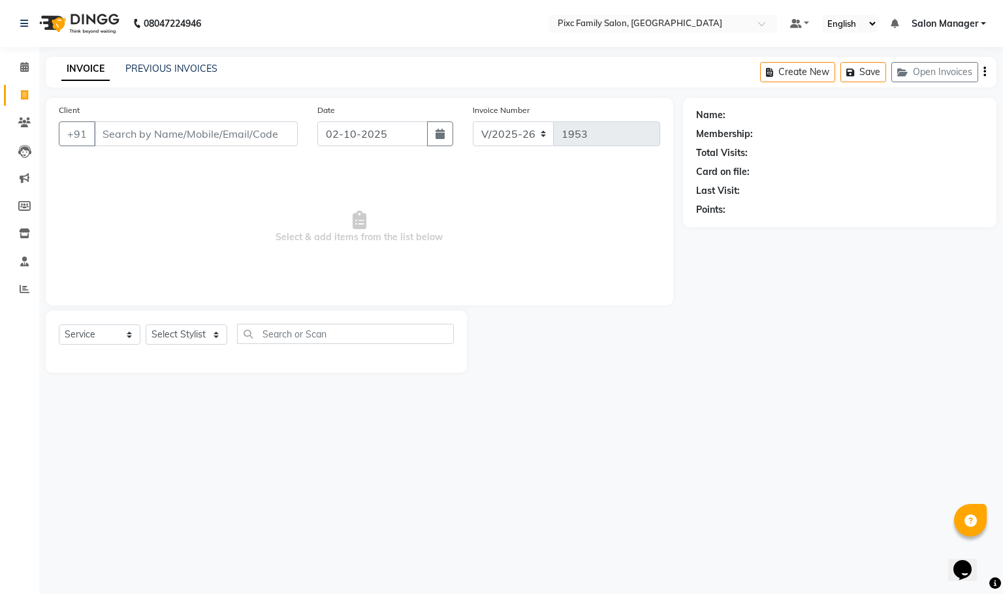
click at [155, 135] on input "Client" at bounding box center [196, 133] width 204 height 25
type input "9772576761"
click at [257, 135] on span "Add Client" at bounding box center [264, 133] width 52 height 13
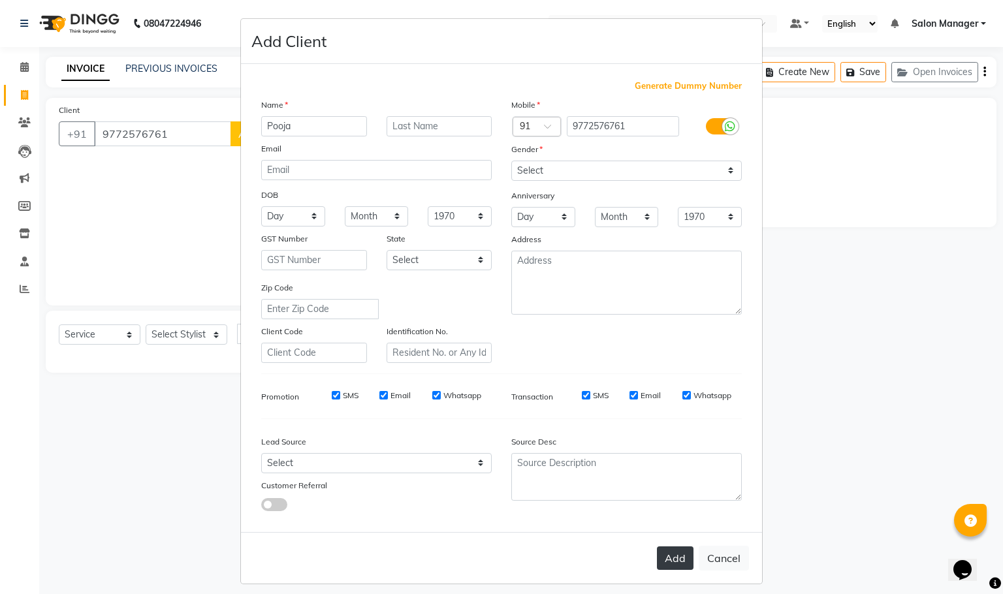
type input "Pooja"
click at [657, 561] on button "Add" at bounding box center [675, 559] width 37 height 24
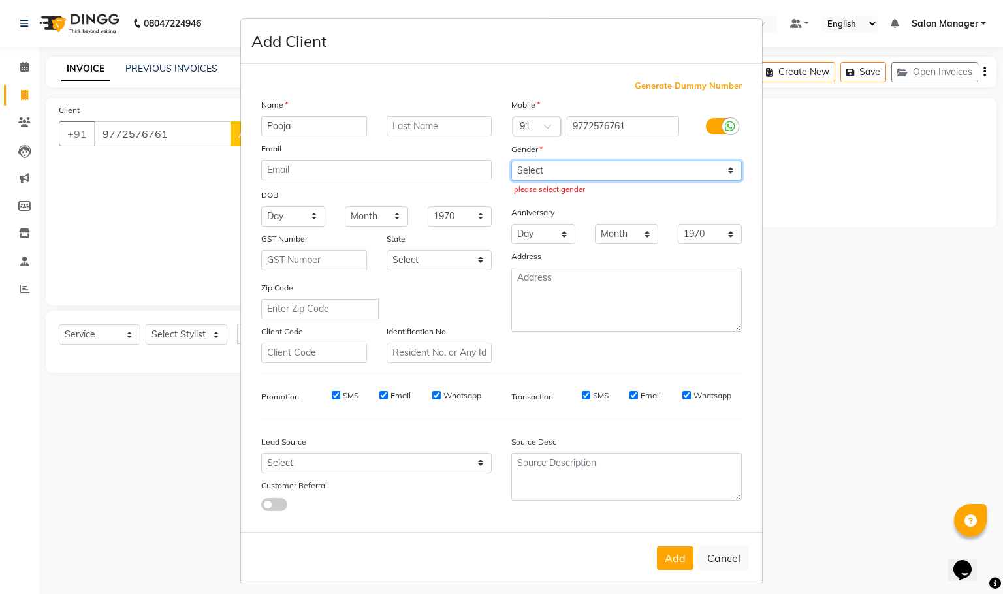
drag, startPoint x: 578, startPoint y: 168, endPoint x: 575, endPoint y: 180, distance: 12.2
click at [578, 168] on select "Select [DEMOGRAPHIC_DATA] [DEMOGRAPHIC_DATA] Other Prefer Not To Say" at bounding box center [626, 171] width 231 height 20
select select "[DEMOGRAPHIC_DATA]"
click at [511, 161] on select "Select [DEMOGRAPHIC_DATA] [DEMOGRAPHIC_DATA] Other Prefer Not To Say" at bounding box center [626, 171] width 231 height 20
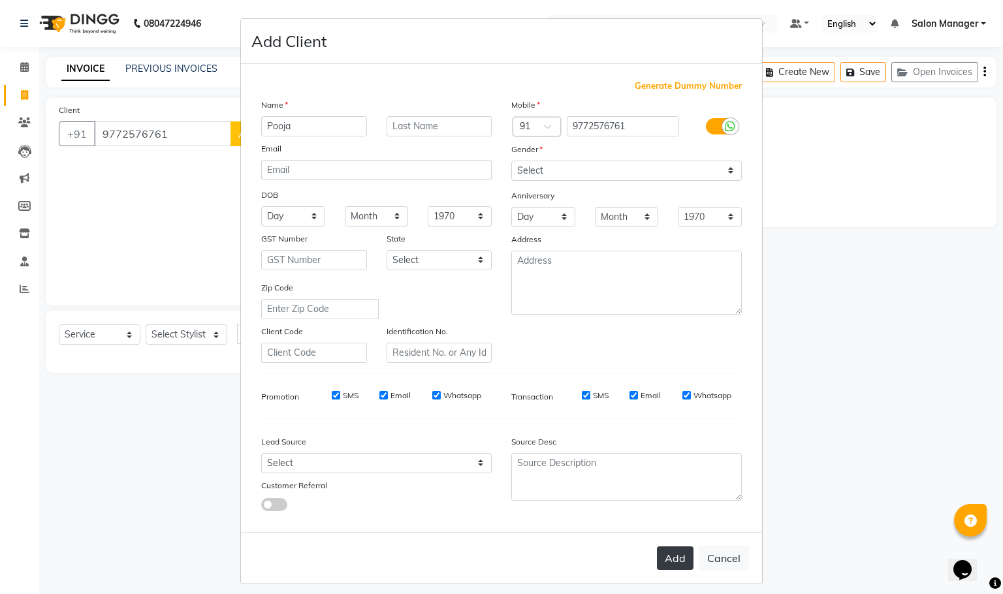
click at [657, 554] on button "Add" at bounding box center [675, 559] width 37 height 24
select select
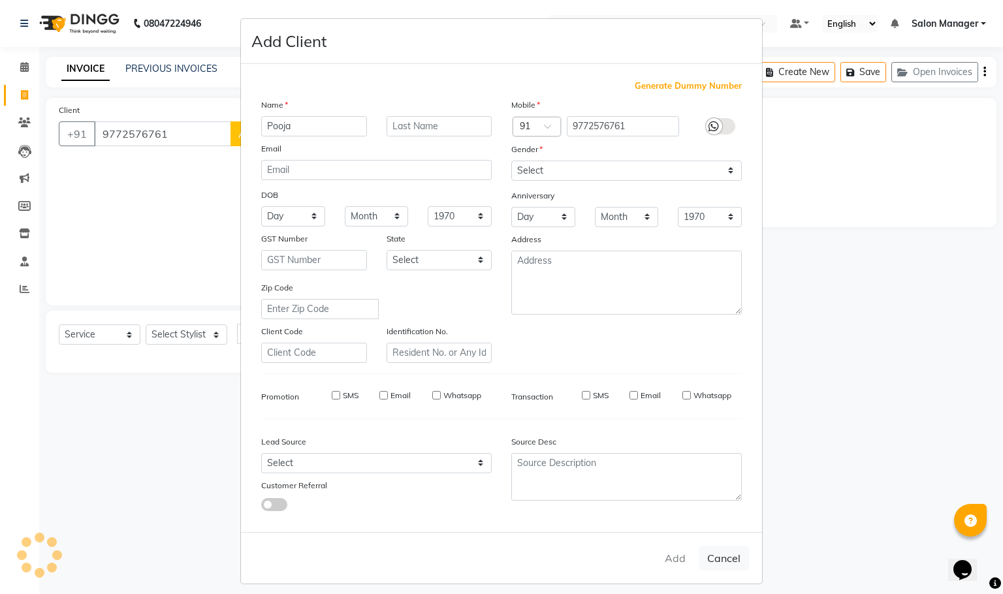
select select
checkbox input "false"
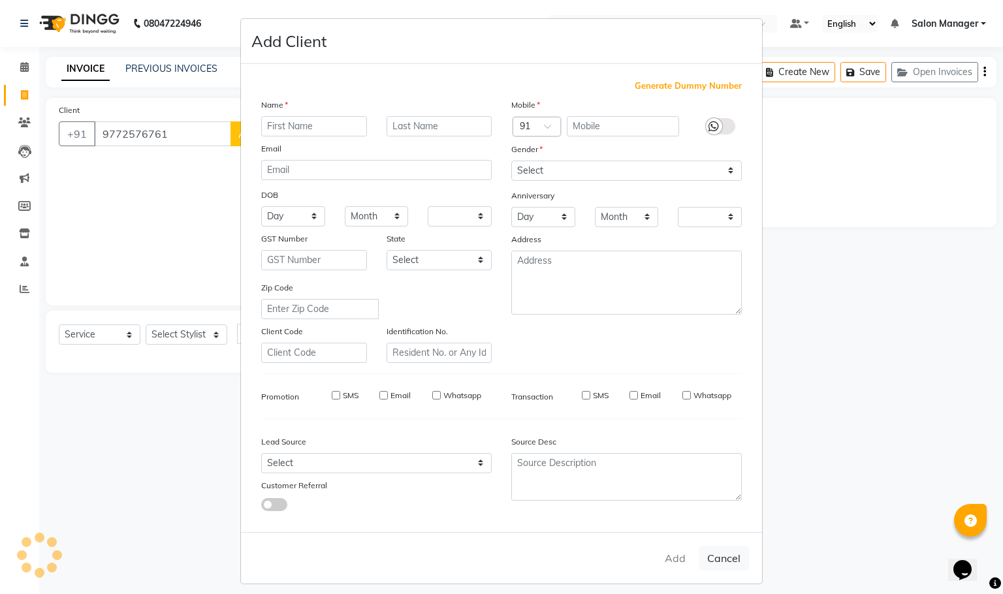
checkbox input "false"
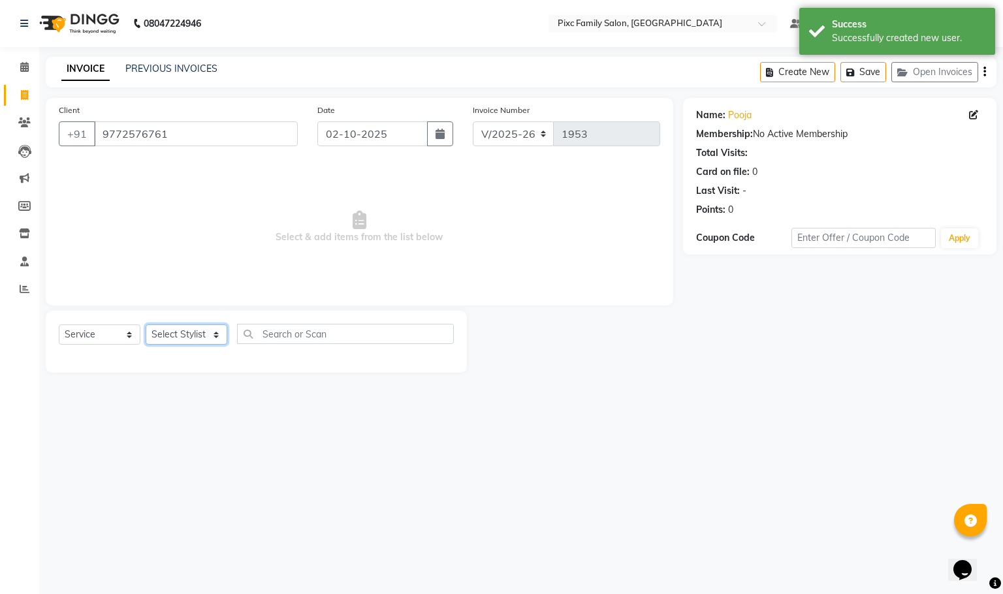
click at [194, 339] on select "Select Stylist [PERSON_NAME] [PERSON_NAME] [PERSON_NAME] Aparna P [PERSON_NAME]…" at bounding box center [187, 335] width 82 height 20
select select "90556"
click at [146, 325] on select "Select Stylist [PERSON_NAME] [PERSON_NAME] [PERSON_NAME] Aparna P [PERSON_NAME]…" at bounding box center [187, 335] width 82 height 20
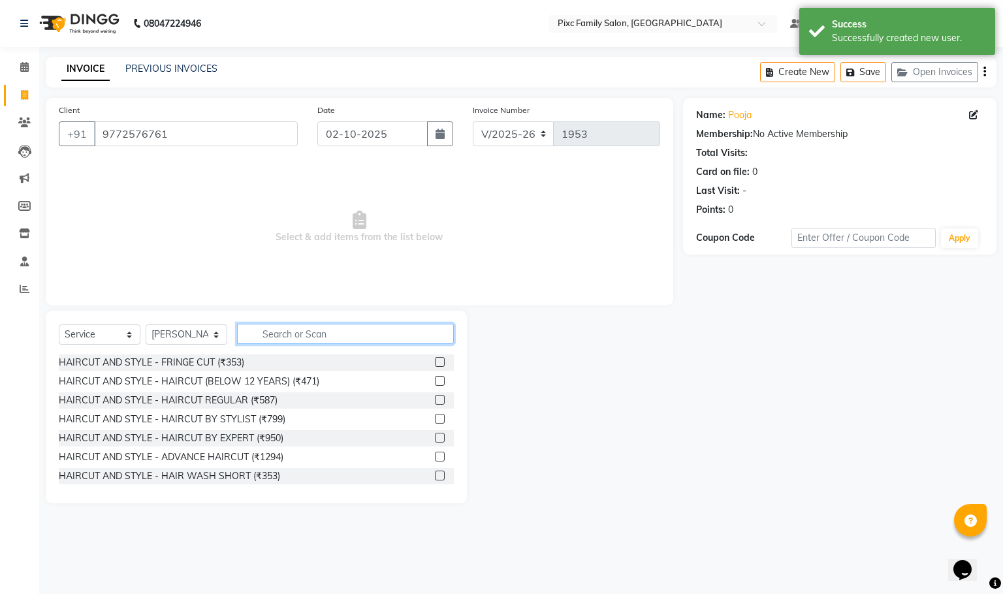
click at [337, 324] on input "text" at bounding box center [345, 334] width 217 height 20
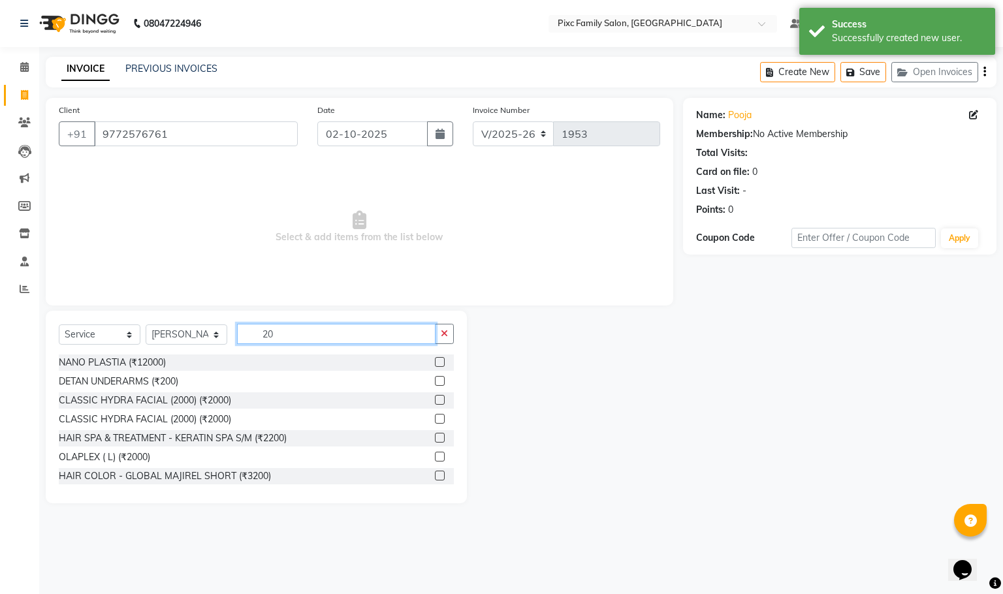
type input "2"
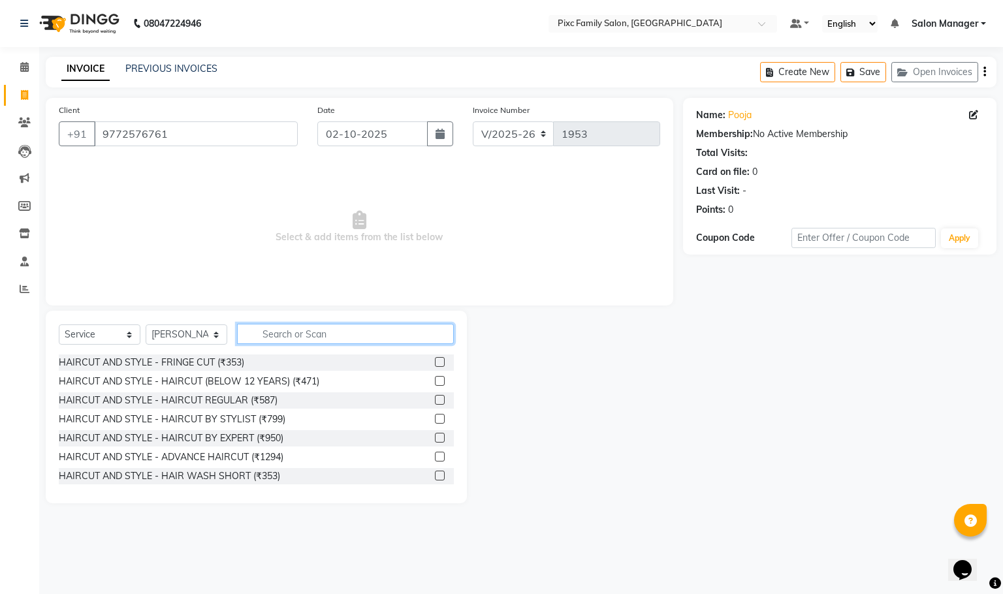
click at [332, 333] on input "text" at bounding box center [345, 334] width 217 height 20
click at [392, 333] on input "text" at bounding box center [345, 334] width 217 height 20
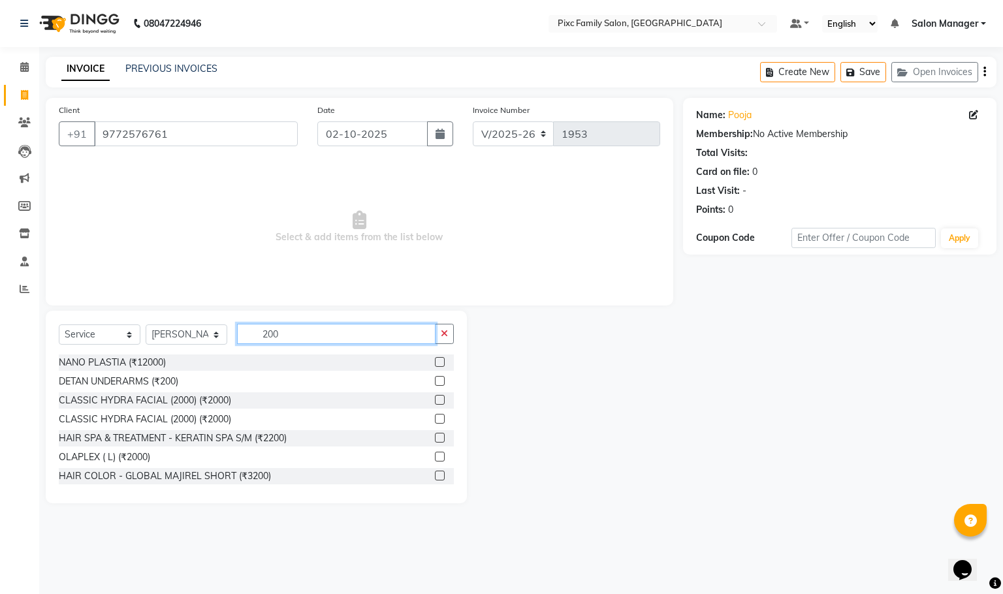
scroll to position [96, 0]
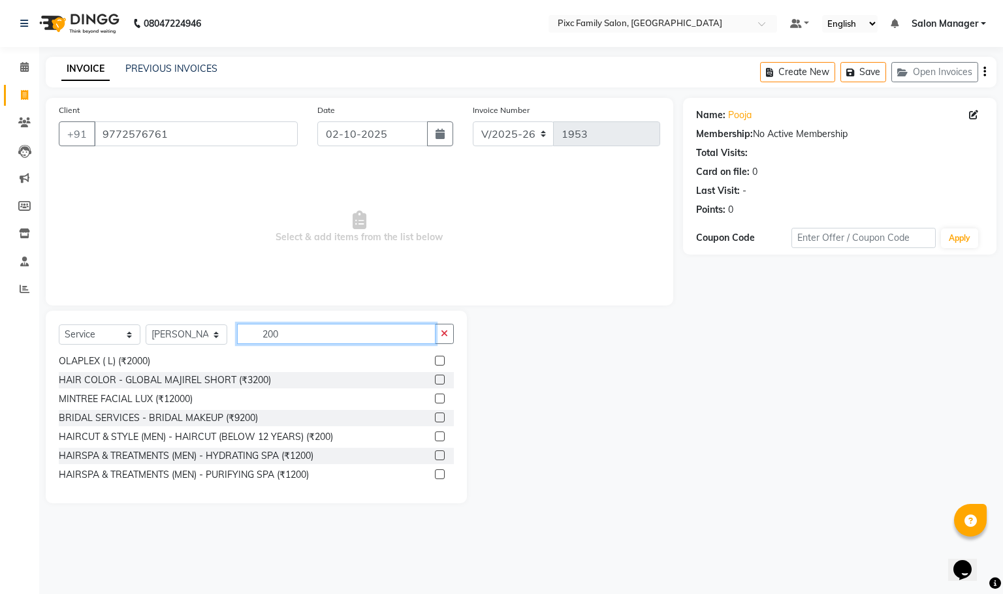
type input "200"
click at [435, 435] on label at bounding box center [440, 437] width 10 height 10
click at [435, 435] on input "checkbox" at bounding box center [439, 437] width 8 height 8
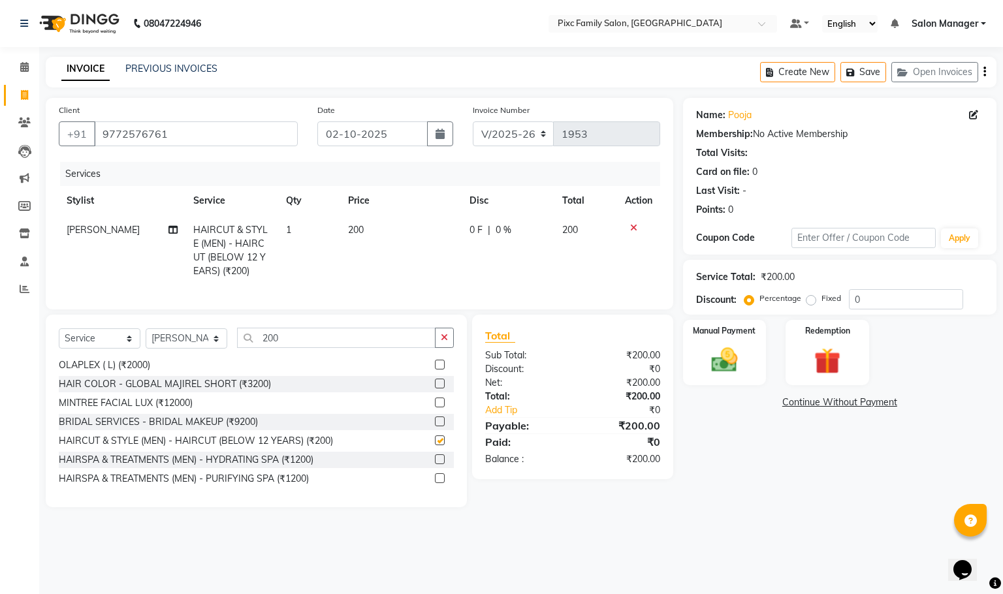
checkbox input "false"
click at [700, 353] on div "Manual Payment" at bounding box center [724, 353] width 87 height 68
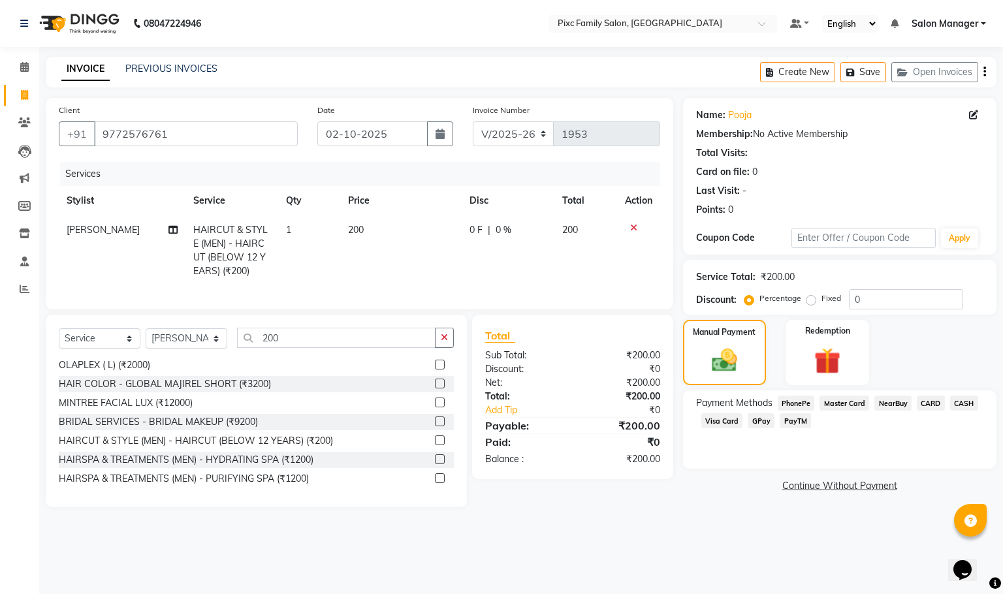
click at [955, 404] on span "CASH" at bounding box center [964, 403] width 28 height 15
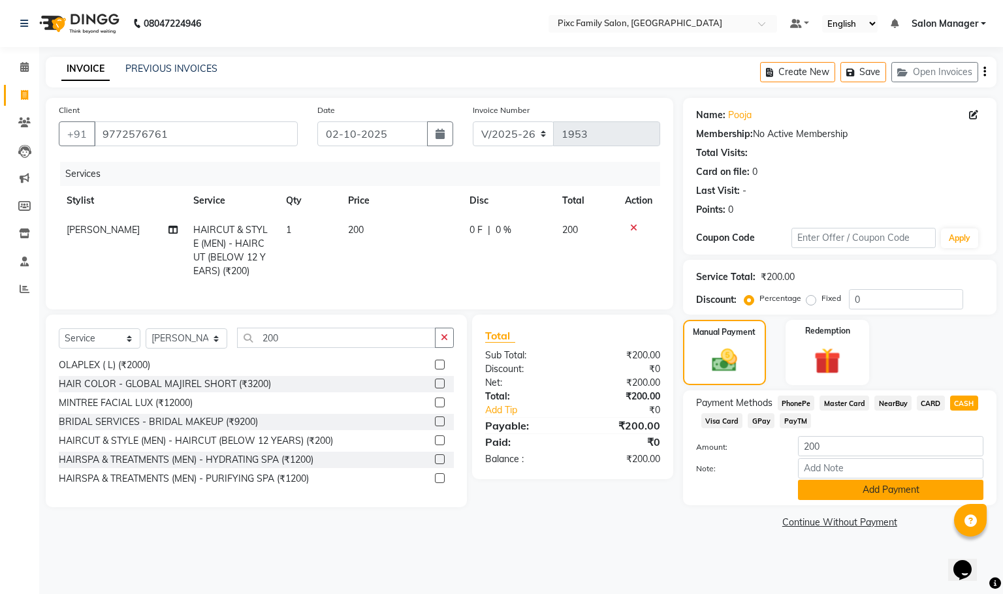
click at [874, 494] on button "Add Payment" at bounding box center [890, 490] width 185 height 20
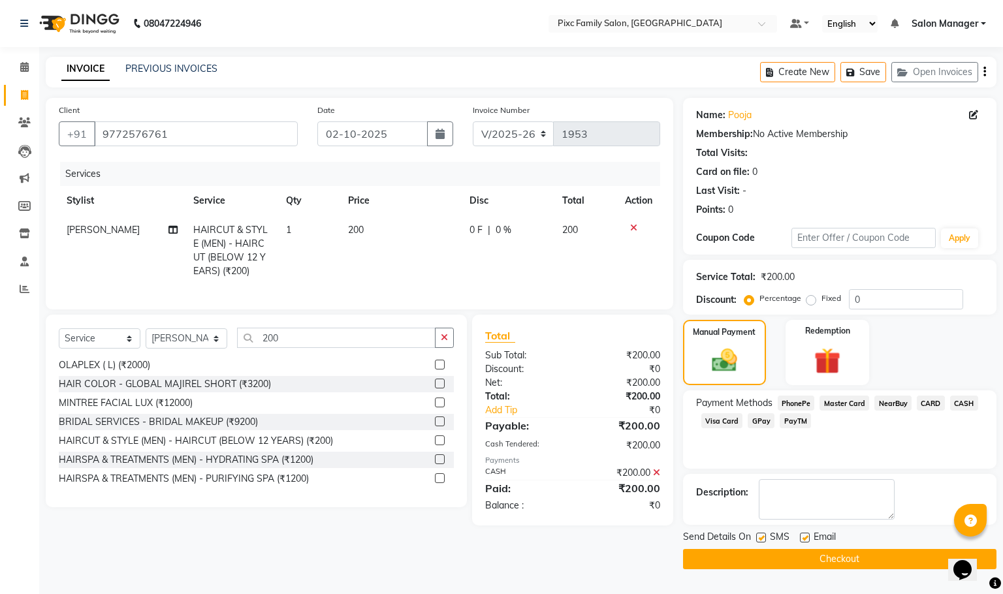
click at [812, 561] on button "Checkout" at bounding box center [839, 559] width 313 height 20
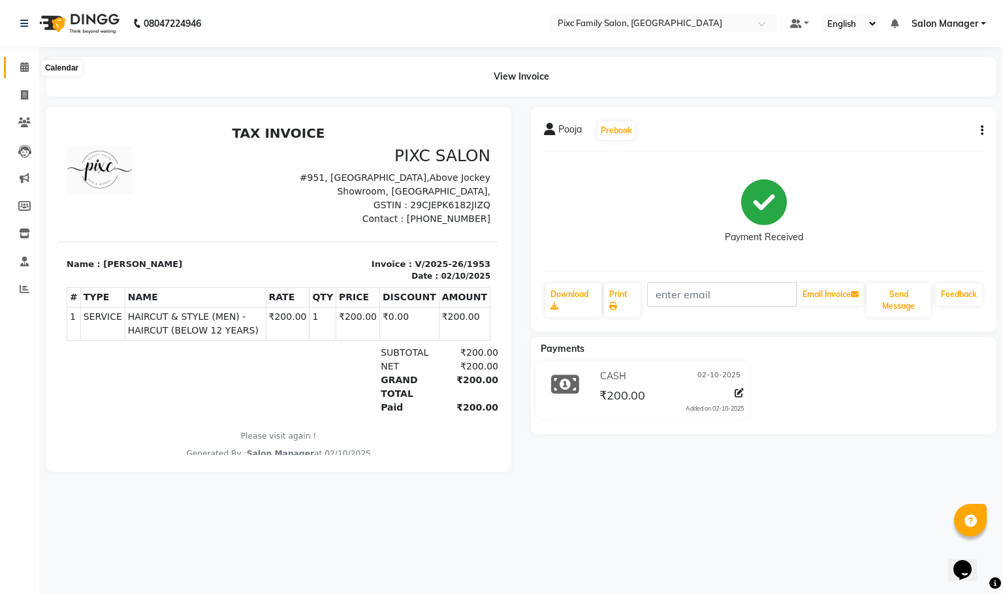
click at [26, 63] on icon at bounding box center [24, 67] width 8 height 10
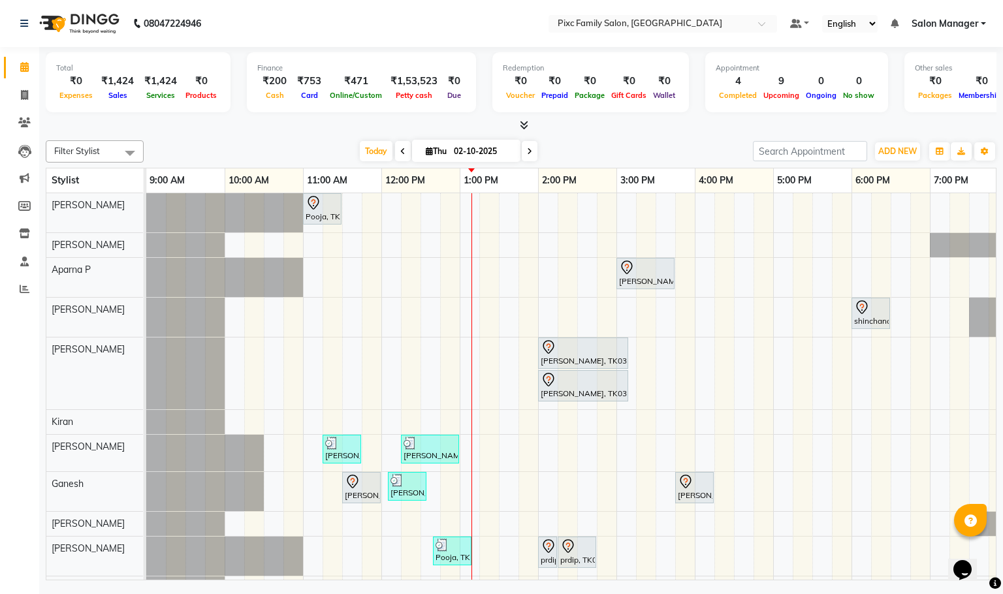
scroll to position [39, 0]
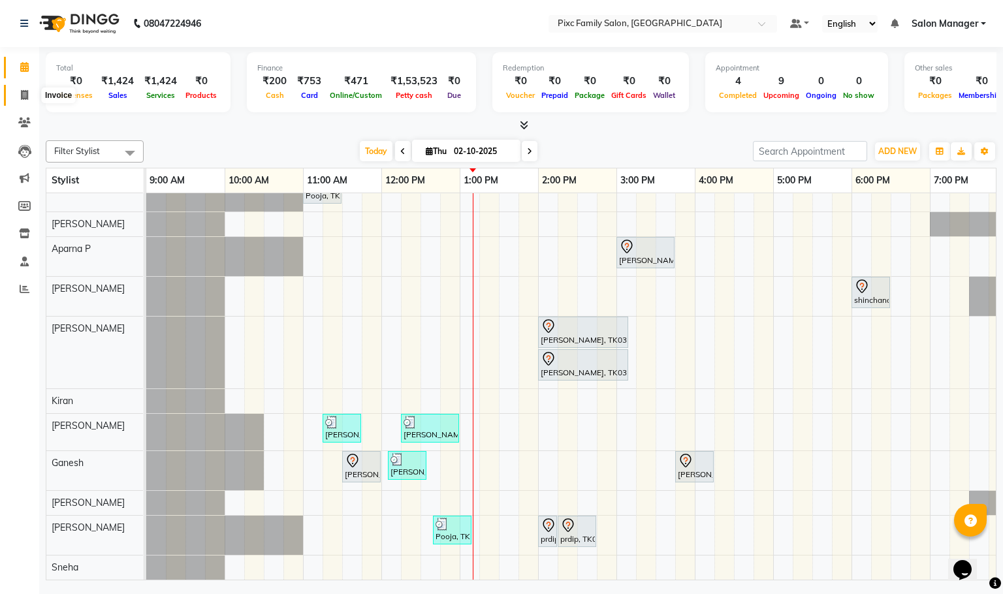
click at [25, 92] on icon at bounding box center [24, 95] width 7 height 10
select select "3509"
select select "service"
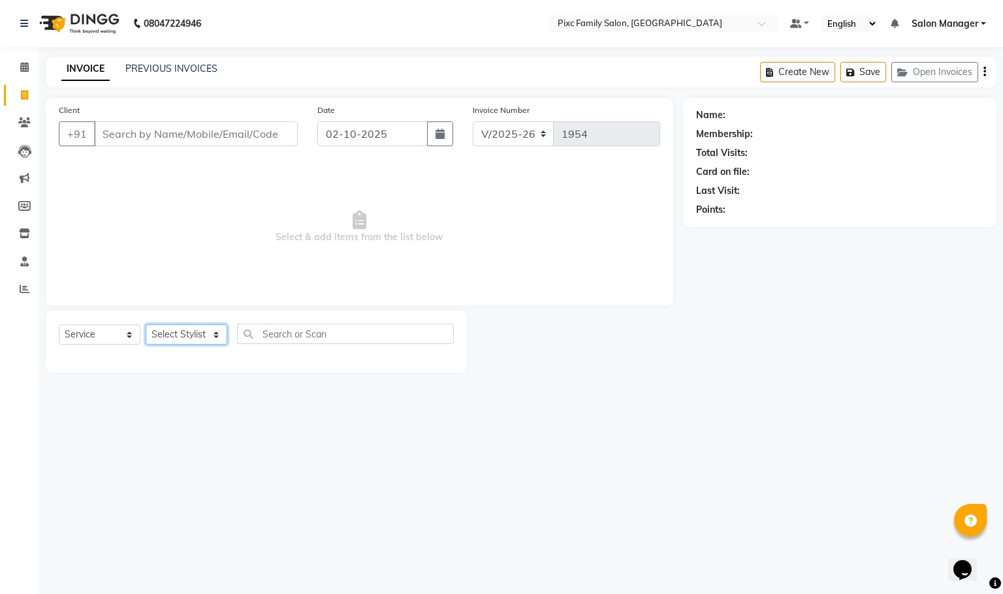
click at [185, 335] on select "Select Stylist [PERSON_NAME] [PERSON_NAME] [PERSON_NAME] Aparna P [PERSON_NAME]…" at bounding box center [187, 335] width 82 height 20
click at [22, 63] on icon at bounding box center [24, 67] width 8 height 10
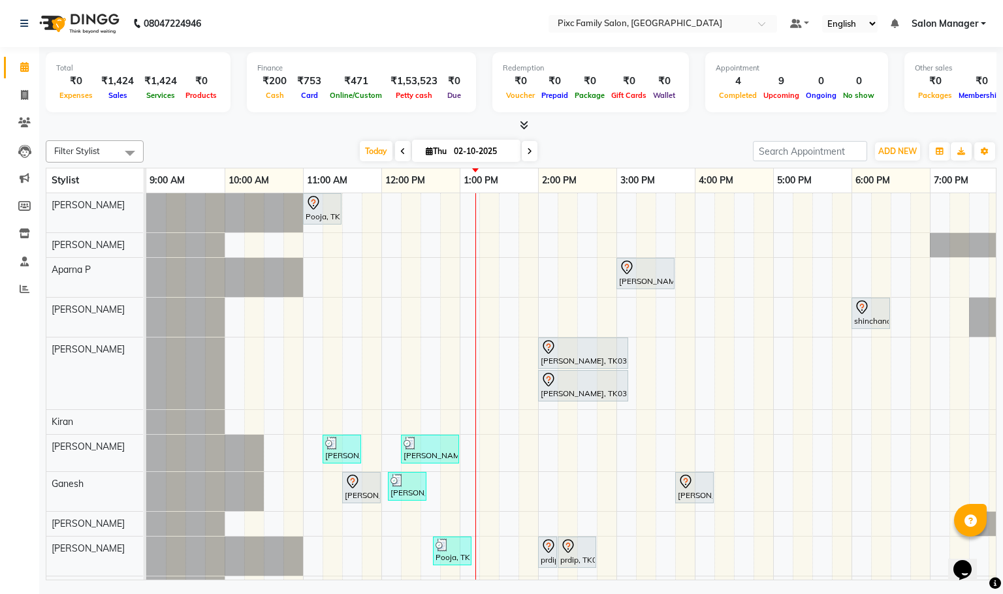
click at [402, 150] on span at bounding box center [403, 151] width 16 height 20
type input "01-10-2025"
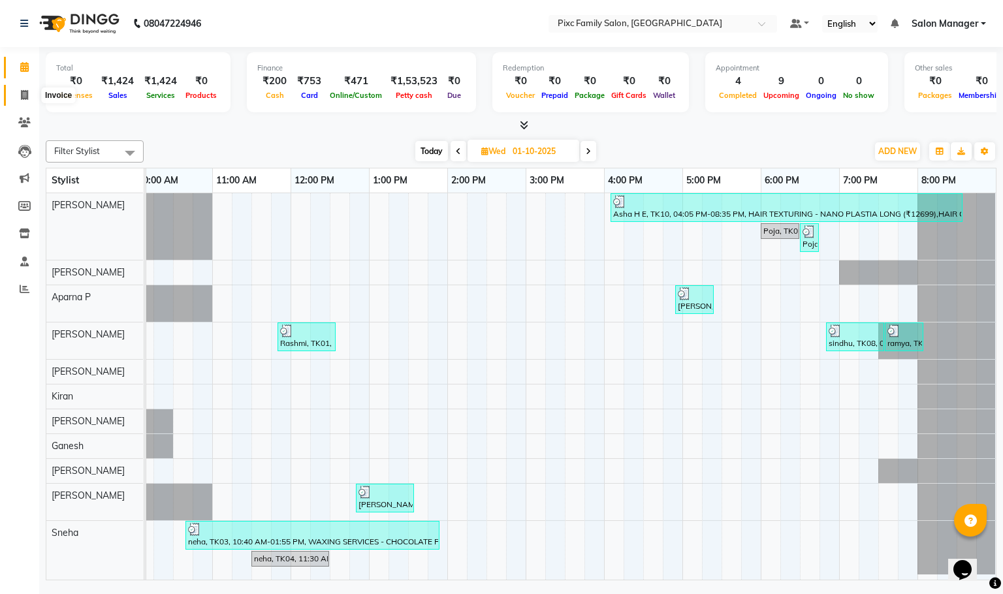
click at [24, 98] on icon at bounding box center [24, 95] width 7 height 10
select select "service"
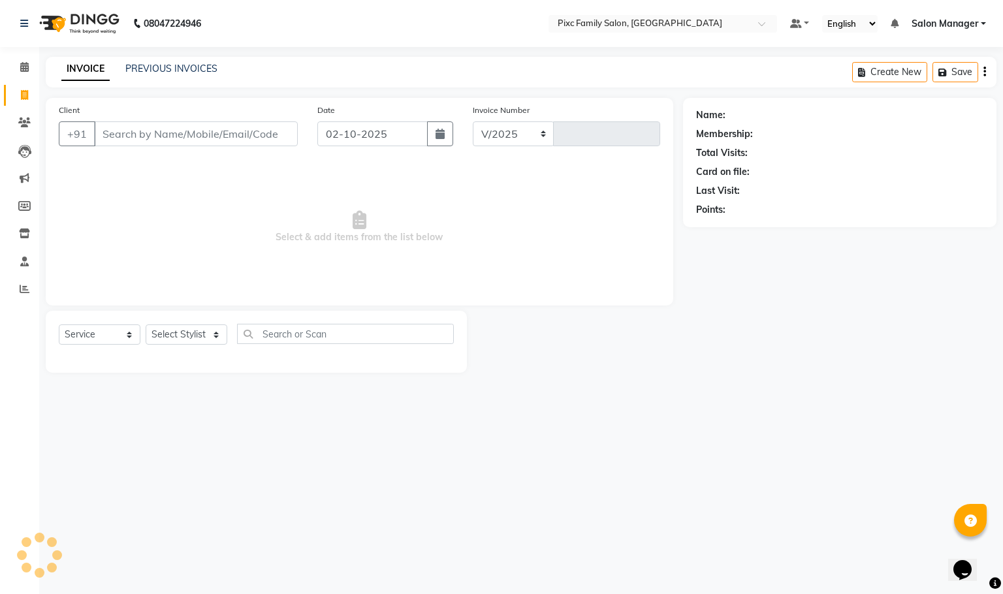
select select "3509"
type input "1954"
click at [233, 134] on input "Client" at bounding box center [196, 133] width 204 height 25
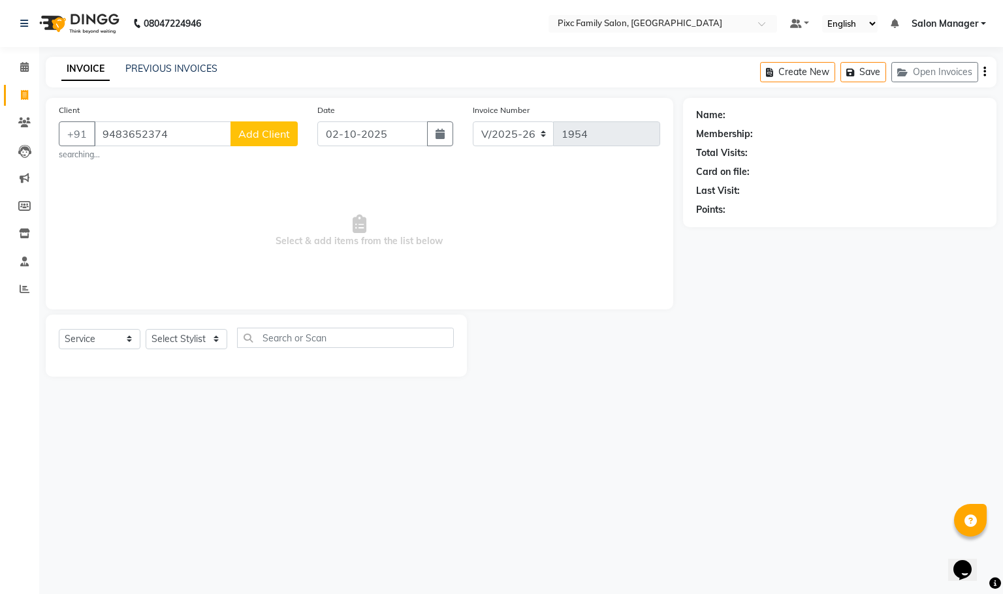
type input "9483652374"
click at [233, 134] on button "Add Client" at bounding box center [264, 133] width 67 height 25
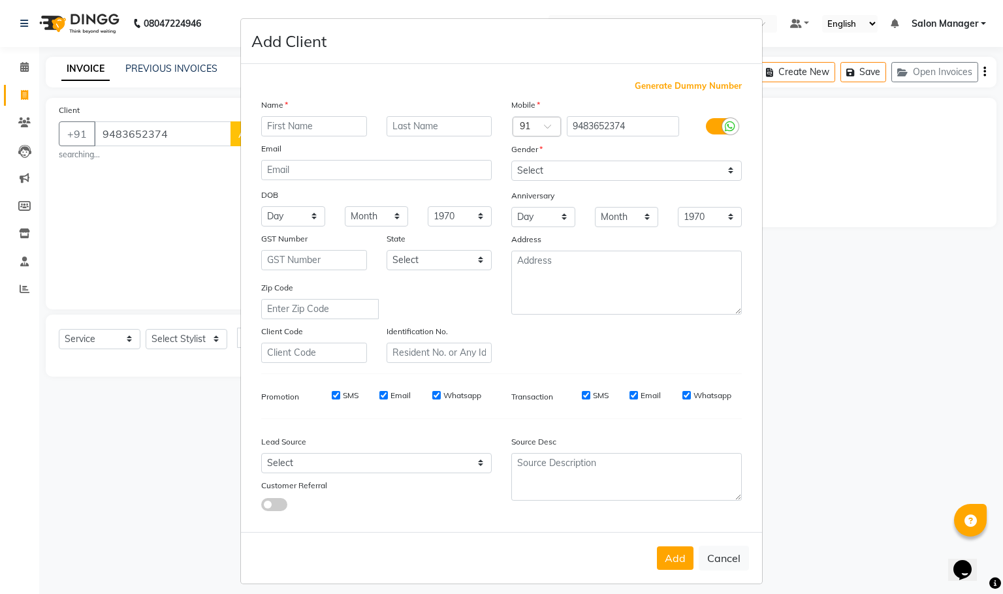
click at [310, 126] on input "text" at bounding box center [314, 126] width 106 height 20
click at [566, 161] on select "Select [DEMOGRAPHIC_DATA] [DEMOGRAPHIC_DATA] Other Prefer Not To Say" at bounding box center [626, 171] width 231 height 20
click at [511, 161] on select "Select [DEMOGRAPHIC_DATA] [DEMOGRAPHIC_DATA] Other Prefer Not To Say" at bounding box center [626, 171] width 231 height 20
click at [579, 169] on select "Select [DEMOGRAPHIC_DATA] [DEMOGRAPHIC_DATA] Other Prefer Not To Say" at bounding box center [626, 171] width 231 height 20
click at [511, 161] on select "Select [DEMOGRAPHIC_DATA] [DEMOGRAPHIC_DATA] Other Prefer Not To Say" at bounding box center [626, 171] width 231 height 20
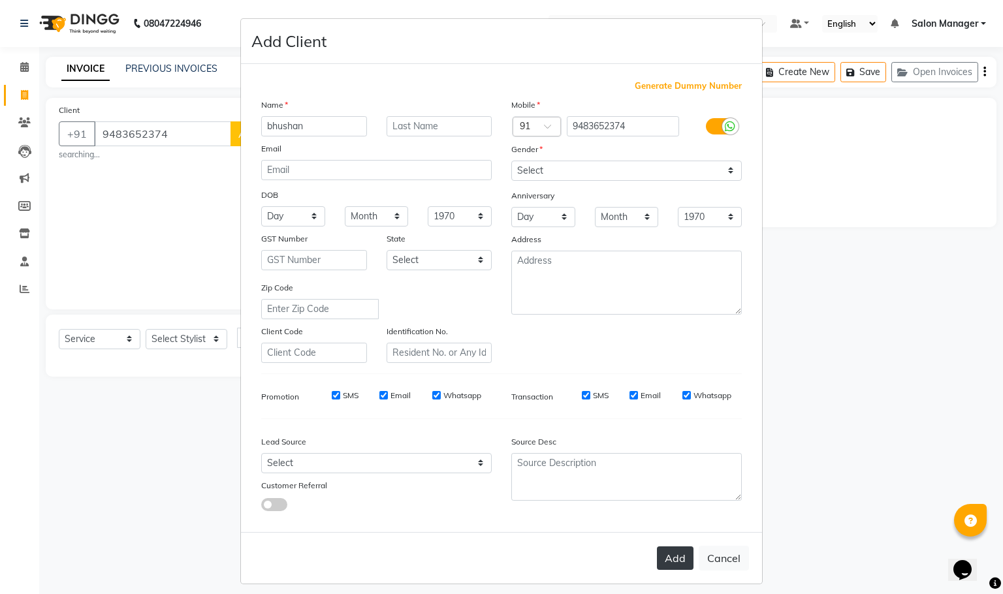
click at [657, 553] on button "Add" at bounding box center [675, 559] width 37 height 24
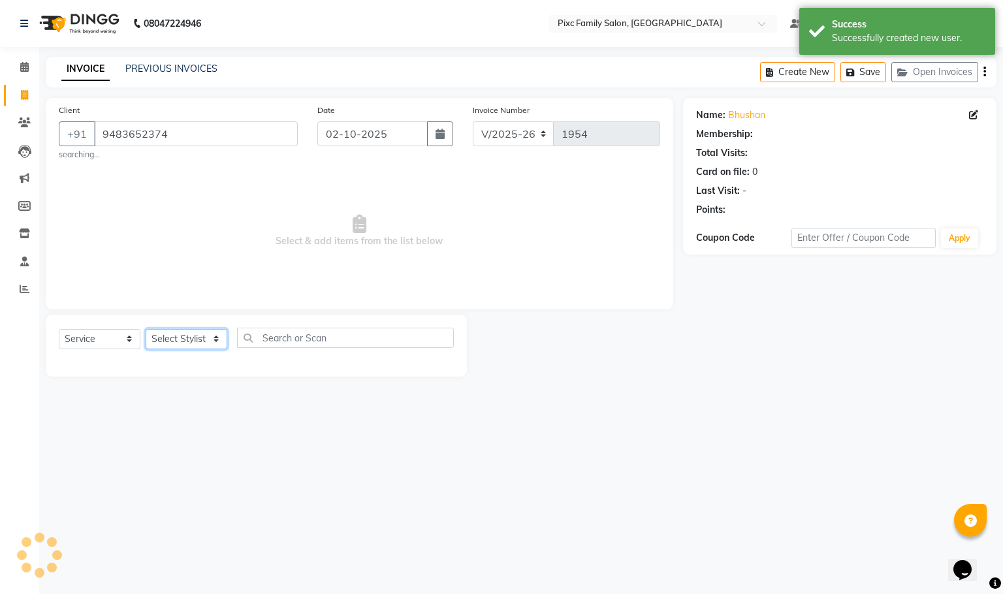
click at [210, 345] on select "Select Stylist [PERSON_NAME] [PERSON_NAME] [PERSON_NAME] Aparna P [PERSON_NAME]…" at bounding box center [187, 339] width 82 height 20
click at [146, 330] on select "Select Stylist [PERSON_NAME] [PERSON_NAME] [PERSON_NAME] Aparna P [PERSON_NAME]…" at bounding box center [187, 339] width 82 height 20
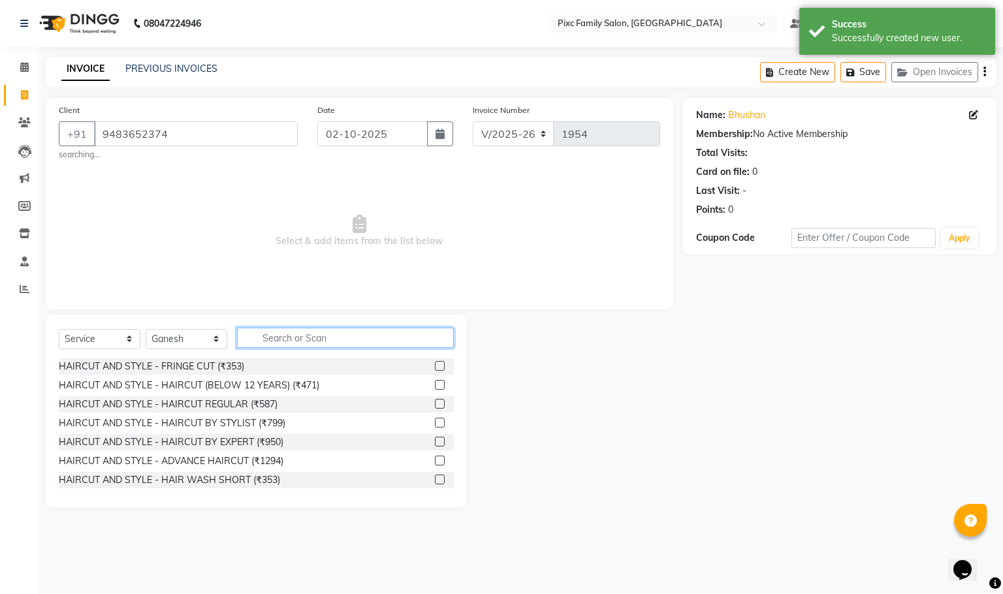
click at [398, 333] on input "text" at bounding box center [345, 338] width 217 height 20
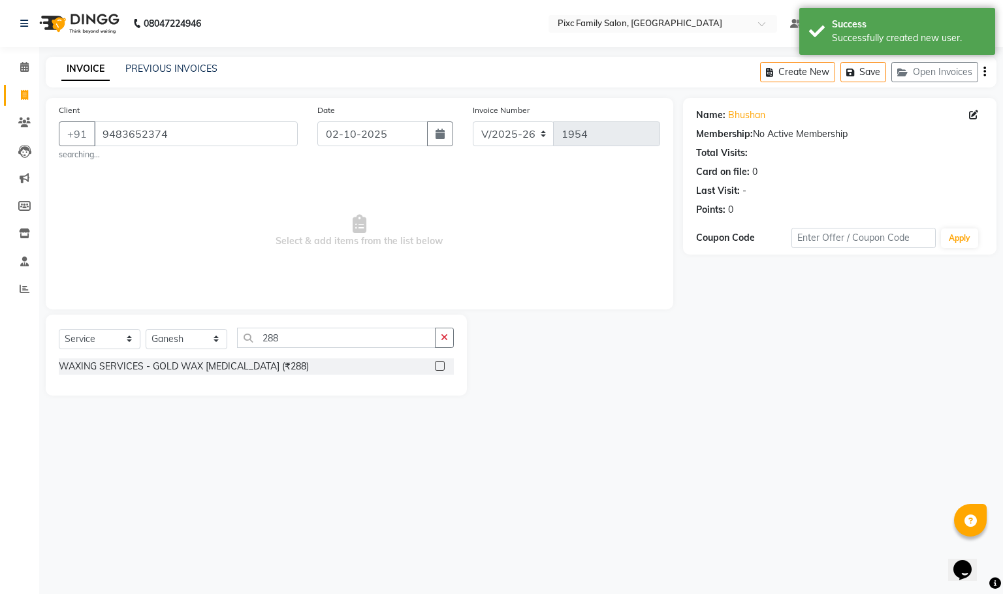
click at [441, 367] on label at bounding box center [440, 366] width 10 height 10
click at [441, 367] on input "checkbox" at bounding box center [439, 366] width 8 height 8
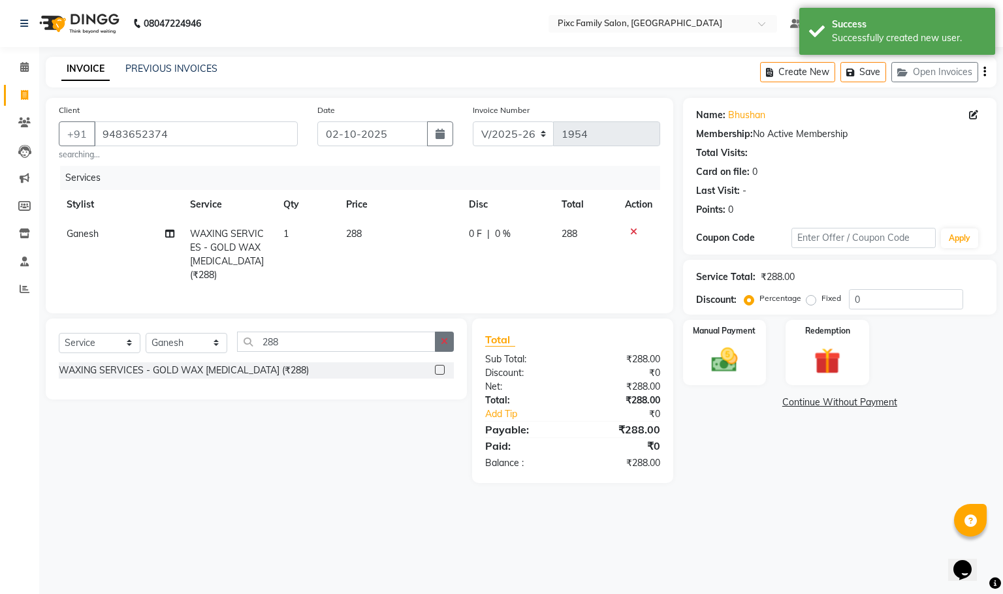
click at [447, 346] on icon "button" at bounding box center [444, 341] width 7 height 9
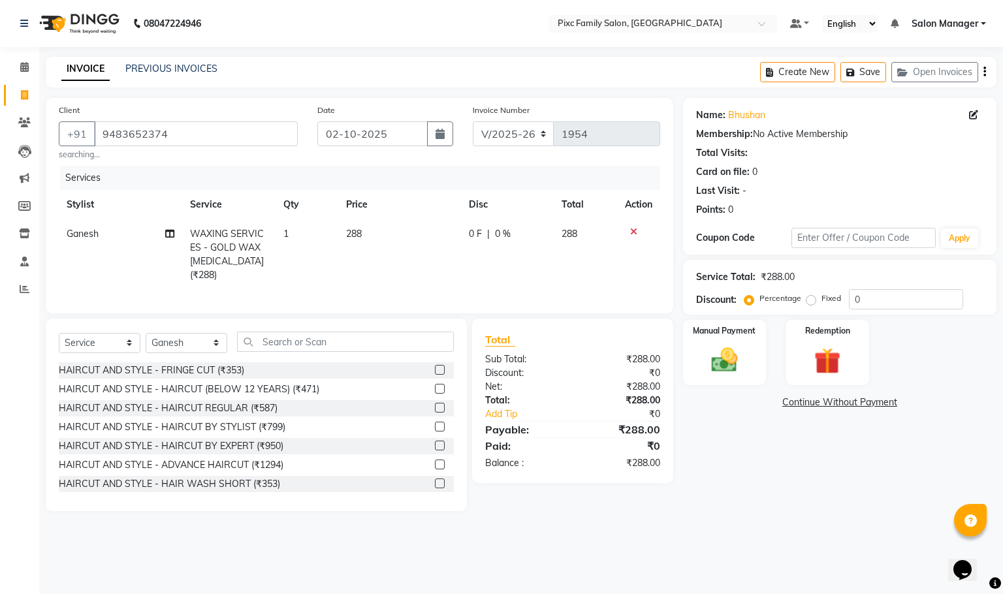
click at [632, 230] on icon at bounding box center [633, 231] width 7 height 9
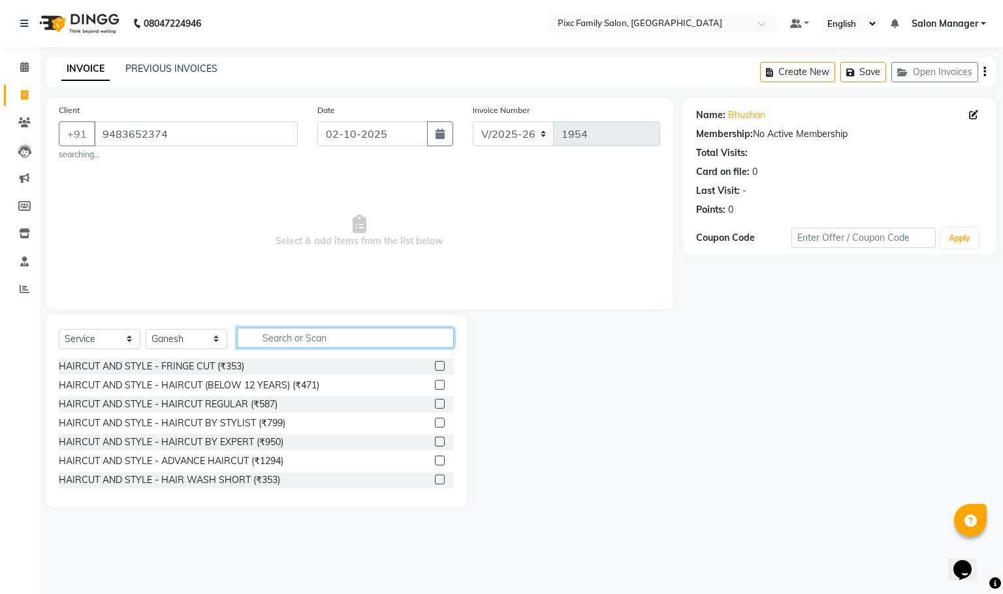
click at [370, 339] on input "text" at bounding box center [345, 338] width 217 height 20
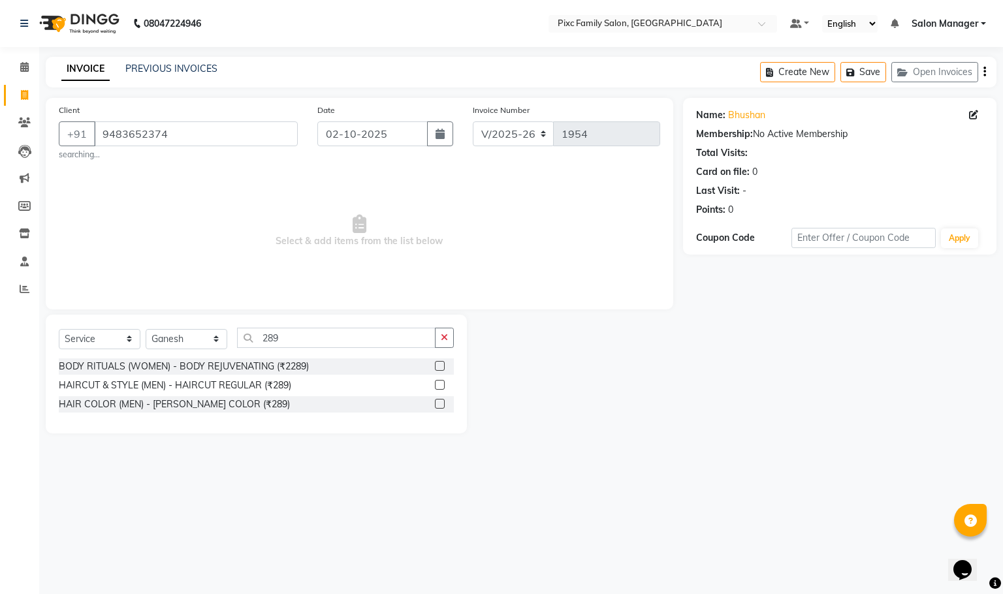
click at [443, 390] on label at bounding box center [440, 385] width 10 height 10
click at [443, 390] on input "checkbox" at bounding box center [439, 385] width 8 height 8
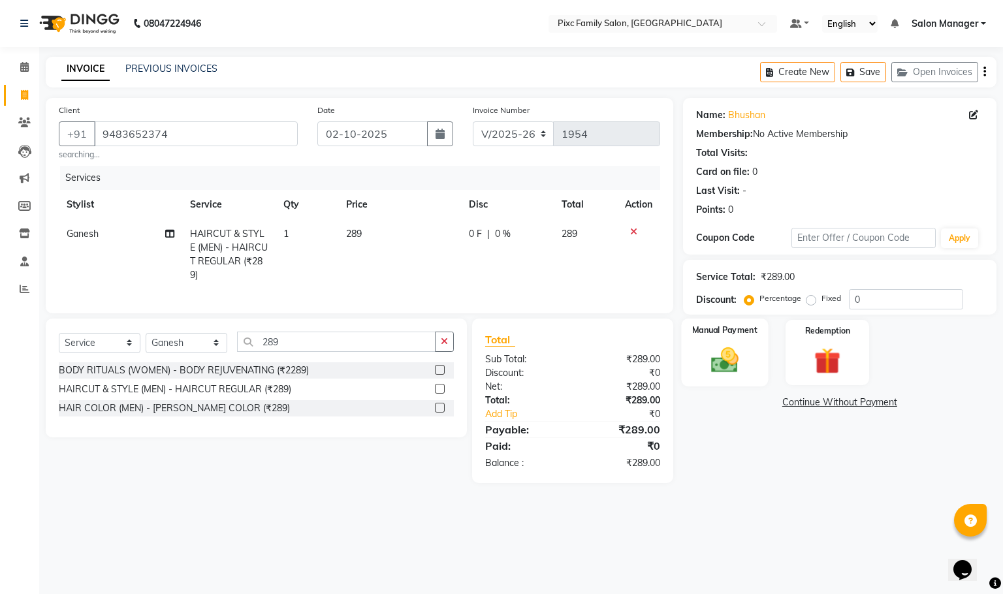
click at [712, 339] on div "Manual Payment" at bounding box center [724, 353] width 87 height 68
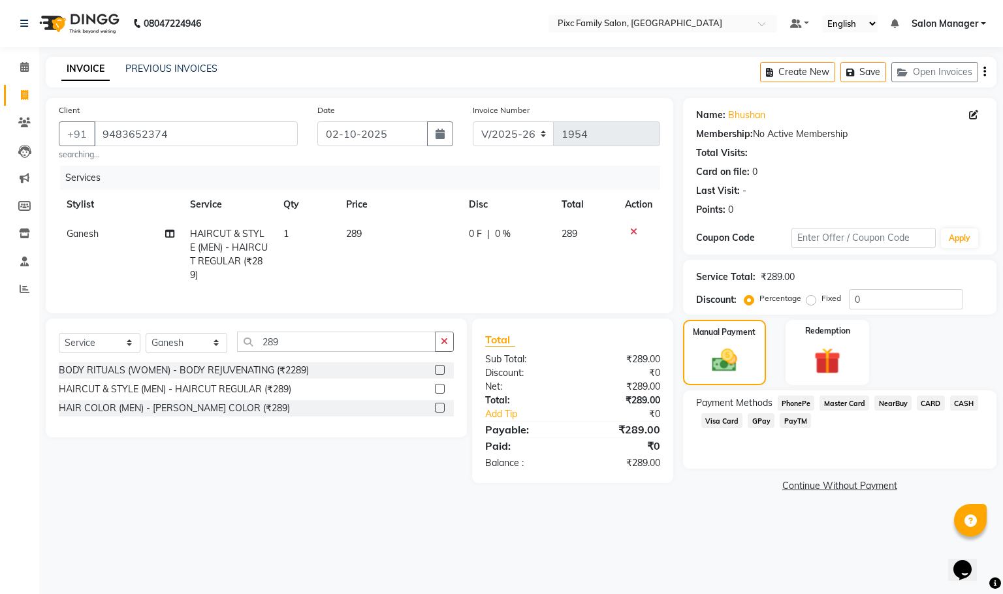
click at [935, 404] on span "CARD" at bounding box center [931, 403] width 28 height 15
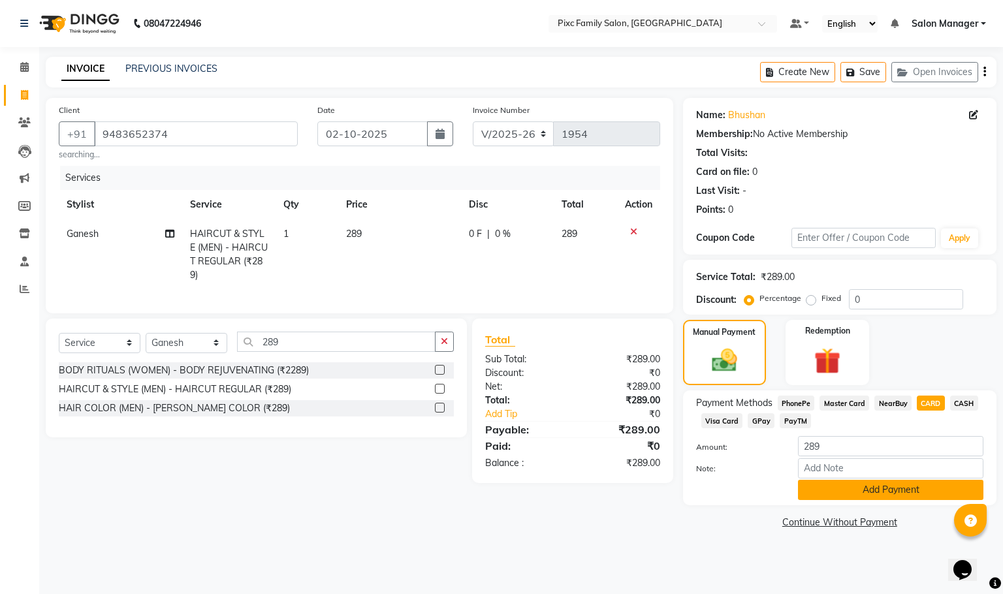
click at [891, 496] on button "Add Payment" at bounding box center [890, 490] width 185 height 20
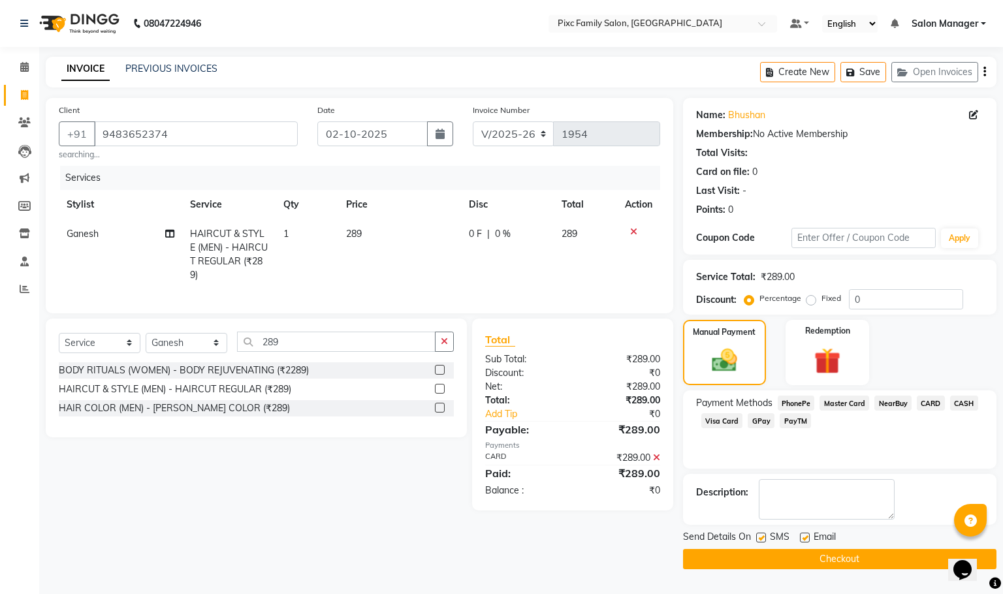
click at [914, 562] on button "Checkout" at bounding box center [839, 559] width 313 height 20
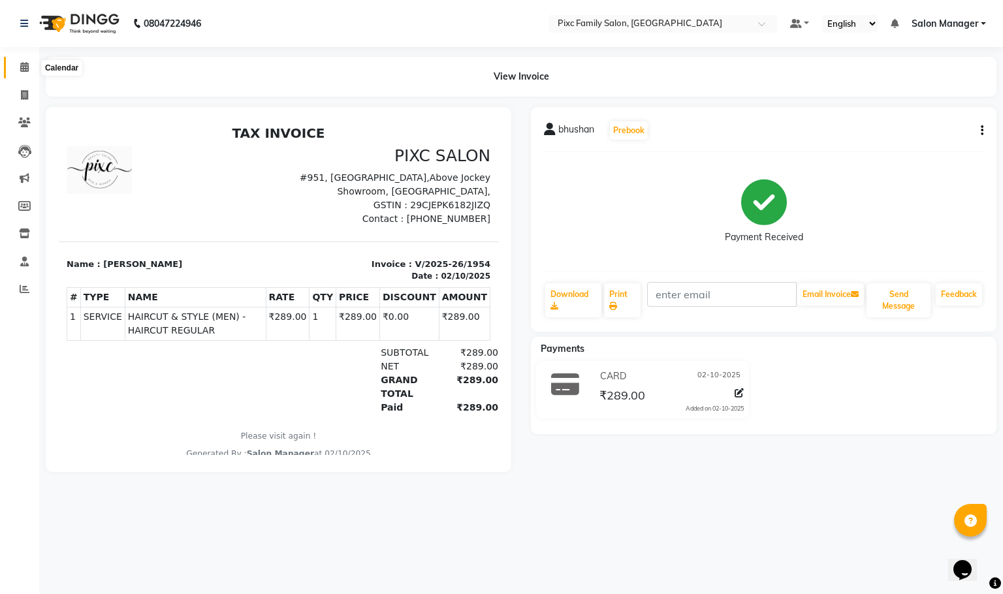
click at [20, 69] on icon at bounding box center [24, 67] width 8 height 10
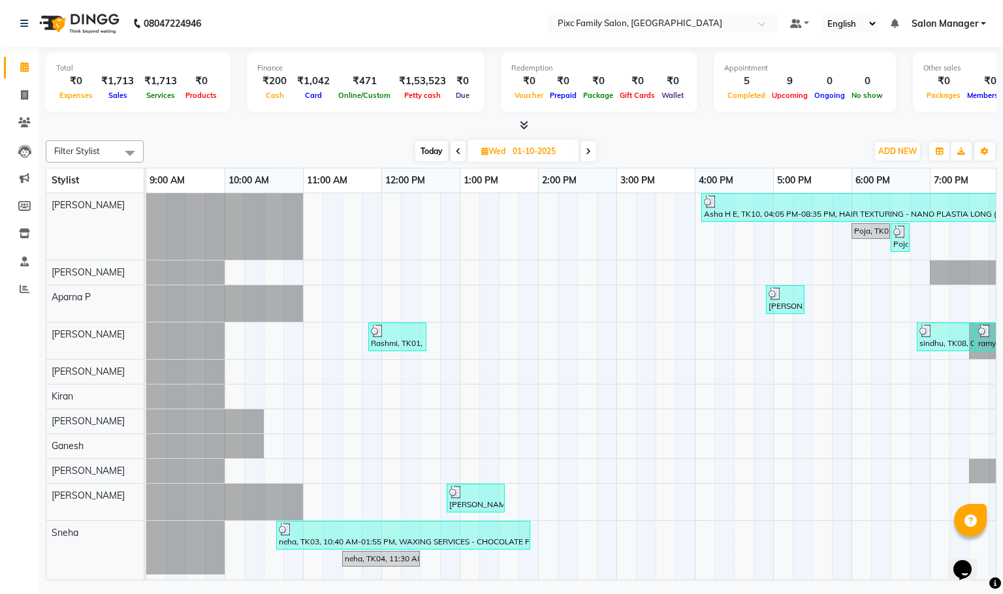
click at [498, 155] on span "Wed" at bounding box center [493, 151] width 31 height 10
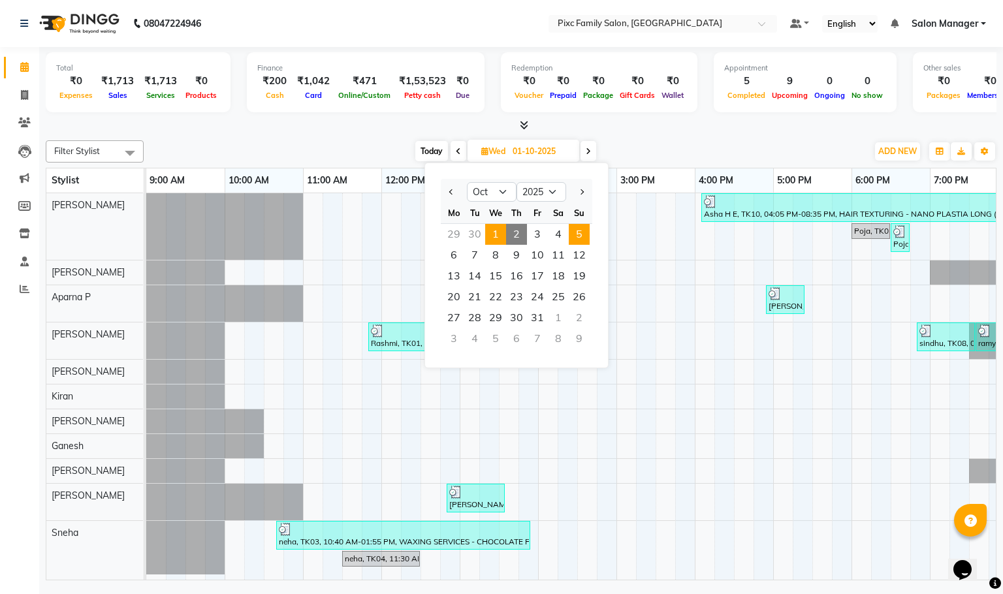
click at [590, 226] on span "5" at bounding box center [579, 234] width 21 height 21
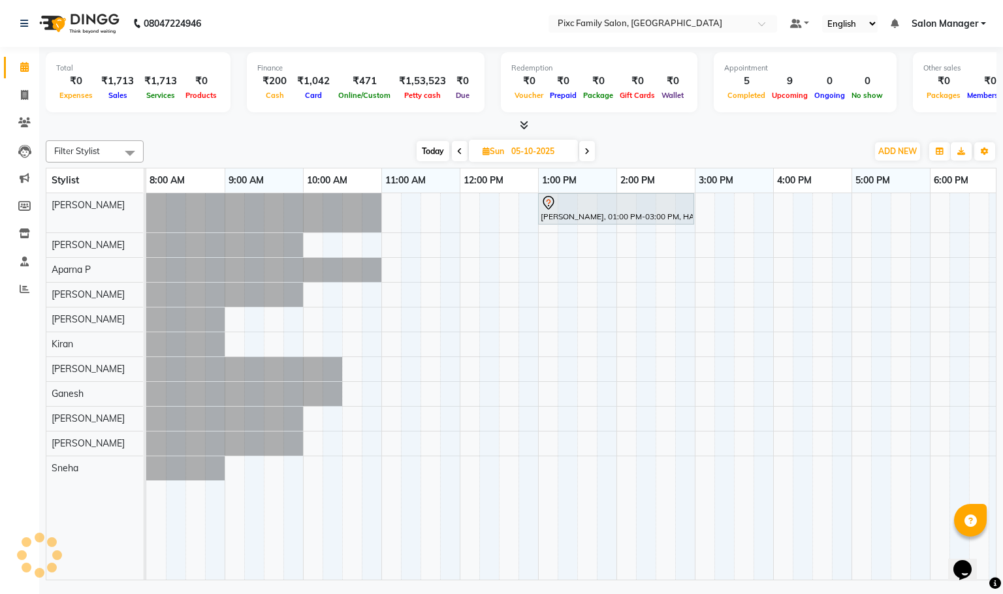
scroll to position [0, 248]
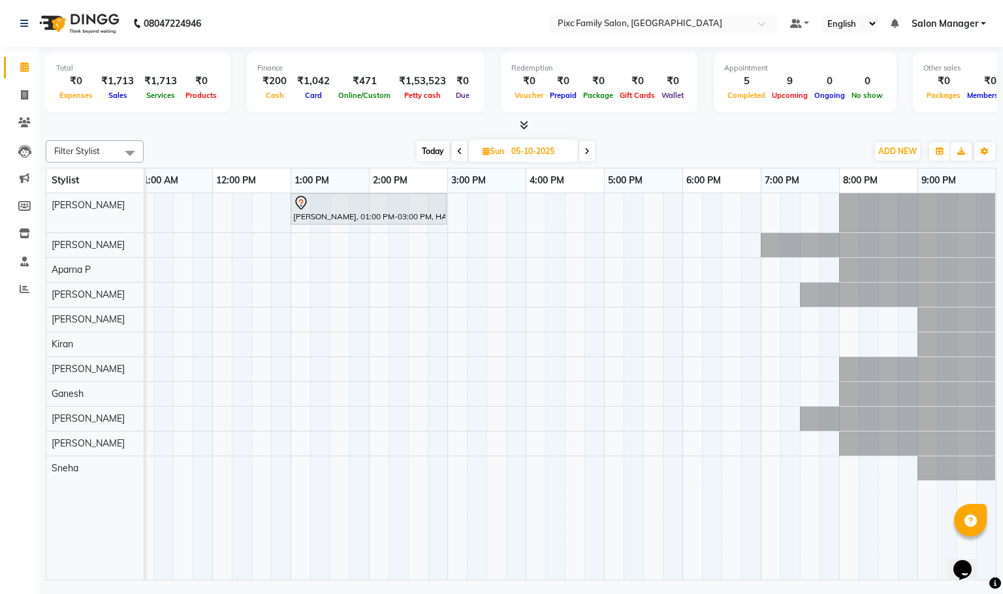
click at [419, 151] on span "Today" at bounding box center [433, 151] width 33 height 20
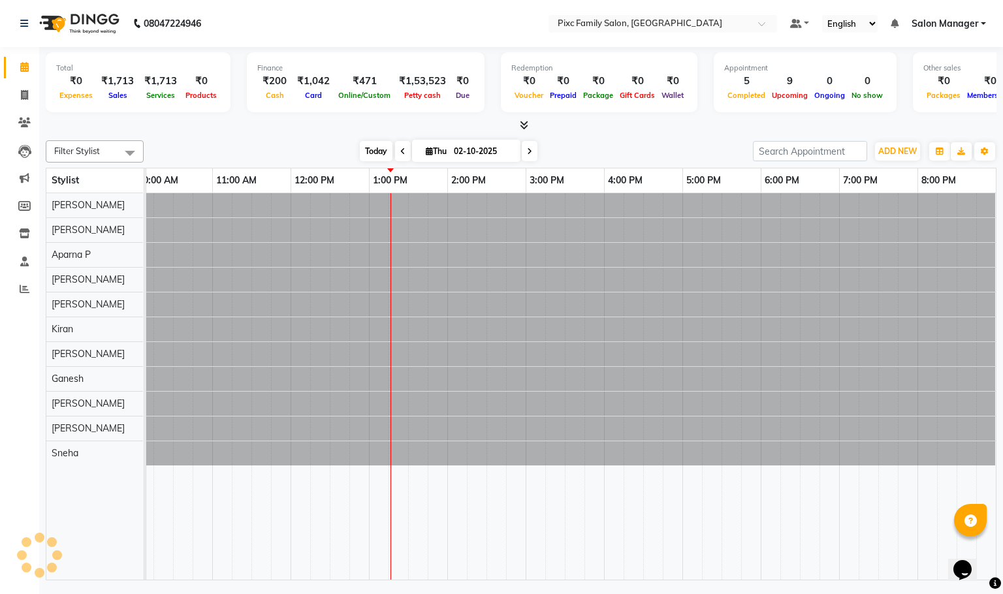
scroll to position [0, 91]
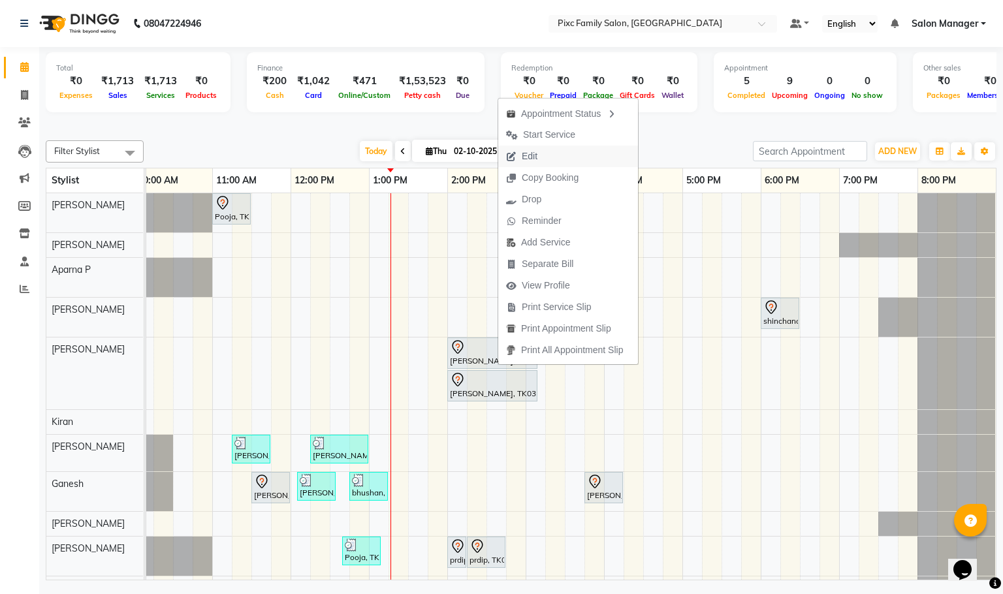
click at [547, 152] on button "Edit" at bounding box center [568, 157] width 140 height 22
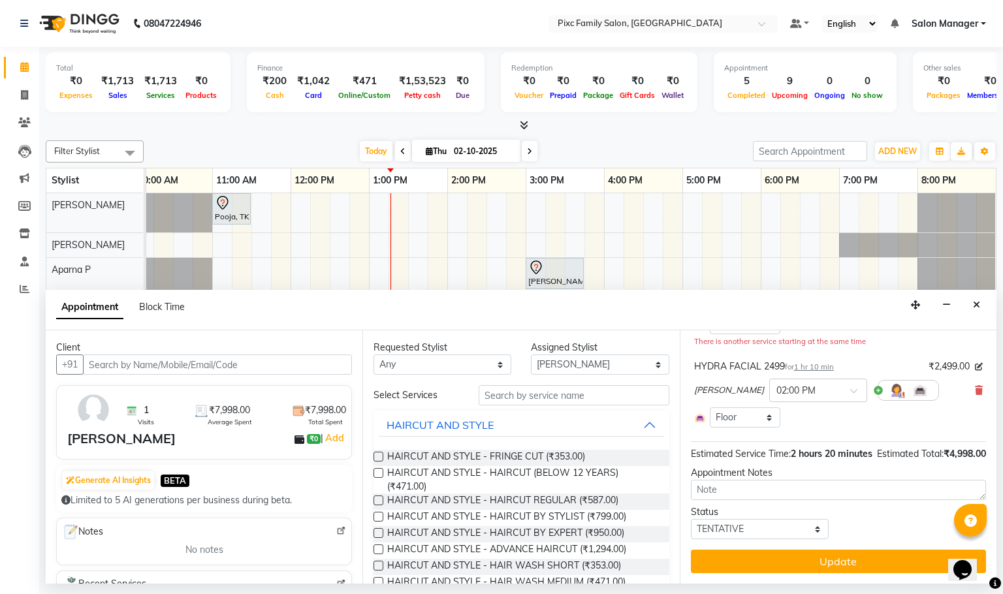
scroll to position [0, 0]
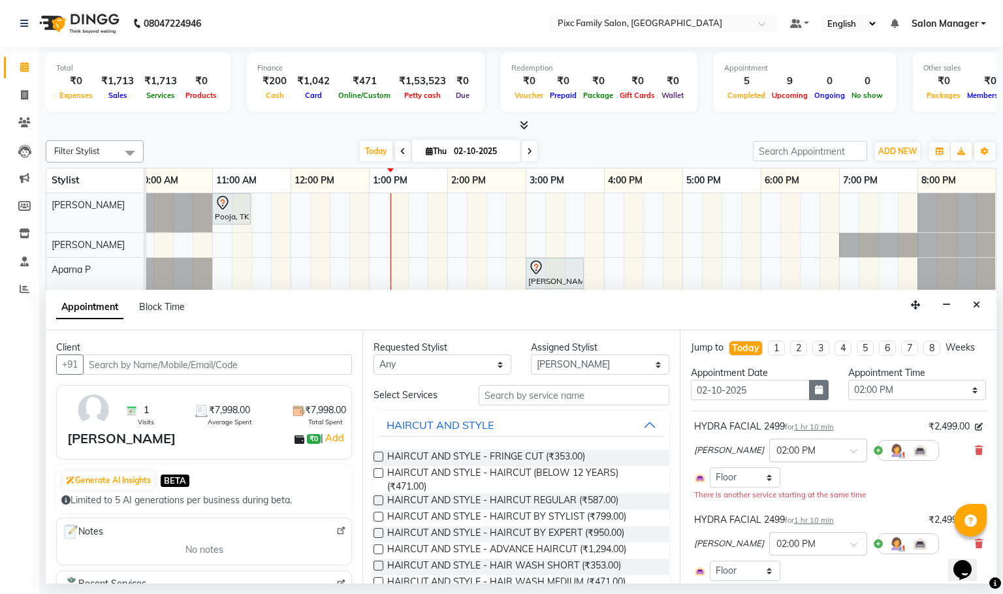
click at [809, 400] on button "button" at bounding box center [819, 390] width 20 height 20
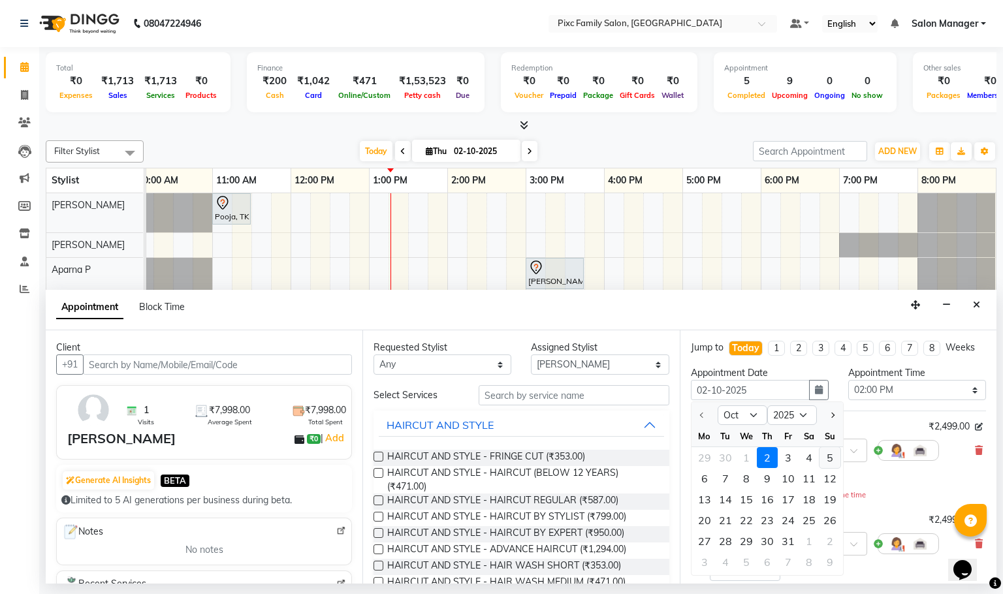
click at [829, 468] on div "5" at bounding box center [830, 457] width 21 height 21
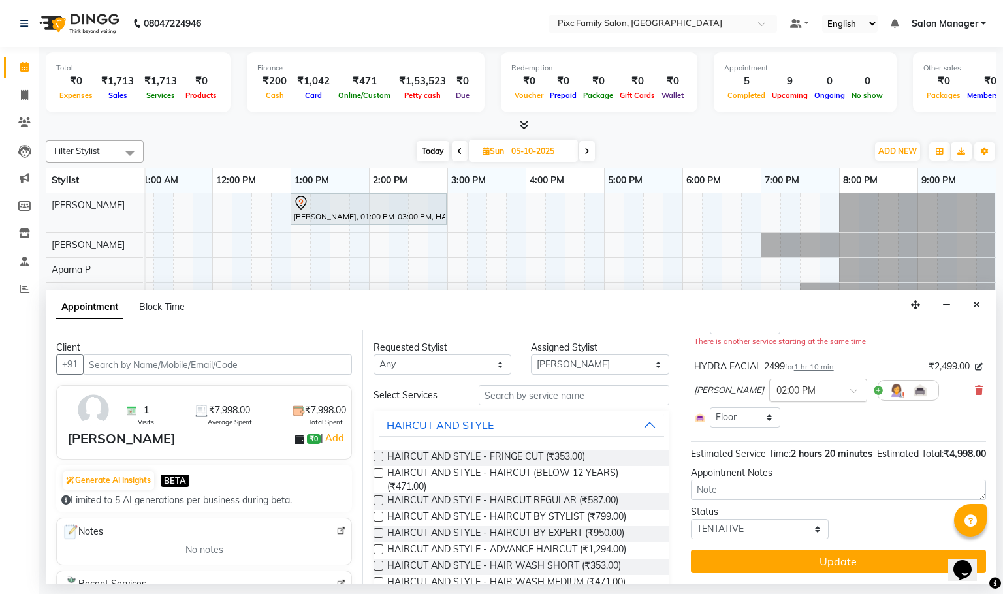
scroll to position [181, 0]
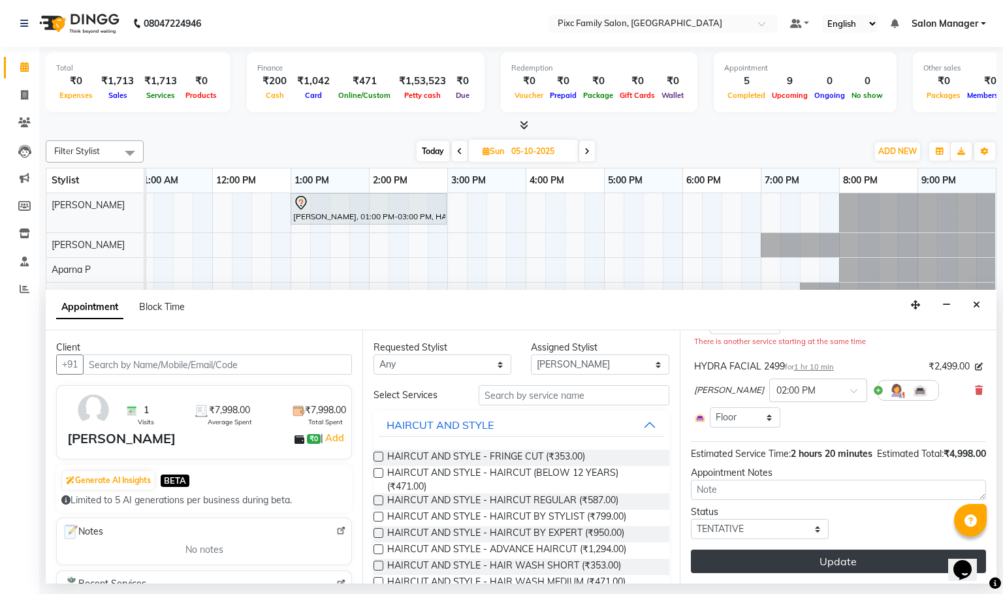
click at [833, 561] on button "Update" at bounding box center [838, 562] width 295 height 24
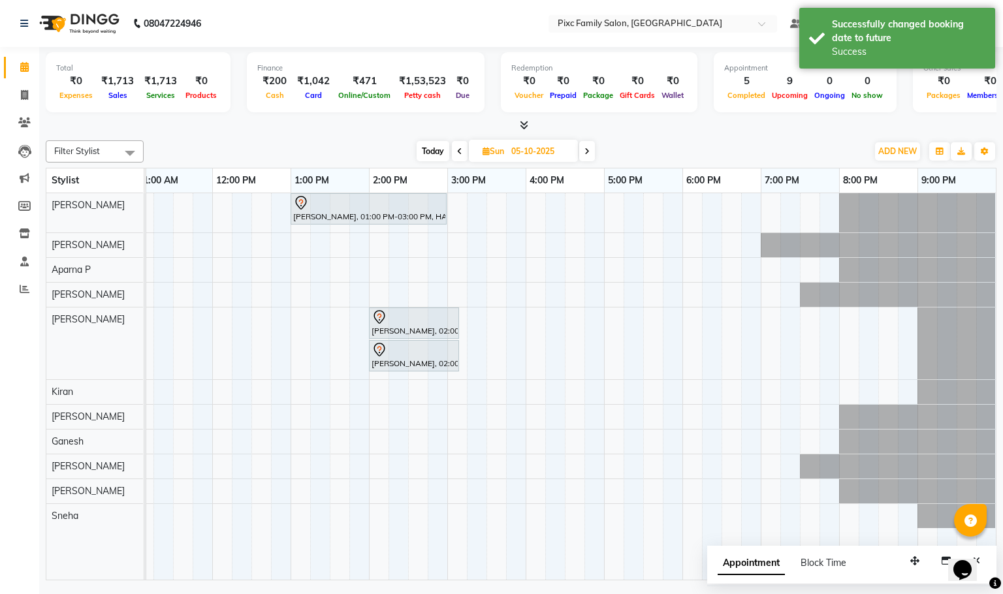
click at [424, 157] on span "Today" at bounding box center [433, 151] width 33 height 20
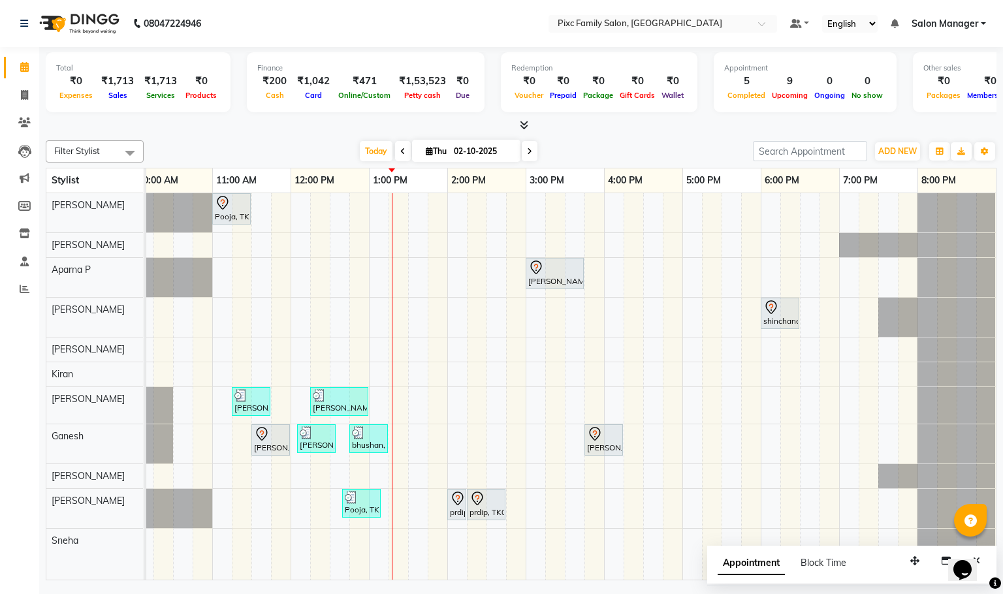
scroll to position [0, 0]
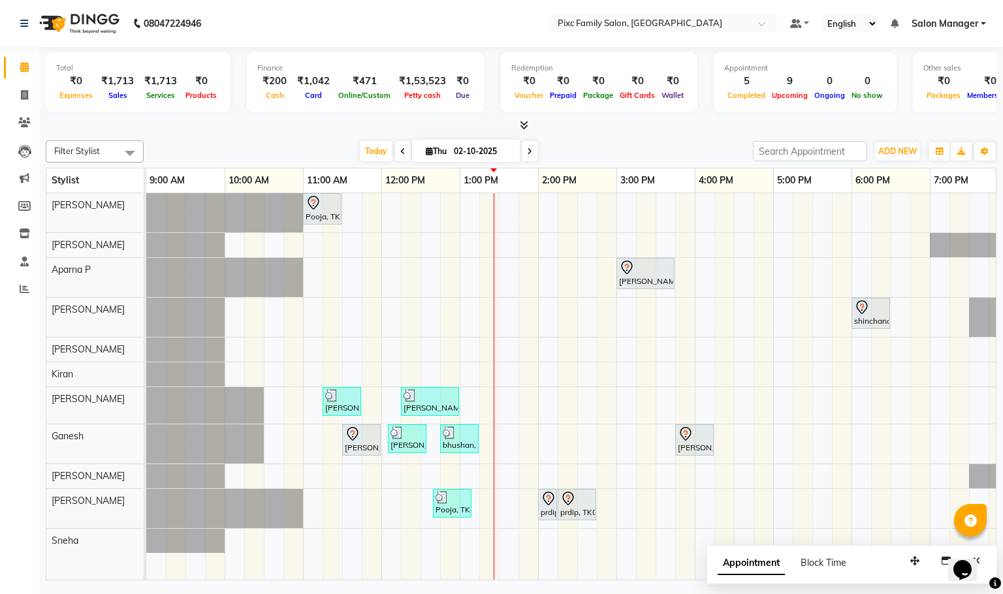
click at [400, 150] on icon at bounding box center [402, 152] width 5 height 8
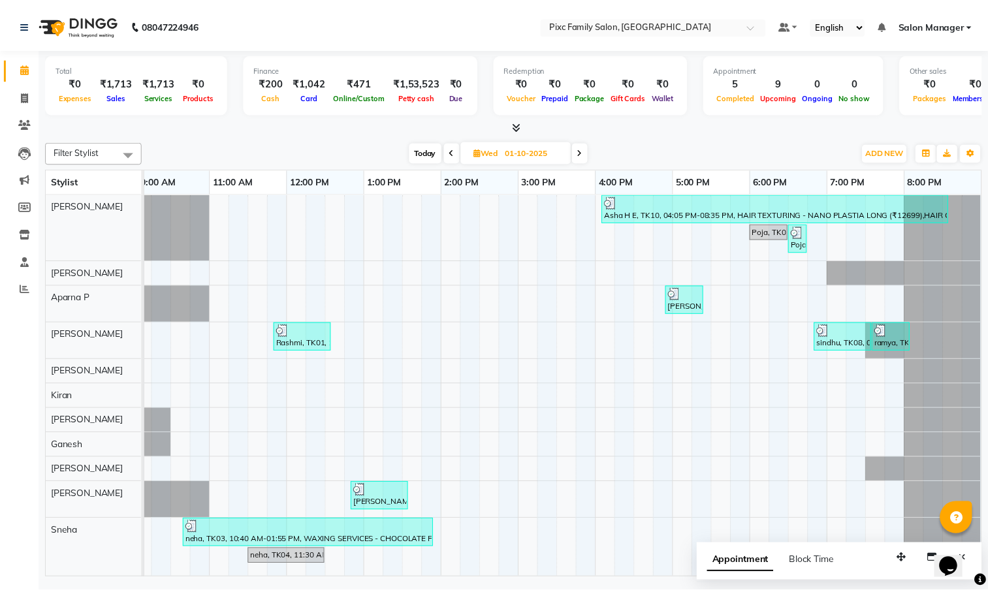
scroll to position [14, 0]
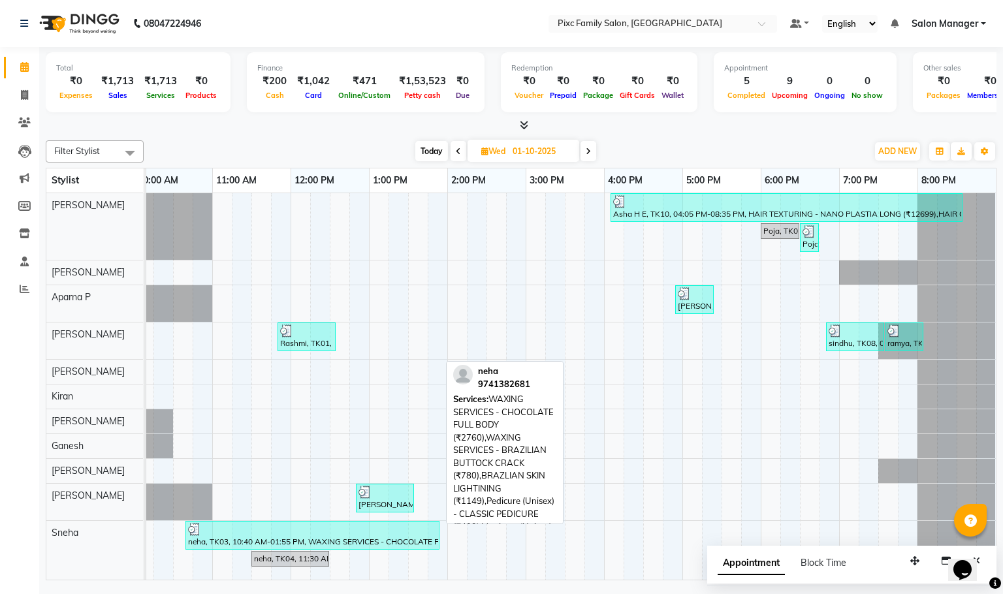
click at [318, 523] on div at bounding box center [312, 529] width 249 height 13
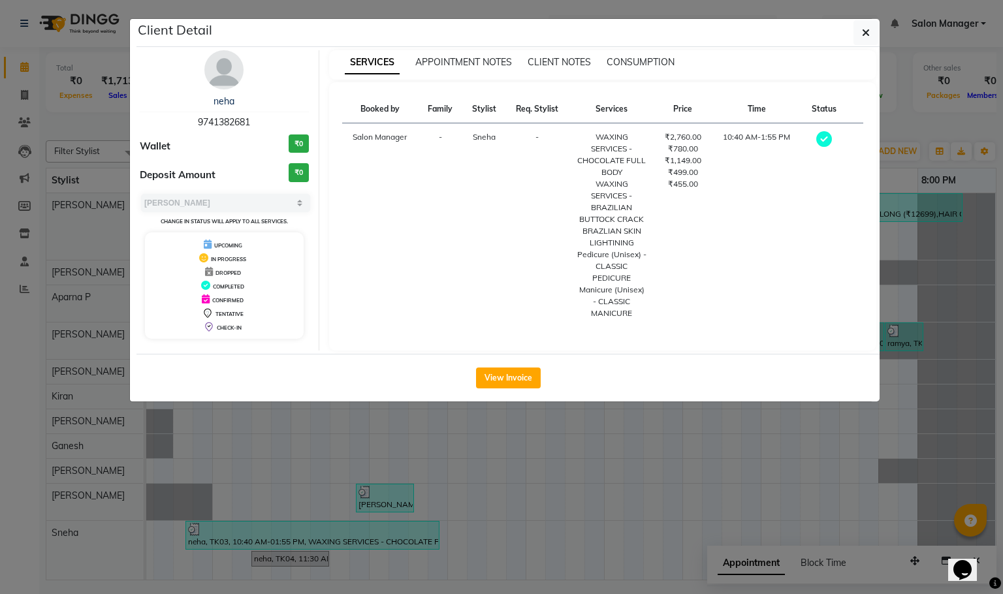
click at [504, 394] on div "View Invoice" at bounding box center [507, 378] width 743 height 48
click at [517, 383] on button "View Invoice" at bounding box center [508, 378] width 65 height 21
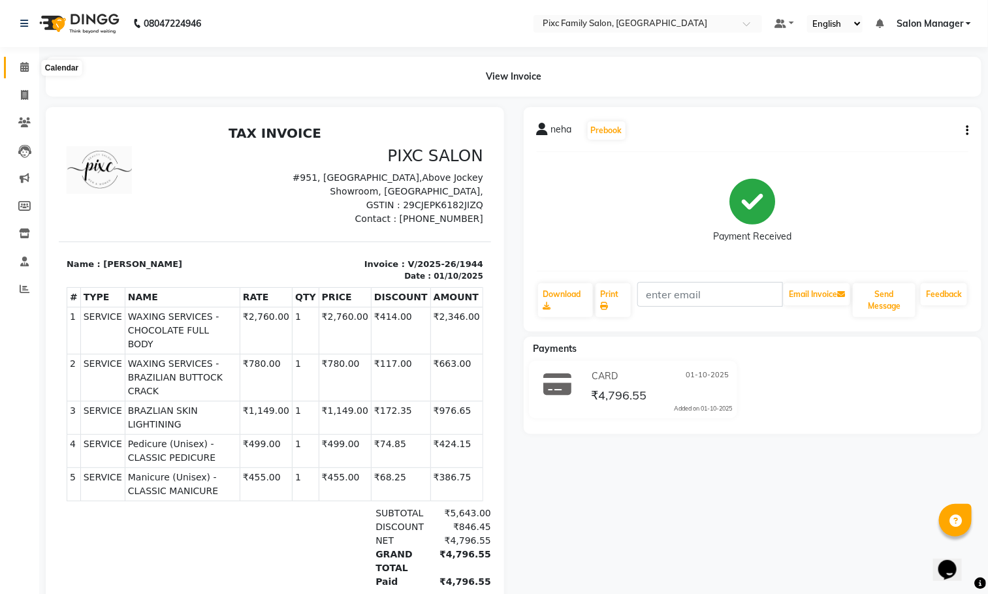
click at [24, 71] on icon at bounding box center [24, 67] width 8 height 10
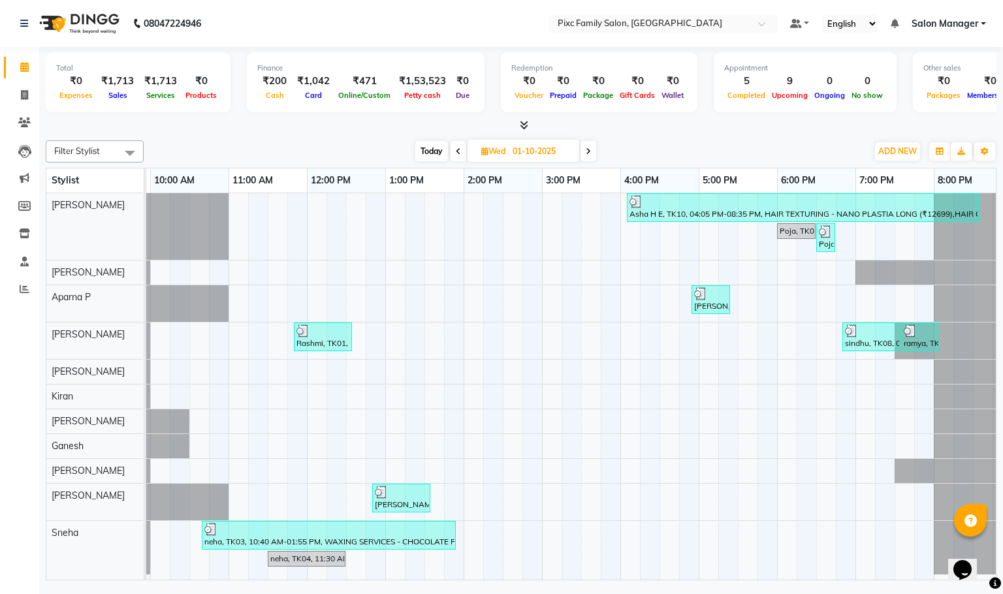
scroll to position [0, 91]
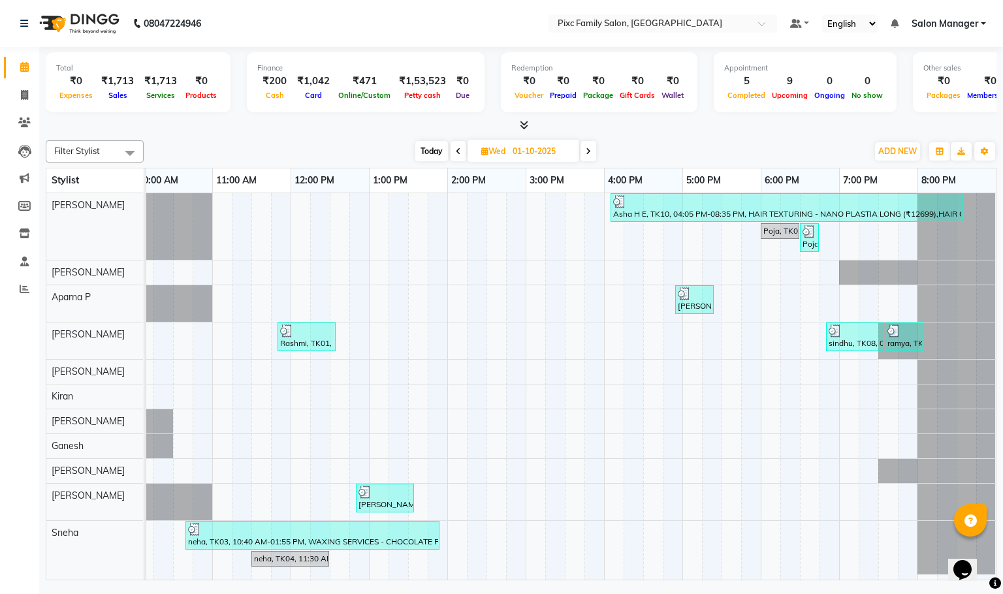
click at [586, 152] on icon at bounding box center [588, 152] width 5 height 8
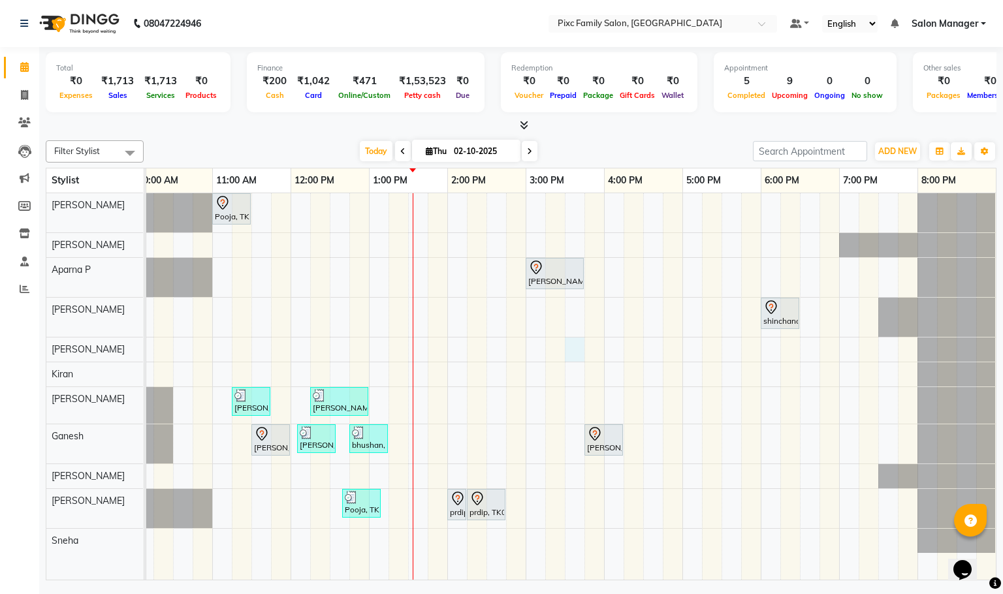
click at [577, 353] on div "Pooja, TK01, 11:00 AM-11:30 AM, HAIRCUT AND STYLE - TONGS S/M [PERSON_NAME], TK…" at bounding box center [526, 386] width 940 height 387
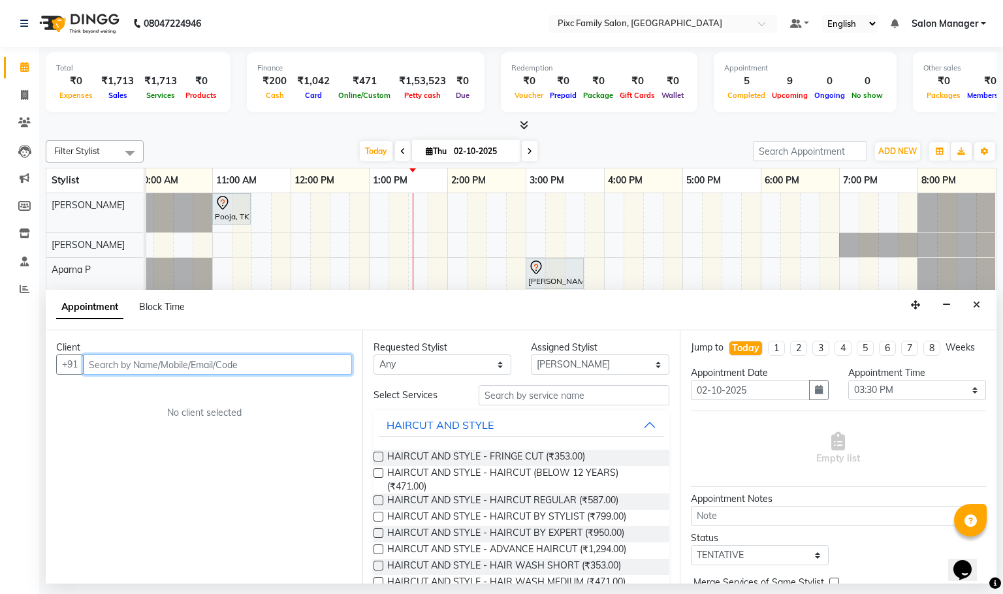
click at [263, 366] on input "text" at bounding box center [217, 365] width 269 height 20
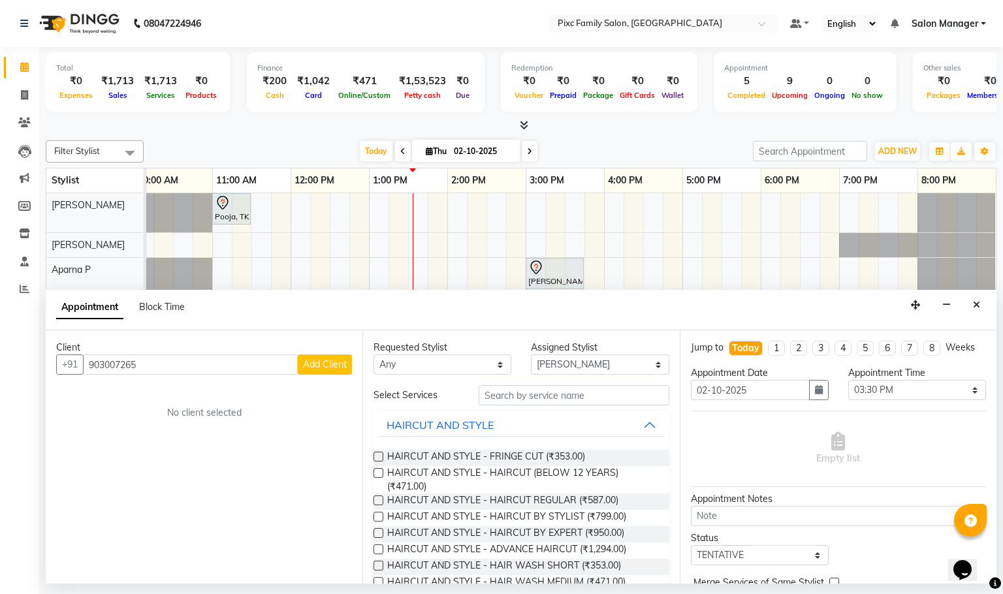
click at [322, 357] on button "Add Client" at bounding box center [325, 365] width 54 height 20
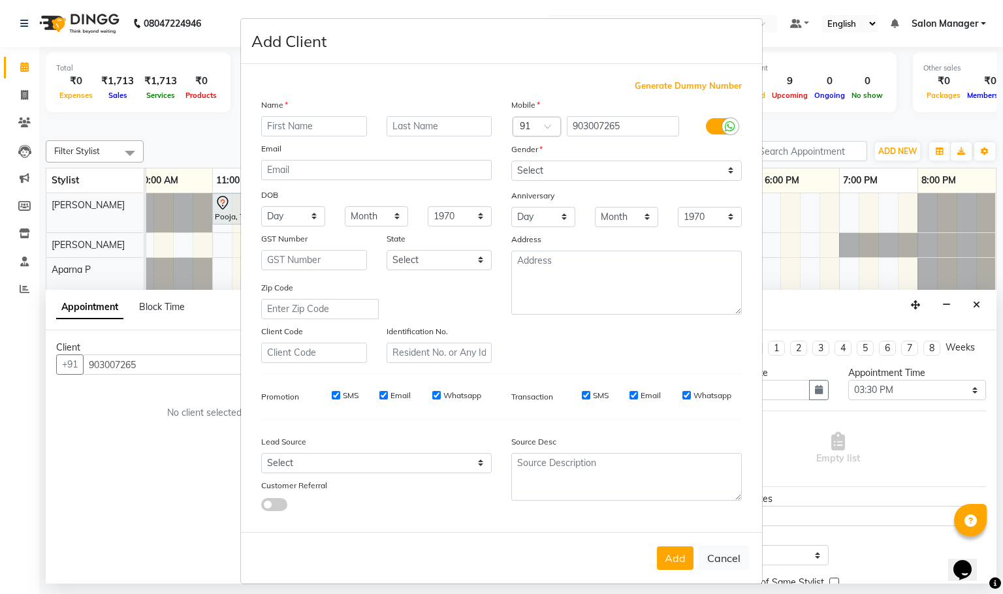
click at [308, 116] on input "text" at bounding box center [314, 126] width 106 height 20
click at [573, 165] on select "Select [DEMOGRAPHIC_DATA] [DEMOGRAPHIC_DATA] Other Prefer Not To Say" at bounding box center [626, 171] width 231 height 20
click at [511, 161] on select "Select [DEMOGRAPHIC_DATA] [DEMOGRAPHIC_DATA] Other Prefer Not To Say" at bounding box center [626, 171] width 231 height 20
click at [665, 554] on button "Add" at bounding box center [675, 559] width 37 height 24
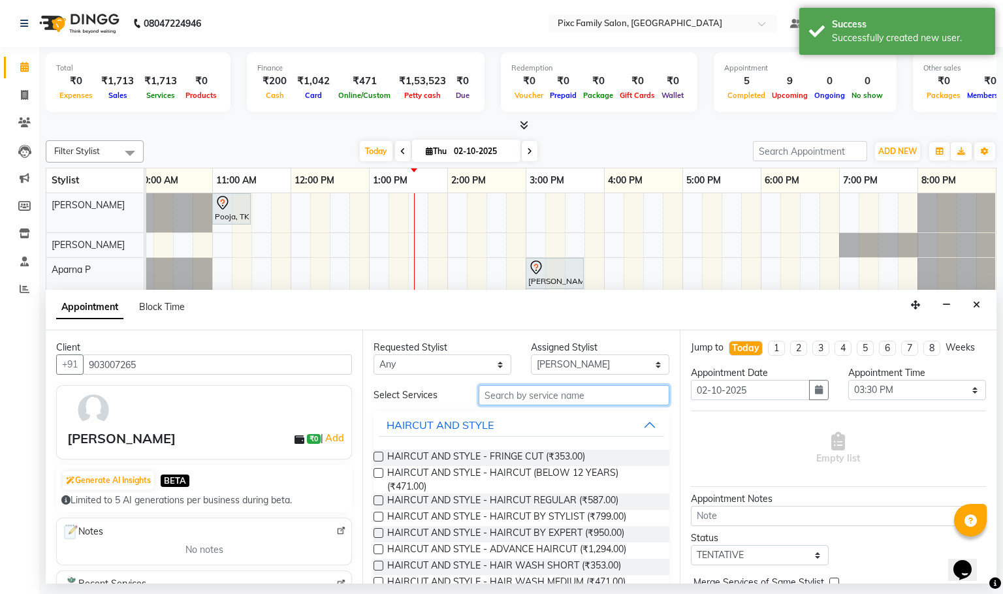
click at [639, 400] on input "text" at bounding box center [574, 395] width 191 height 20
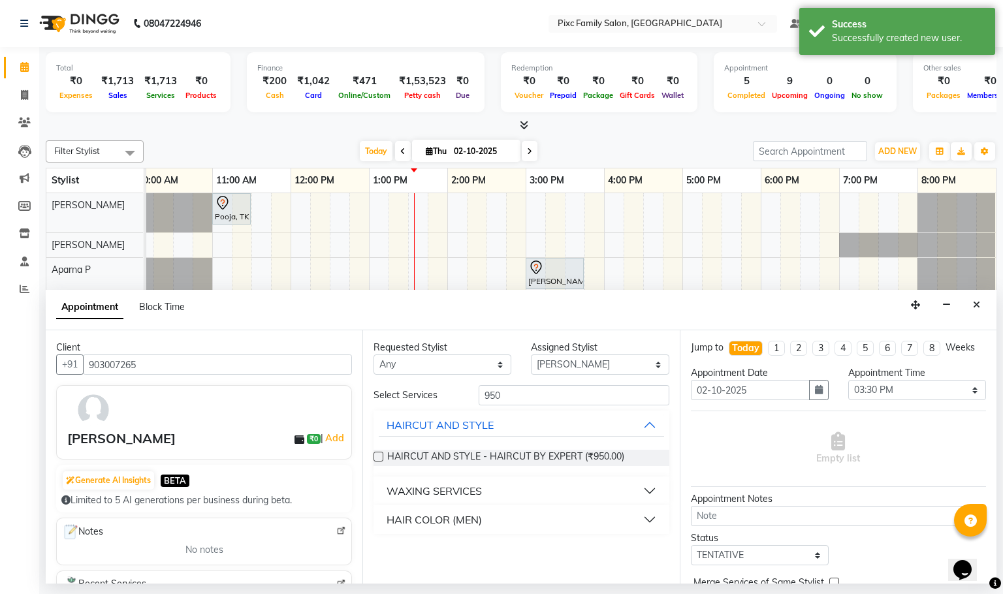
click at [377, 458] on label at bounding box center [379, 457] width 10 height 10
click at [377, 458] on input "checkbox" at bounding box center [378, 458] width 8 height 8
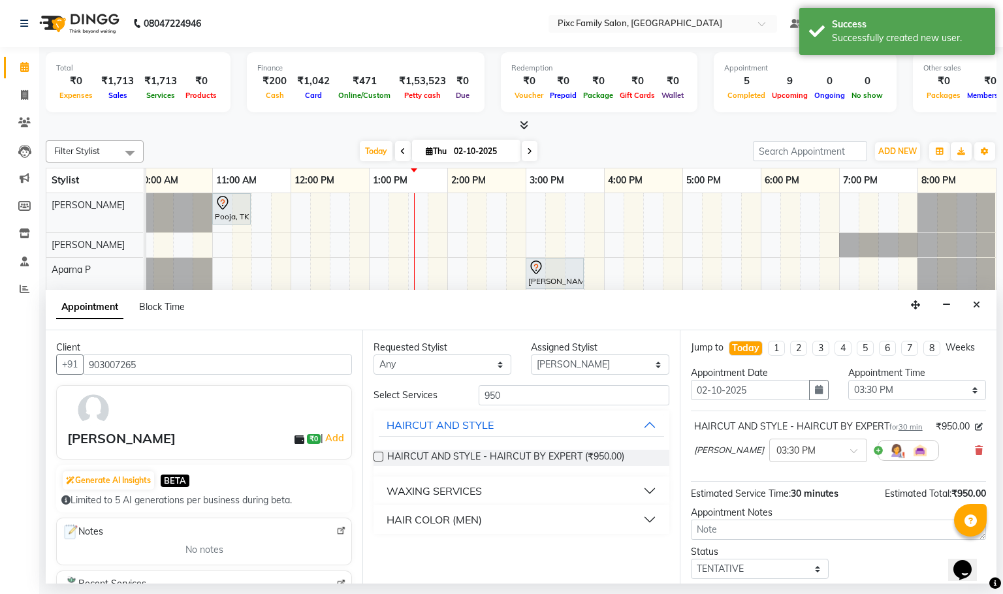
scroll to position [106, 0]
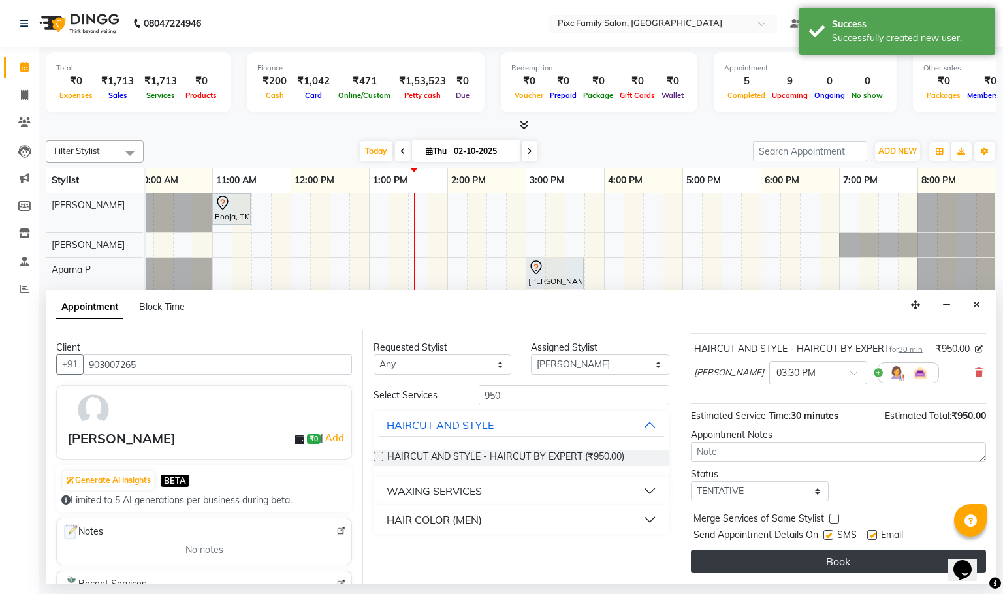
click at [845, 560] on button "Book" at bounding box center [838, 562] width 295 height 24
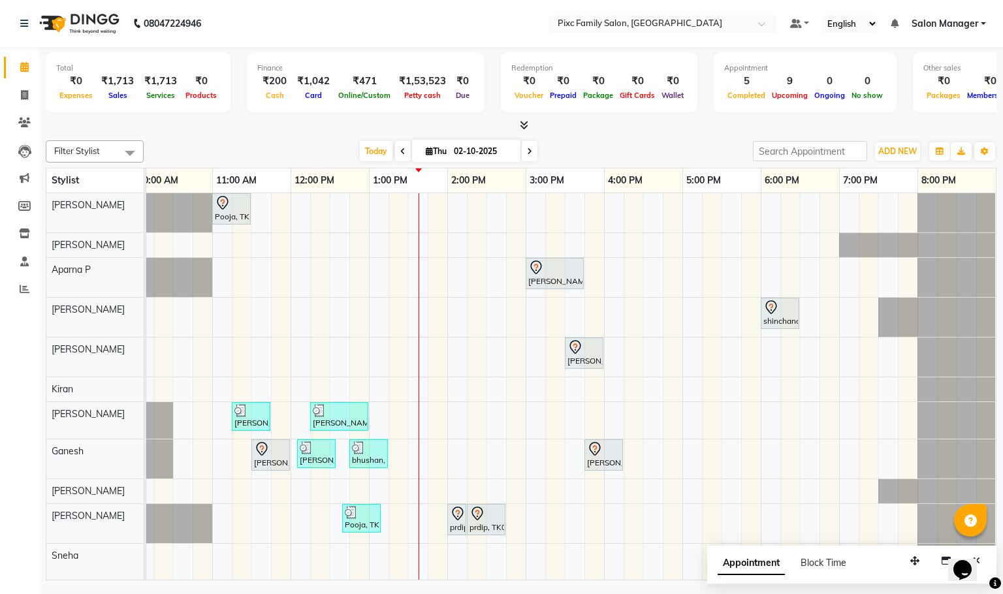
scroll to position [0, 0]
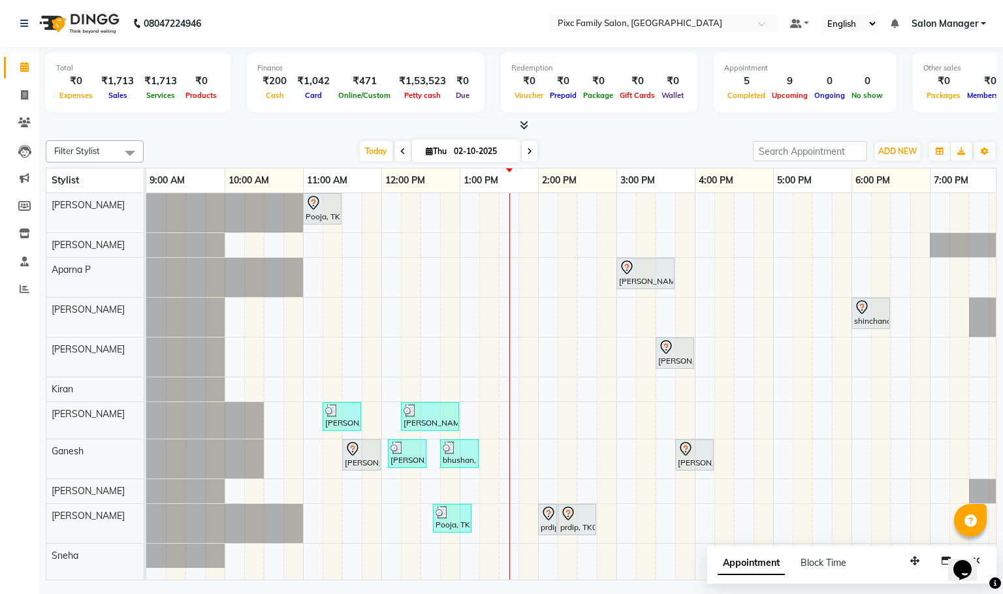
click at [463, 153] on input "02-10-2025" at bounding box center [482, 152] width 65 height 20
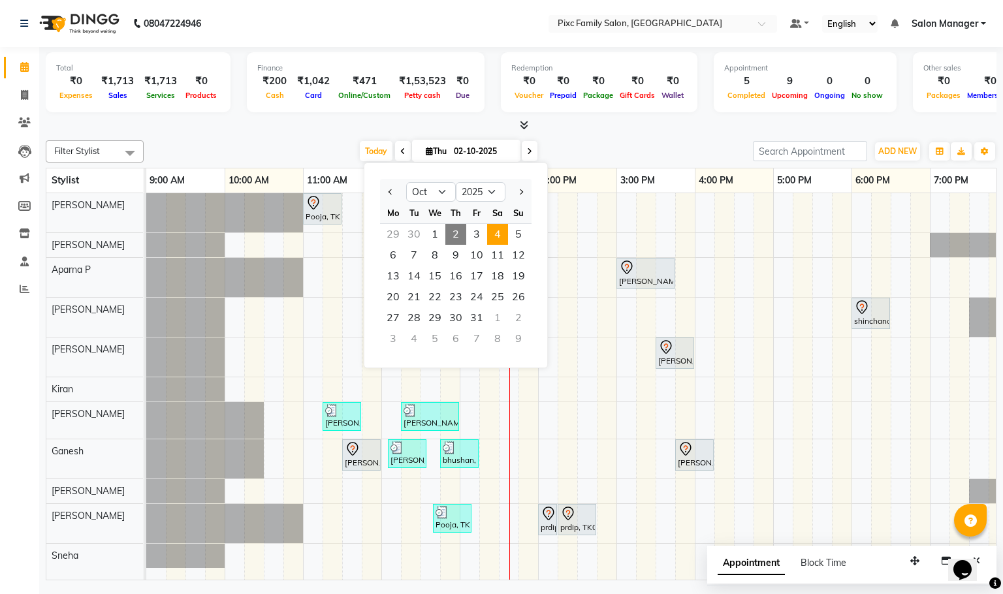
click at [502, 232] on span "4" at bounding box center [497, 234] width 21 height 21
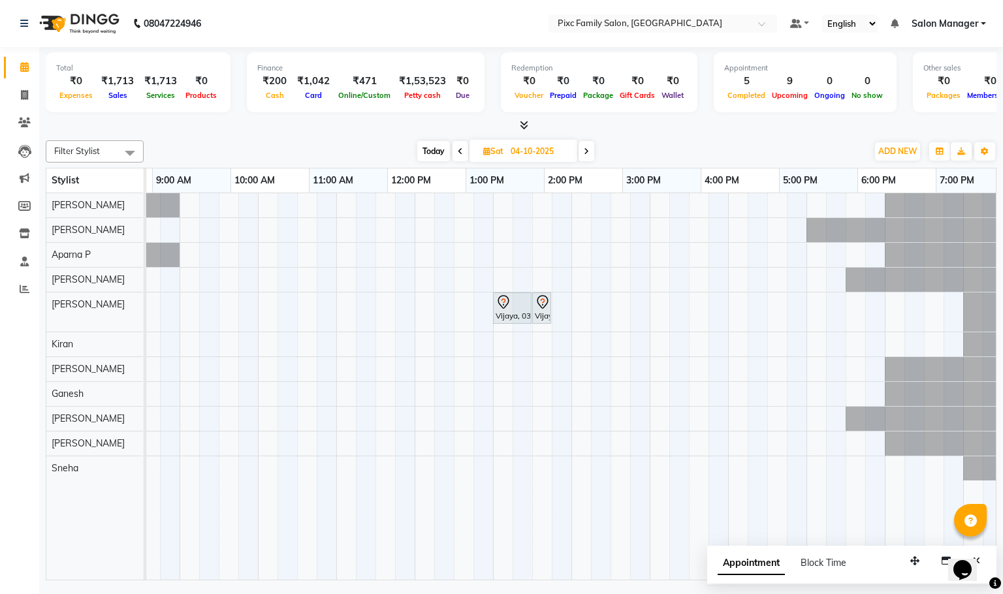
scroll to position [0, 202]
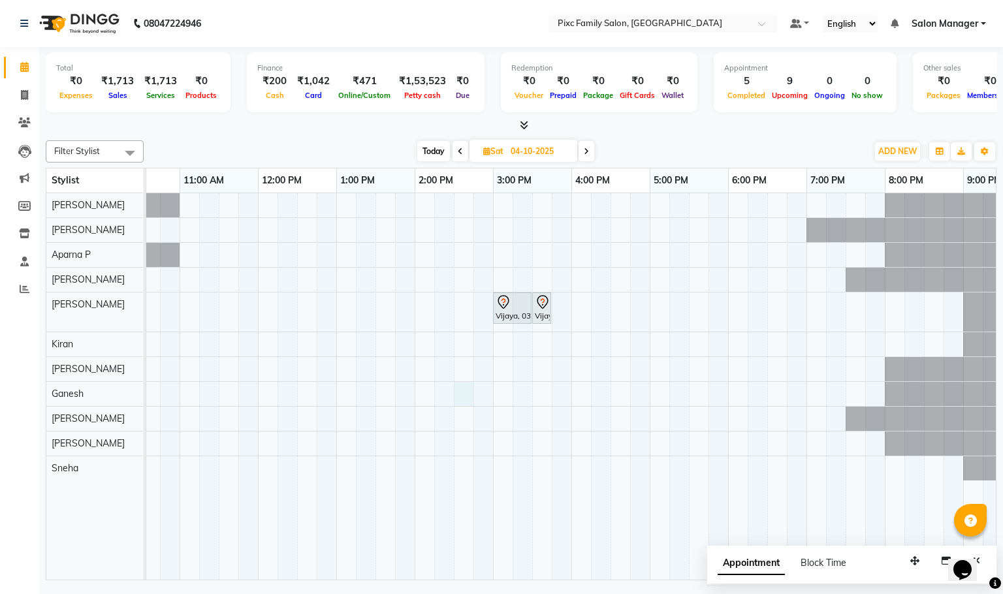
click at [457, 392] on div "Vijaya, 03:00 PM-03:30 PM, HAIRCUT & STYLE (MEN) - HAIRCUT REGULAR Vijaya, 03:3…" at bounding box center [492, 386] width 1097 height 387
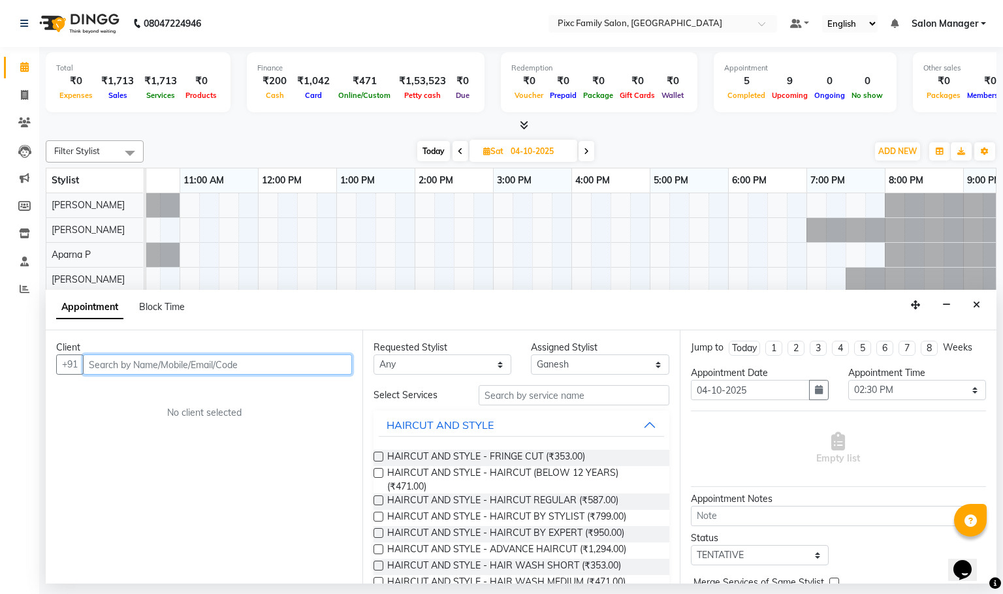
click at [140, 360] on input "text" at bounding box center [217, 365] width 269 height 20
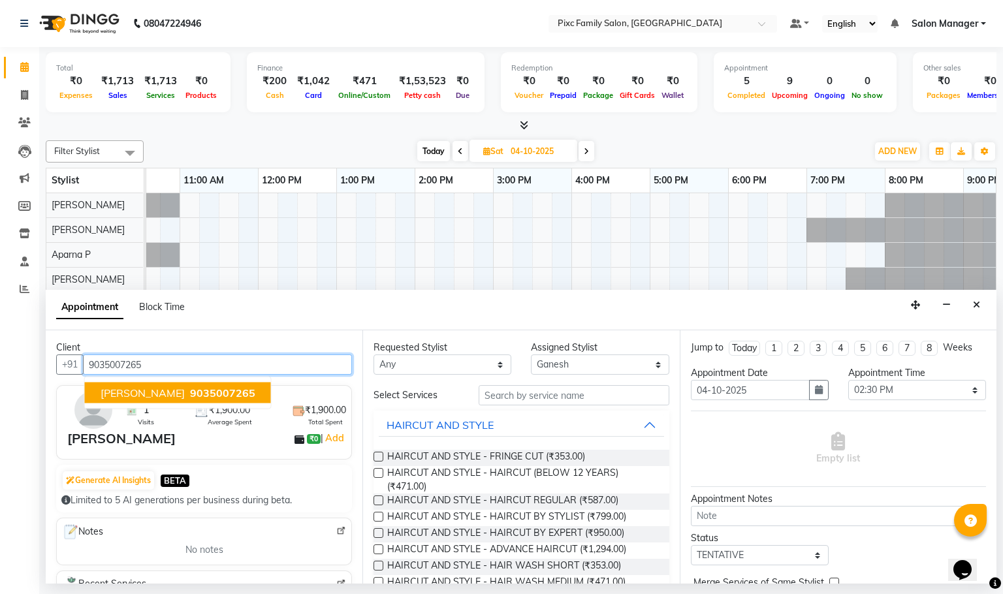
click at [191, 392] on span "9035007265" at bounding box center [222, 393] width 65 height 13
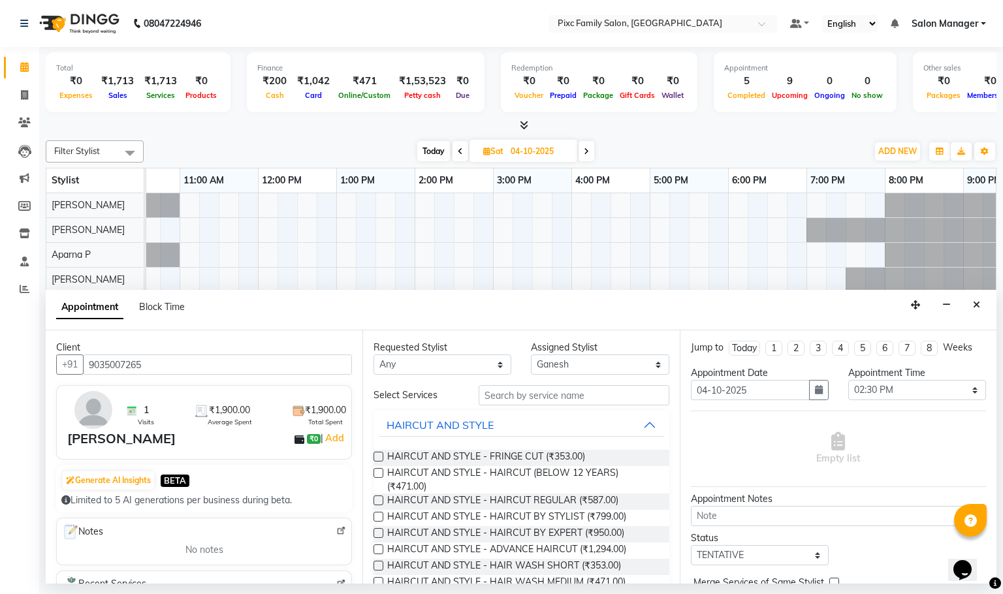
click at [378, 532] on label at bounding box center [379, 533] width 10 height 10
click at [378, 532] on input "checkbox" at bounding box center [378, 534] width 8 height 8
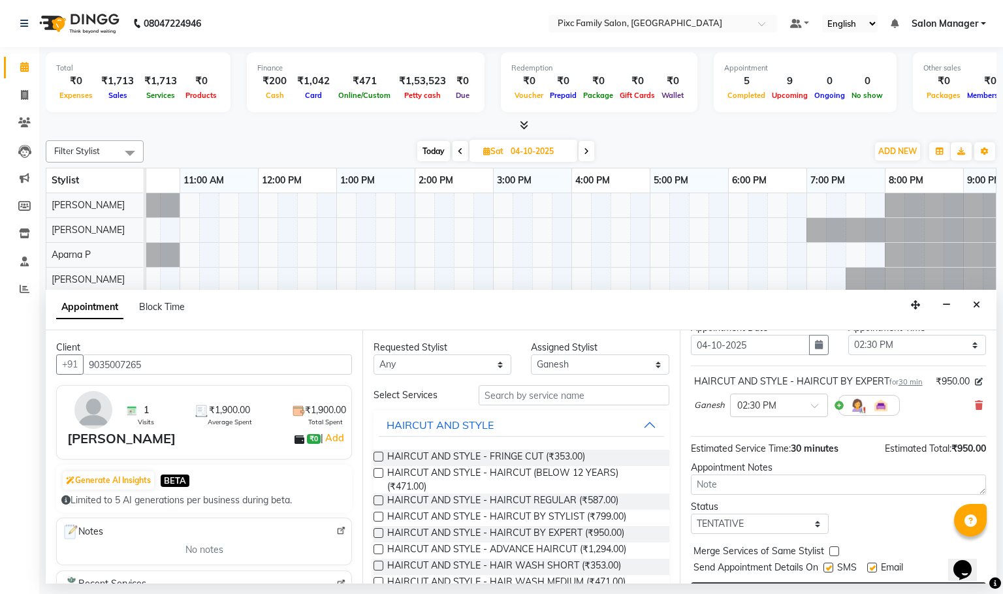
scroll to position [106, 0]
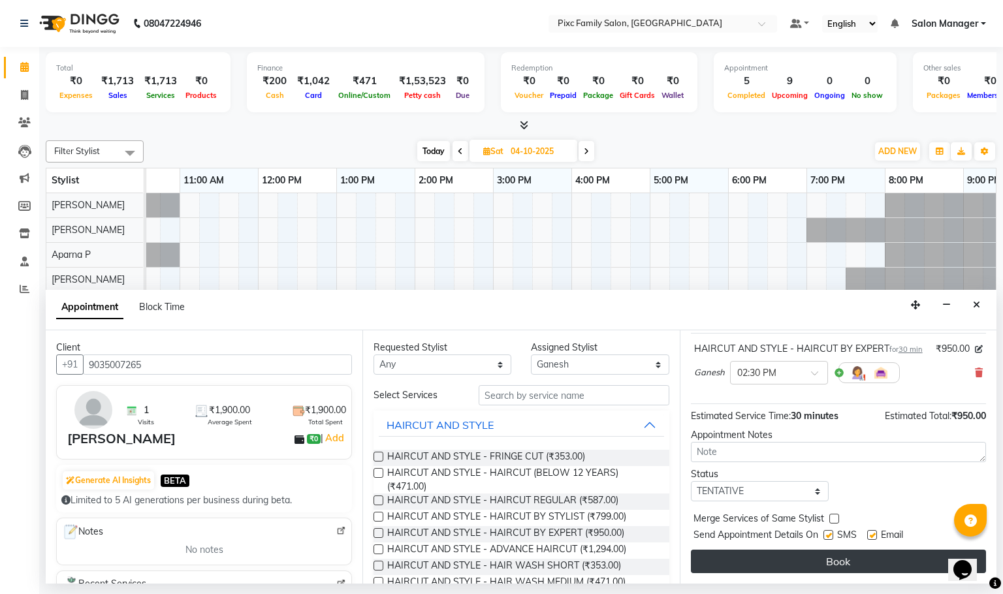
click at [822, 564] on button "Book" at bounding box center [838, 562] width 295 height 24
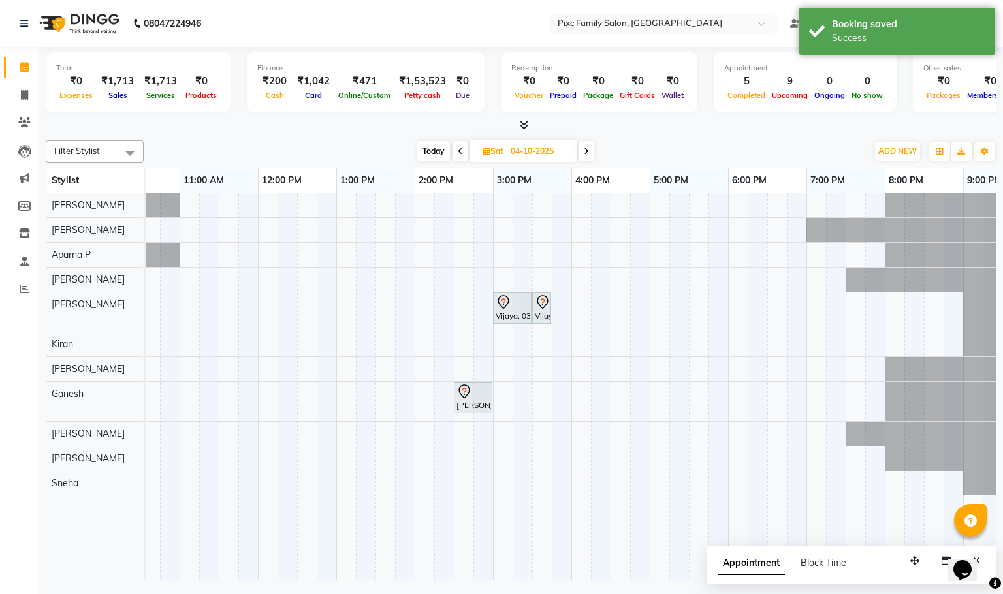
click at [441, 150] on span "Today" at bounding box center [433, 151] width 33 height 20
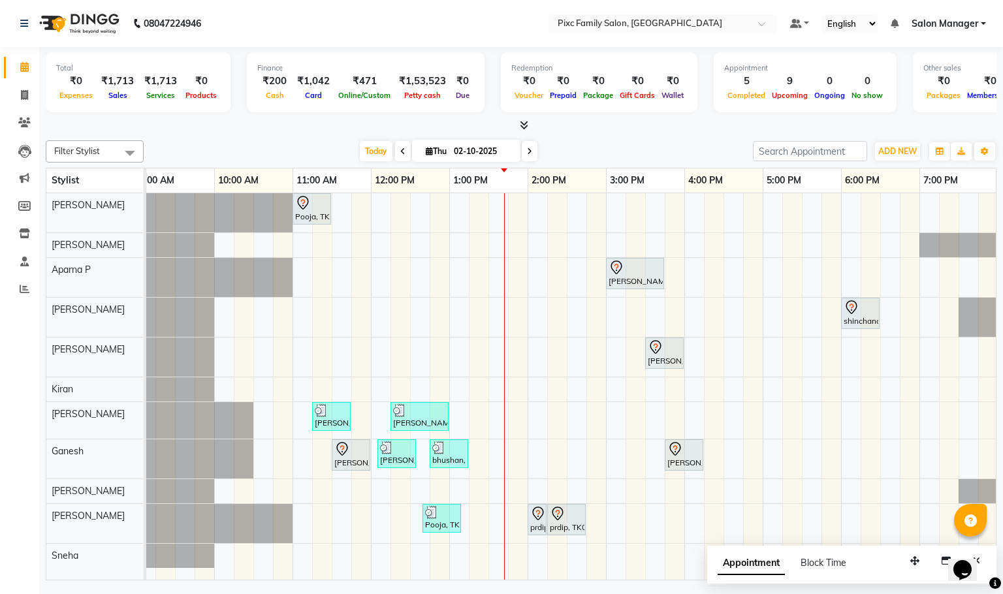
scroll to position [0, 0]
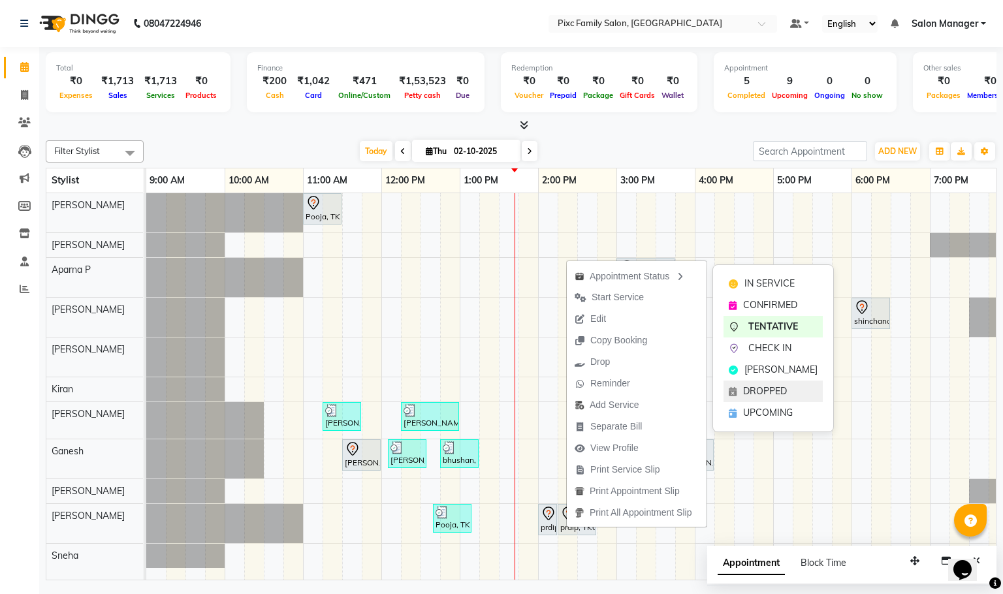
click at [786, 391] on span "DROPPED" at bounding box center [765, 392] width 44 height 14
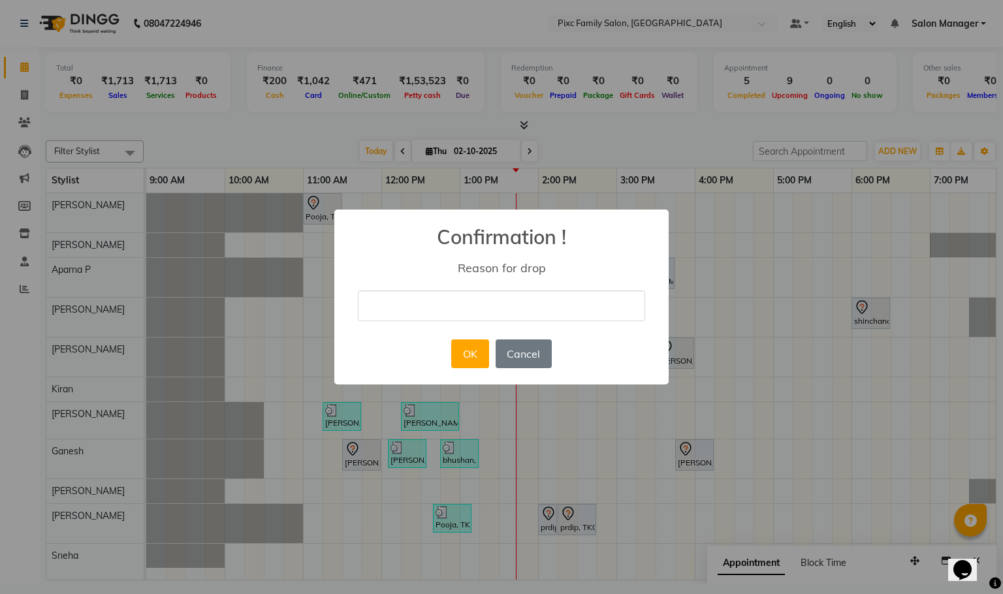
click at [430, 306] on input "text" at bounding box center [501, 306] width 287 height 31
click at [474, 357] on button "OK" at bounding box center [469, 354] width 37 height 29
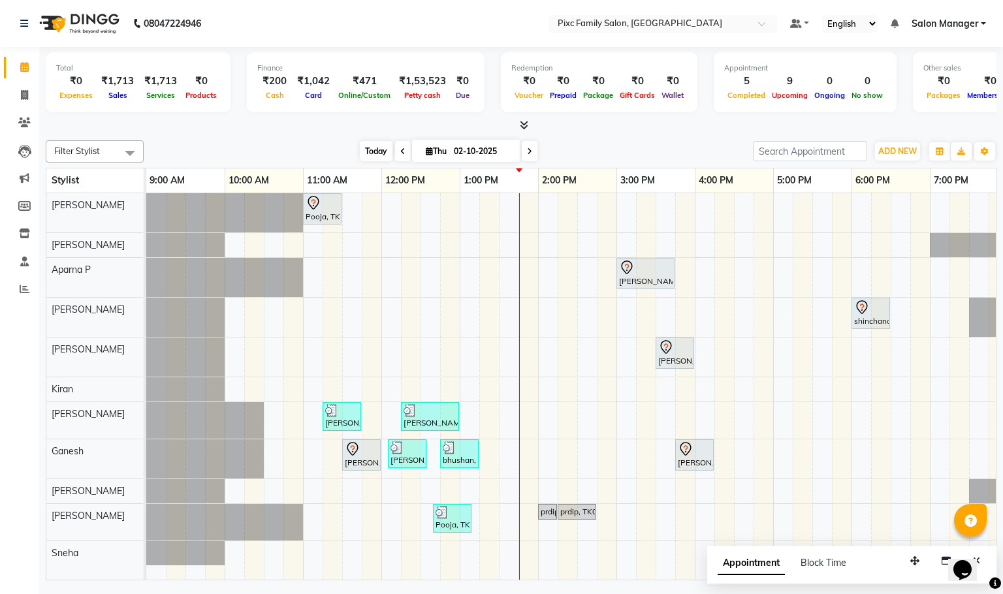
click at [360, 150] on span "Today" at bounding box center [376, 151] width 33 height 20
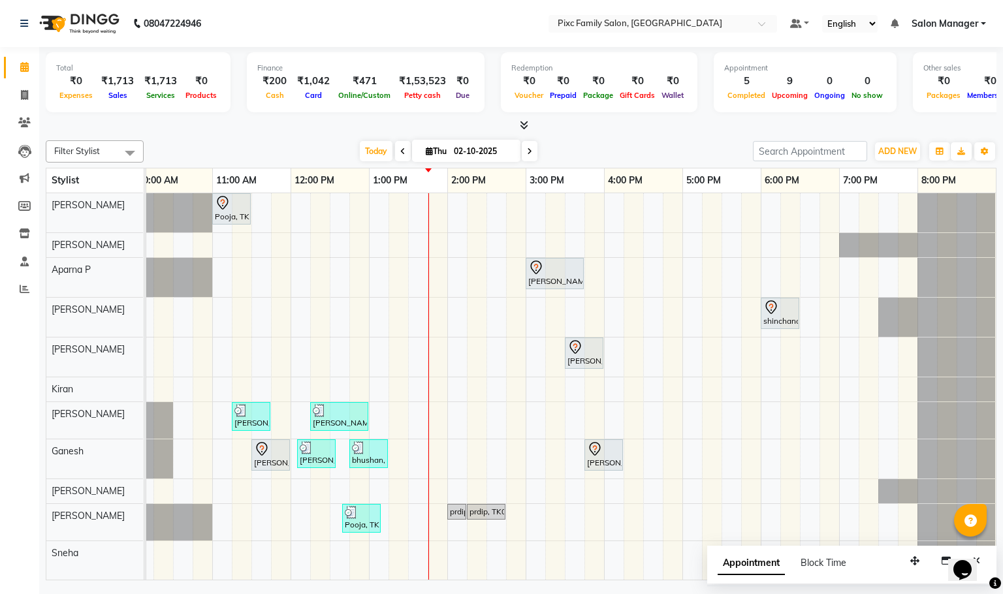
click at [400, 152] on icon at bounding box center [402, 152] width 5 height 8
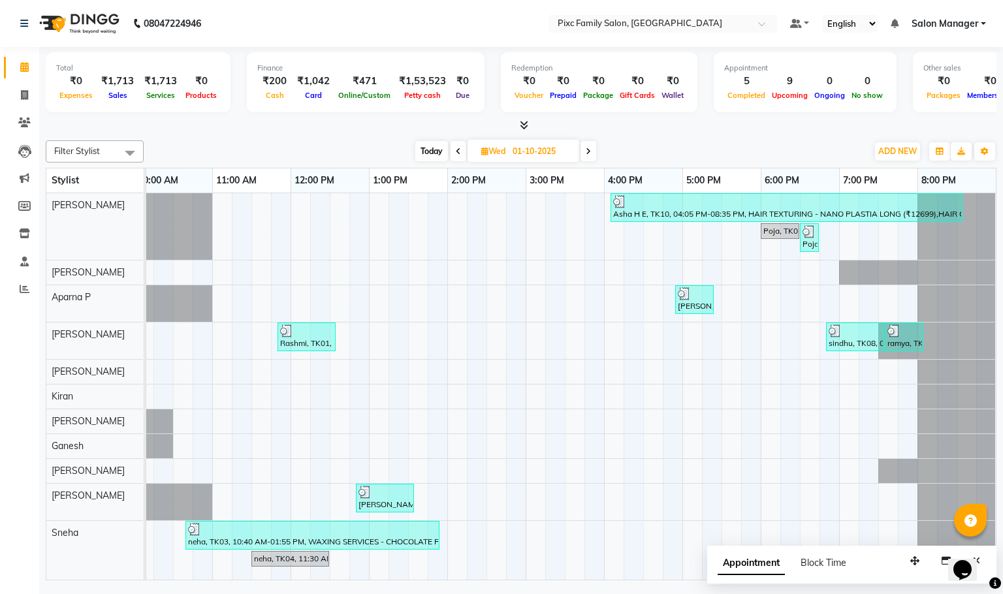
scroll to position [14, 0]
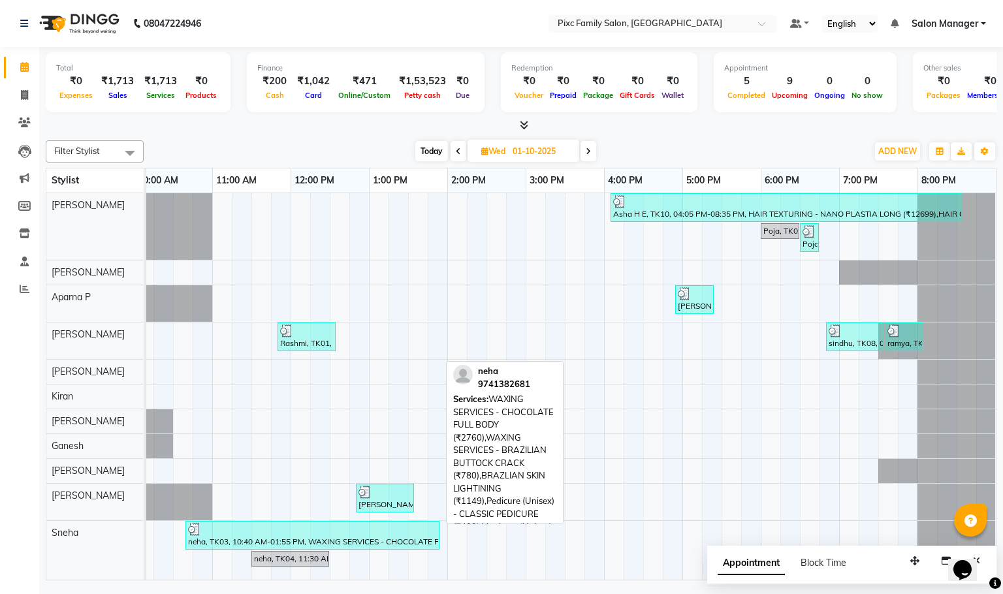
click at [257, 528] on div "neha, TK03, 10:40 AM-01:55 PM, WAXING SERVICES - CHOCOLATE FULL BODY (₹2760),WA…" at bounding box center [312, 535] width 251 height 25
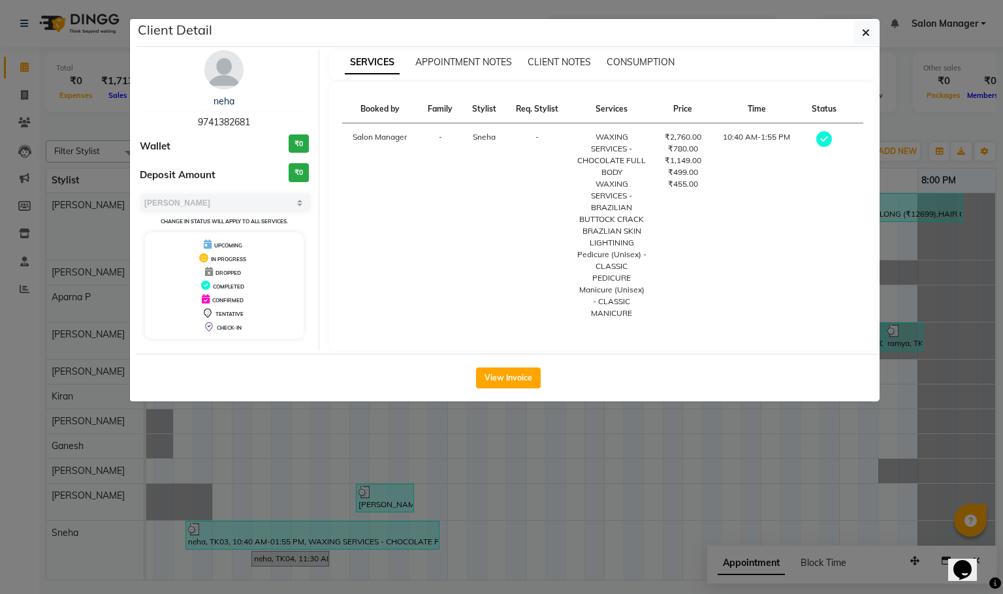
click at [210, 120] on span "9741382681" at bounding box center [224, 122] width 52 height 12
copy span "9741382681"
click at [865, 32] on icon "button" at bounding box center [866, 32] width 8 height 10
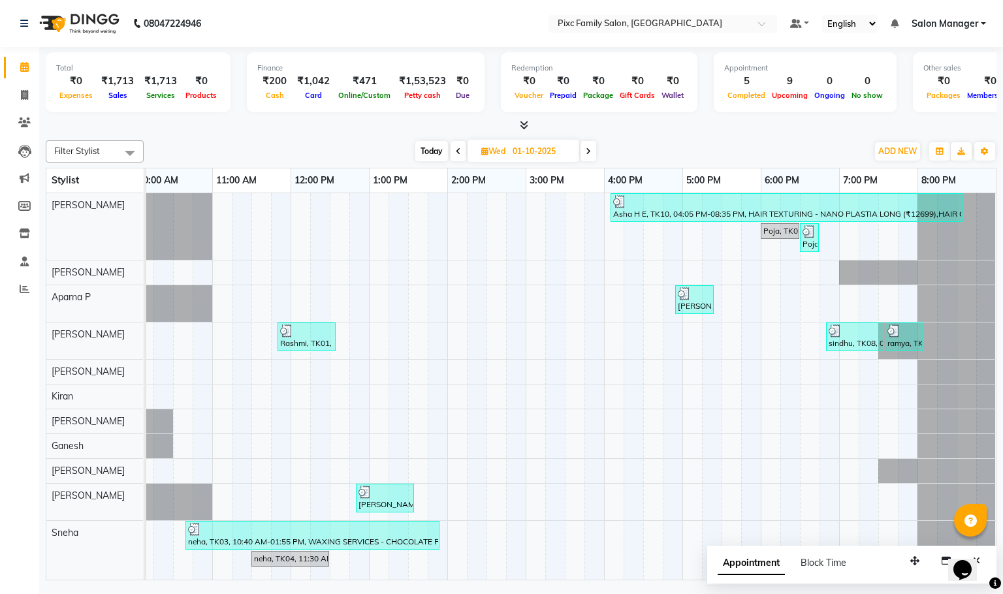
click at [435, 153] on span "Today" at bounding box center [431, 151] width 33 height 20
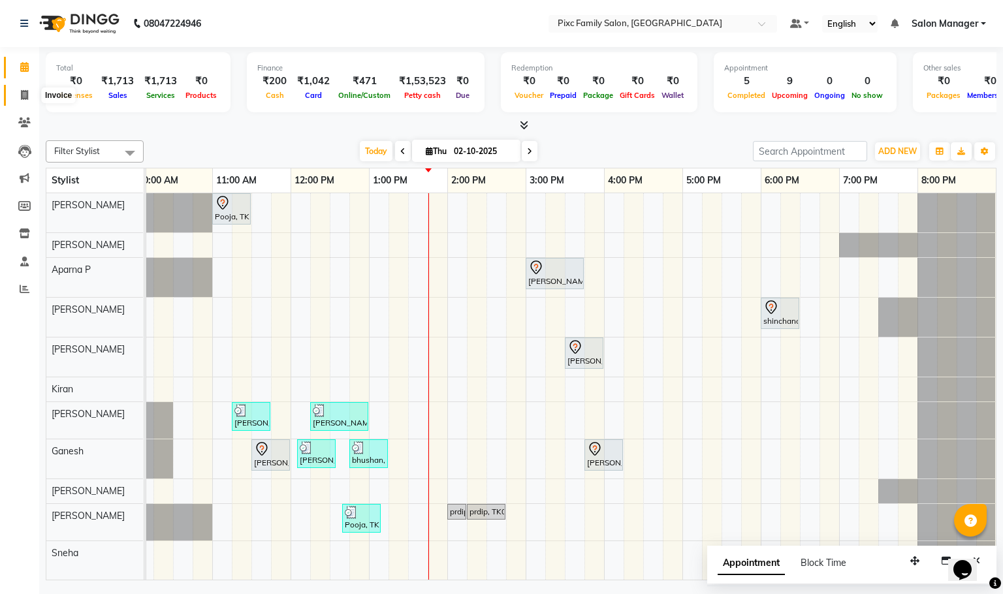
click at [21, 92] on icon at bounding box center [24, 95] width 7 height 10
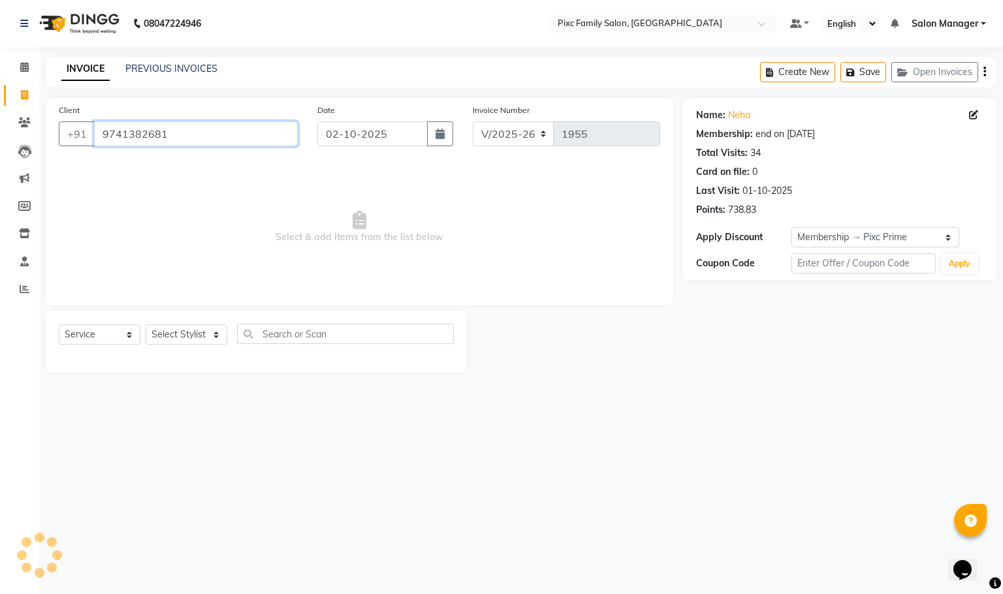
click at [186, 145] on input "9741382681" at bounding box center [196, 133] width 204 height 25
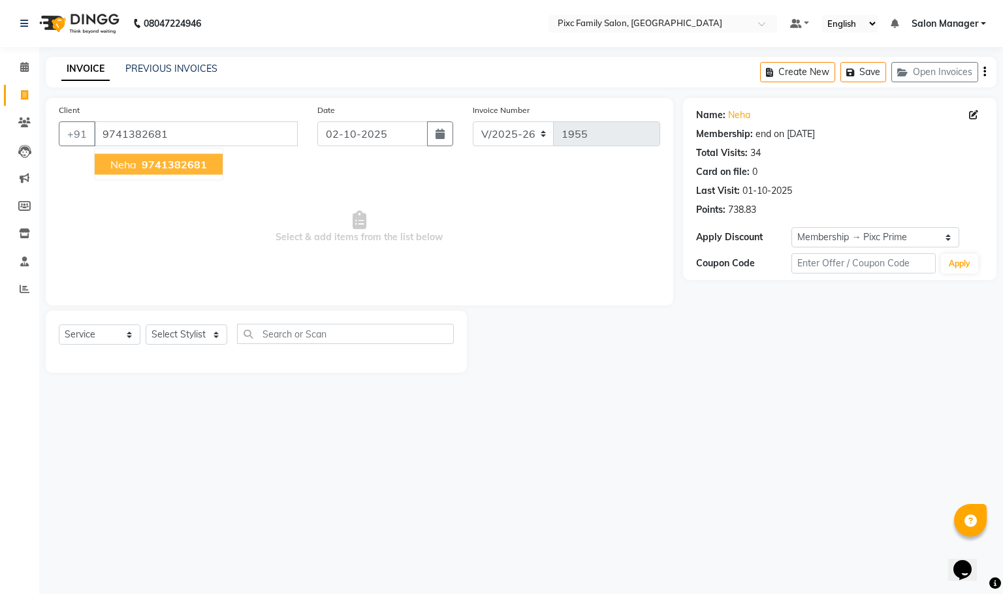
click at [153, 165] on span "9741382681" at bounding box center [174, 164] width 65 height 13
click at [189, 333] on select "Select Stylist [PERSON_NAME] [PERSON_NAME] [PERSON_NAME] Aparna P [PERSON_NAME]…" at bounding box center [187, 335] width 82 height 20
click at [146, 325] on select "Select Stylist [PERSON_NAME] [PERSON_NAME] [PERSON_NAME] Aparna P [PERSON_NAME]…" at bounding box center [187, 335] width 82 height 20
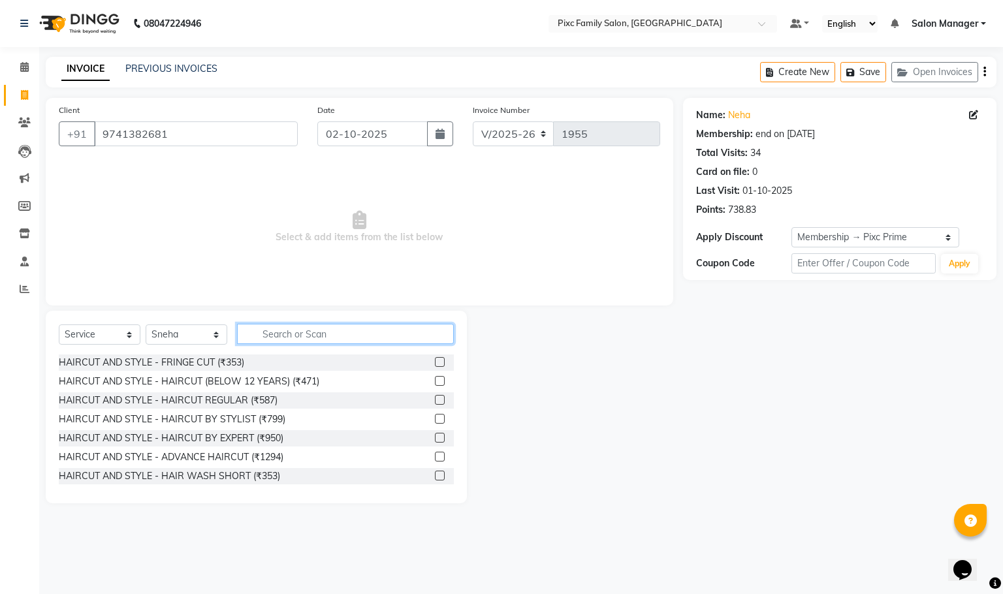
click at [257, 333] on input "text" at bounding box center [345, 334] width 217 height 20
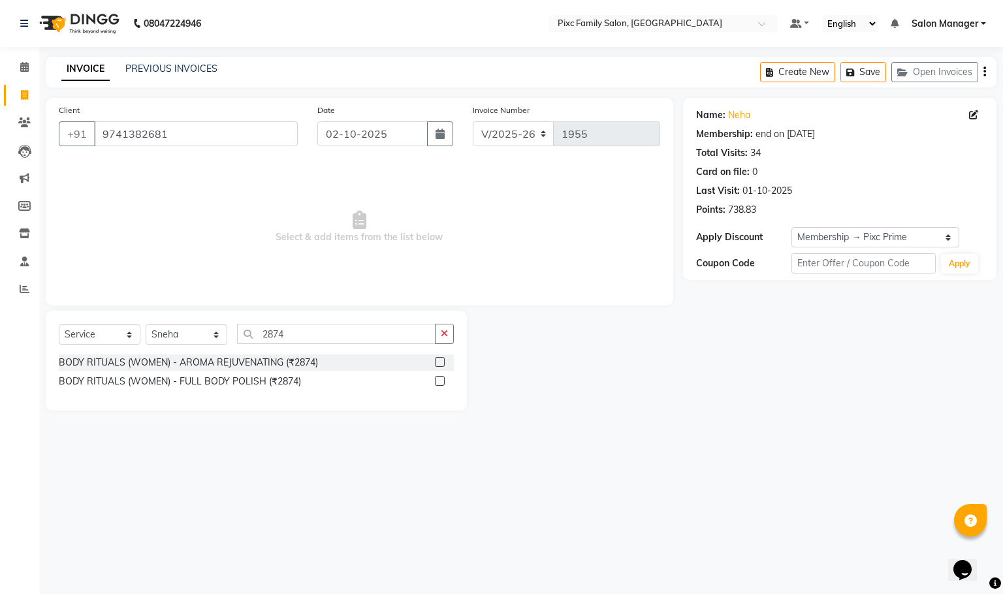
click at [439, 380] on label at bounding box center [440, 381] width 10 height 10
click at [439, 380] on input "checkbox" at bounding box center [439, 381] width 8 height 8
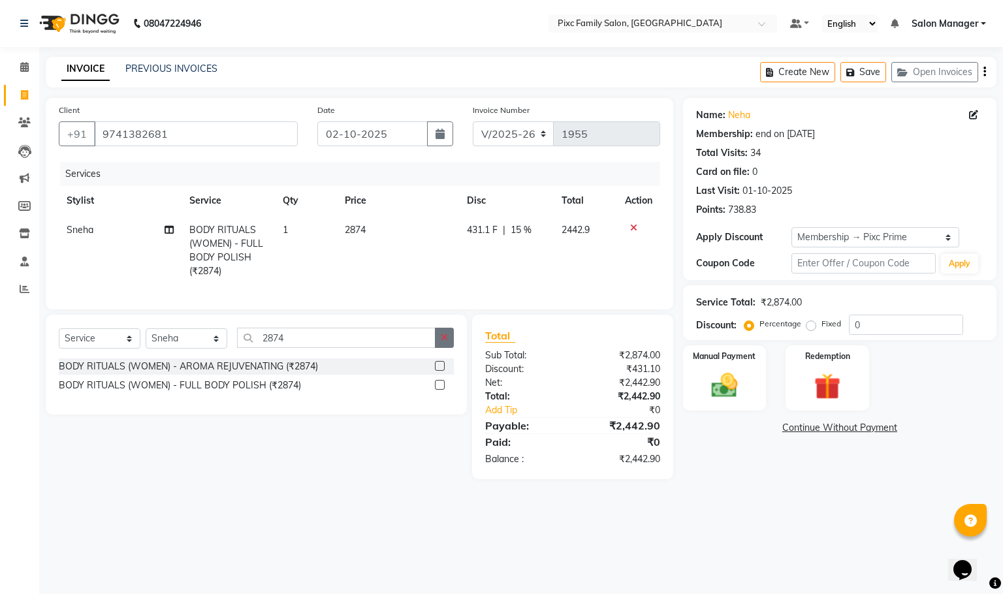
click at [447, 348] on button "button" at bounding box center [444, 338] width 19 height 20
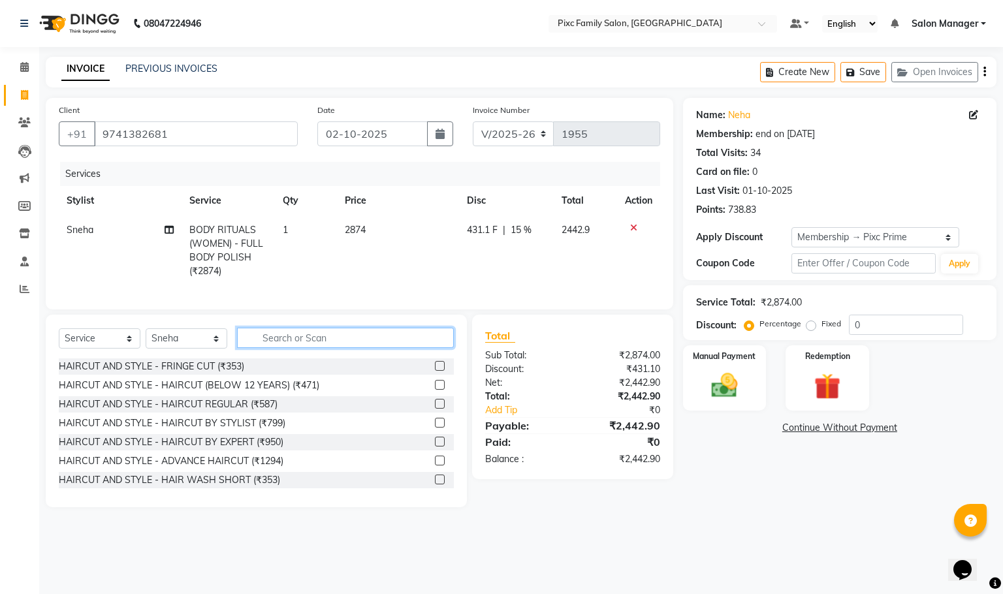
click at [370, 348] on input "text" at bounding box center [345, 338] width 217 height 20
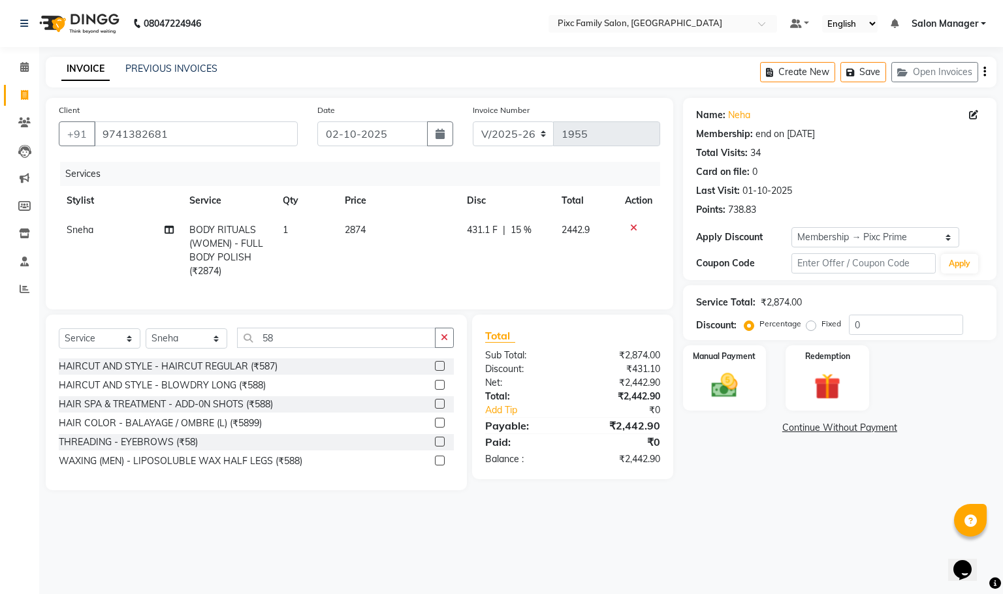
click at [445, 451] on div at bounding box center [444, 442] width 19 height 16
click at [441, 447] on label at bounding box center [440, 442] width 10 height 10
click at [441, 447] on input "checkbox" at bounding box center [439, 442] width 8 height 8
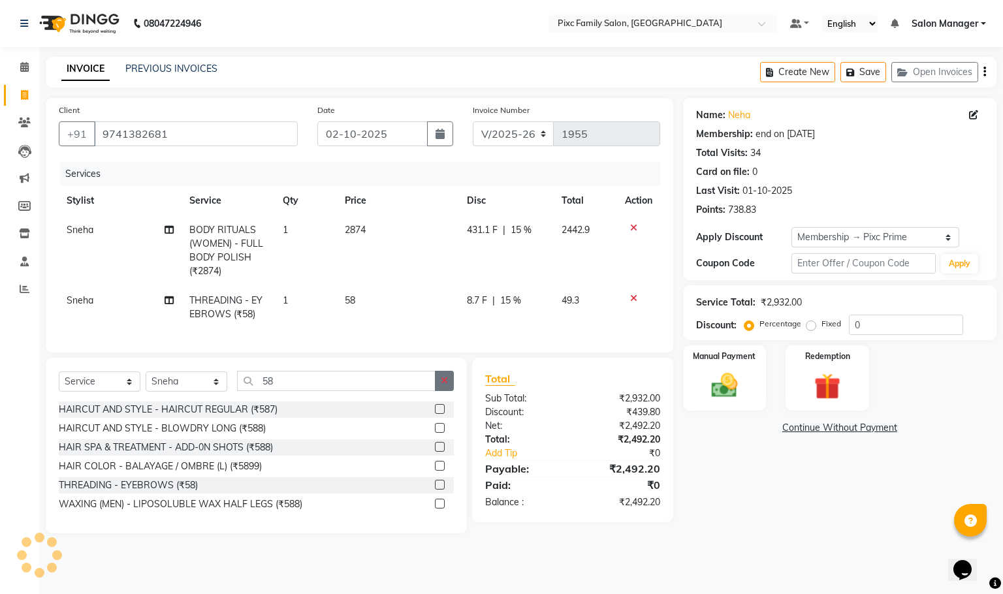
click at [447, 391] on button "button" at bounding box center [444, 381] width 19 height 20
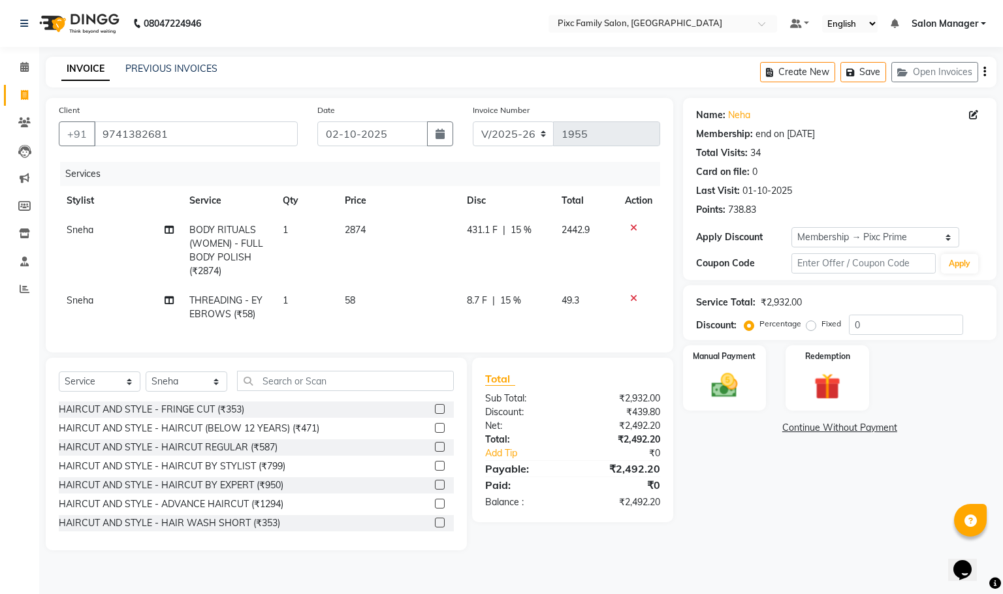
click at [635, 226] on icon at bounding box center [633, 227] width 7 height 9
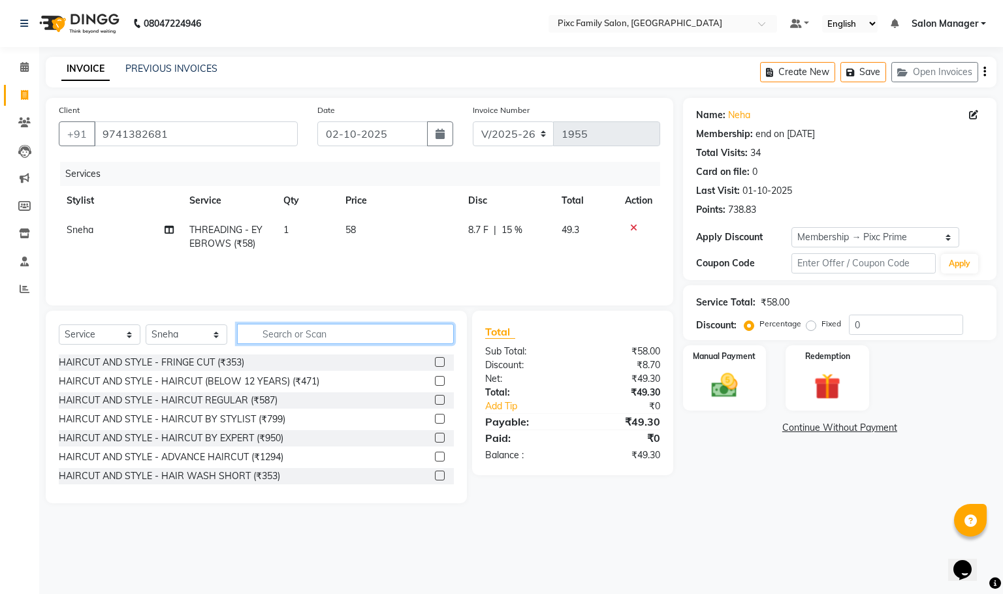
click at [445, 339] on input "text" at bounding box center [345, 334] width 217 height 20
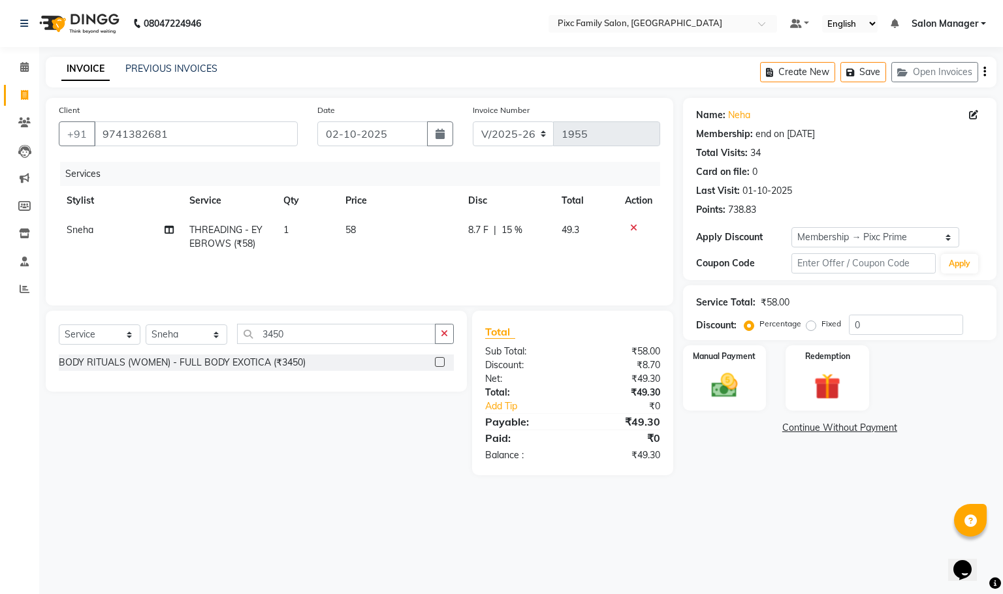
click at [443, 361] on label at bounding box center [440, 362] width 10 height 10
click at [443, 361] on input "checkbox" at bounding box center [439, 363] width 8 height 8
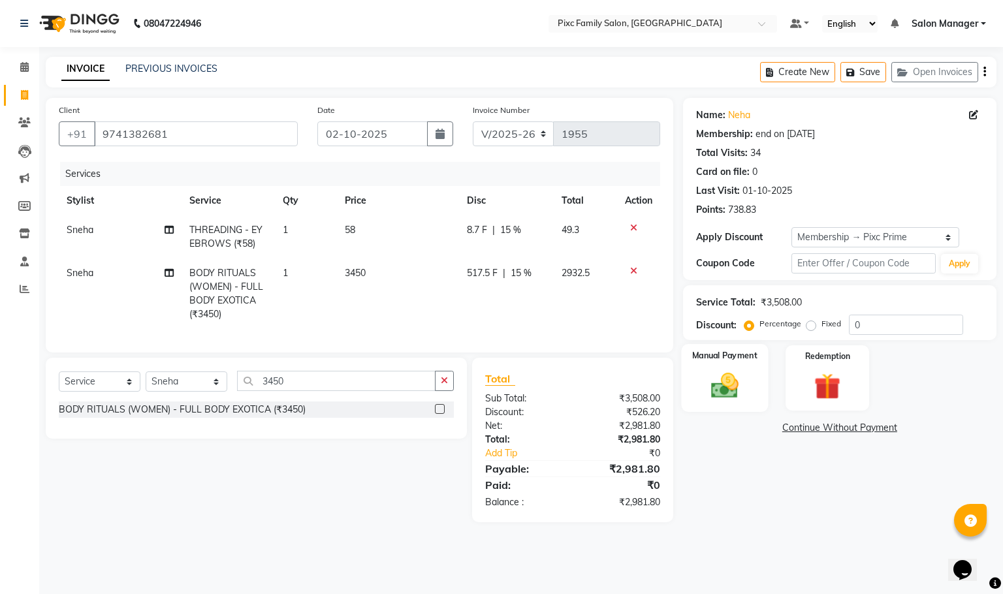
click at [748, 376] on div "Manual Payment" at bounding box center [724, 378] width 87 height 68
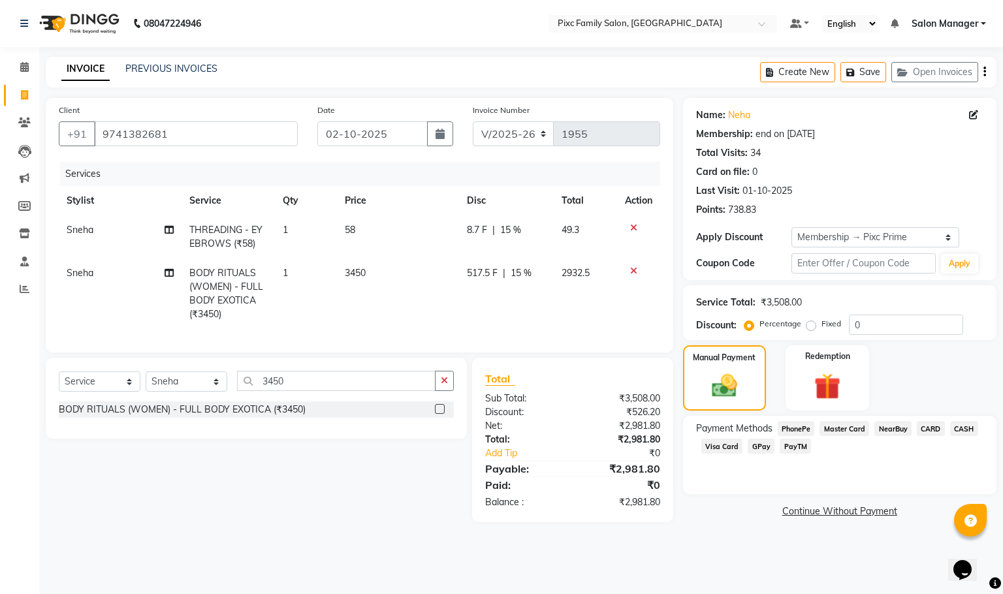
click at [927, 433] on span "CARD" at bounding box center [931, 428] width 28 height 15
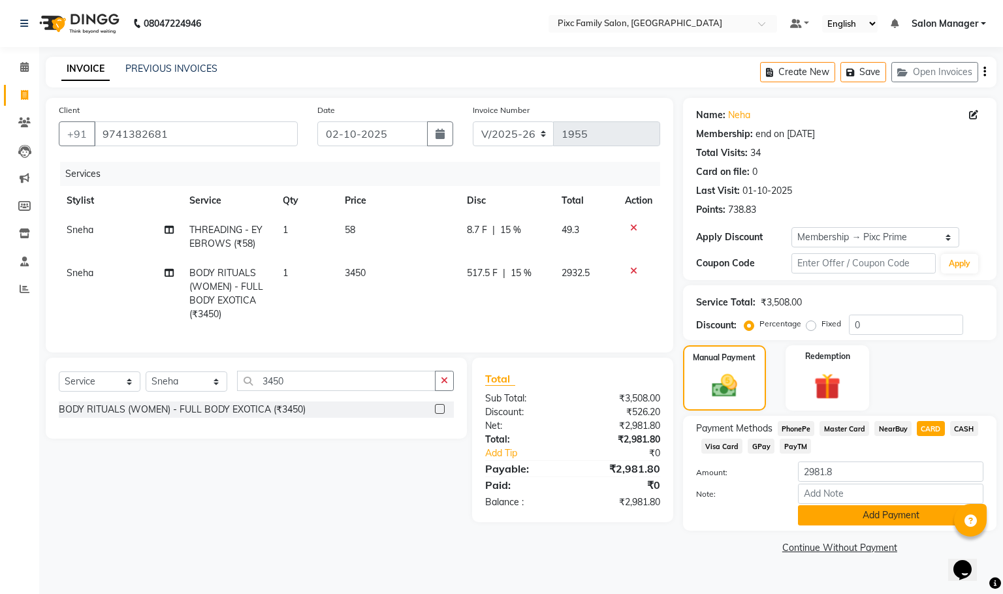
click at [876, 515] on button "Add Payment" at bounding box center [890, 515] width 185 height 20
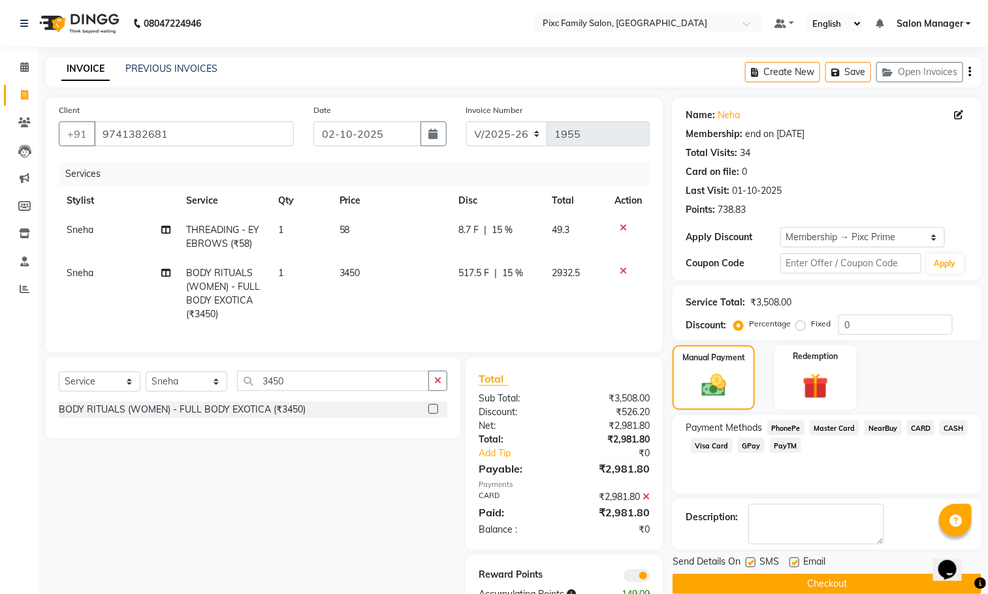
click at [850, 586] on button "Checkout" at bounding box center [827, 584] width 309 height 20
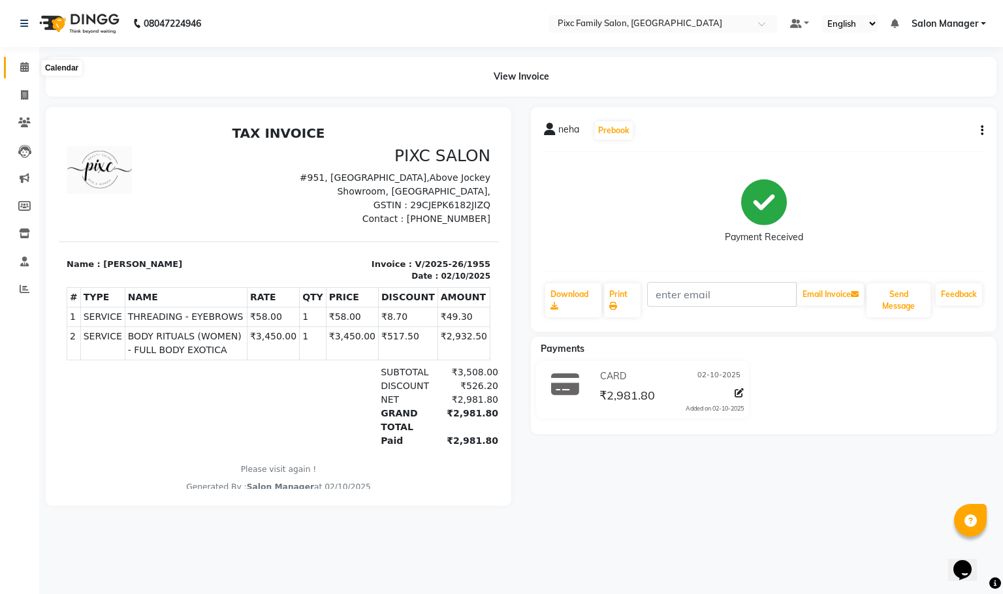
click at [32, 63] on span at bounding box center [24, 67] width 23 height 15
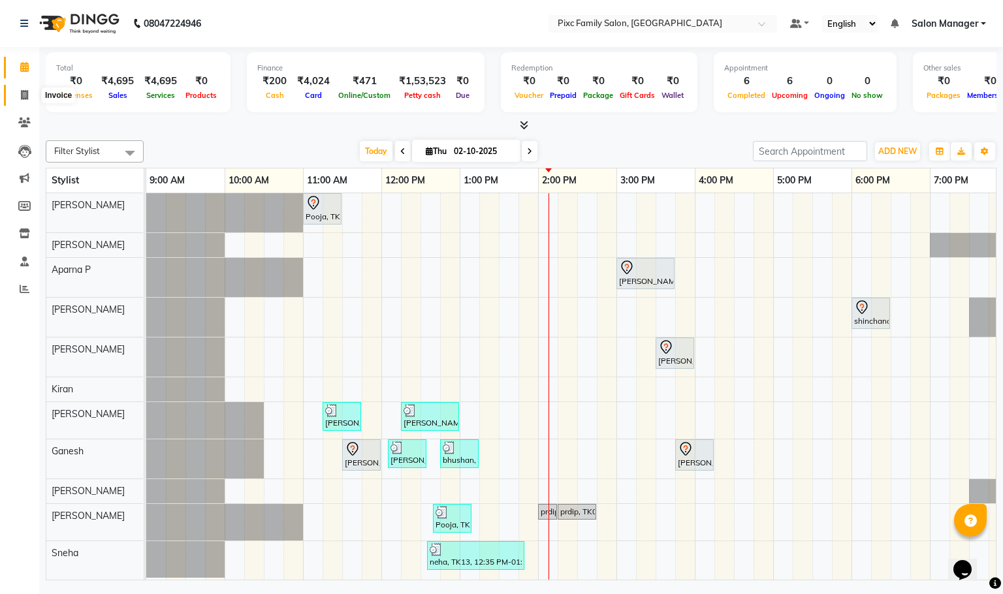
click at [14, 96] on span at bounding box center [24, 95] width 23 height 15
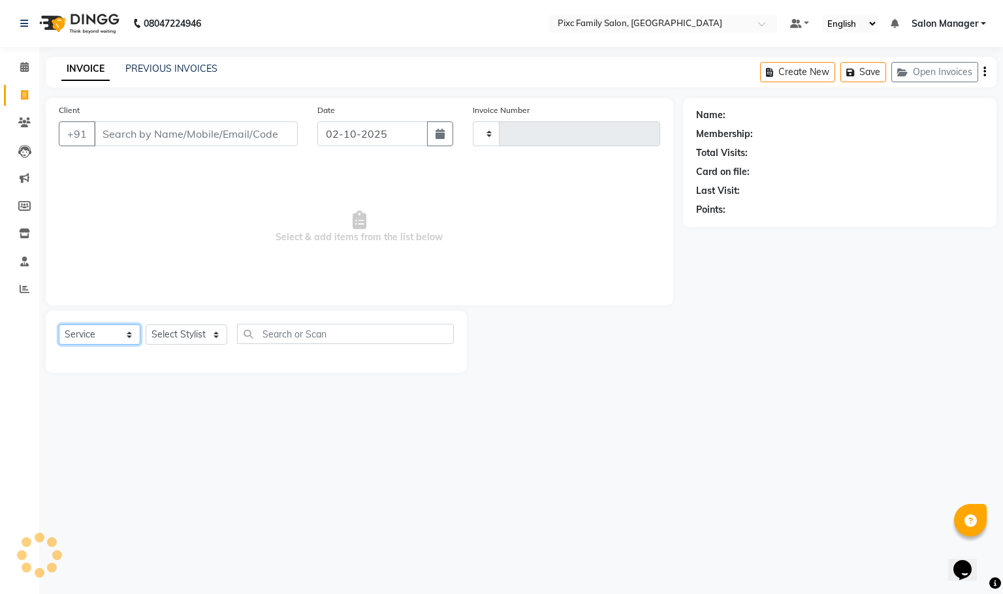
click at [104, 337] on select "Select Service Product Membership Package Voucher Prepaid Gift Card" at bounding box center [100, 335] width 82 height 20
click at [159, 341] on select "Select Stylist [PERSON_NAME] [PERSON_NAME] [PERSON_NAME] Aparna P [PERSON_NAME]…" at bounding box center [187, 335] width 82 height 20
click at [146, 325] on select "Select Stylist [PERSON_NAME] [PERSON_NAME] [PERSON_NAME] Aparna P [PERSON_NAME]…" at bounding box center [187, 335] width 82 height 20
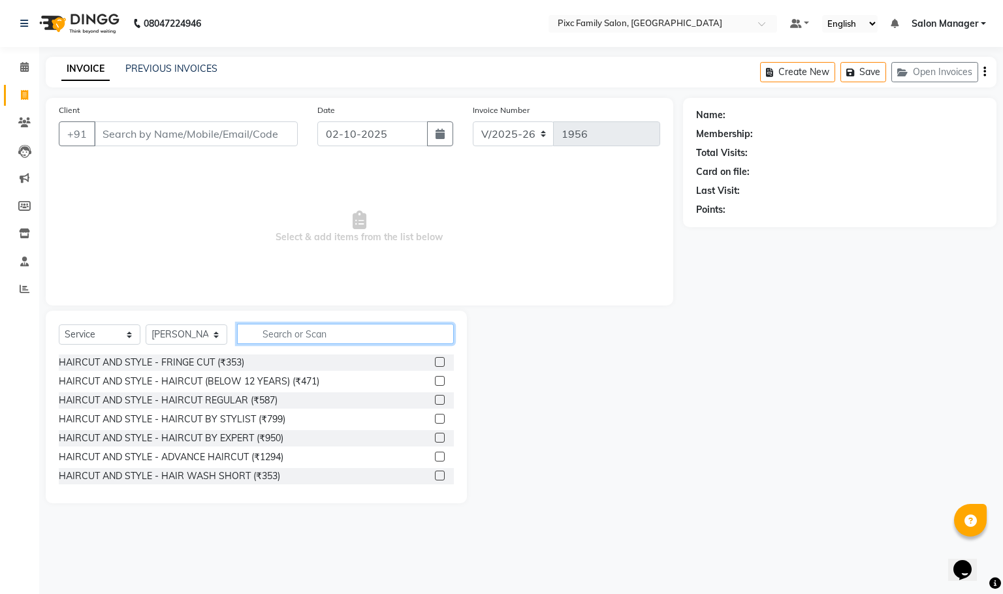
click at [286, 339] on input "text" at bounding box center [345, 334] width 217 height 20
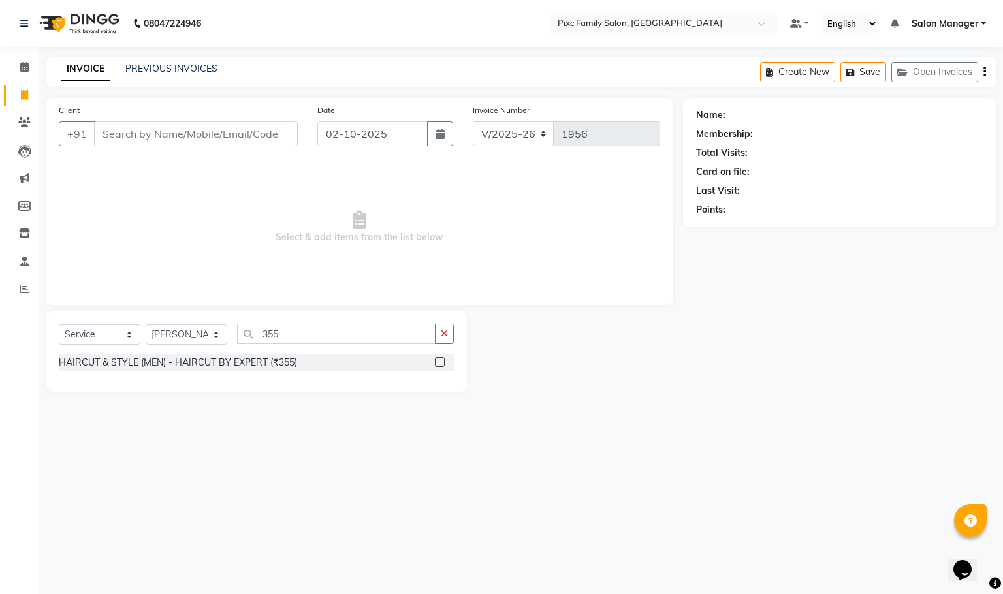
click at [436, 357] on label at bounding box center [440, 362] width 10 height 10
click at [436, 359] on input "checkbox" at bounding box center [439, 363] width 8 height 8
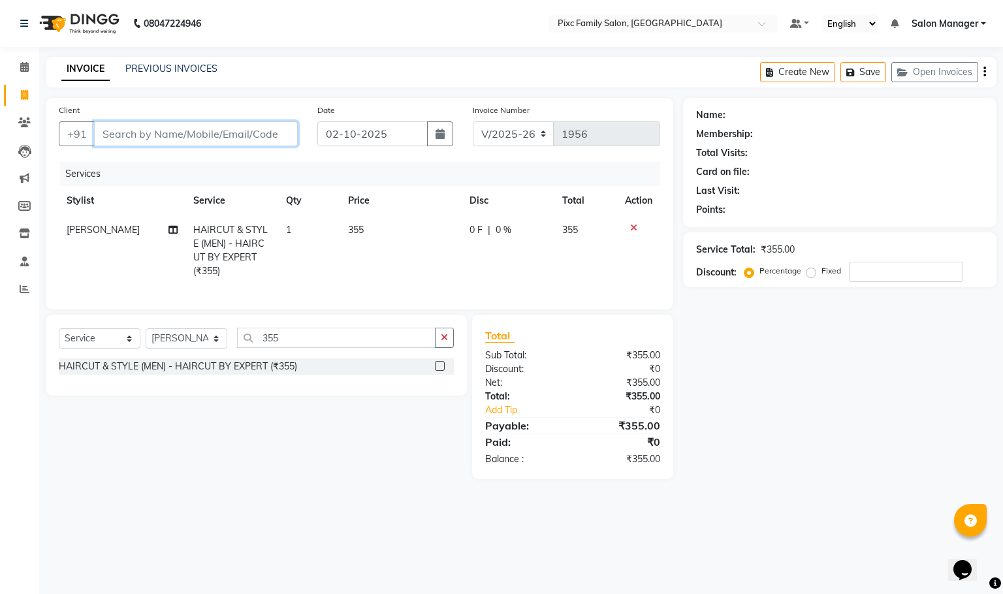
click at [251, 145] on input "Client" at bounding box center [196, 133] width 204 height 25
click at [248, 128] on input "Client" at bounding box center [196, 133] width 204 height 25
click at [435, 348] on button "button" at bounding box center [444, 338] width 19 height 20
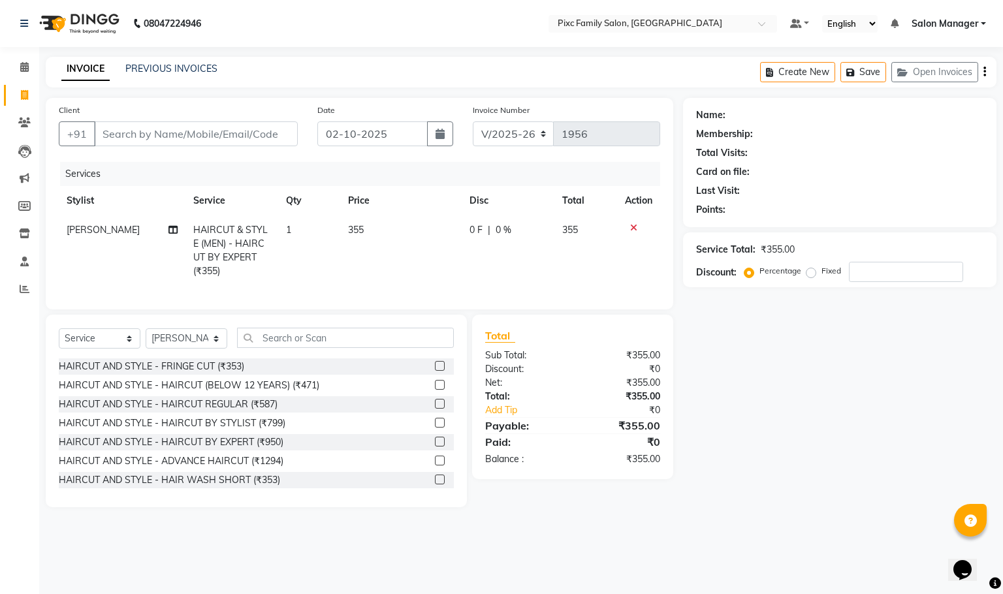
click at [633, 232] on icon at bounding box center [633, 227] width 7 height 9
